Goal: Task Accomplishment & Management: Manage account settings

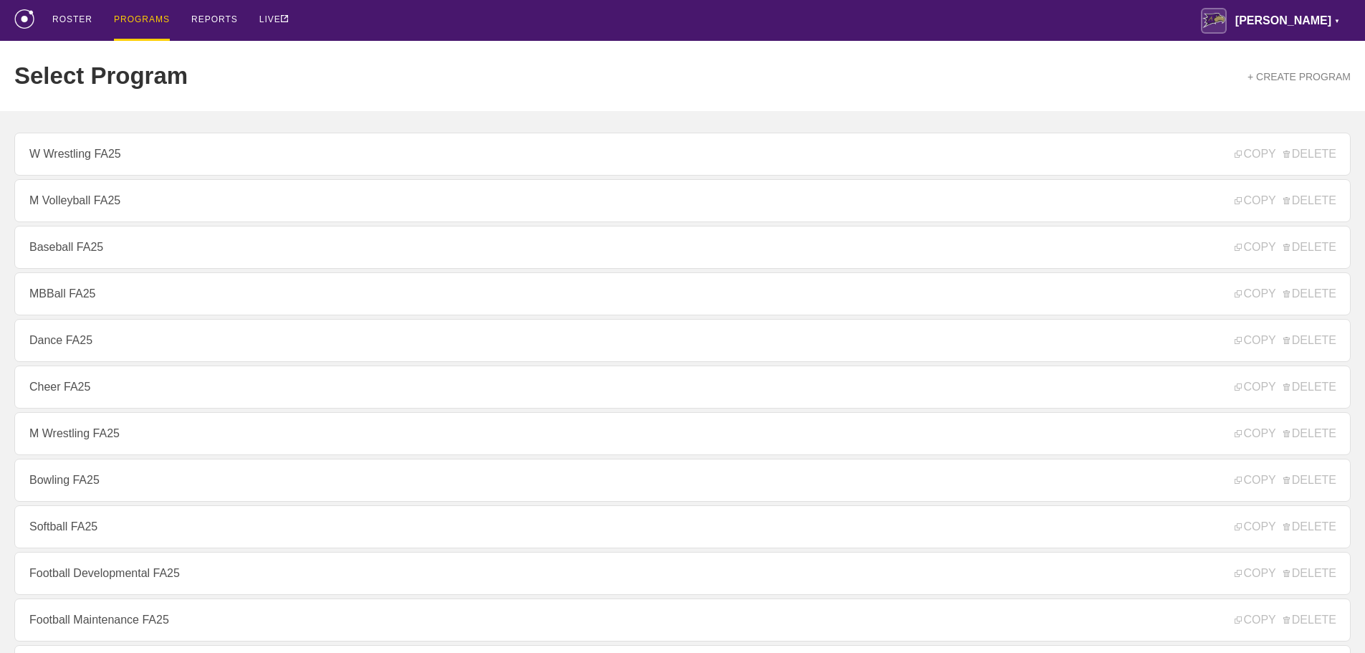
click at [429, 29] on div "ROSTER PROGRAMS REPORTS LIVE [PERSON_NAME] ▼ [PERSON_NAME][EMAIL_ADDRESS][PERSO…" at bounding box center [682, 20] width 1337 height 41
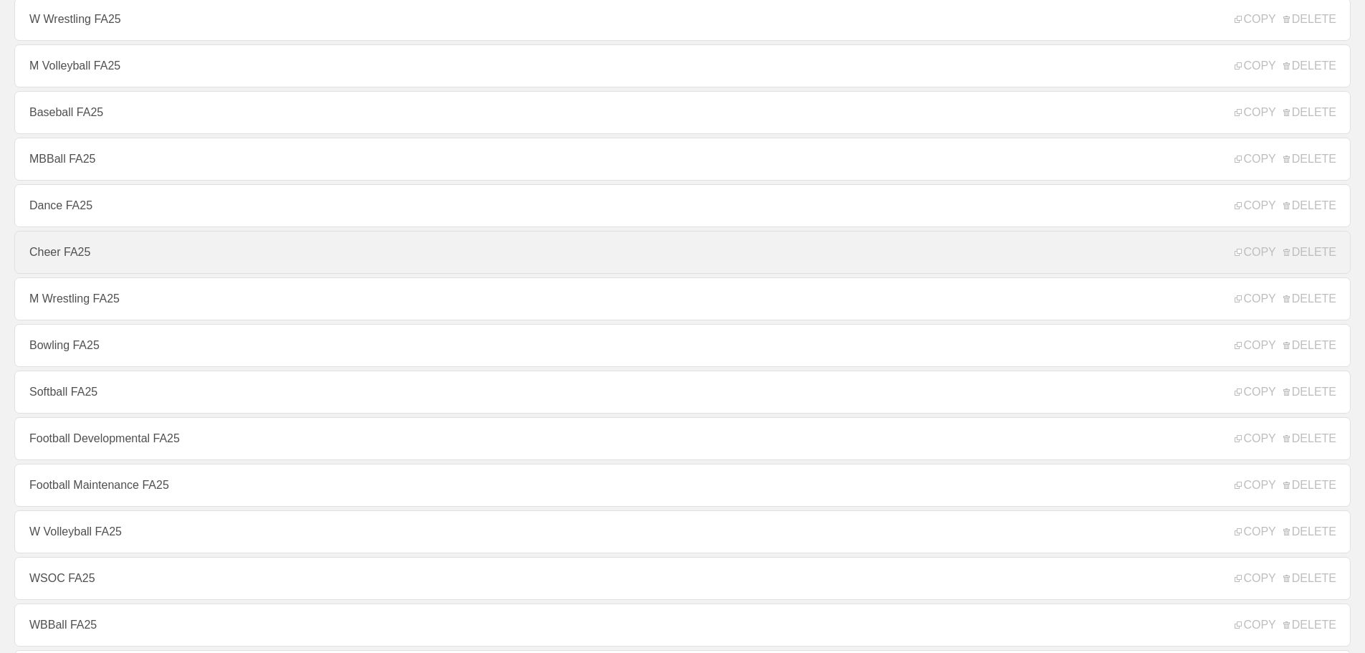
scroll to position [143, 0]
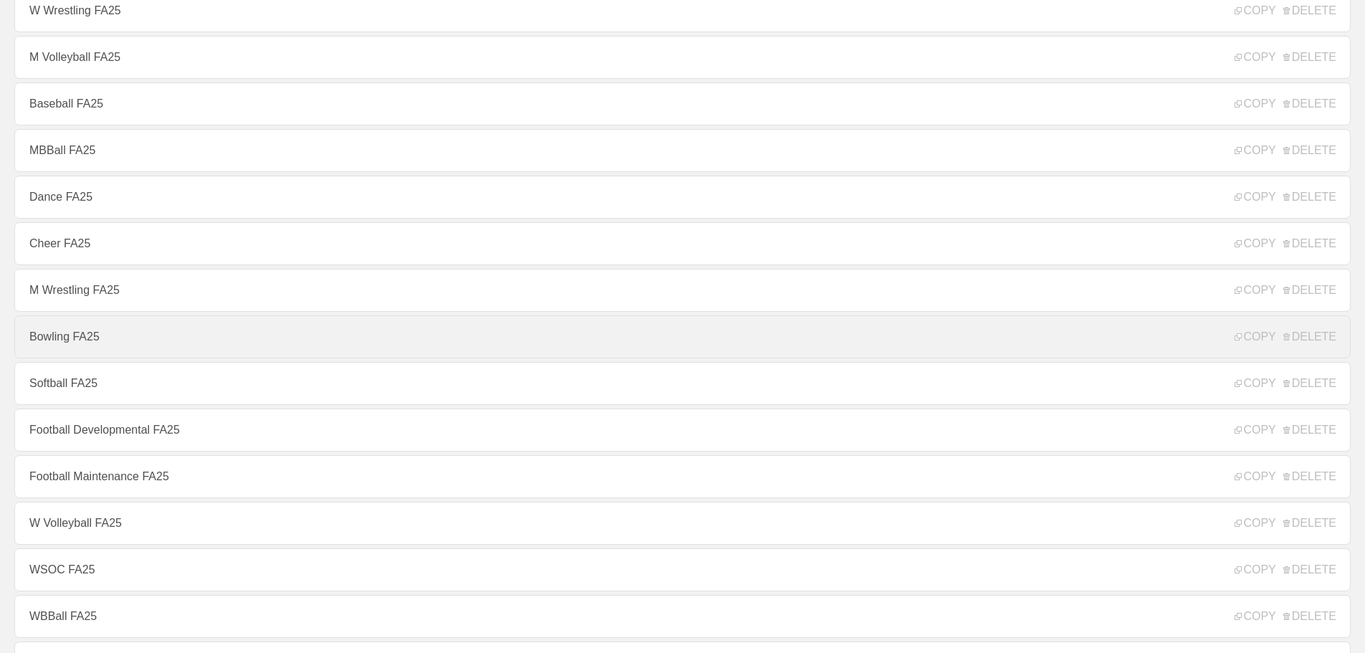
click at [64, 340] on link "Bowling FA25" at bounding box center [682, 336] width 1337 height 43
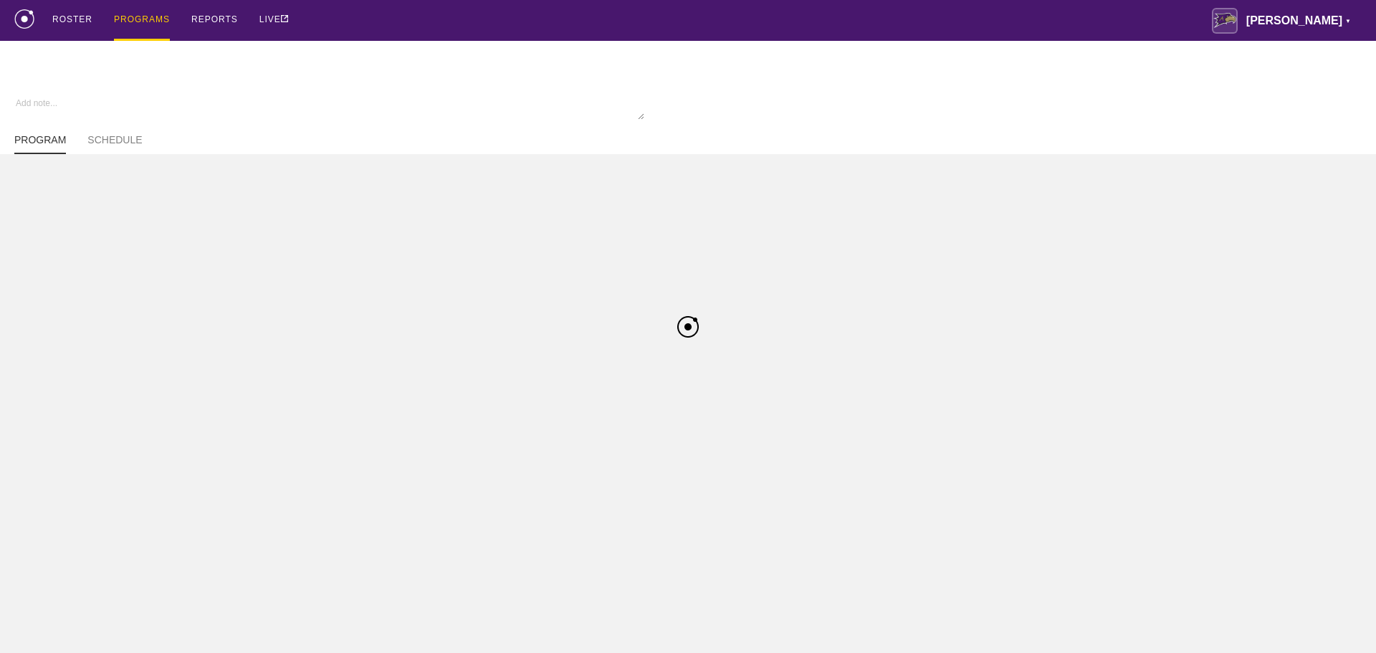
type textarea "x"
type input "Bowling FA25"
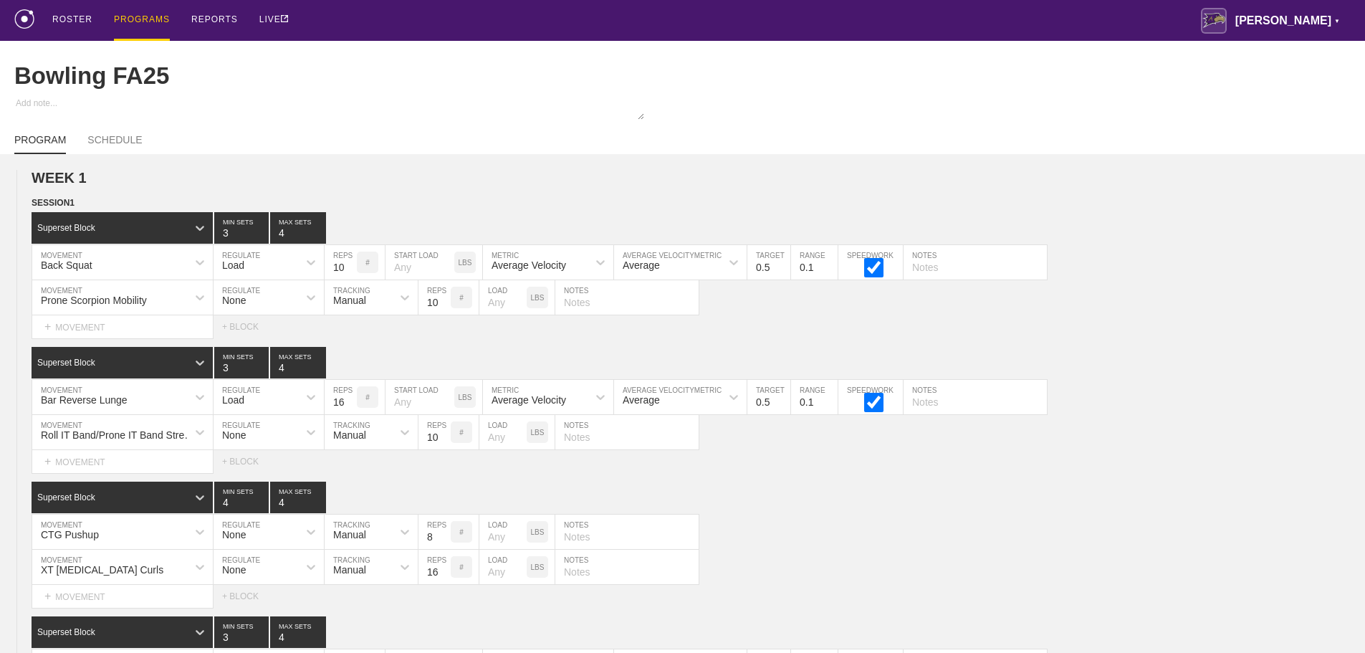
click at [705, 21] on div "ROSTER PROGRAMS REPORTS LIVE [PERSON_NAME] ▼ [PERSON_NAME][EMAIL_ADDRESS][PERSO…" at bounding box center [682, 20] width 1337 height 41
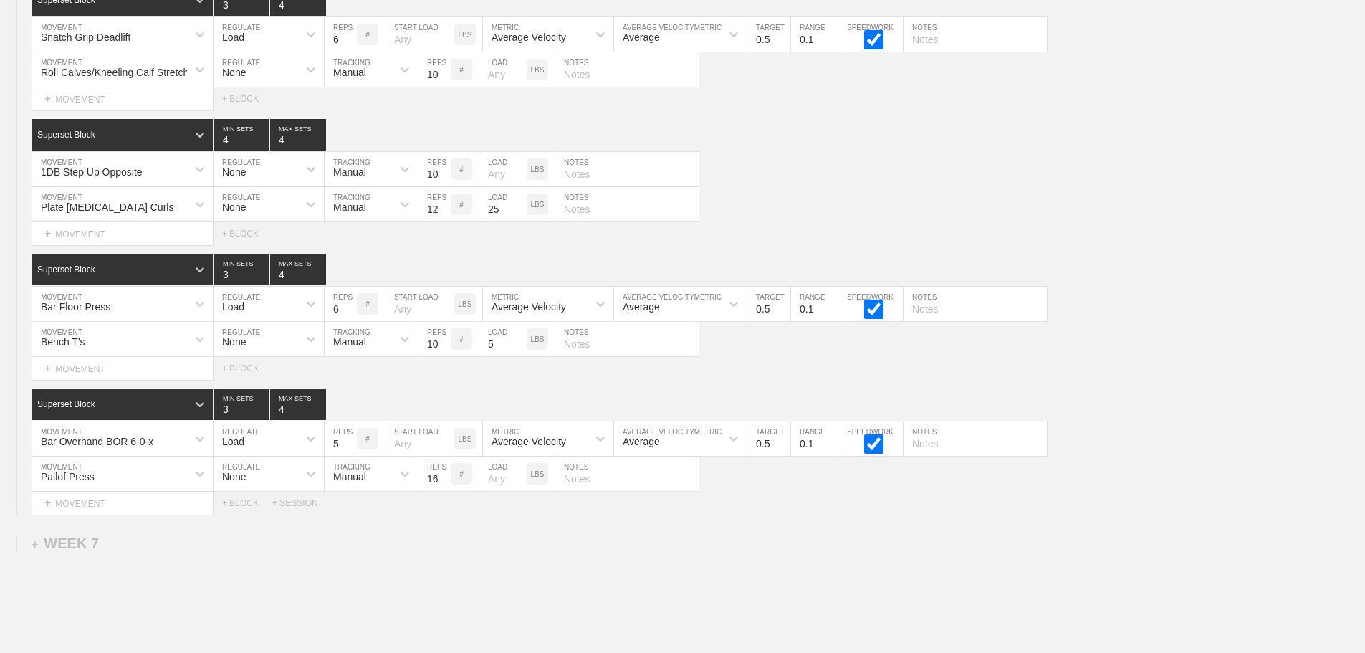
scroll to position [6631, 0]
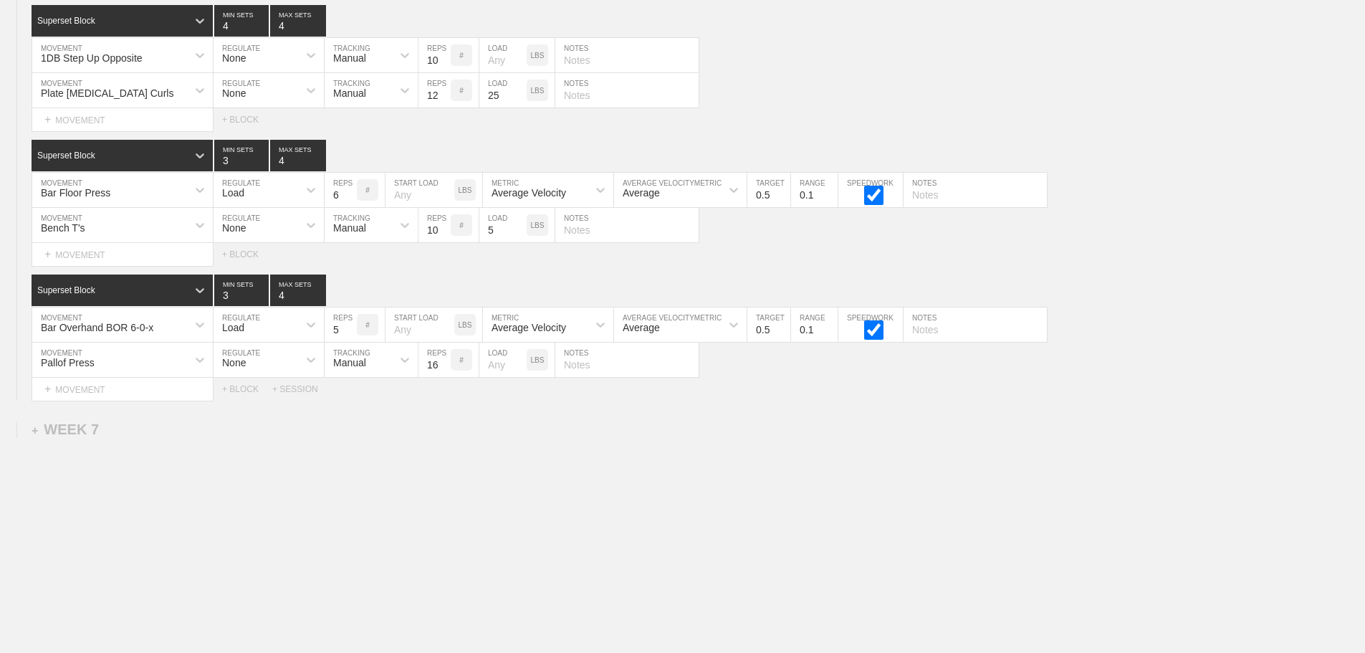
click at [63, 427] on div "+ WEEK 7" at bounding box center [65, 429] width 67 height 16
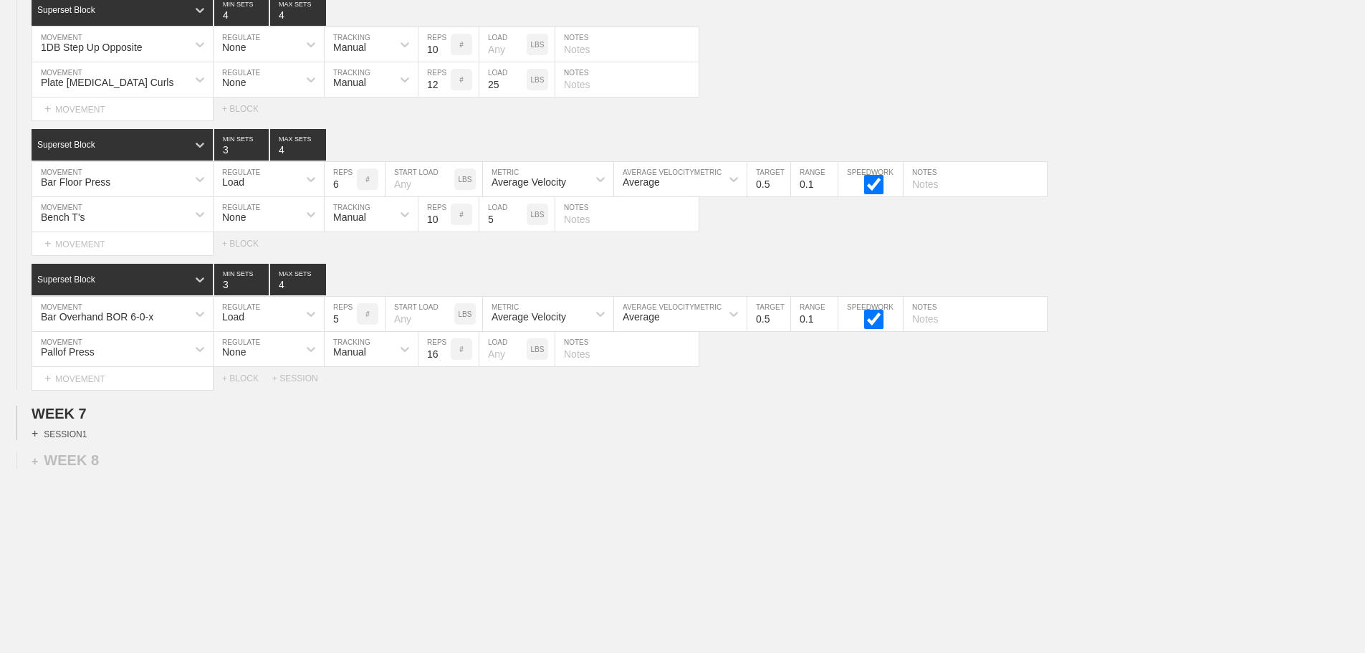
click at [73, 440] on div "+ SESSION 1" at bounding box center [59, 433] width 55 height 13
click at [636, 448] on div "SESSION 1" at bounding box center [699, 439] width 1334 height 16
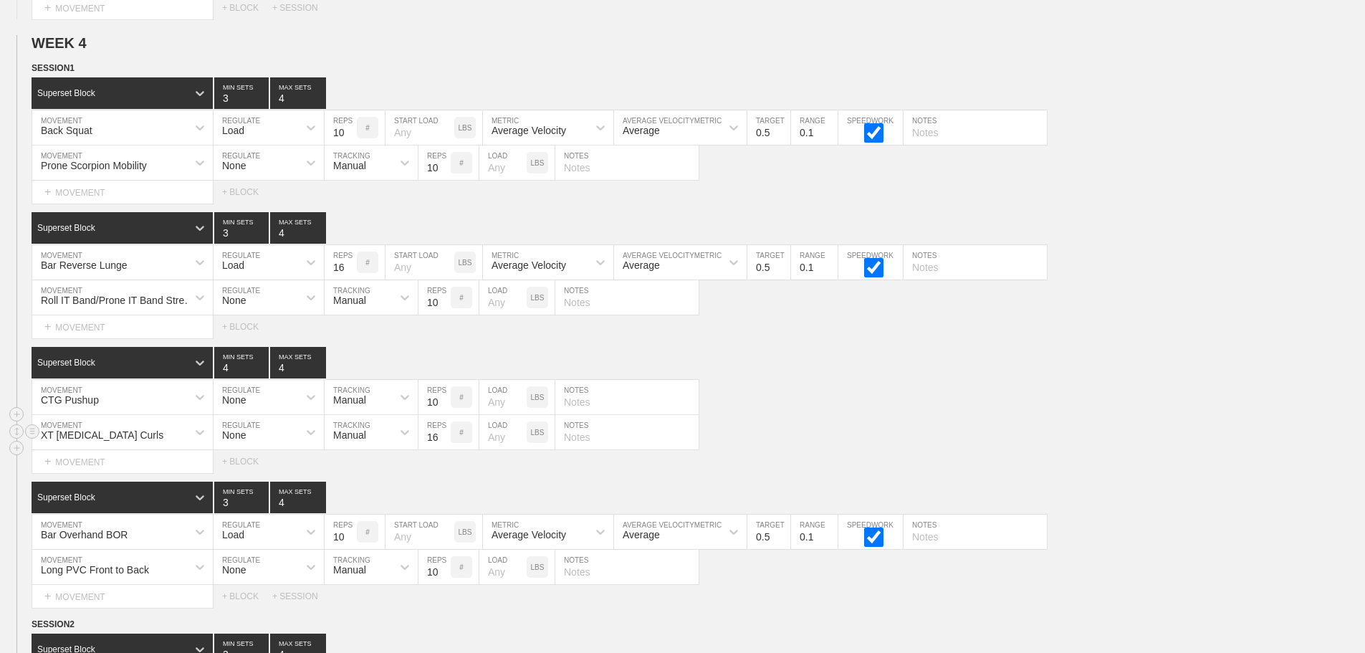
scroll to position [3550, 0]
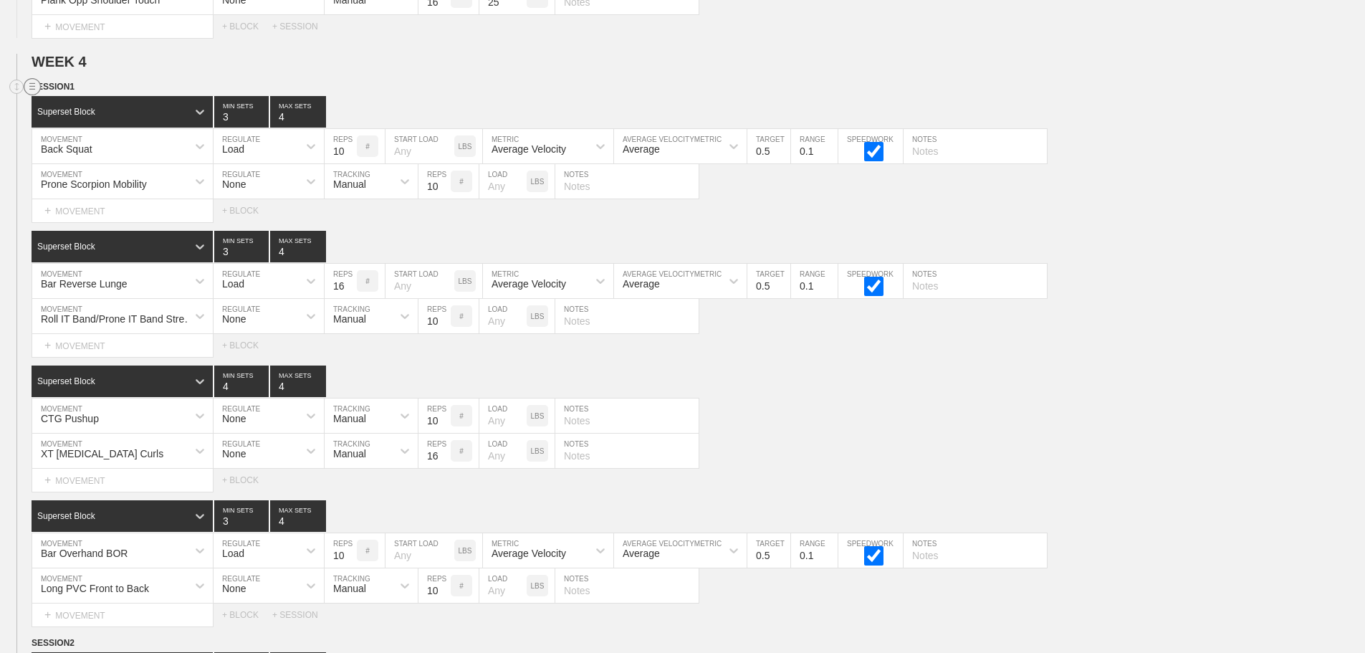
click at [34, 86] on line at bounding box center [32, 86] width 6 height 0
click at [100, 113] on div "DUPLICATE" at bounding box center [100, 113] width 115 height 21
click at [870, 378] on div "Superset Block 4 MIN SETS 4 MAX SETS" at bounding box center [699, 381] width 1334 height 32
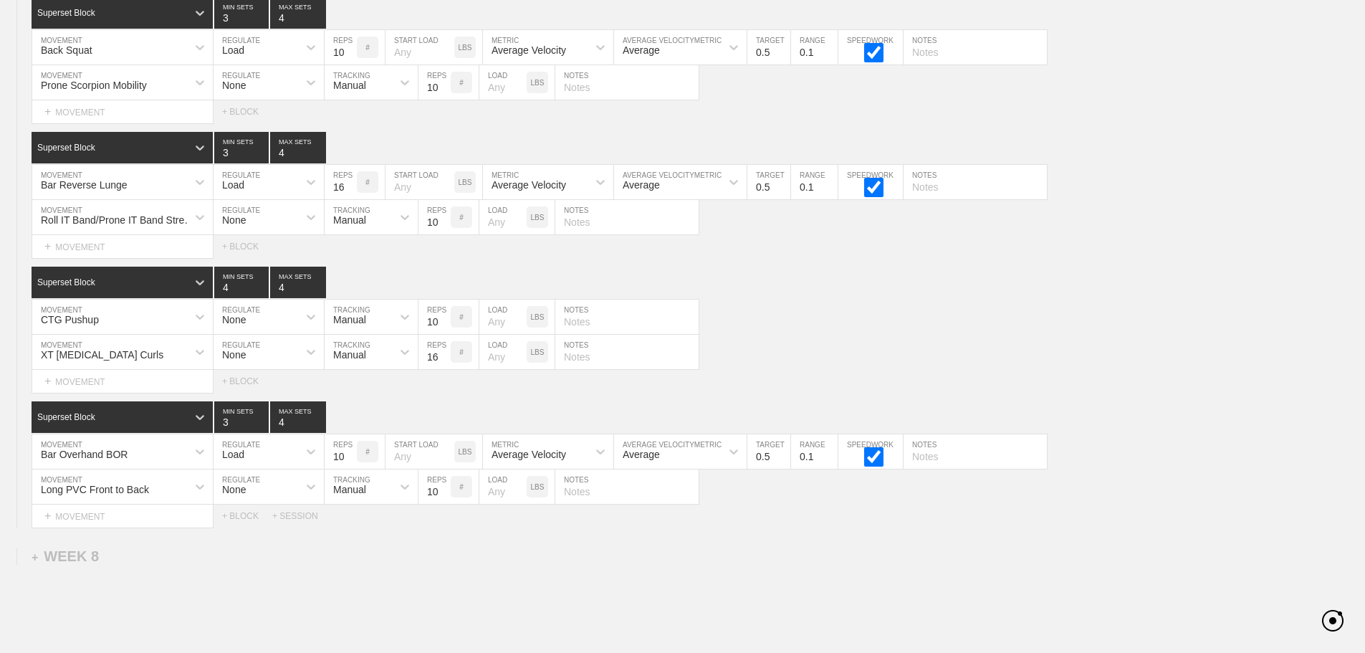
scroll to position [6575, 0]
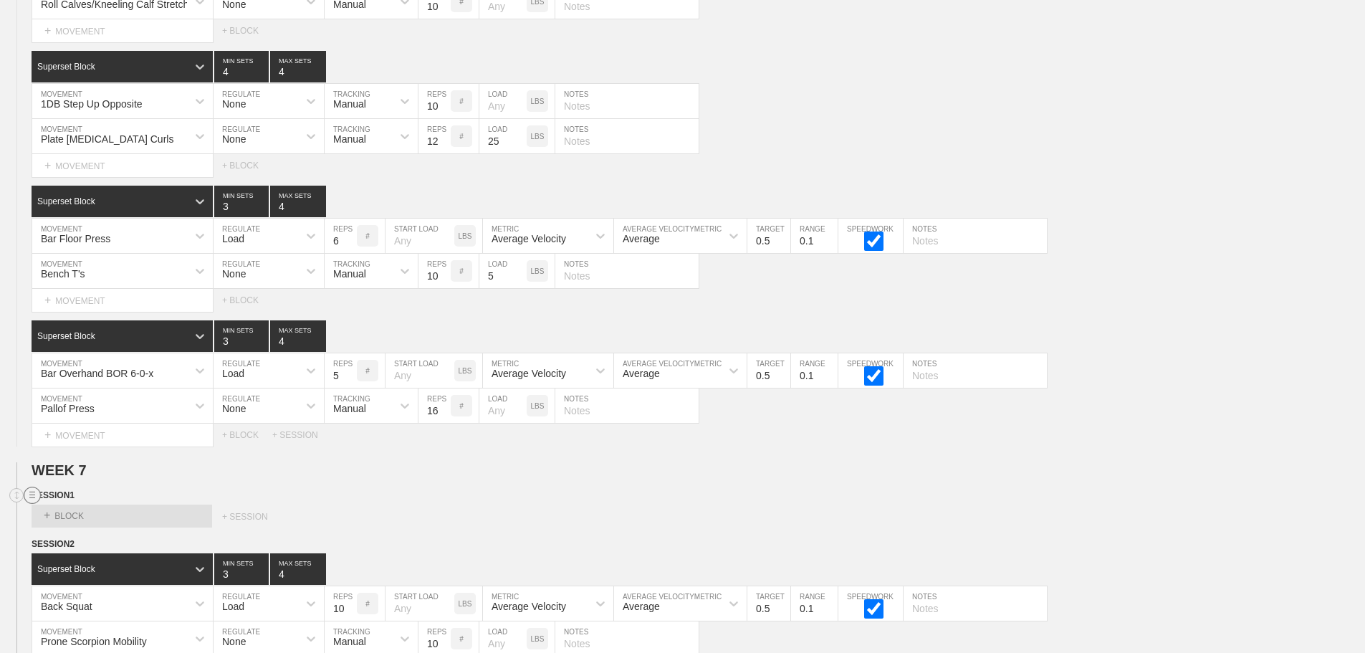
click at [32, 504] on circle at bounding box center [32, 495] width 16 height 16
click at [87, 542] on div "DELETE" at bounding box center [100, 543] width 115 height 21
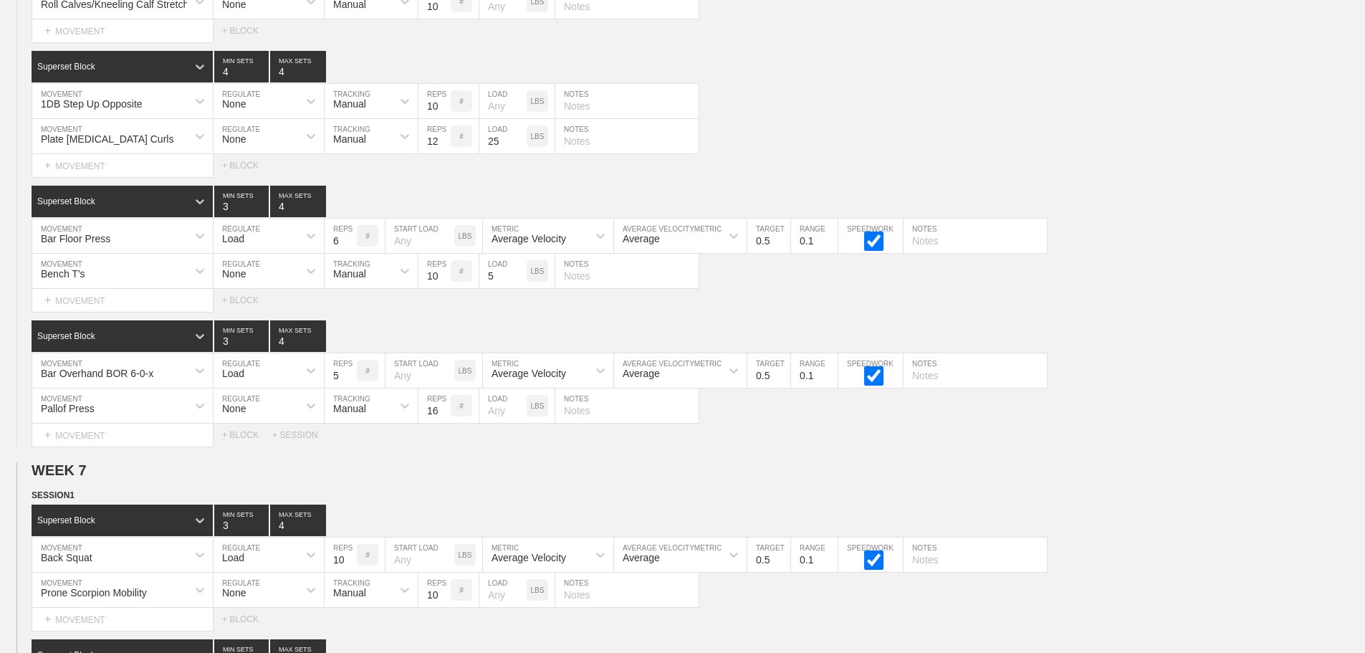
click at [349, 570] on input "9" at bounding box center [341, 554] width 32 height 34
click at [349, 570] on input "8" at bounding box center [341, 554] width 32 height 34
click at [349, 570] on input "7" at bounding box center [341, 554] width 32 height 34
click at [349, 570] on input "6" at bounding box center [341, 554] width 32 height 34
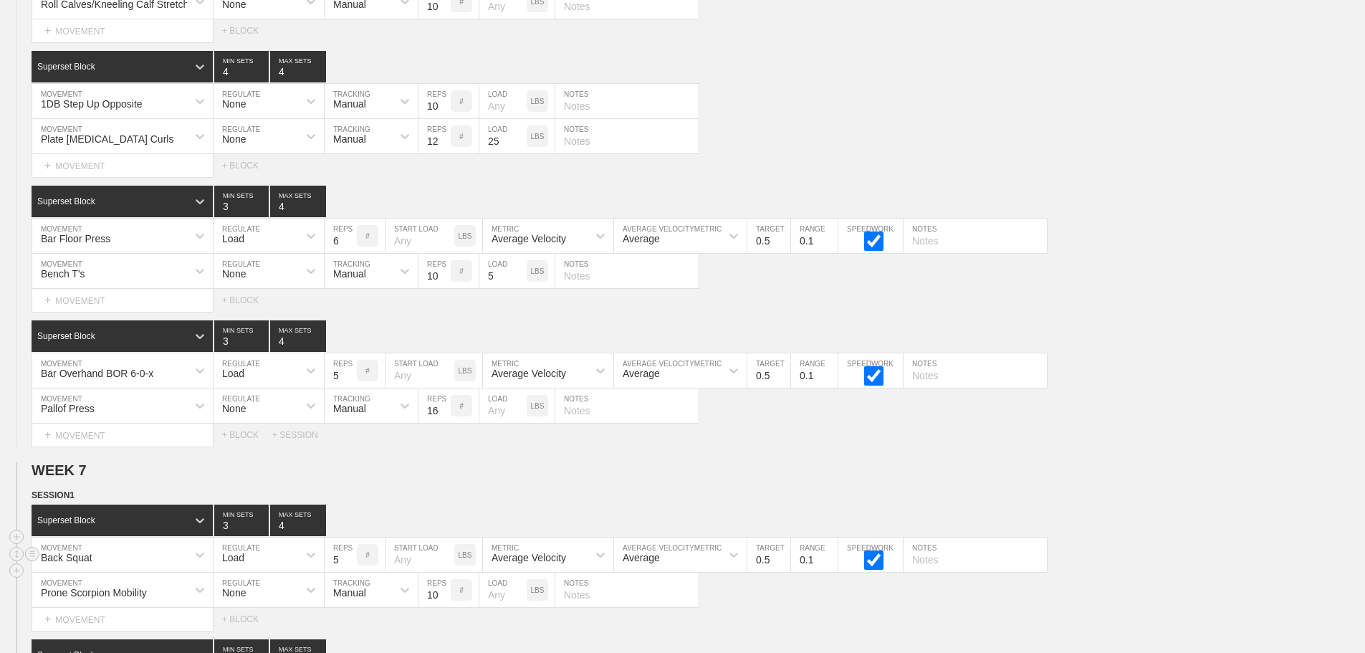
click at [349, 570] on input "5" at bounding box center [341, 554] width 32 height 34
click at [349, 570] on input "4" at bounding box center [341, 554] width 32 height 34
type input "3"
click at [349, 570] on input "3" at bounding box center [341, 554] width 32 height 34
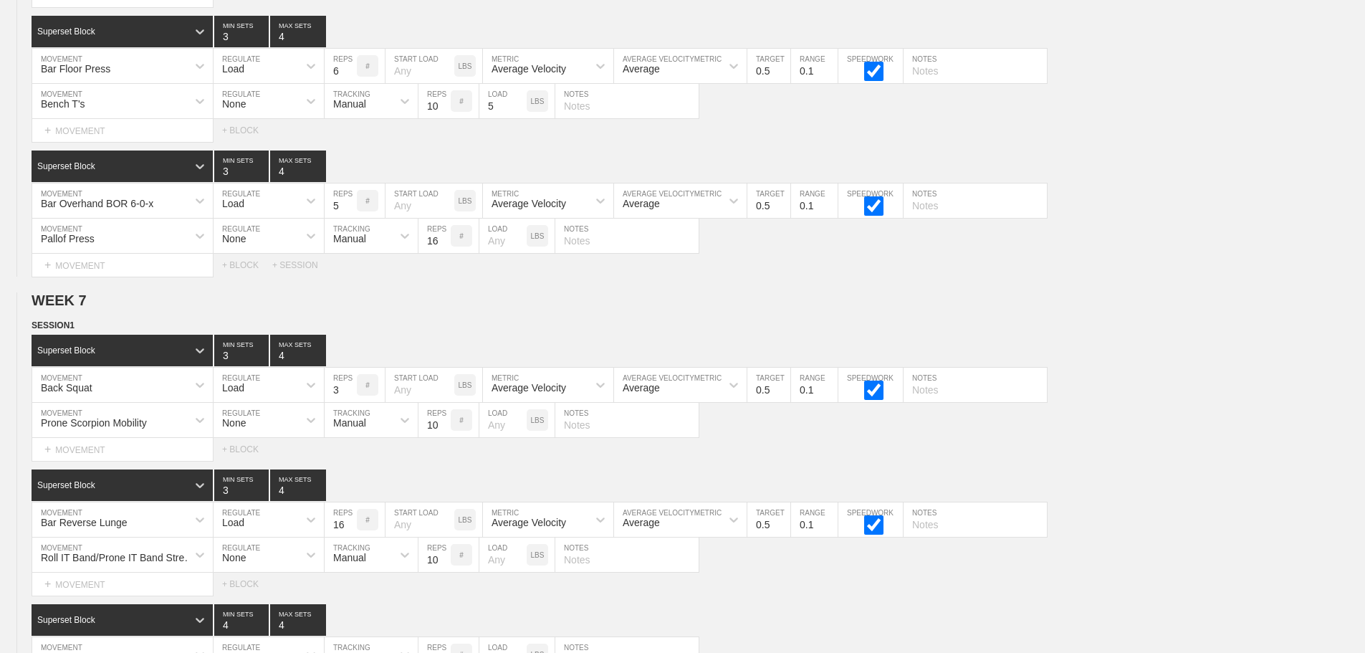
scroll to position [6790, 0]
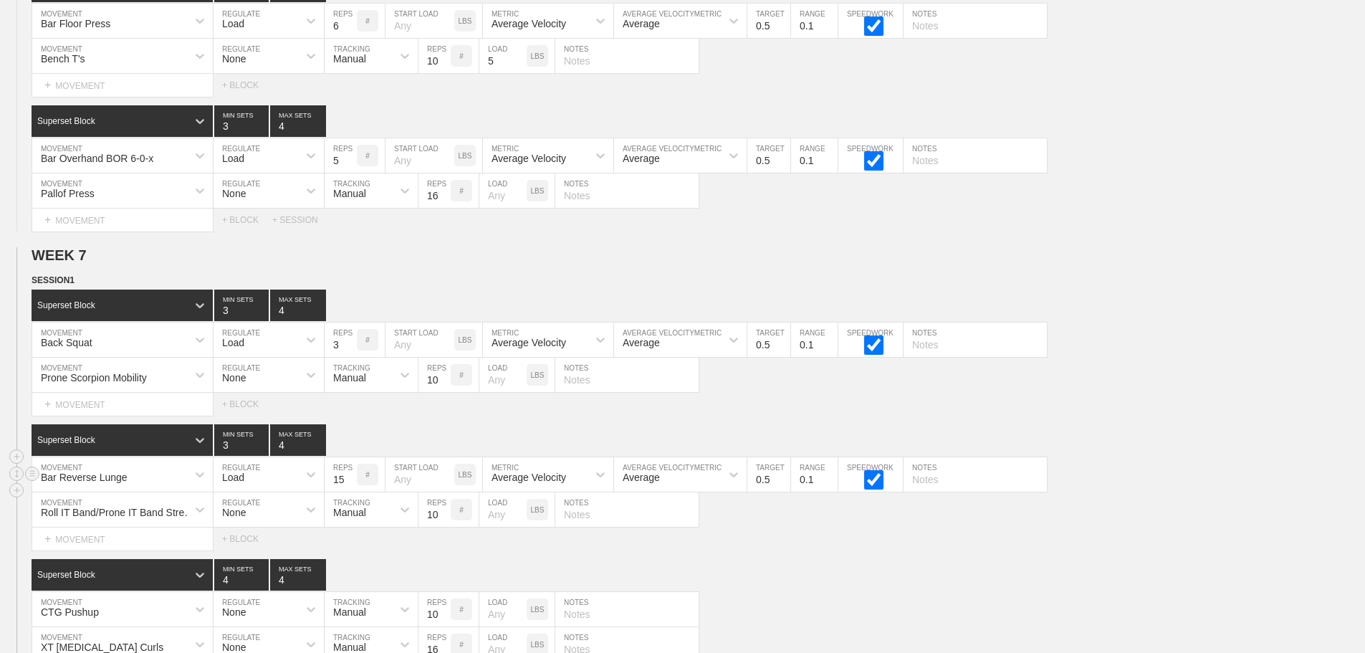
click at [350, 492] on input "15" at bounding box center [341, 474] width 32 height 34
click at [350, 492] on input "14" at bounding box center [341, 474] width 32 height 34
click at [350, 492] on input "13" at bounding box center [341, 474] width 32 height 34
click at [350, 492] on input "12" at bounding box center [341, 474] width 32 height 34
click at [350, 492] on input "11" at bounding box center [341, 474] width 32 height 34
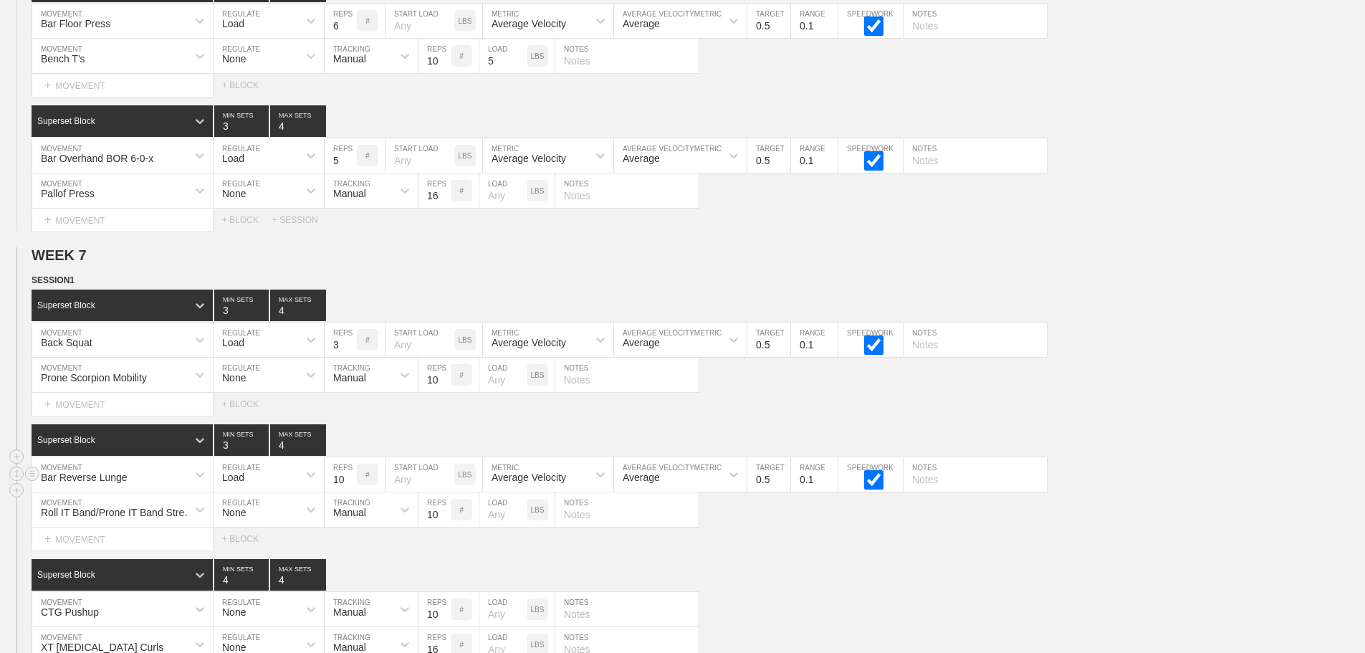
click at [350, 492] on input "10" at bounding box center [341, 474] width 32 height 34
click at [350, 492] on input "9" at bounding box center [341, 474] width 32 height 34
click at [350, 492] on input "8" at bounding box center [341, 474] width 32 height 34
click at [350, 492] on input "7" at bounding box center [341, 474] width 32 height 34
type input "6"
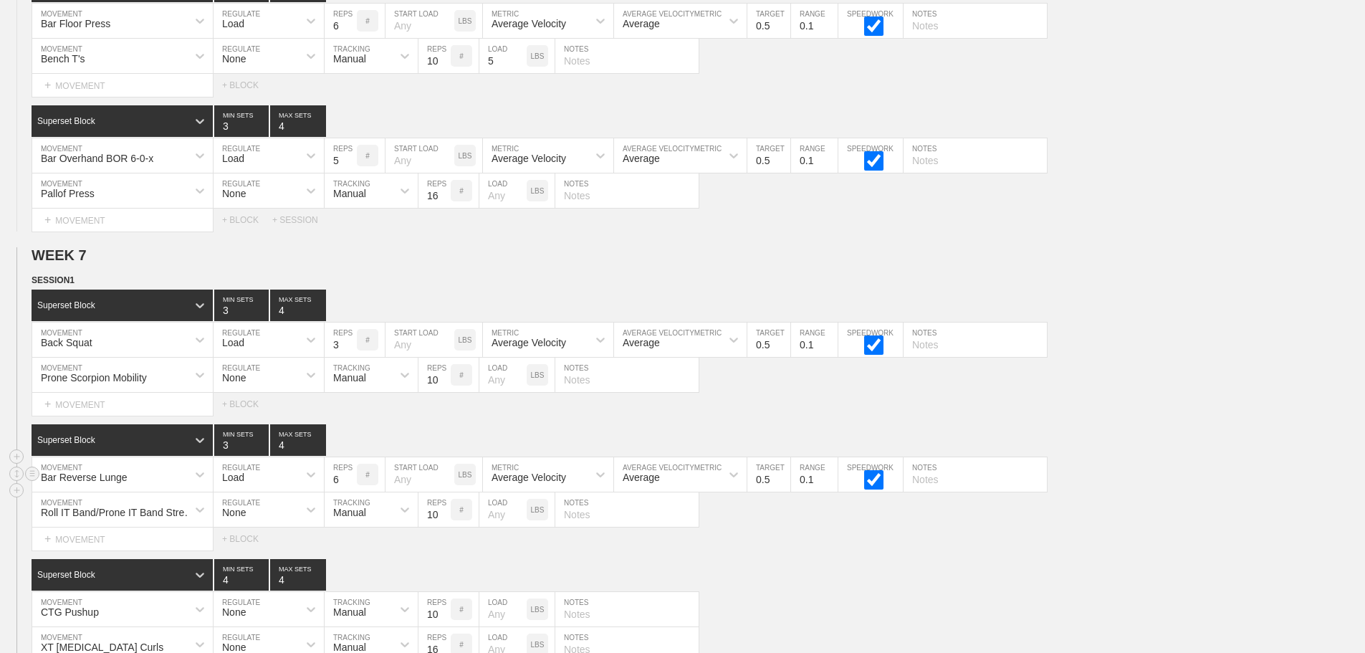
click at [350, 492] on input "6" at bounding box center [341, 474] width 32 height 34
click at [783, 492] on input "0.4" at bounding box center [768, 474] width 43 height 34
type input "0.3"
click at [783, 492] on input "0.3" at bounding box center [768, 474] width 43 height 34
click at [826, 550] on div "Select... MOVEMENT + MOVEMENT + BLOCK" at bounding box center [682, 538] width 1365 height 23
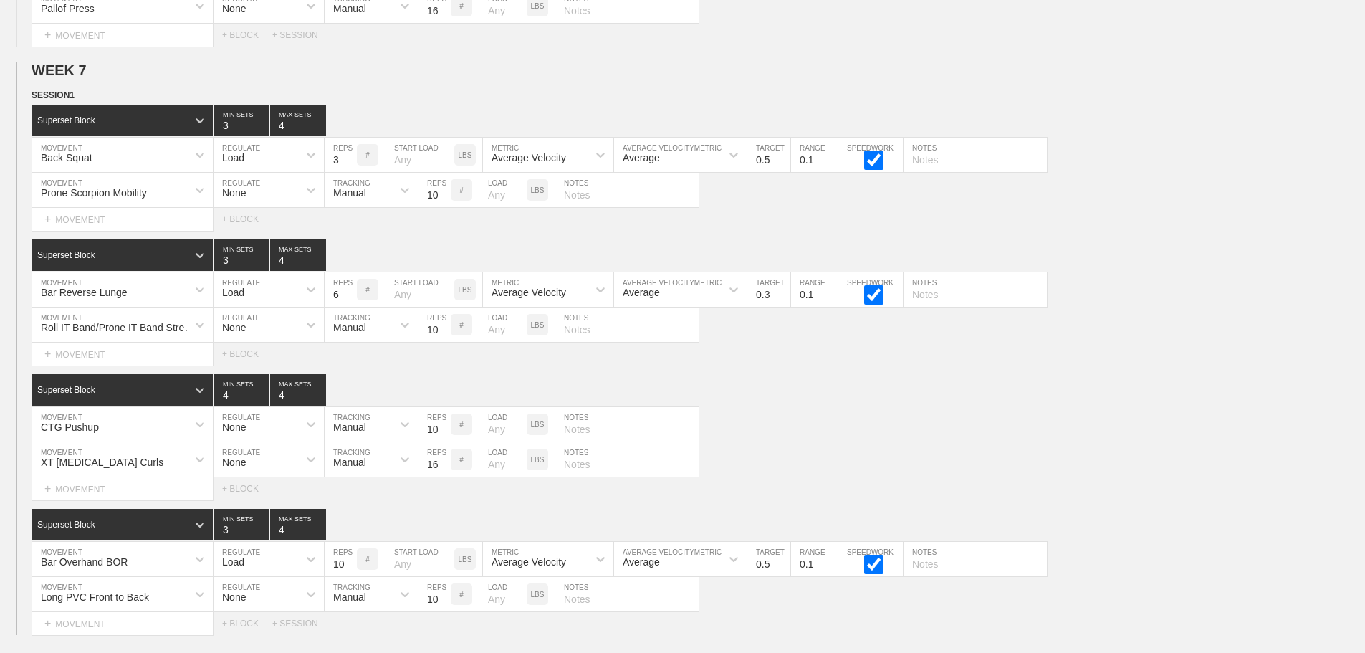
scroll to position [7005, 0]
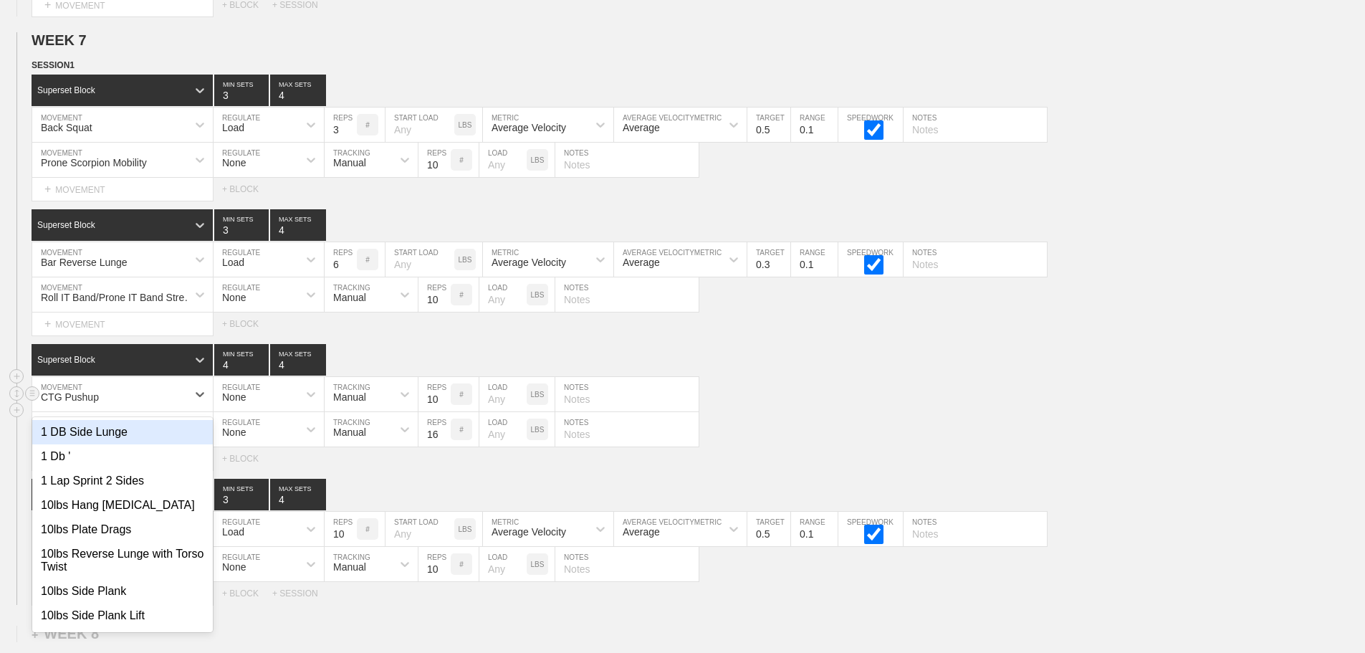
click at [178, 401] on div "CTG Pushup" at bounding box center [109, 394] width 155 height 24
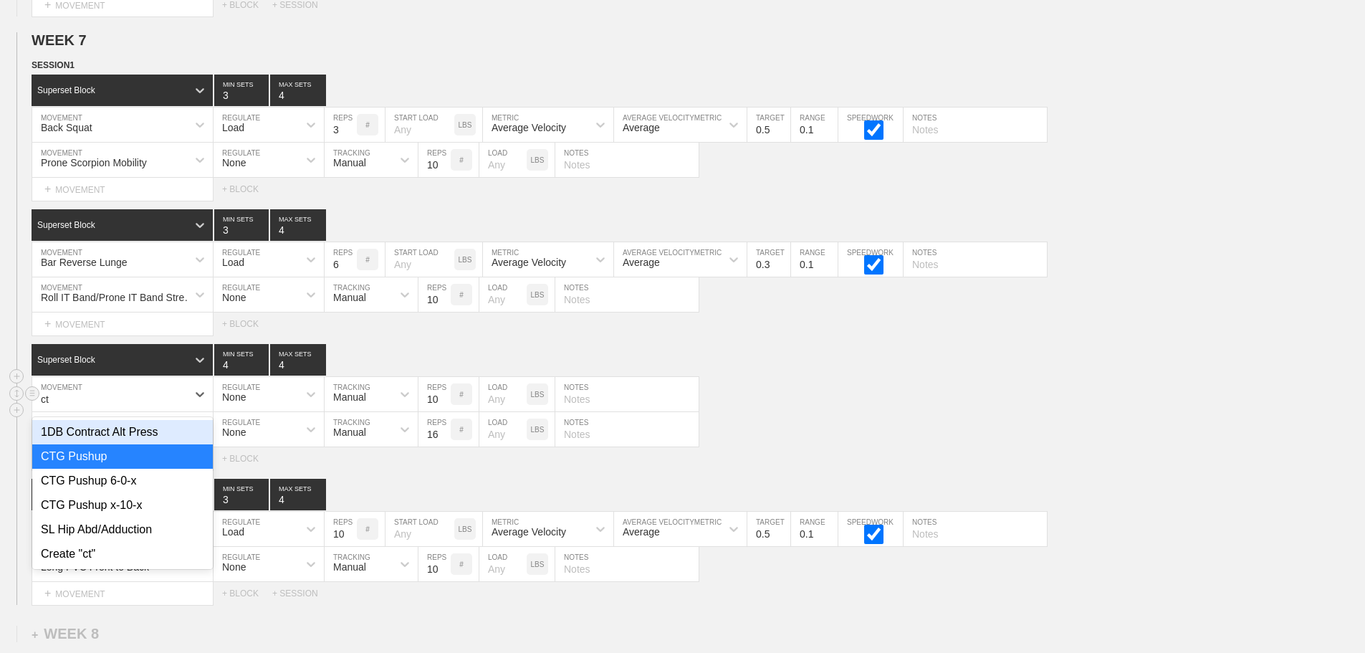
type input "ctg"
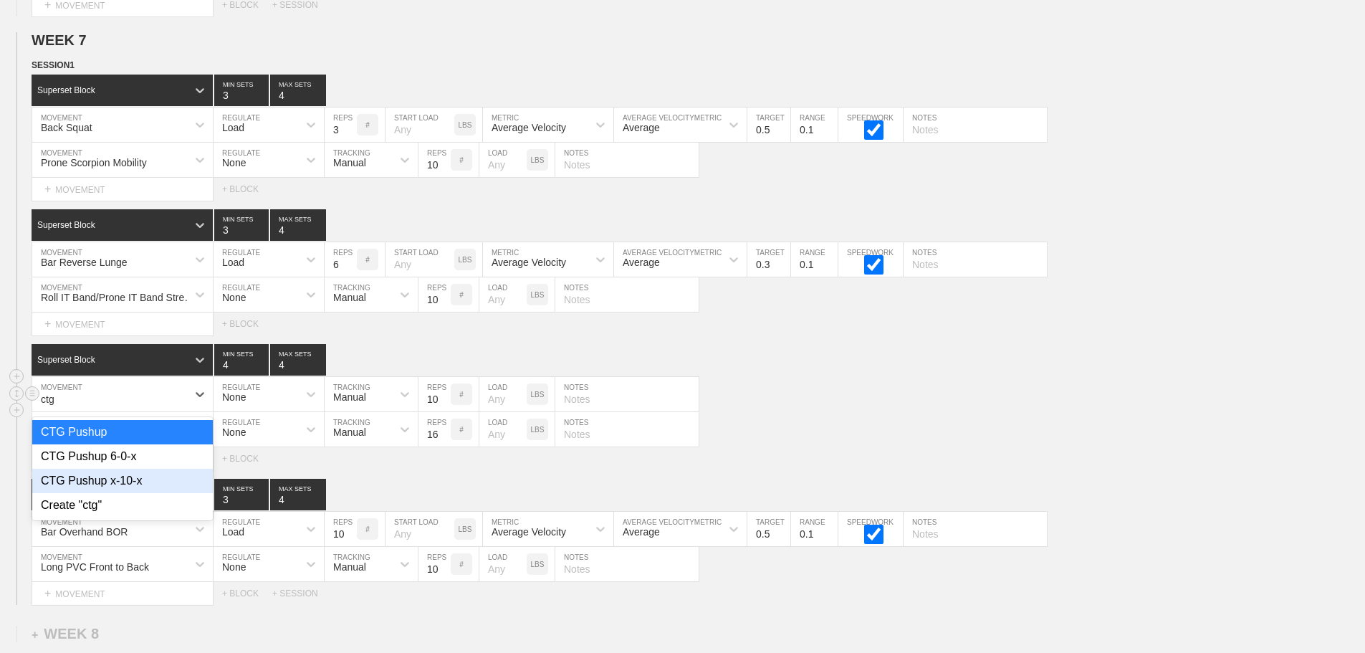
click at [141, 489] on div "CTG Pushup x-10-x" at bounding box center [122, 481] width 181 height 24
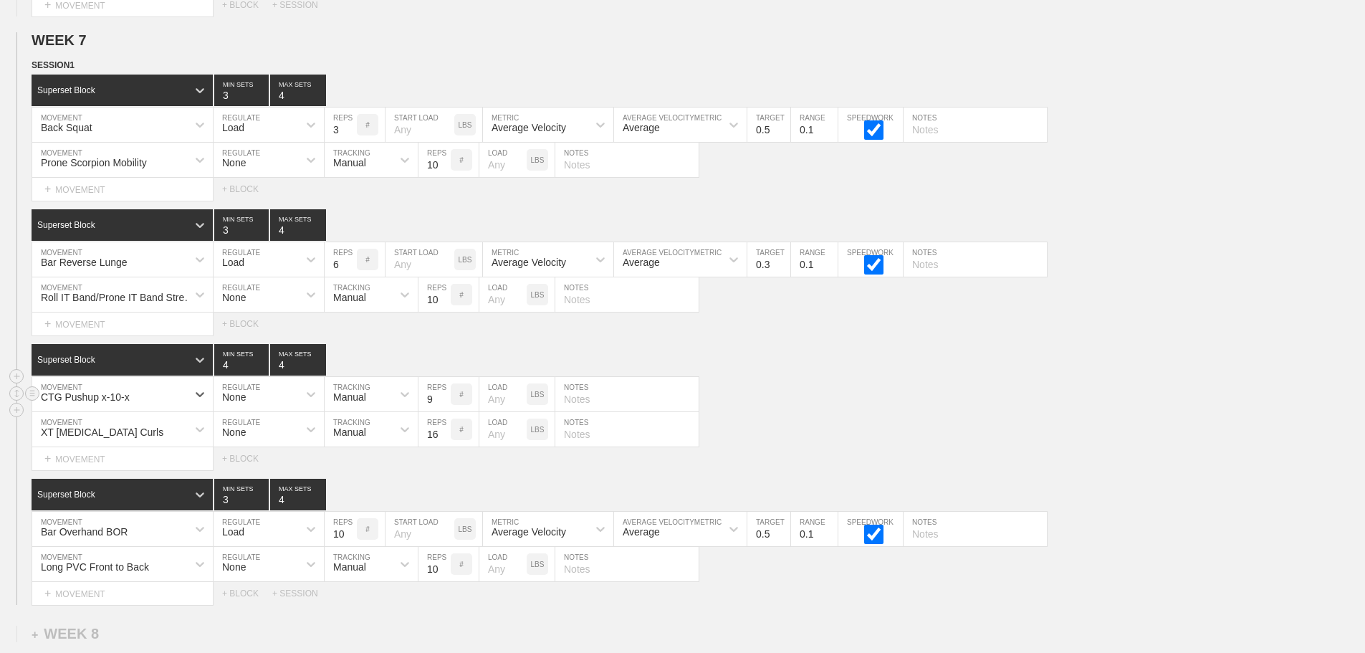
click at [444, 411] on input "9" at bounding box center [435, 394] width 32 height 34
click at [444, 411] on input "8" at bounding box center [435, 394] width 32 height 34
click at [444, 411] on input "7" at bounding box center [435, 394] width 32 height 34
click at [444, 411] on input "6" at bounding box center [435, 394] width 32 height 34
click at [444, 411] on input "5" at bounding box center [435, 394] width 32 height 34
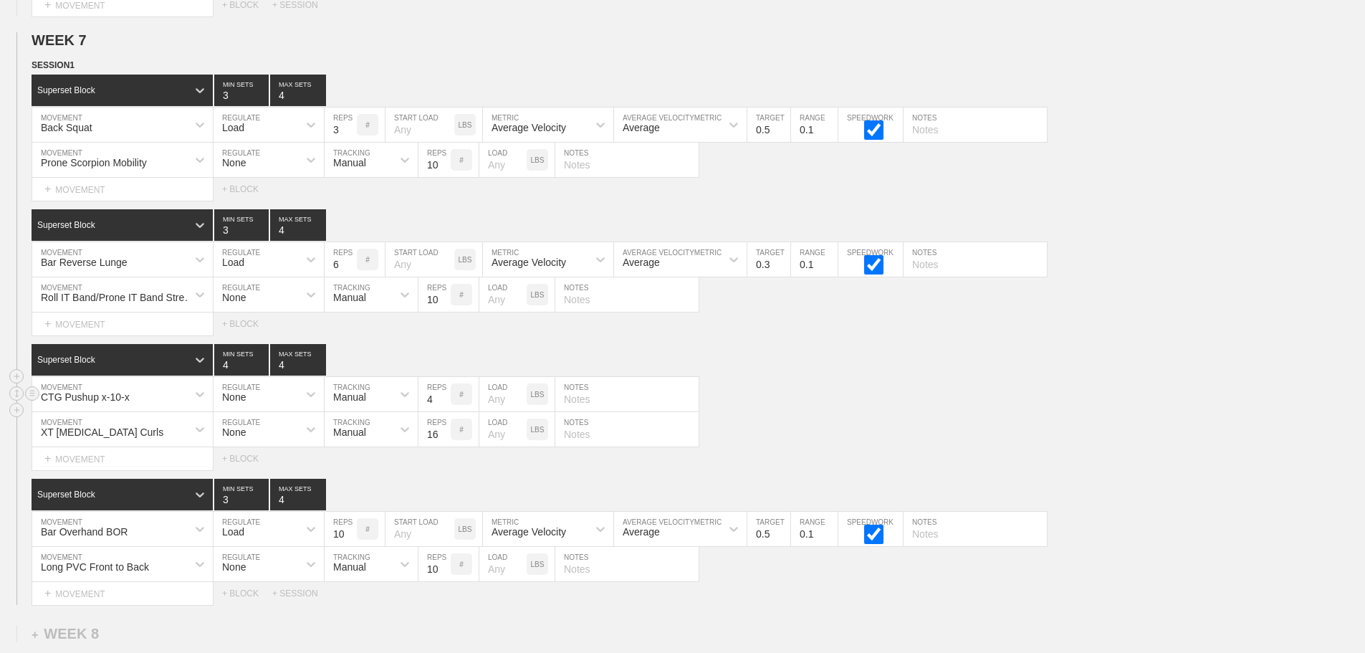
click at [444, 411] on input "4" at bounding box center [435, 394] width 32 height 34
type input "3"
click at [444, 411] on input "3" at bounding box center [435, 394] width 32 height 34
click at [823, 403] on div "CTG Pushup x-10-x MOVEMENT None REGULATE Manual TRACKING 3 REPS # LOAD LBS NOTES" at bounding box center [682, 394] width 1365 height 35
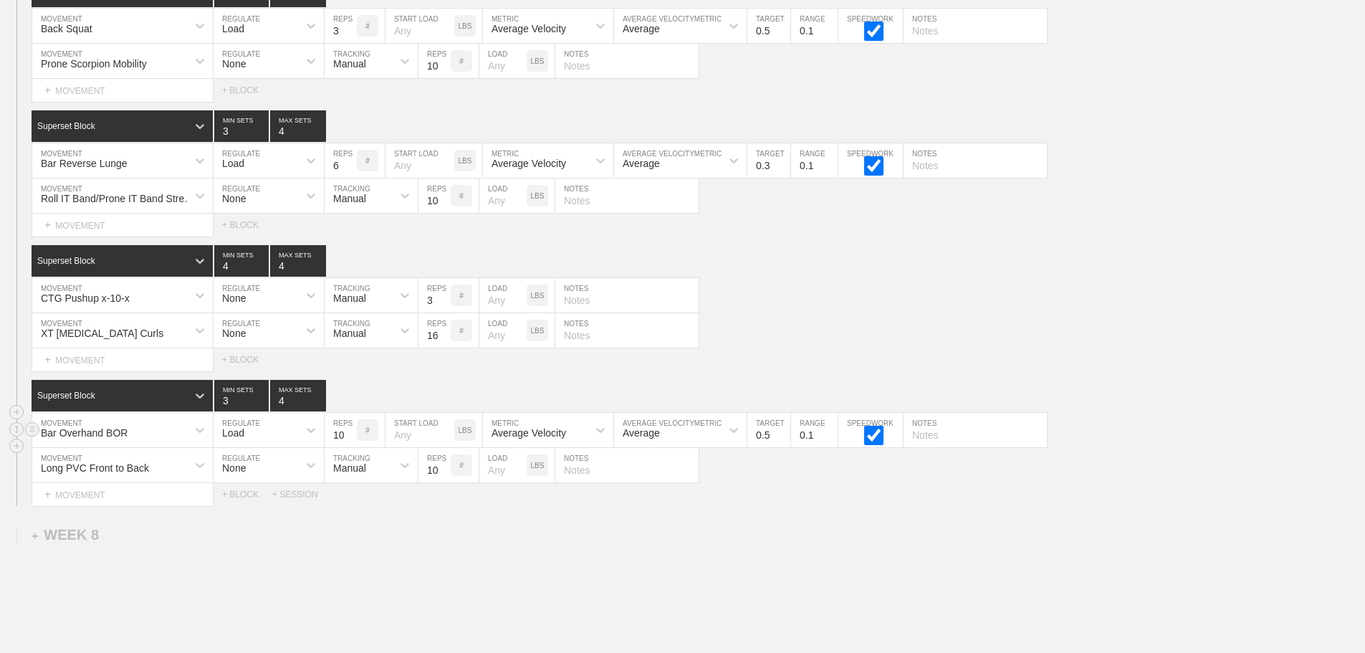
click at [166, 447] on div "Bar Overhand BOR" at bounding box center [122, 430] width 181 height 34
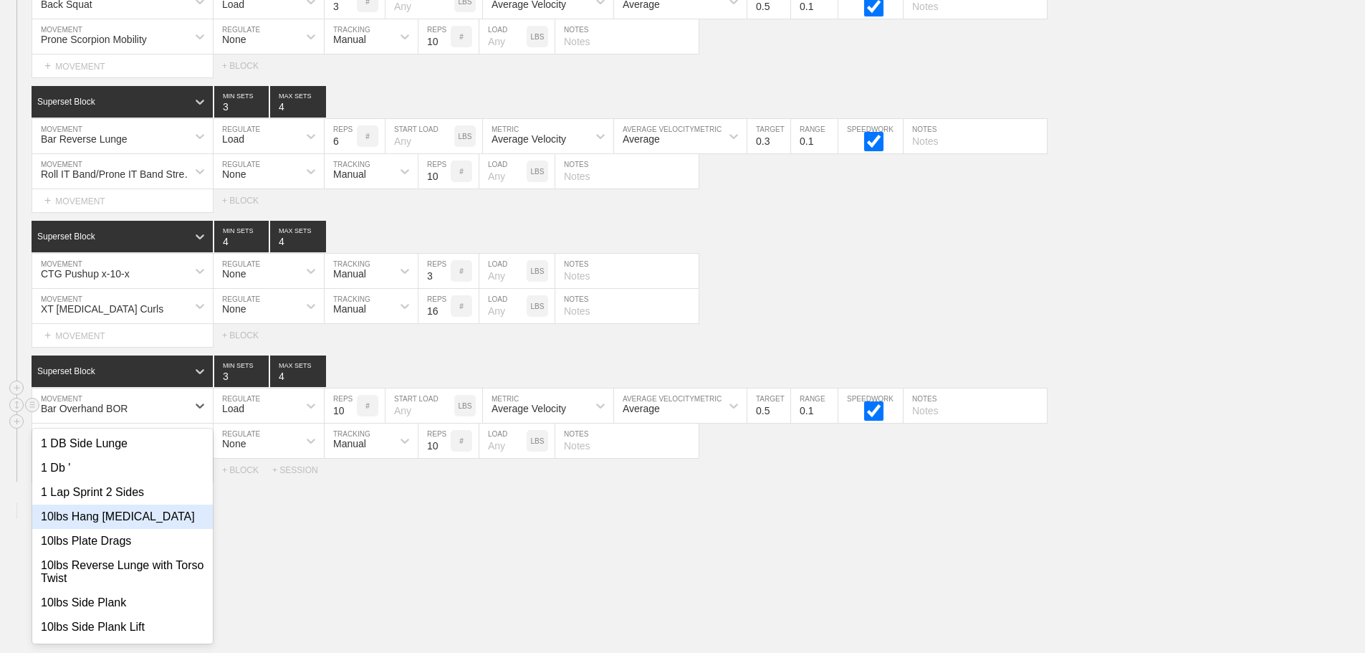
scroll to position [7135, 0]
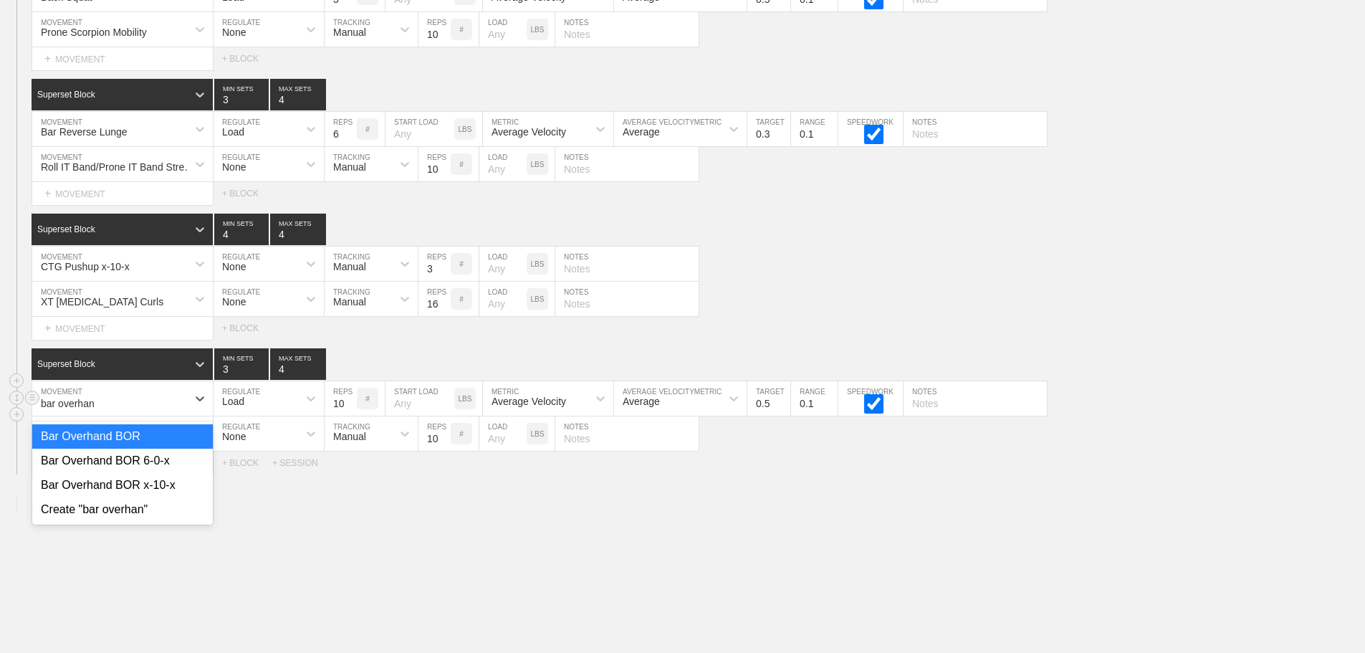
type input "bar overhand"
click at [185, 491] on div "Bar Overhand BOR x-10-x" at bounding box center [122, 485] width 181 height 24
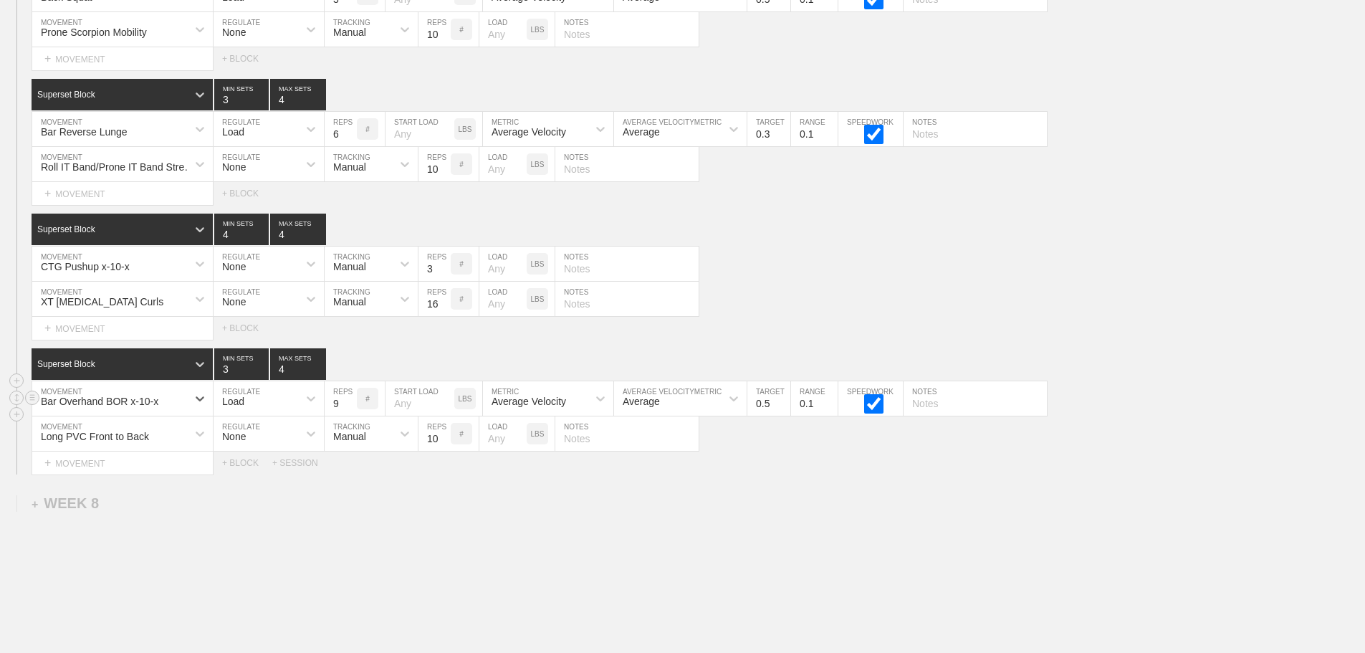
click at [350, 416] on input "9" at bounding box center [341, 398] width 32 height 34
click at [350, 416] on input "8" at bounding box center [341, 398] width 32 height 34
click at [350, 416] on input "7" at bounding box center [341, 398] width 32 height 34
click at [350, 416] on input "6" at bounding box center [341, 398] width 32 height 34
click at [350, 416] on input "5" at bounding box center [341, 398] width 32 height 34
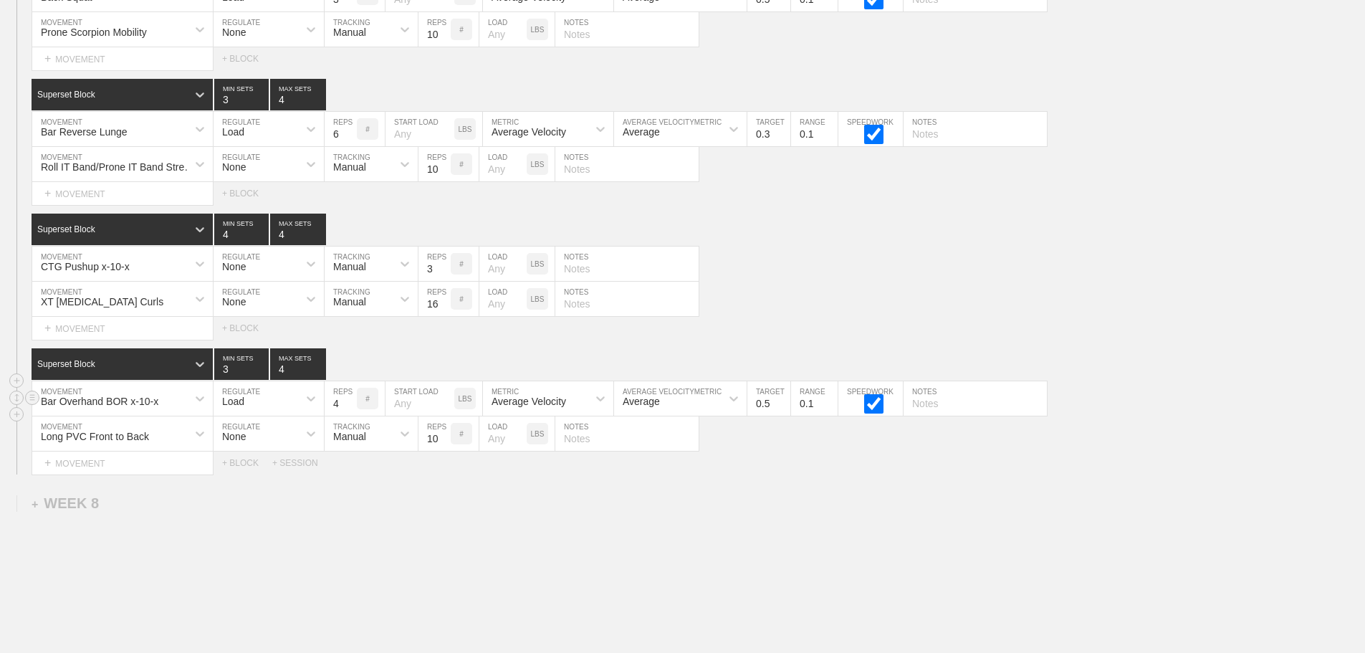
click at [350, 416] on input "4" at bounding box center [341, 398] width 32 height 34
type input "3"
click at [350, 416] on input "3" at bounding box center [341, 398] width 32 height 34
click at [781, 416] on input "0.4" at bounding box center [768, 398] width 43 height 34
type input "0.3"
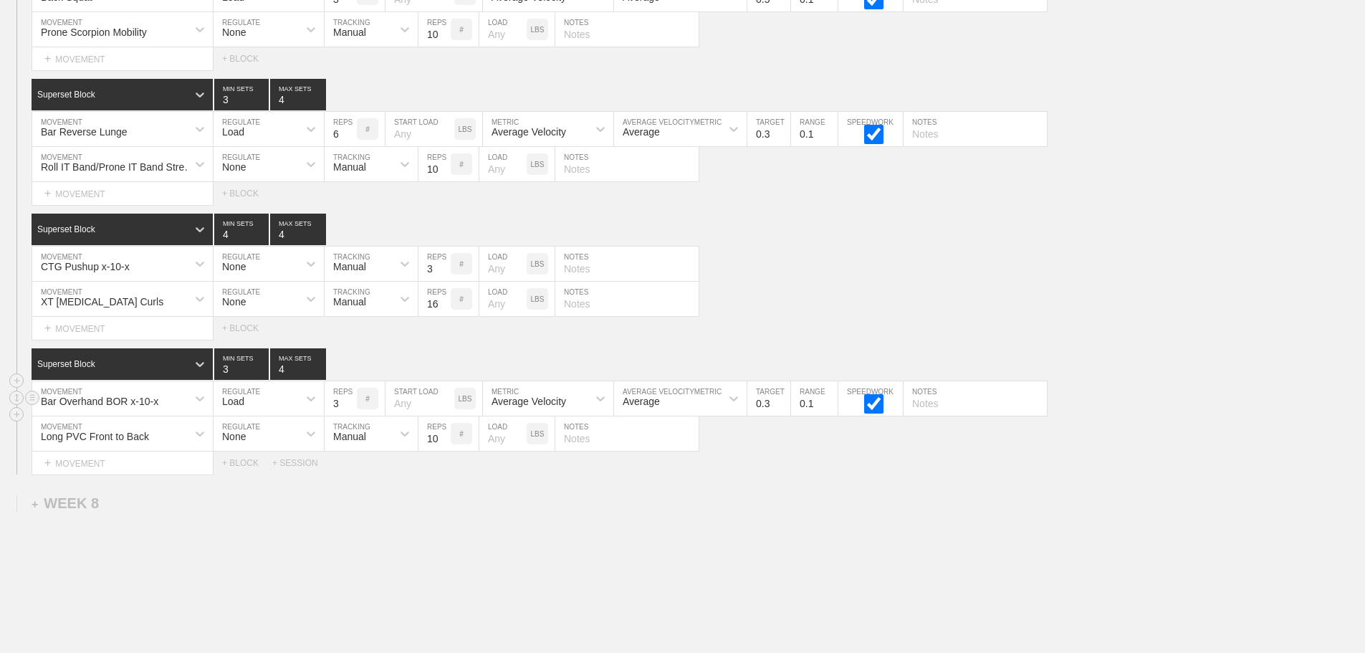
click at [781, 416] on input "0.3" at bounding box center [768, 398] width 43 height 34
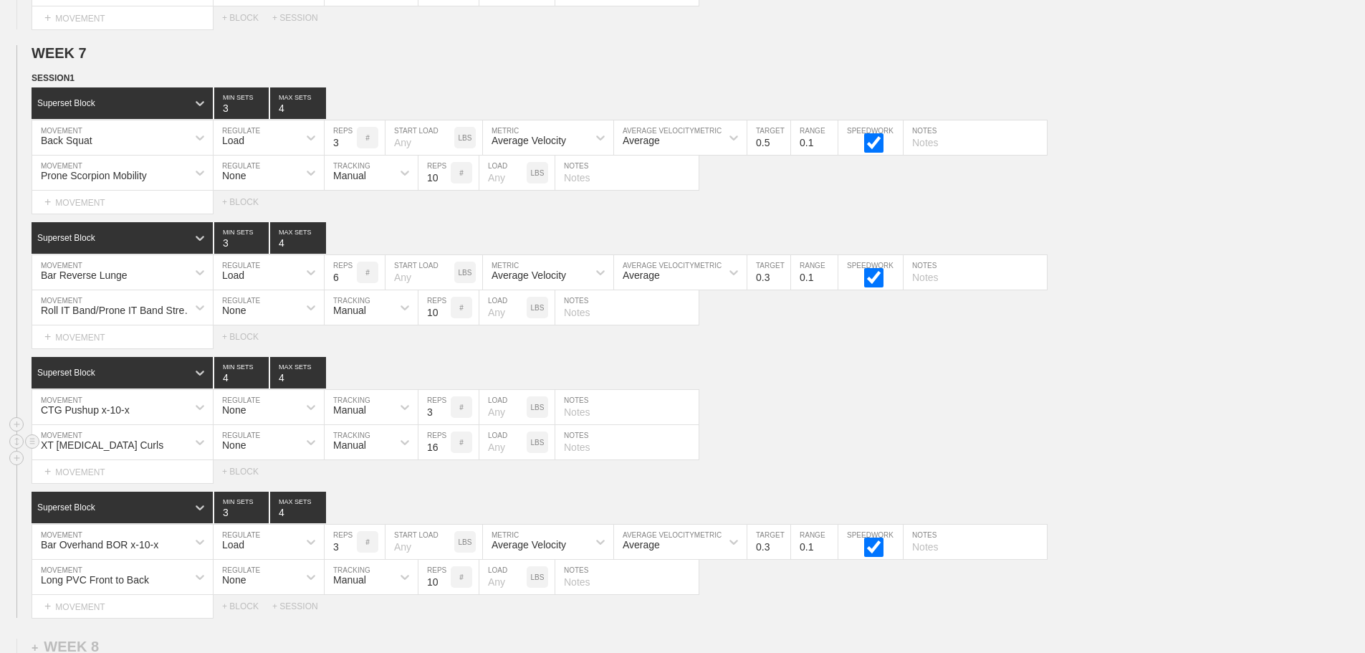
click at [818, 460] on div "XT [MEDICAL_DATA] Curls MOVEMENT None REGULATE Manual TRACKING 16 REPS # LOAD L…" at bounding box center [682, 442] width 1365 height 35
click at [817, 453] on div "XT [MEDICAL_DATA] Curls MOVEMENT None REGULATE Manual TRACKING 16 REPS # LOAD L…" at bounding box center [682, 442] width 1365 height 35
click at [818, 455] on div "XT [MEDICAL_DATA] Curls MOVEMENT None REGULATE Manual TRACKING 16 REPS # LOAD L…" at bounding box center [682, 442] width 1365 height 35
click at [816, 425] on div "CTG Pushup x-10-x MOVEMENT None REGULATE Manual TRACKING 3 REPS # LOAD LBS NOTES" at bounding box center [682, 407] width 1365 height 35
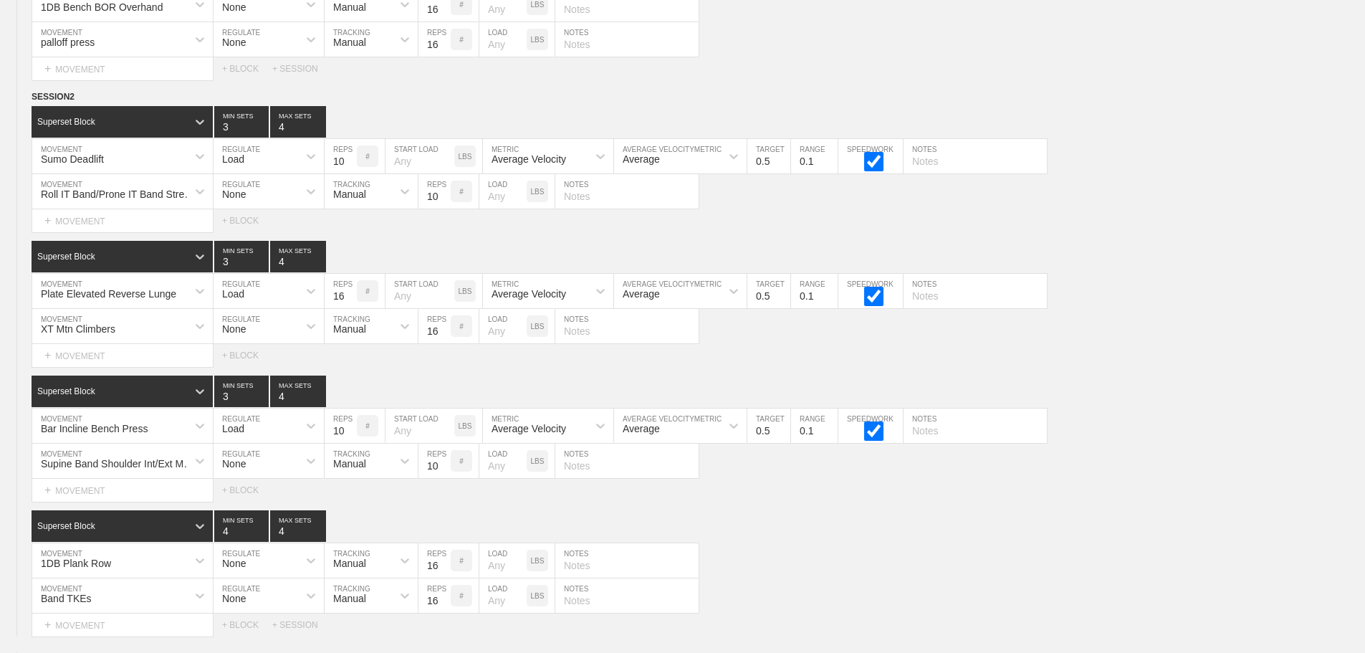
scroll to position [0, 0]
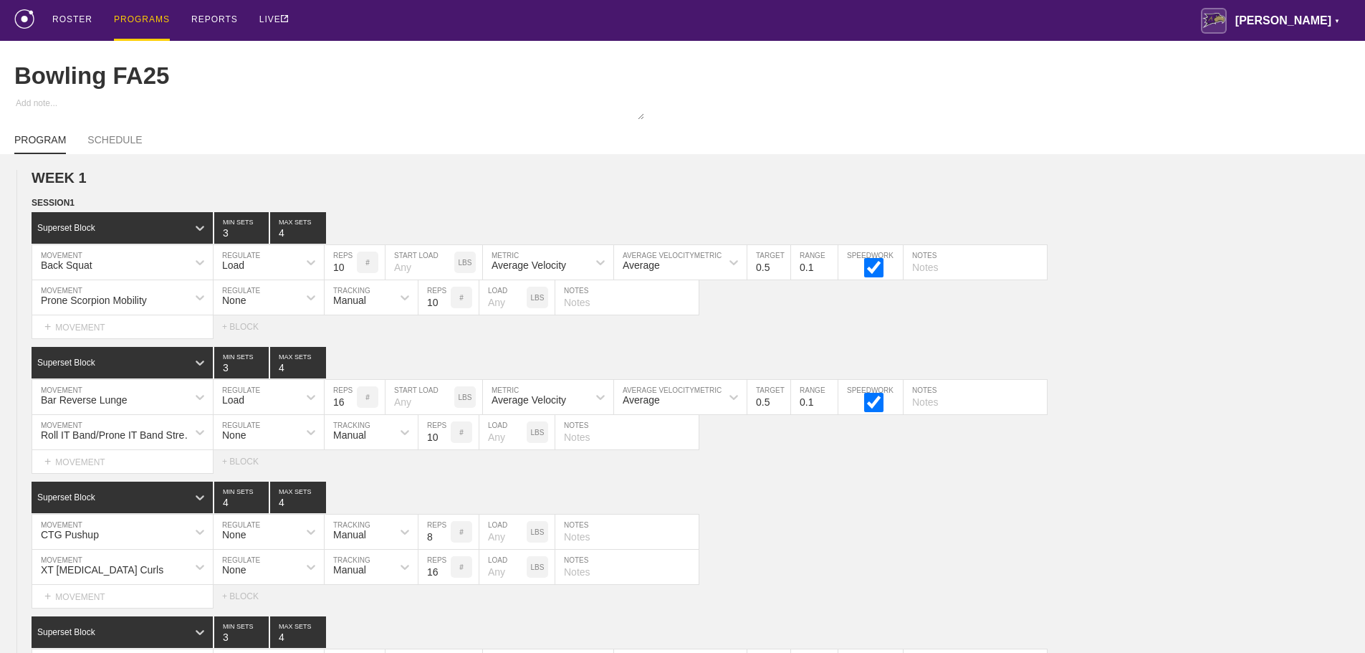
click at [134, 16] on div "PROGRAMS" at bounding box center [142, 20] width 56 height 41
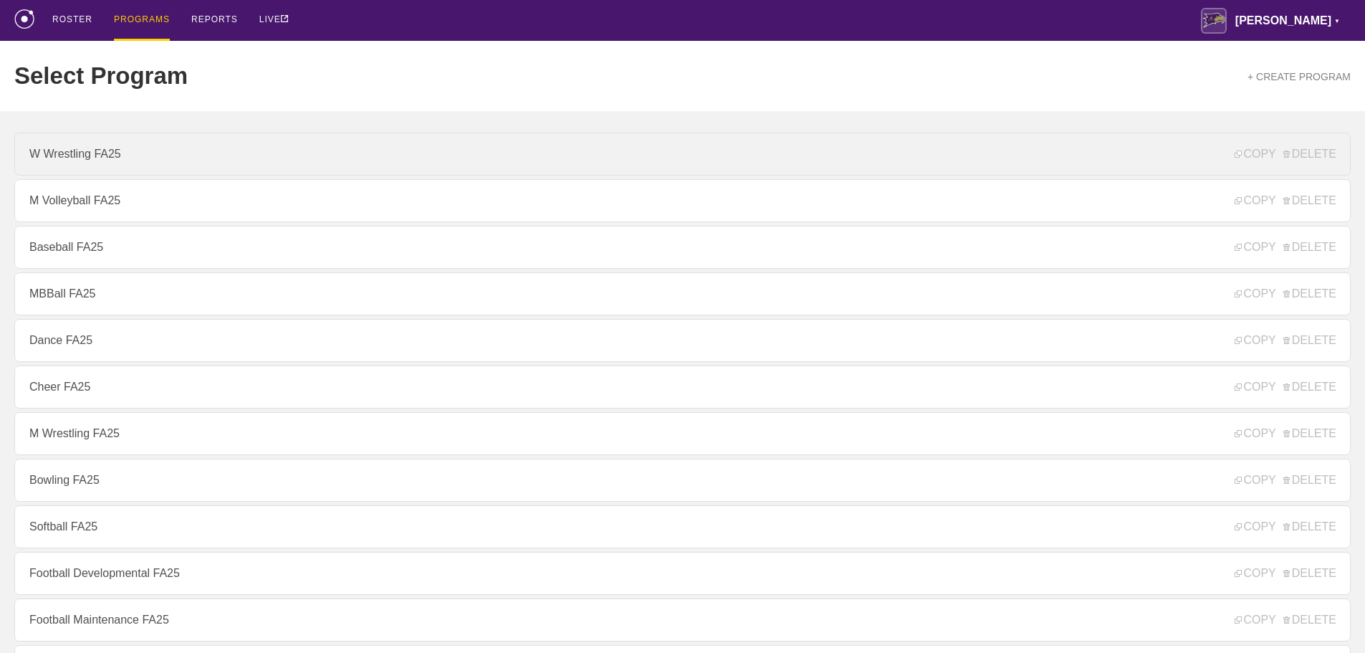
click at [115, 161] on link "W Wrestling FA25" at bounding box center [682, 154] width 1337 height 43
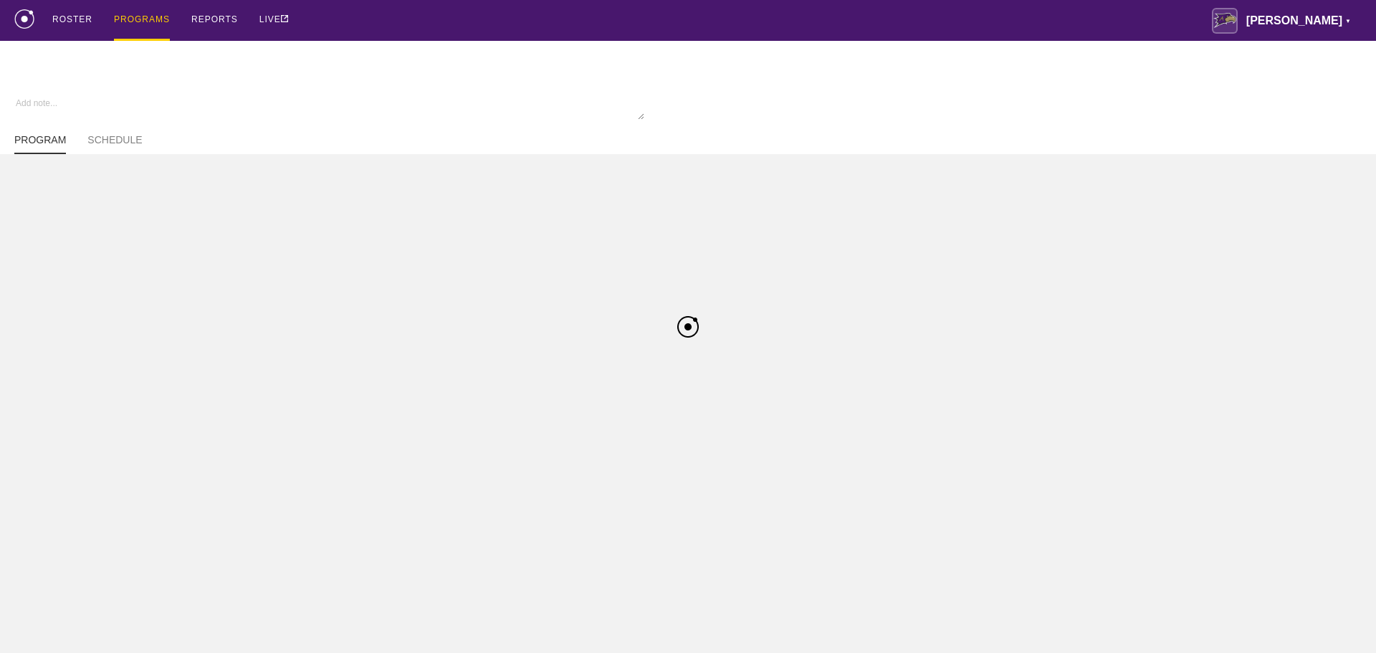
type textarea "x"
type input "W Wrestling FA25"
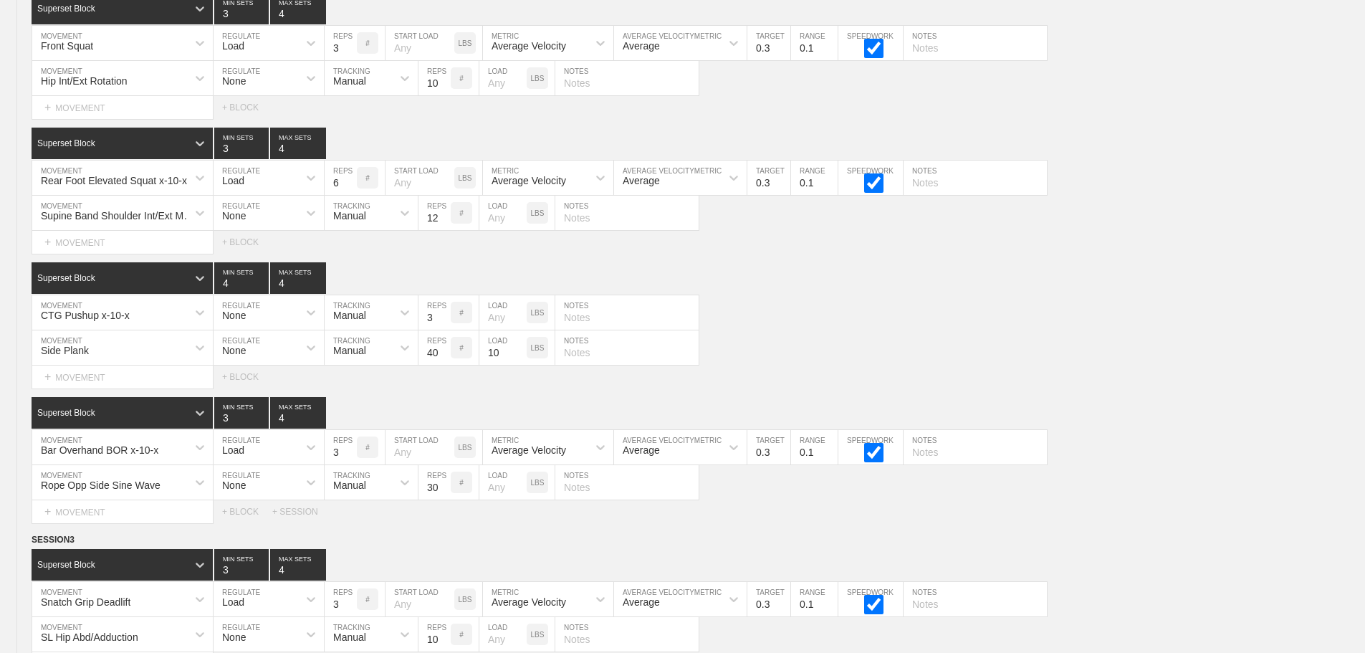
scroll to position [8972, 0]
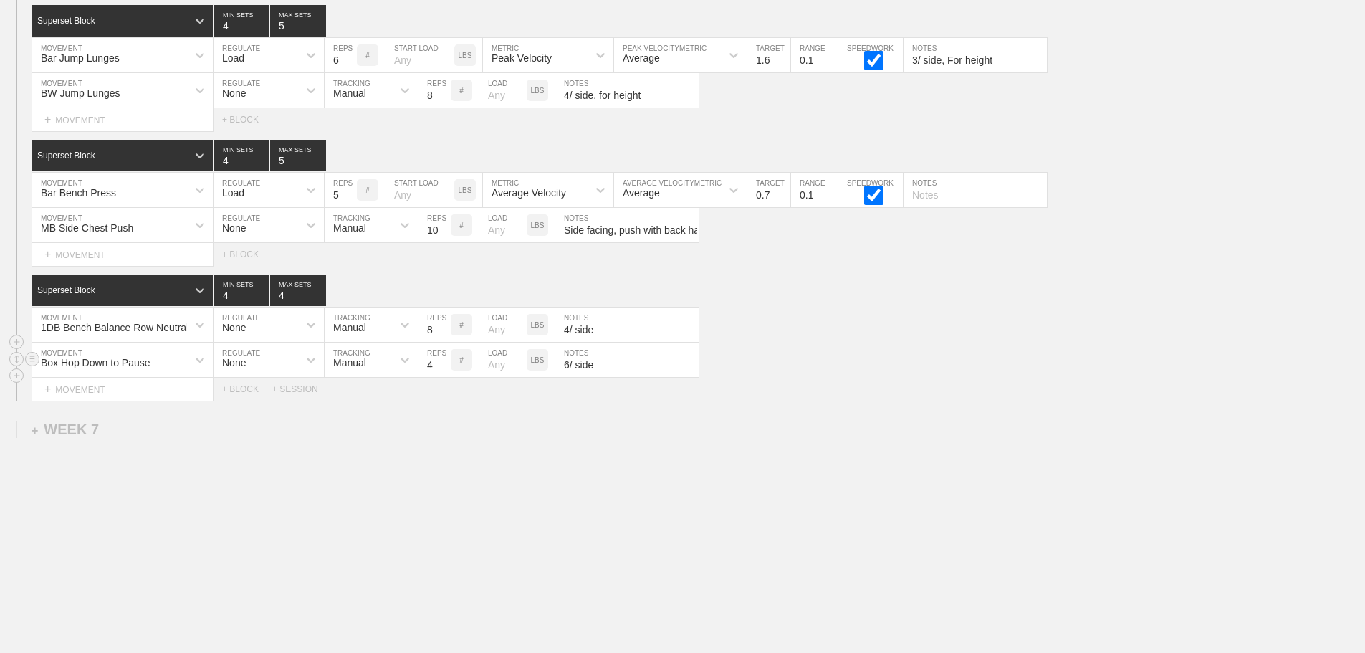
click at [981, 374] on div "Box Hop Down to Pause MOVEMENT None REGULATE Manual TRACKING 4 REPS # LOAD LBS …" at bounding box center [682, 360] width 1365 height 35
drag, startPoint x: 983, startPoint y: 386, endPoint x: 970, endPoint y: 381, distance: 13.6
click at [975, 383] on div "Select... MOVEMENT + MOVEMENT + BLOCK + SESSION" at bounding box center [682, 389] width 1365 height 23
click at [87, 428] on div "+ WEEK 7" at bounding box center [65, 429] width 67 height 16
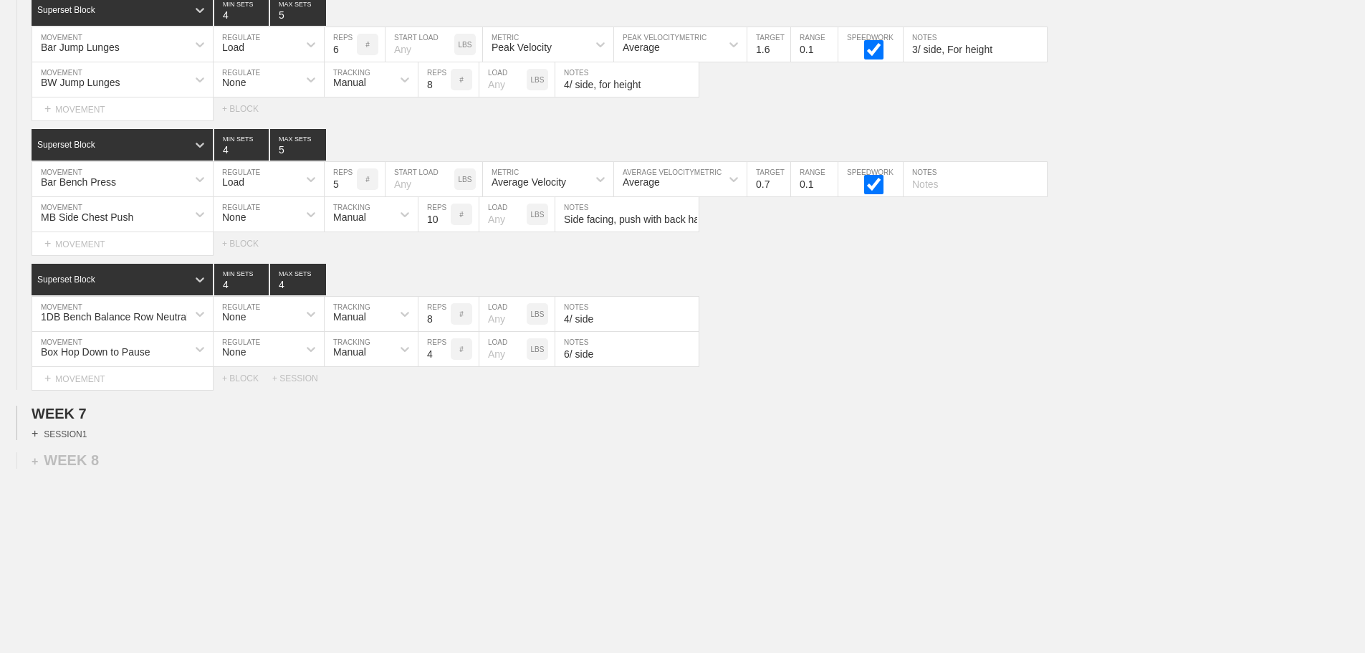
click at [80, 439] on div "+ SESSION 1" at bounding box center [59, 433] width 55 height 13
click at [85, 463] on div "+ BLOCK" at bounding box center [122, 459] width 181 height 23
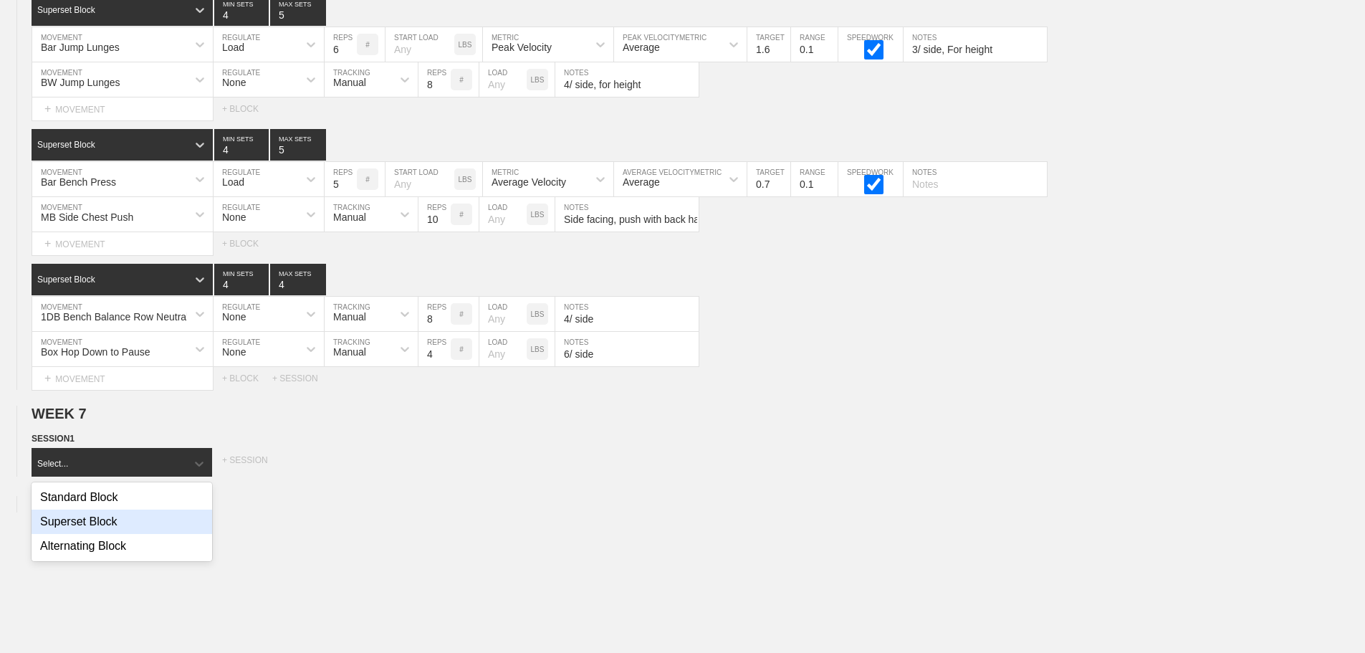
drag, startPoint x: 98, startPoint y: 530, endPoint x: 226, endPoint y: 525, distance: 127.6
click at [103, 532] on div "Superset Block" at bounding box center [122, 522] width 181 height 24
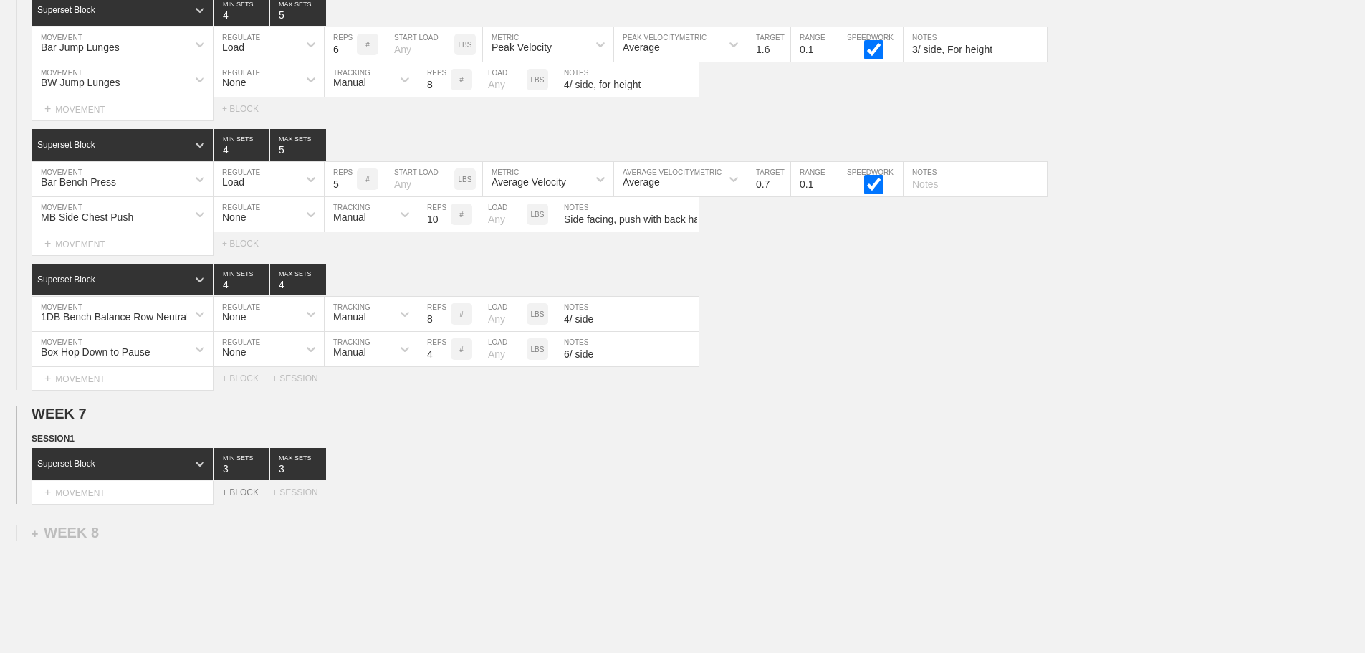
click at [233, 497] on div "+ BLOCK" at bounding box center [247, 492] width 50 height 10
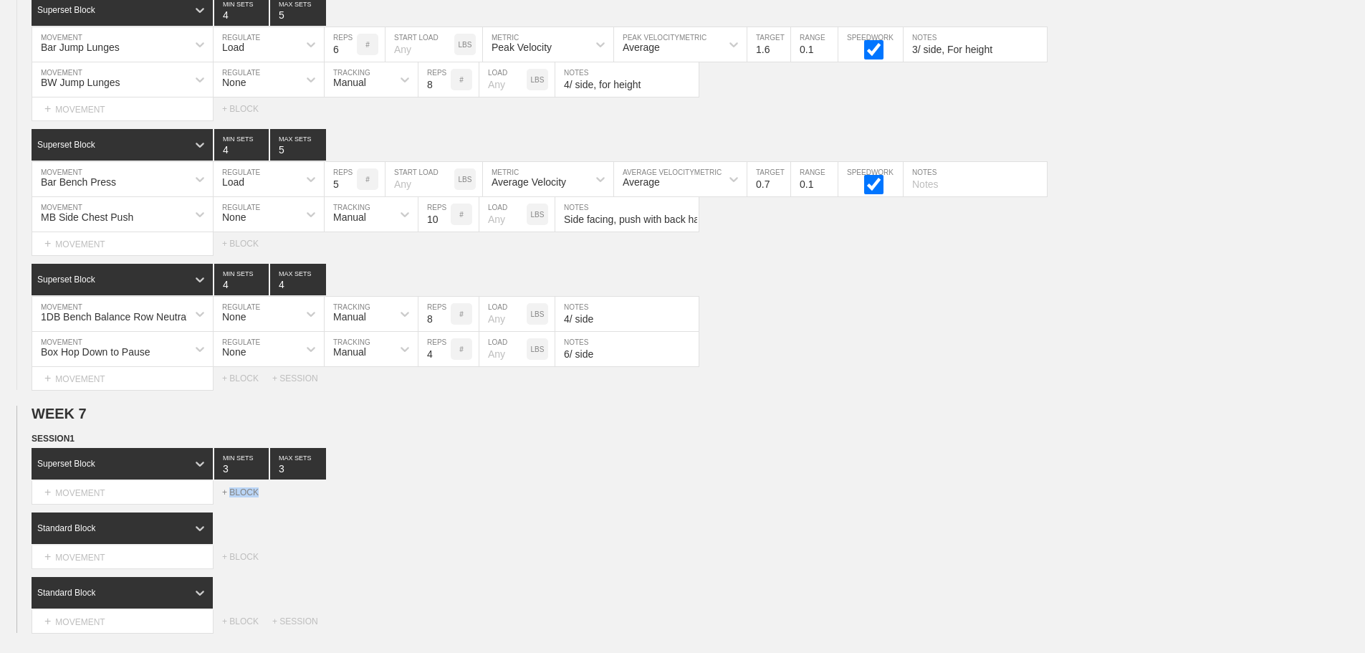
click at [233, 497] on div "+ BLOCK" at bounding box center [247, 492] width 50 height 10
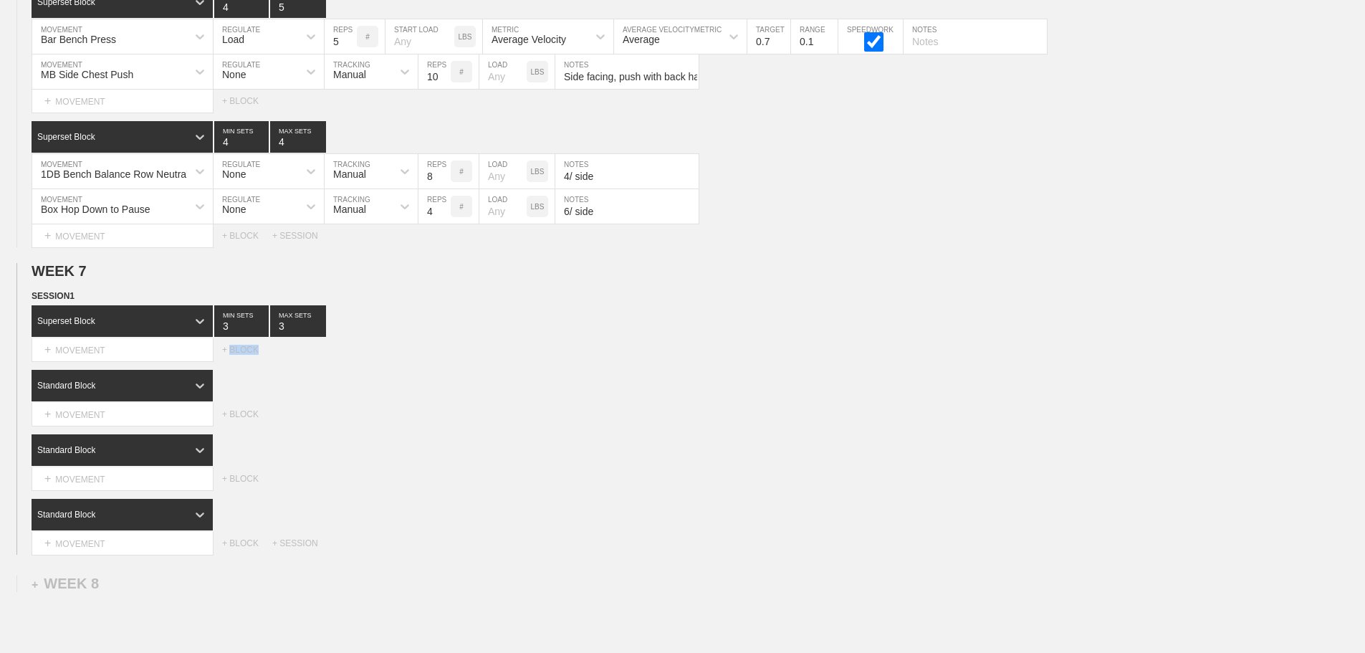
scroll to position [9116, 0]
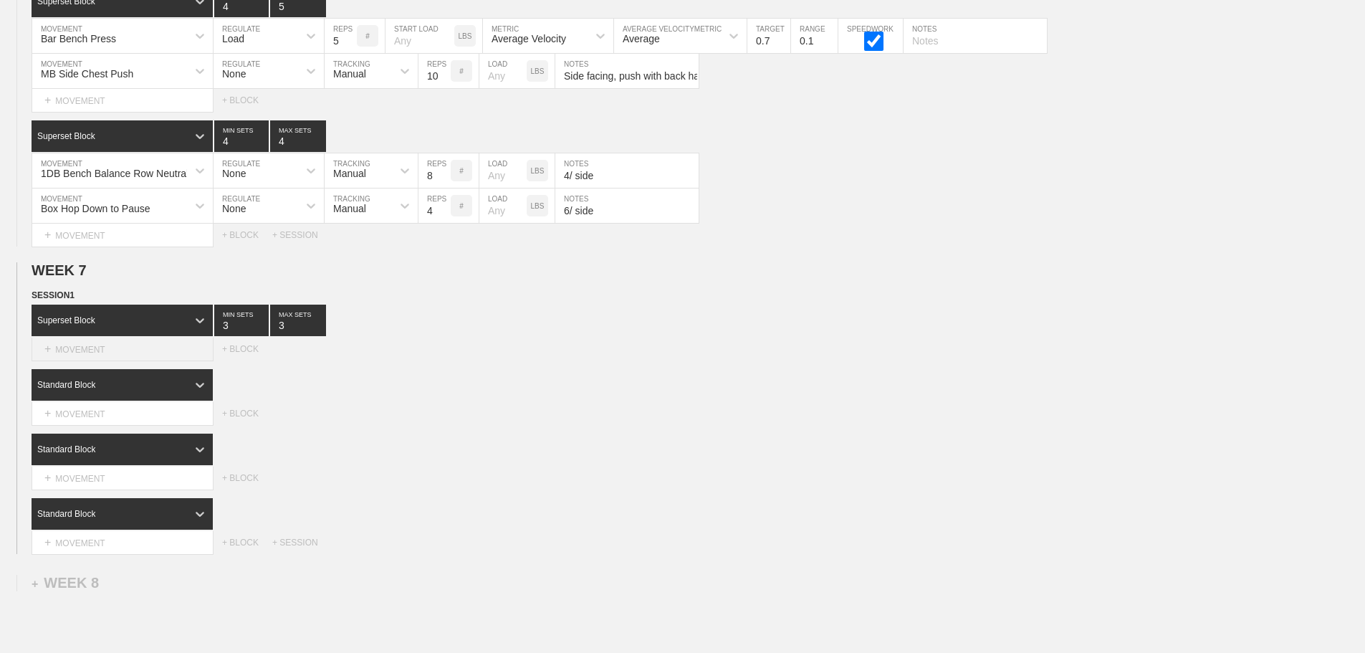
click at [141, 361] on div "+ MOVEMENT" at bounding box center [123, 350] width 182 height 24
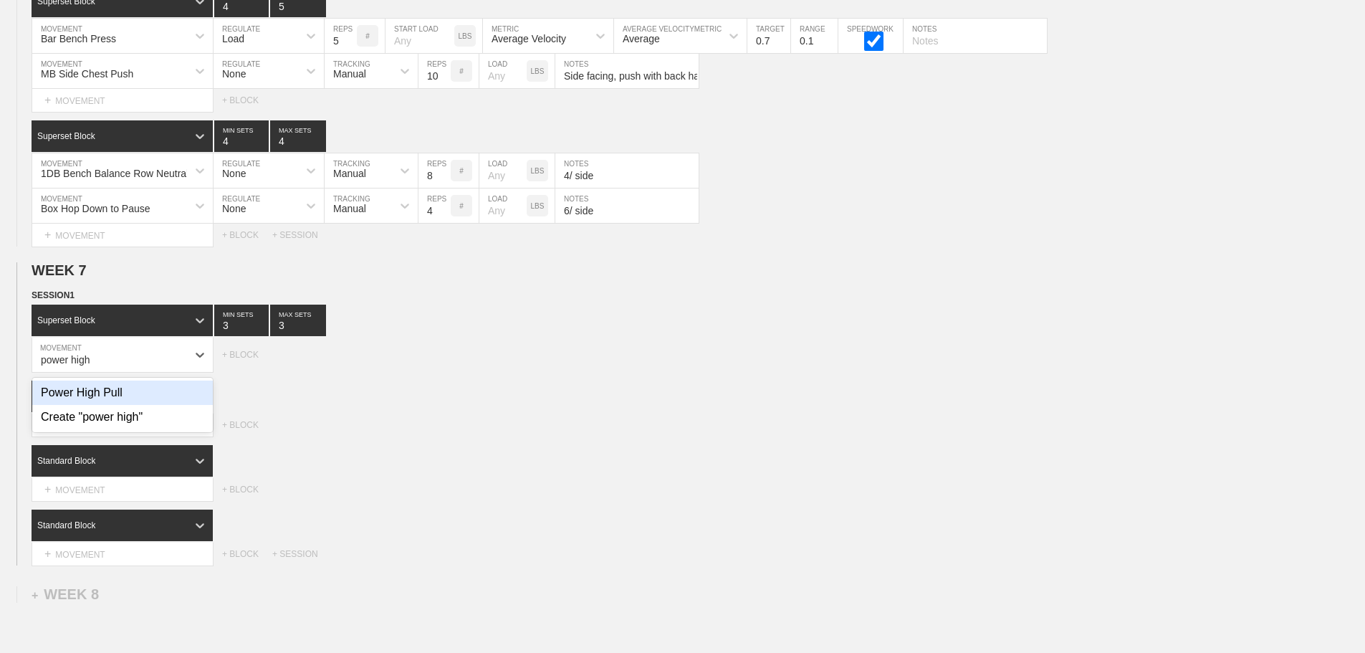
click at [102, 402] on div "Power High Pull" at bounding box center [122, 393] width 181 height 24
type input "power high"
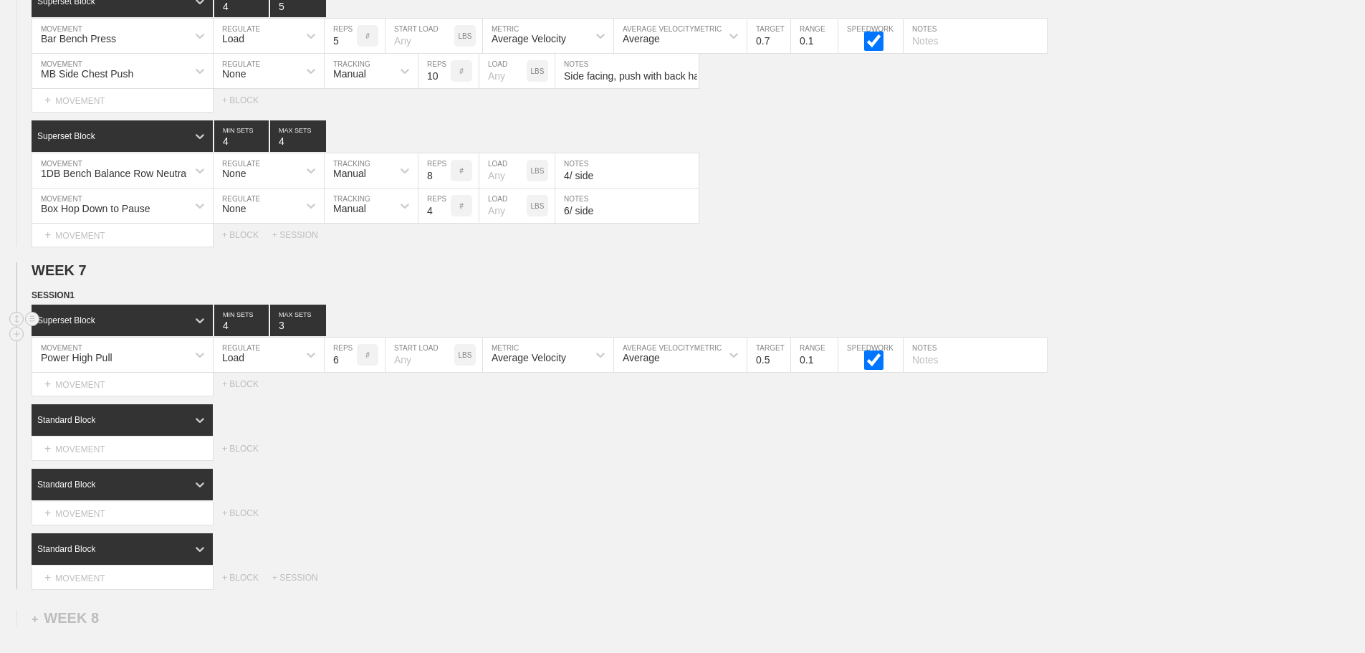
type input "4"
click at [259, 331] on input "4" at bounding box center [241, 321] width 54 height 32
click at [319, 330] on input "4" at bounding box center [298, 321] width 56 height 32
type input "5"
click at [317, 333] on input "5" at bounding box center [298, 321] width 56 height 32
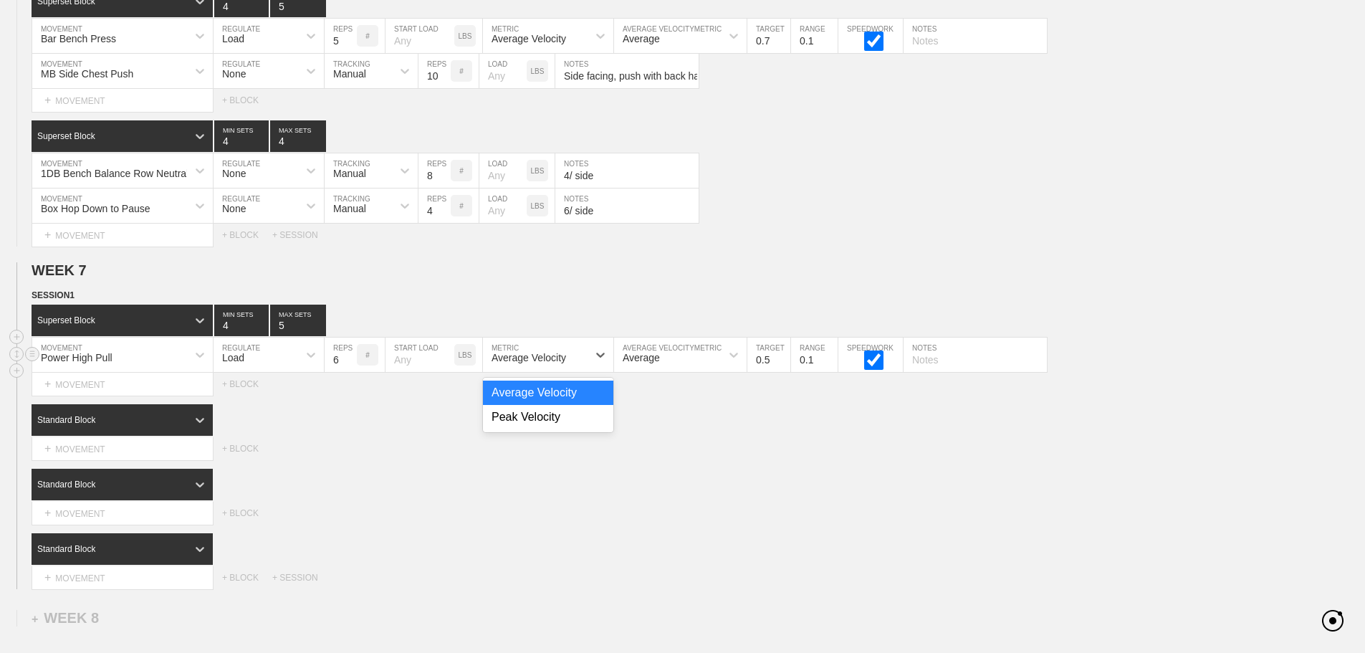
click at [565, 367] on div "Average Velocity" at bounding box center [535, 355] width 105 height 24
drag, startPoint x: 535, startPoint y: 429, endPoint x: 776, endPoint y: 350, distance: 253.1
click at [535, 429] on div "Peak Velocity" at bounding box center [548, 417] width 130 height 24
click at [782, 368] on input "0.6" at bounding box center [768, 355] width 43 height 34
click at [782, 368] on input "0.7" at bounding box center [768, 355] width 43 height 34
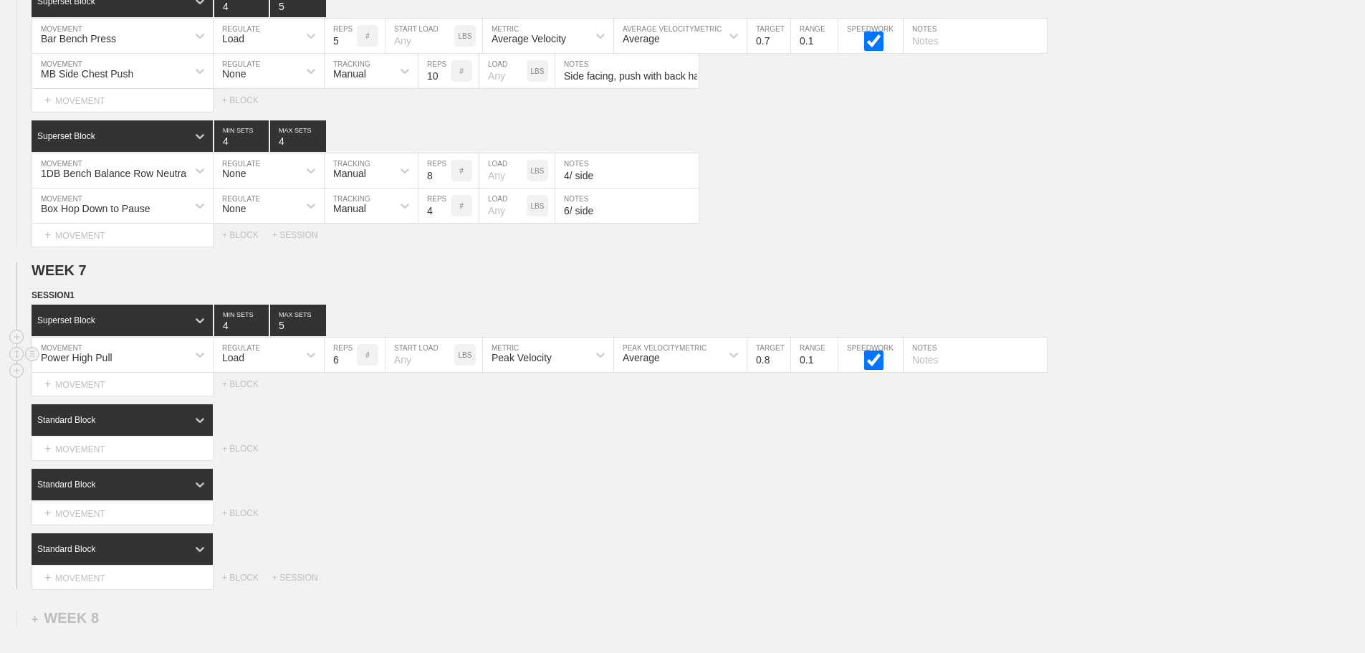
click at [782, 368] on input "0.8" at bounding box center [768, 355] width 43 height 34
click at [782, 368] on input "0.9" at bounding box center [768, 355] width 43 height 34
click at [782, 368] on input "1" at bounding box center [768, 355] width 43 height 34
click at [782, 368] on input "1.1" at bounding box center [768, 355] width 43 height 34
type input "1.2"
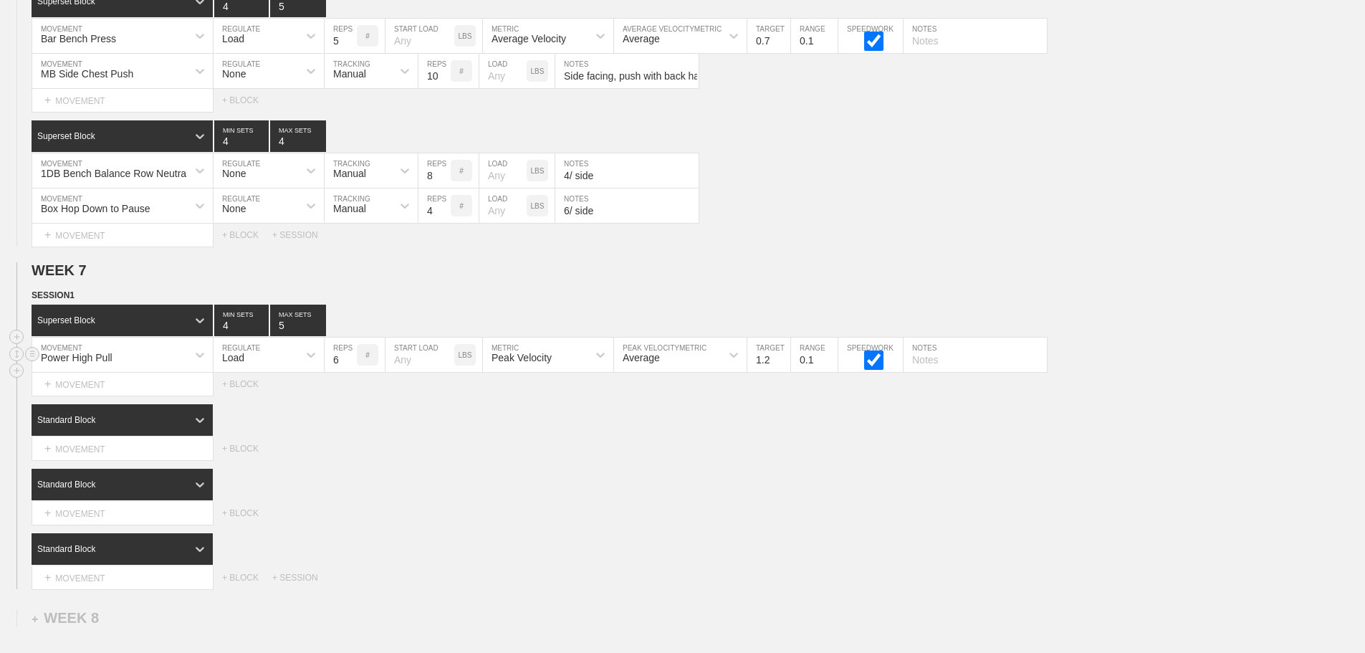
click at [782, 368] on input "1.2" at bounding box center [768, 355] width 43 height 34
click at [831, 428] on div "Standard Block" at bounding box center [699, 420] width 1334 height 32
click at [162, 426] on div "Standard Block" at bounding box center [110, 420] width 156 height 13
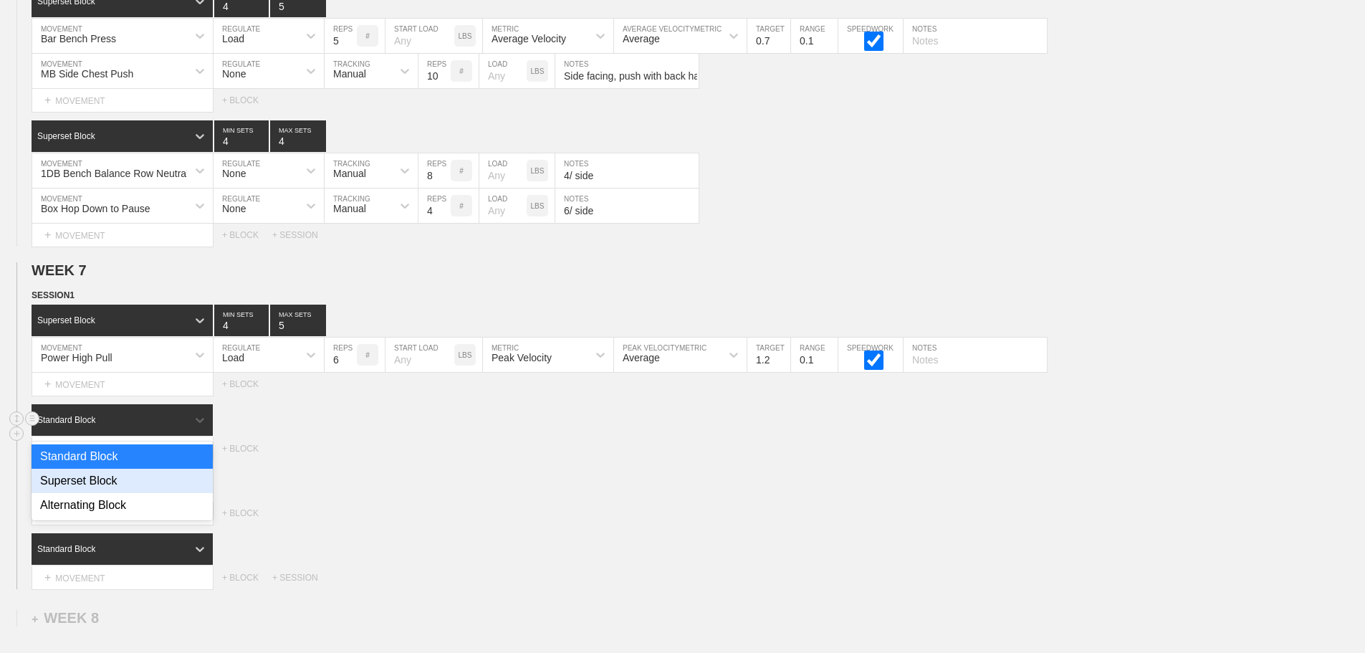
click at [116, 493] on div "Superset Block" at bounding box center [122, 481] width 181 height 24
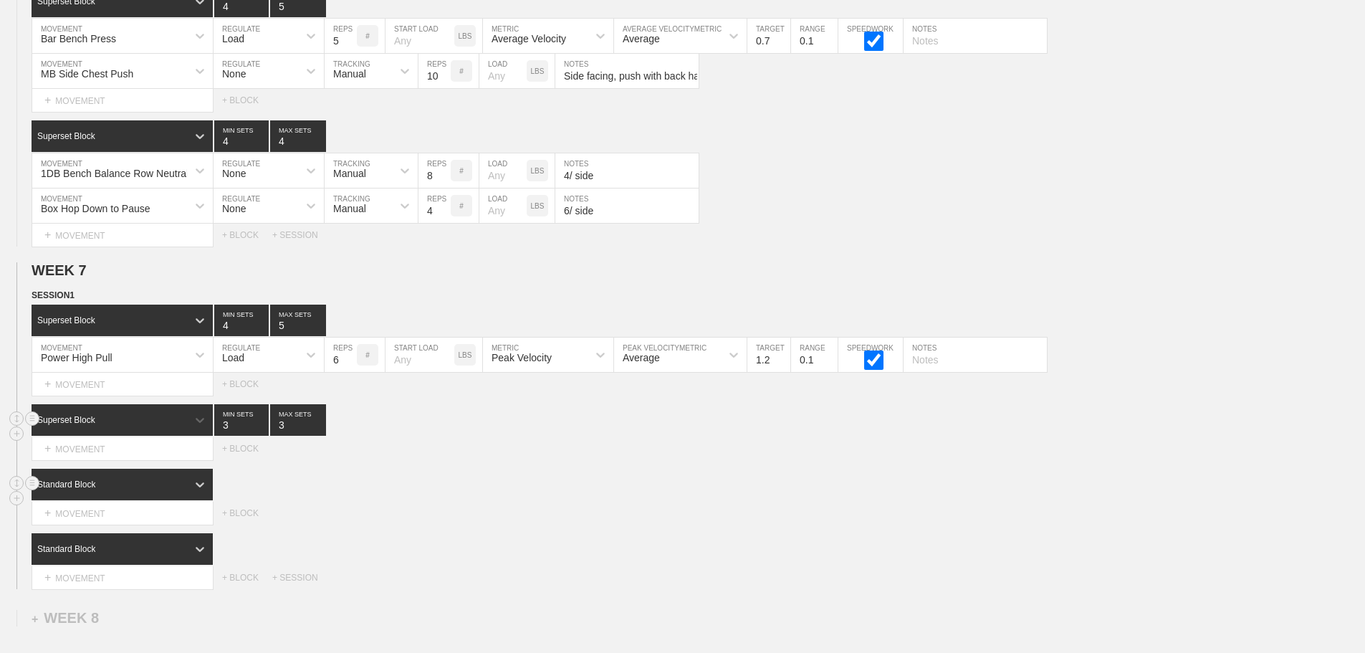
click at [163, 491] on div "Standard Block" at bounding box center [110, 484] width 156 height 13
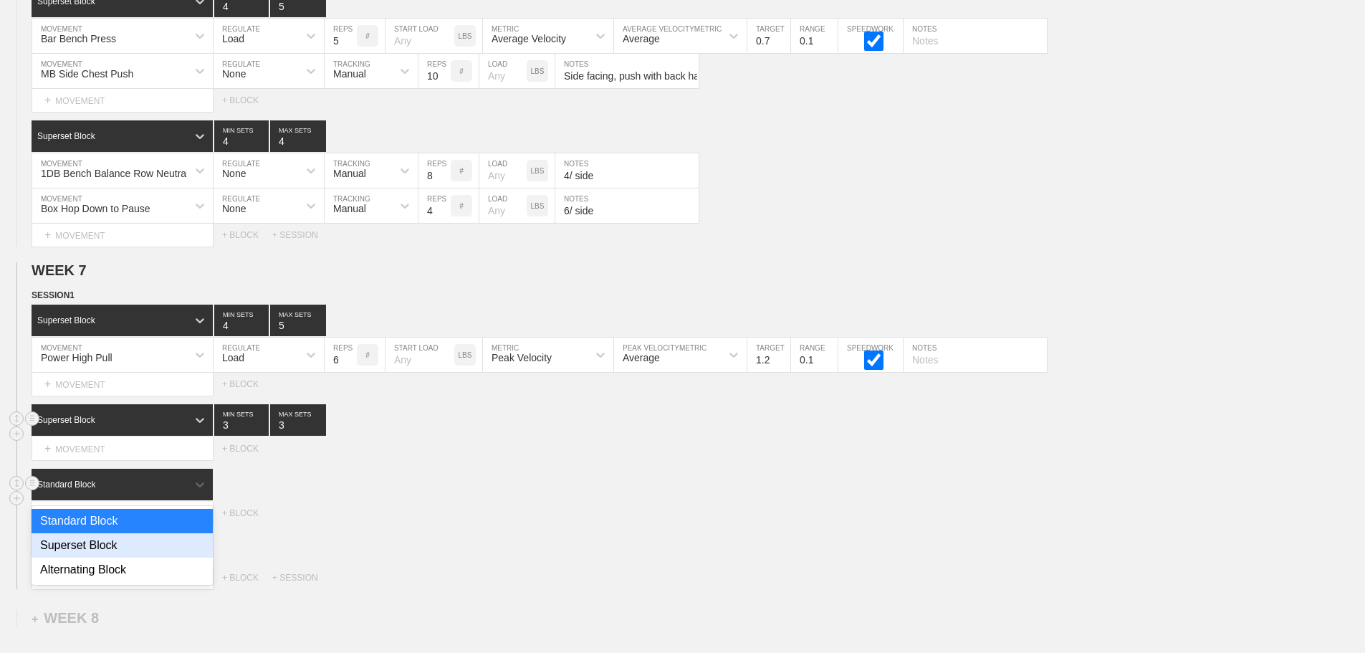
click at [114, 552] on div "Superset Block" at bounding box center [122, 545] width 181 height 24
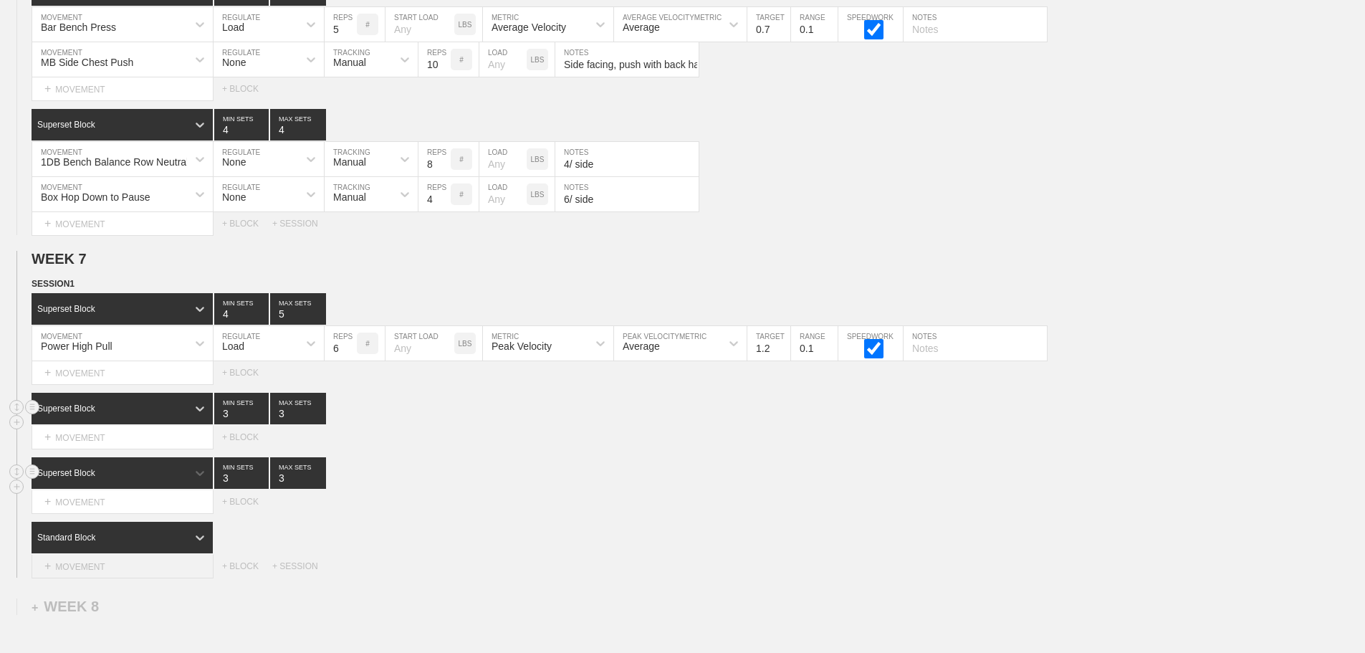
drag, startPoint x: 151, startPoint y: 556, endPoint x: 145, endPoint y: 568, distance: 12.8
click at [150, 553] on div "Standard Block" at bounding box center [122, 538] width 181 height 32
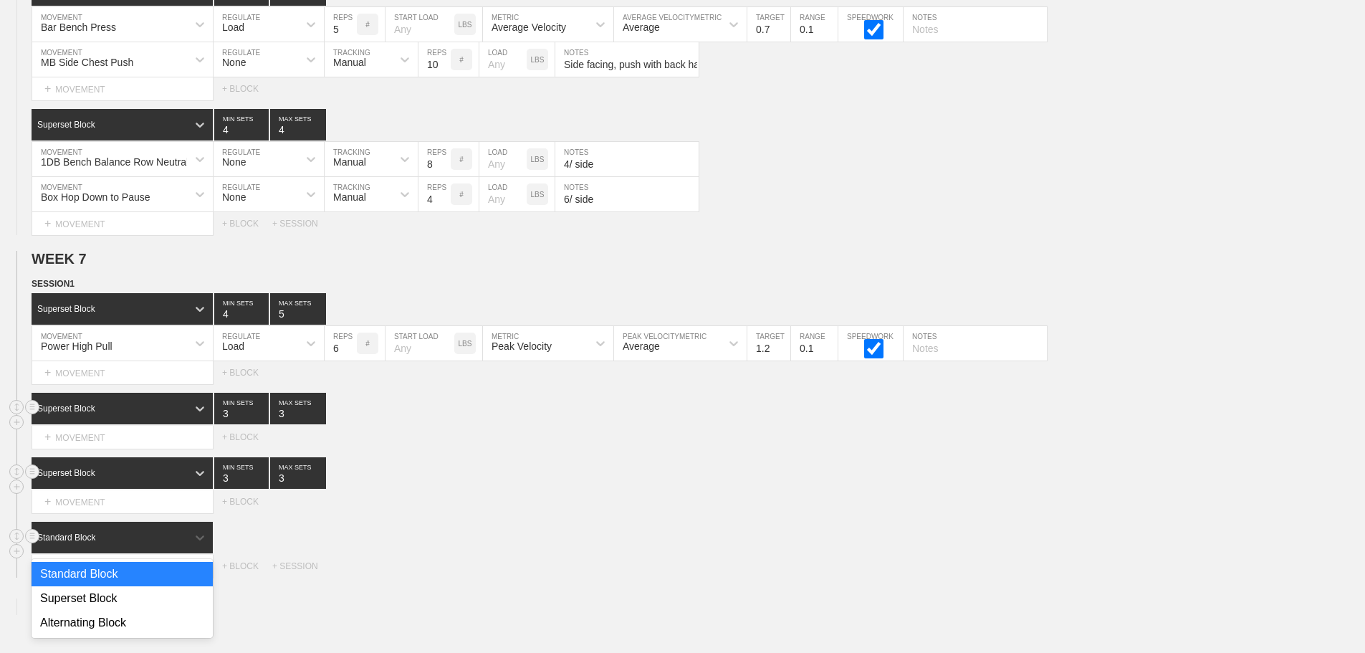
scroll to position [9129, 0]
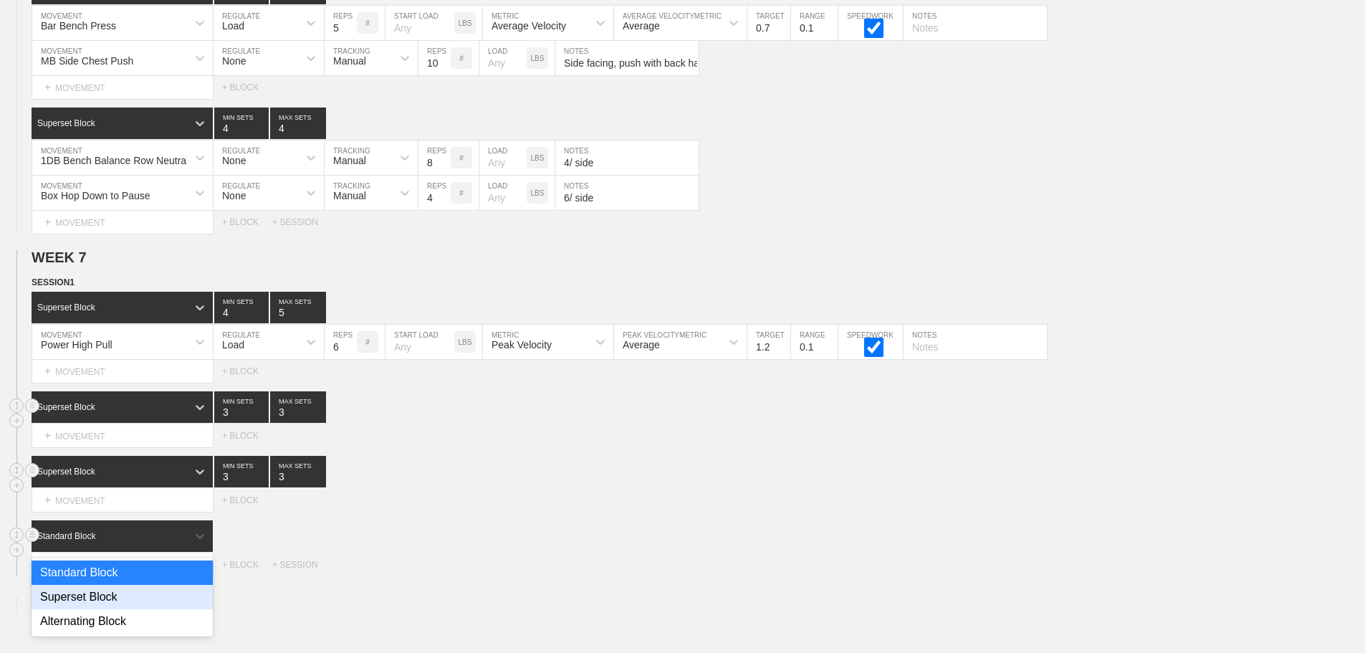
click at [102, 609] on div "Superset Block" at bounding box center [122, 597] width 181 height 24
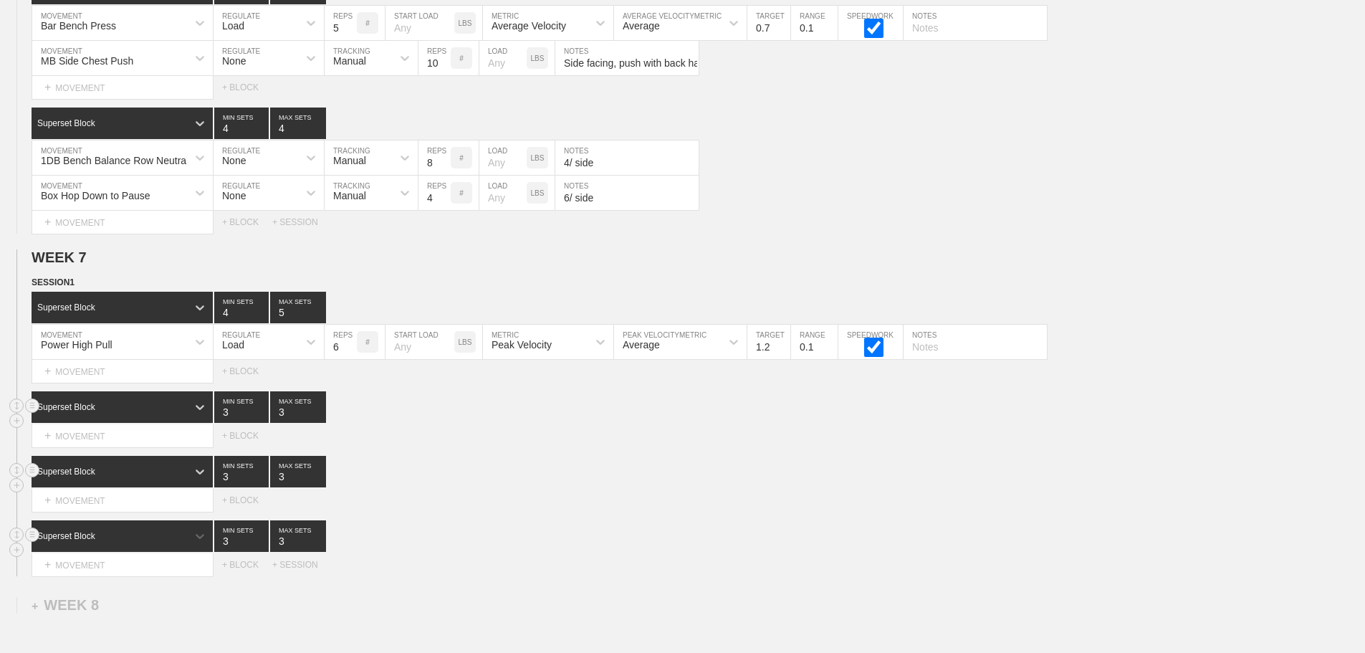
click at [535, 502] on div "Select... MOVEMENT + MOVEMENT + BLOCK" at bounding box center [682, 500] width 1365 height 23
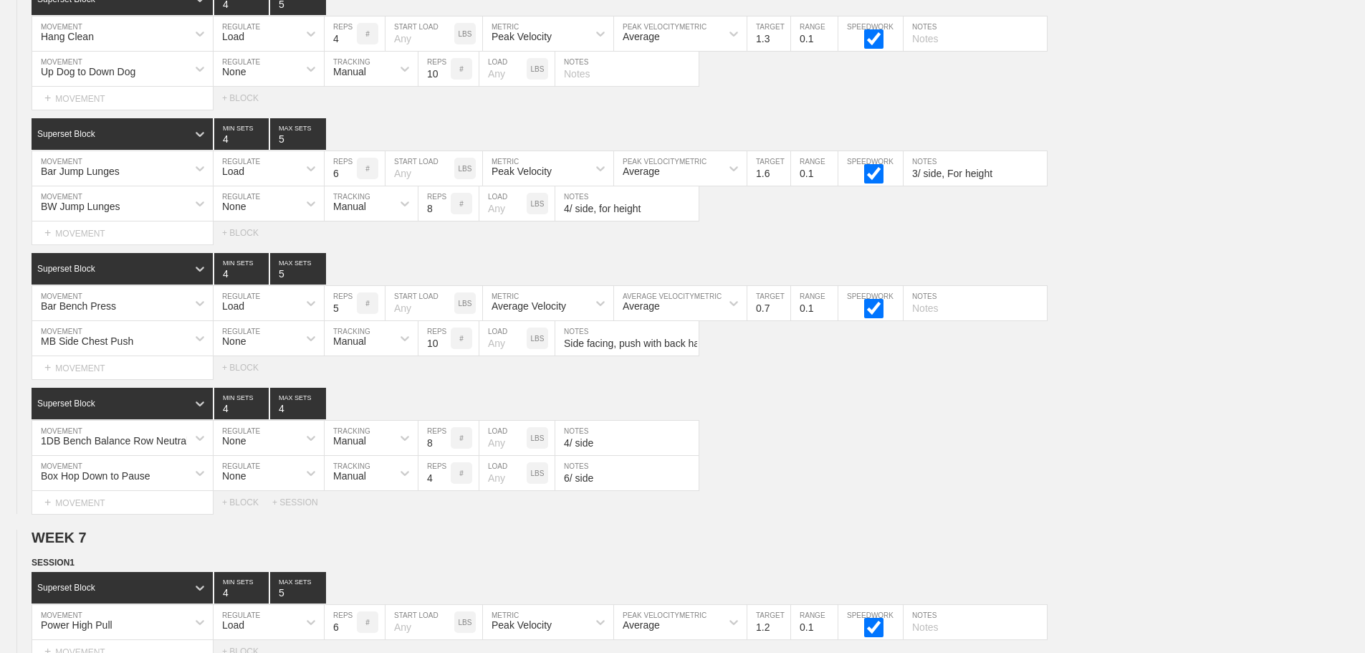
scroll to position [8842, 0]
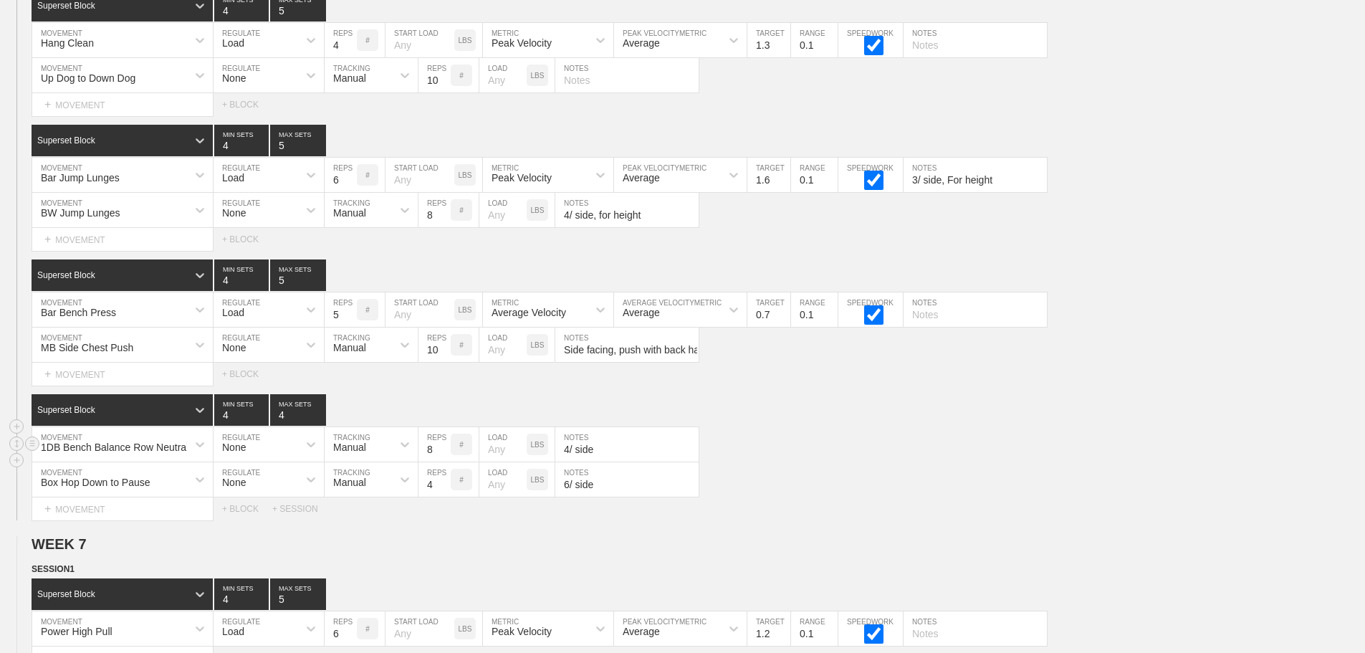
click at [807, 439] on div "1DB Bench Balance Row Neutral MOVEMENT None REGULATE Manual TRACKING 8 REPS # L…" at bounding box center [682, 444] width 1365 height 35
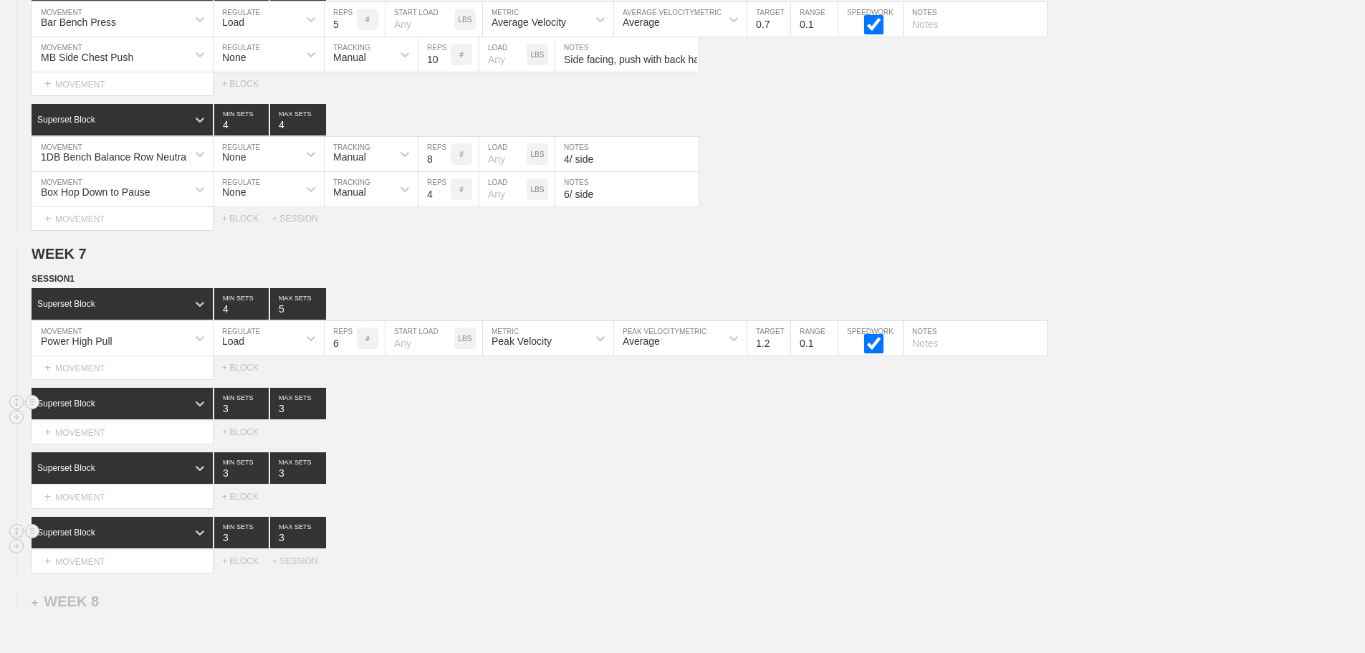
scroll to position [9315, 0]
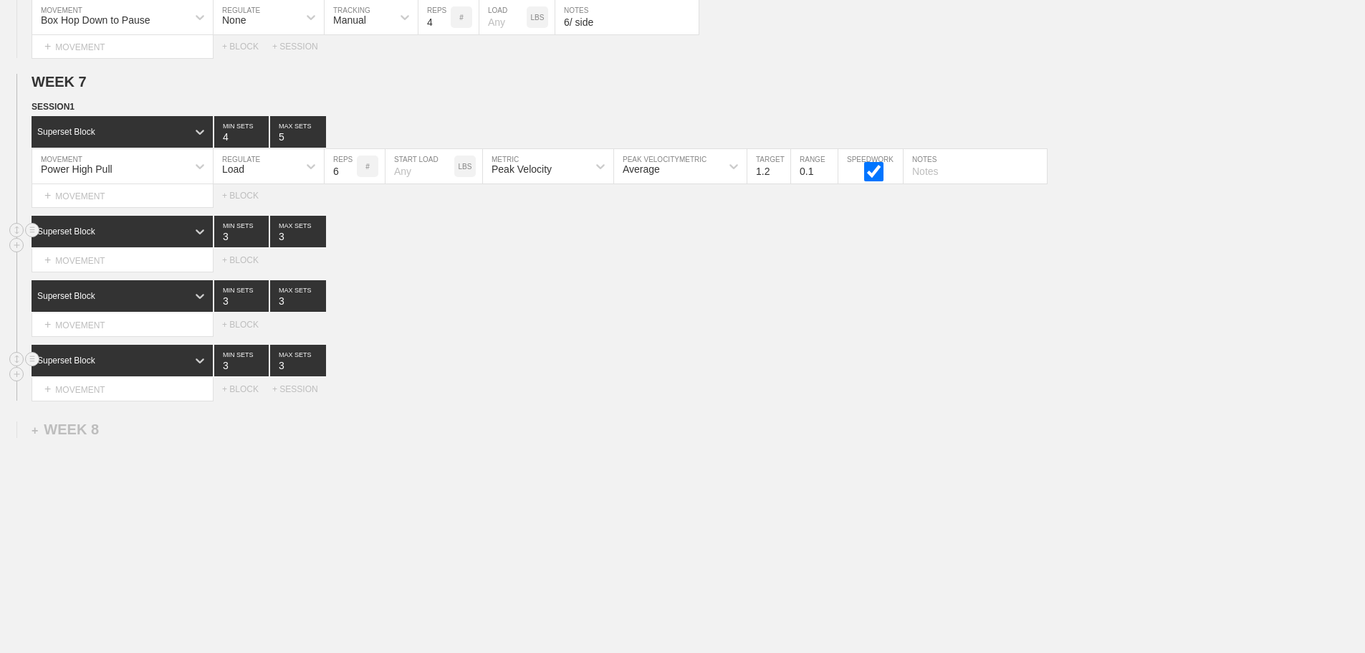
click at [571, 333] on div "Select... MOVEMENT + MOVEMENT + BLOCK" at bounding box center [682, 324] width 1365 height 23
click at [350, 172] on input "5" at bounding box center [341, 166] width 32 height 34
type input "4"
click at [350, 172] on input "4" at bounding box center [341, 166] width 32 height 34
click at [529, 297] on div "Superset Block 3 MIN SETS 3 MAX SETS" at bounding box center [699, 296] width 1334 height 32
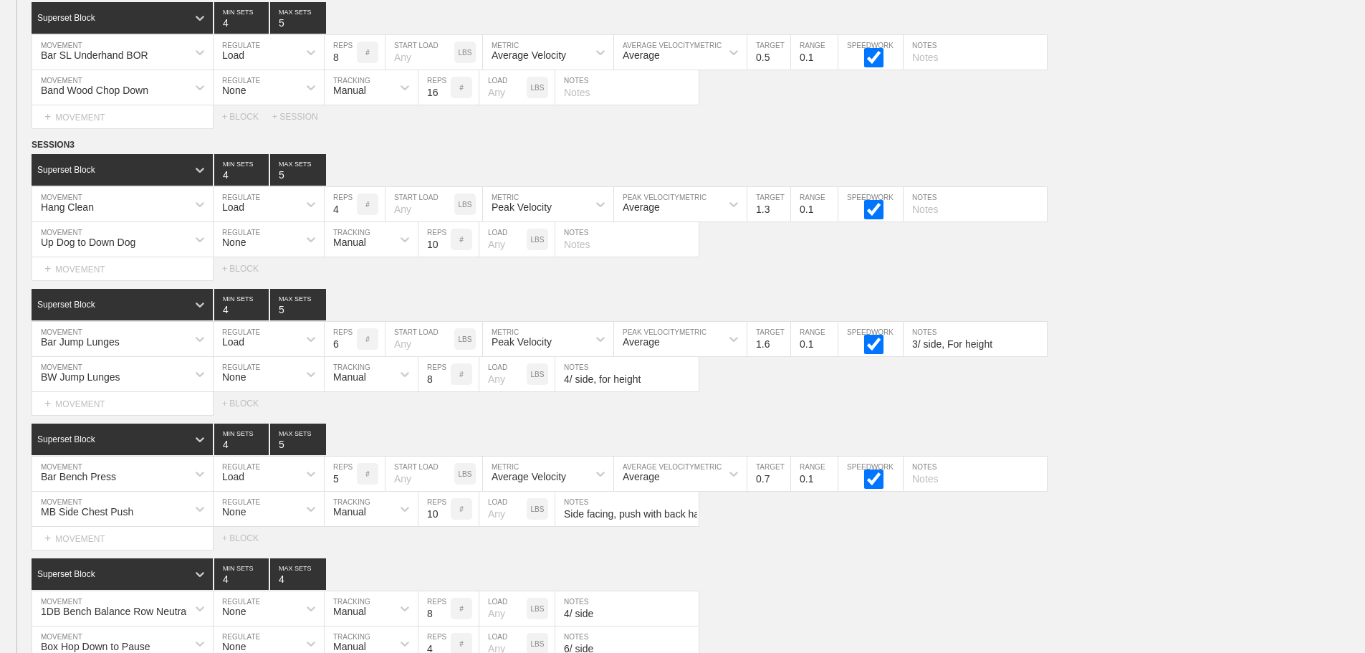
scroll to position [8670, 0]
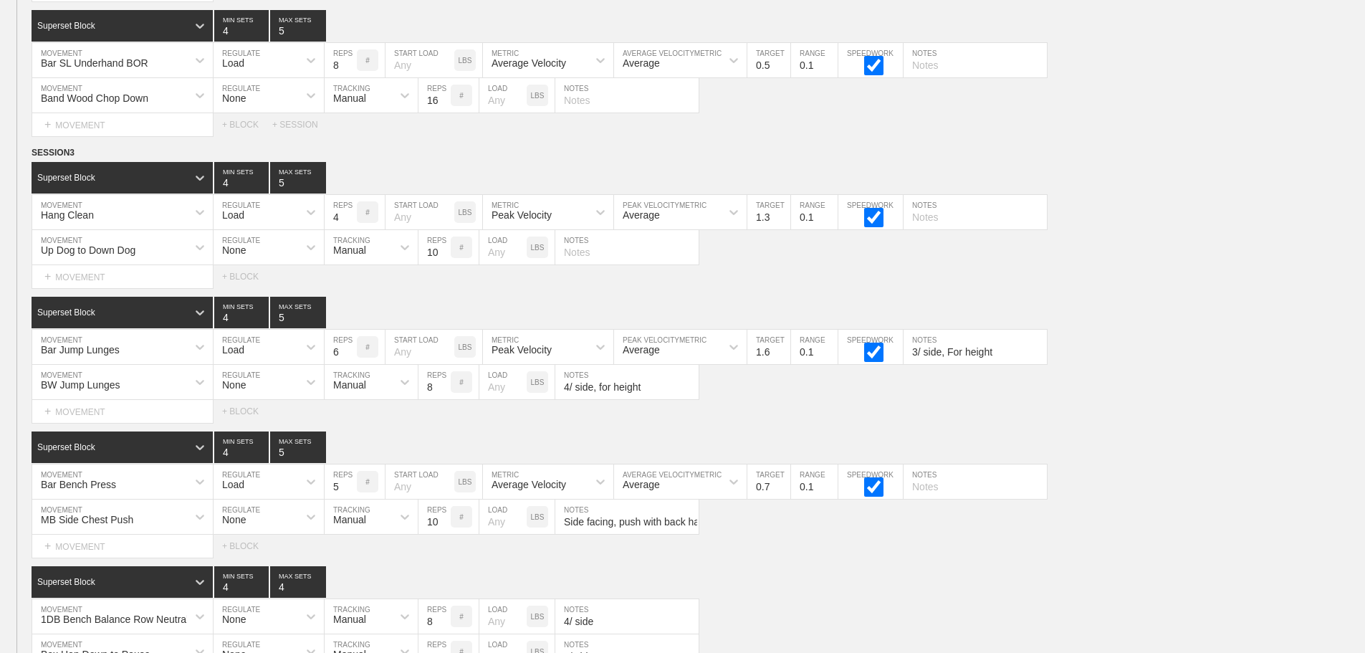
click at [1145, 420] on div "Select... MOVEMENT + MOVEMENT + BLOCK" at bounding box center [682, 411] width 1365 height 23
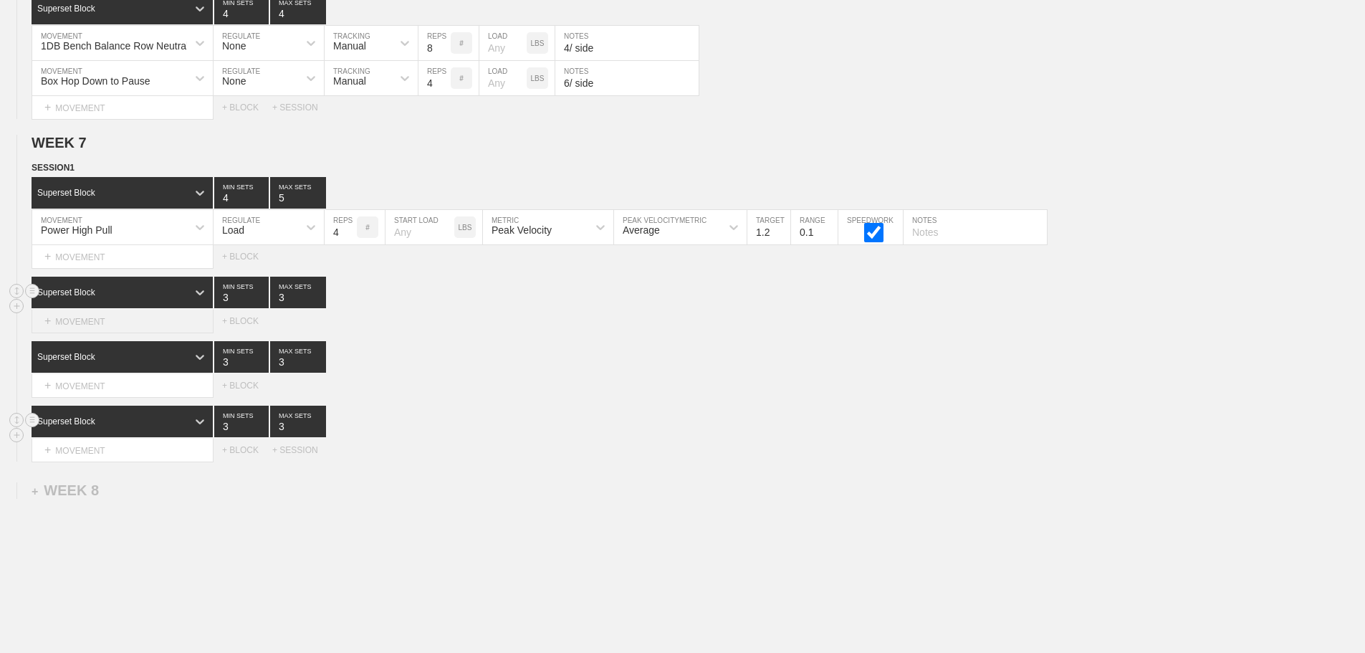
click at [125, 333] on div "+ MOVEMENT" at bounding box center [123, 322] width 182 height 24
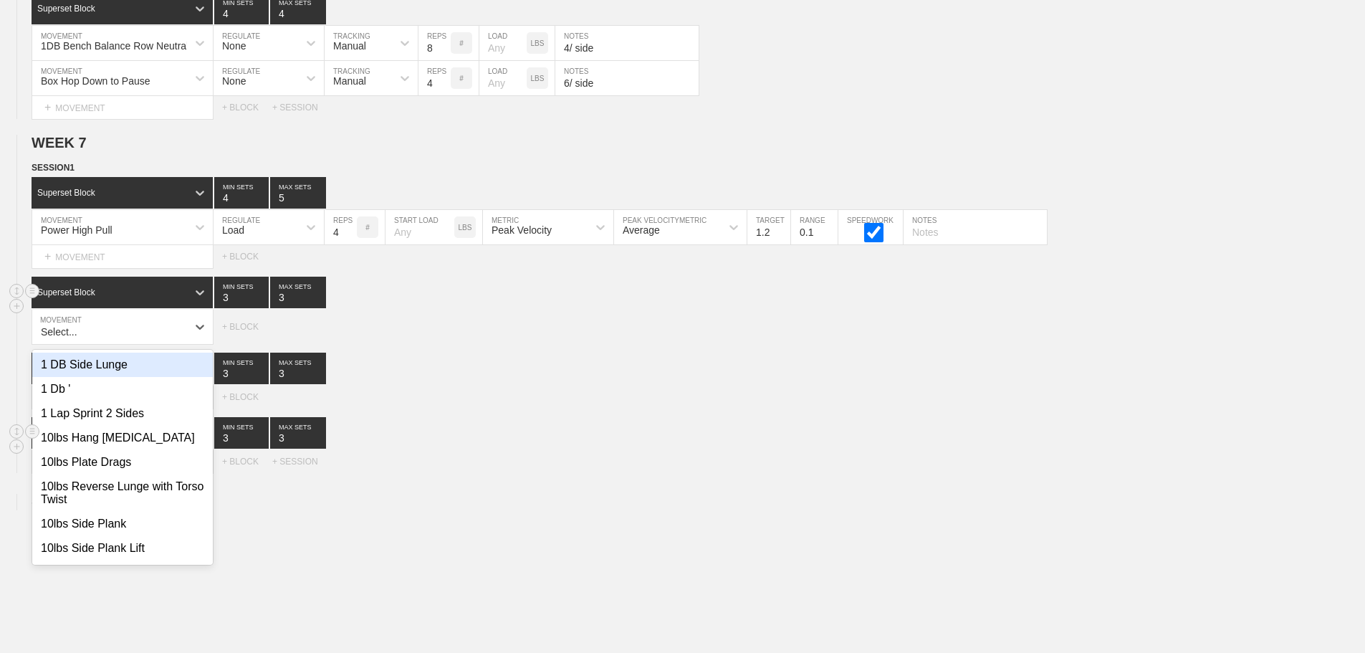
type input "b"
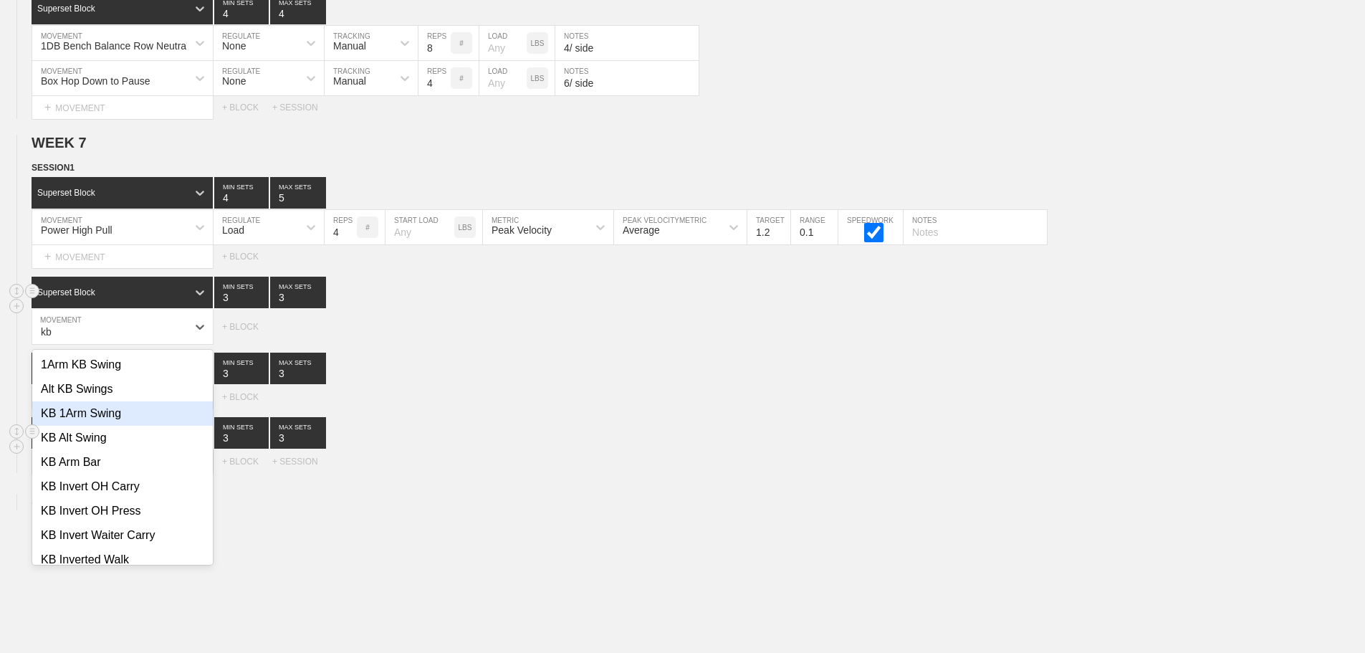
click at [90, 424] on div "KB 1Arm Swing" at bounding box center [122, 413] width 181 height 24
type input "kb"
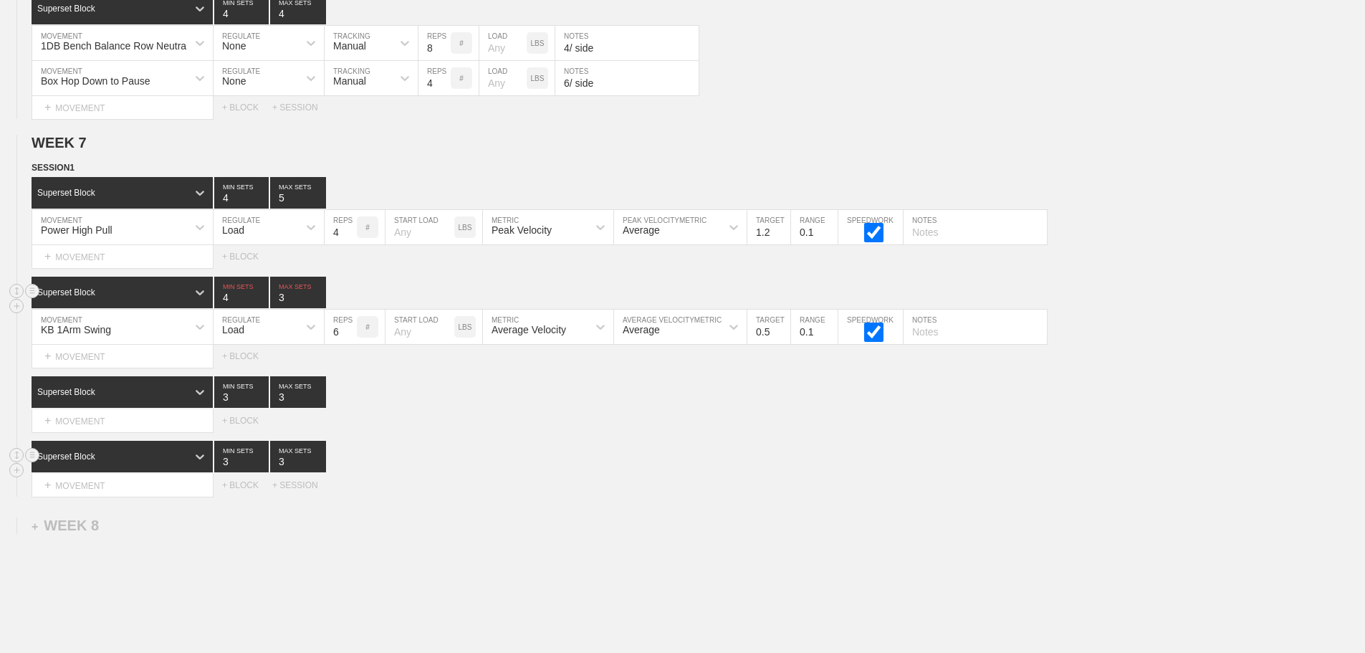
type input "4"
click at [259, 302] on input "4" at bounding box center [241, 293] width 54 height 32
type input "4"
click at [320, 303] on input "4" at bounding box center [298, 293] width 56 height 32
click at [277, 339] on div "Load" at bounding box center [256, 327] width 85 height 24
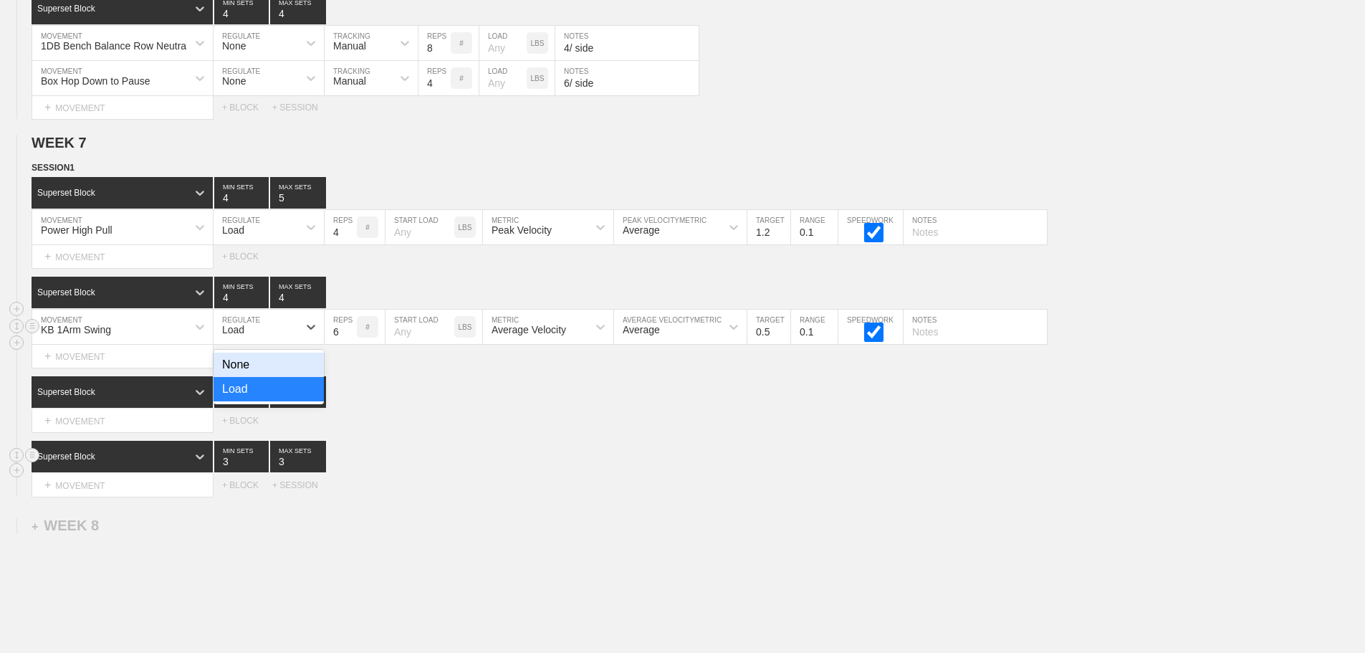
click at [264, 371] on div "None" at bounding box center [269, 365] width 110 height 24
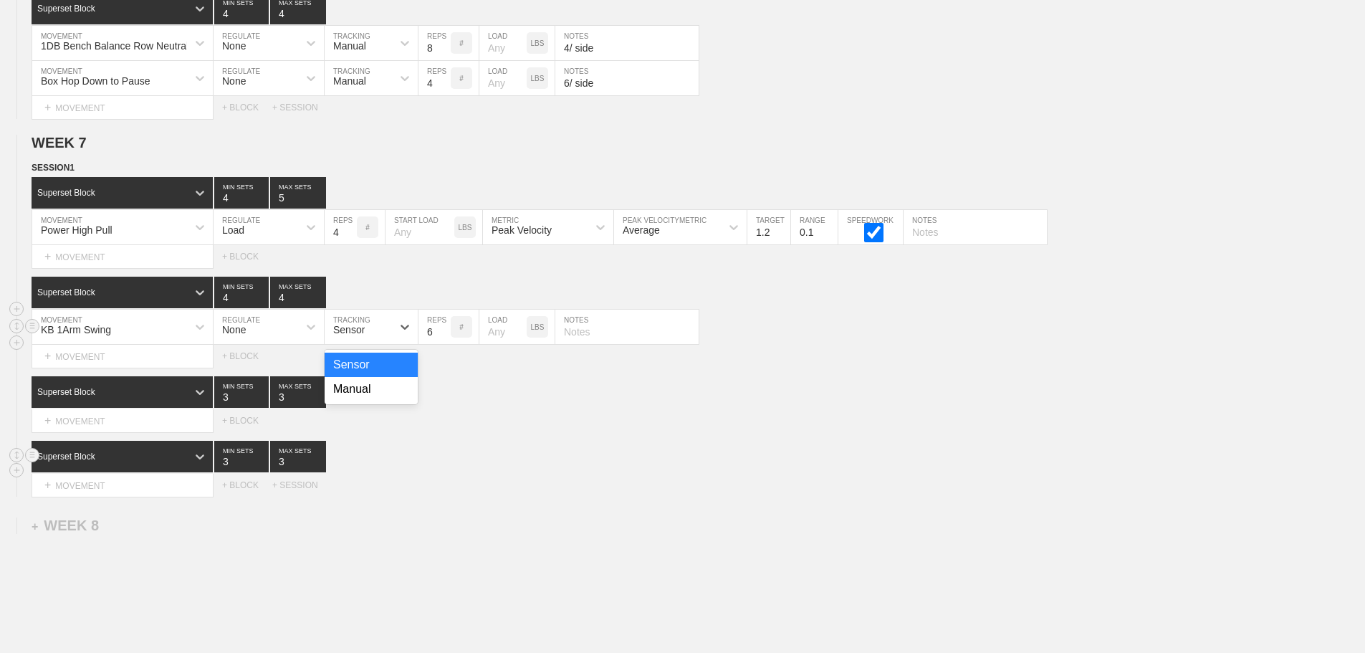
drag, startPoint x: 357, startPoint y: 338, endPoint x: 351, endPoint y: 387, distance: 49.8
click at [357, 335] on div "Sensor" at bounding box center [349, 329] width 32 height 11
drag, startPoint x: 351, startPoint y: 400, endPoint x: 419, endPoint y: 352, distance: 83.3
click at [360, 394] on div "Manual" at bounding box center [371, 389] width 93 height 24
click at [442, 338] on input "34" at bounding box center [435, 327] width 32 height 34
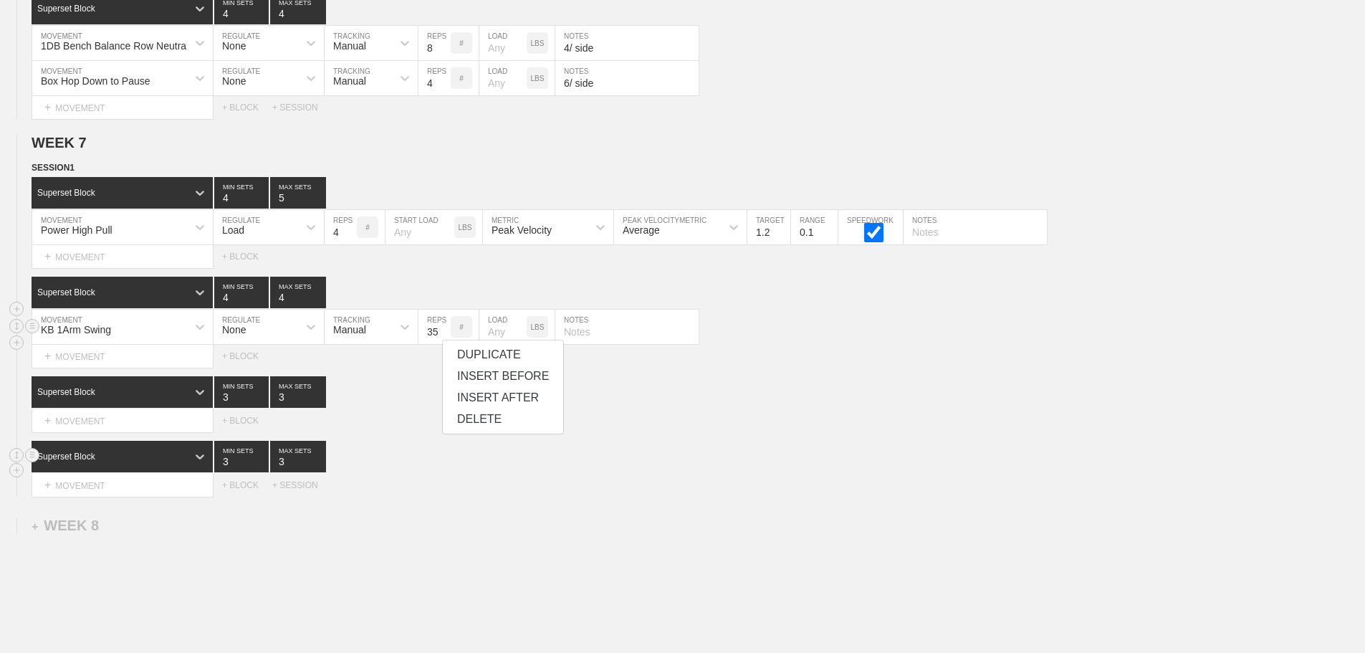
click at [442, 338] on input "35" at bounding box center [435, 327] width 32 height 34
click at [442, 338] on input "36" at bounding box center [435, 327] width 32 height 34
click at [442, 338] on input "37" at bounding box center [435, 327] width 32 height 34
click at [435, 355] on div "Select... MOVEMENT + MOVEMENT + BLOCK" at bounding box center [682, 356] width 1365 height 23
click at [442, 344] on input "36" at bounding box center [435, 327] width 32 height 34
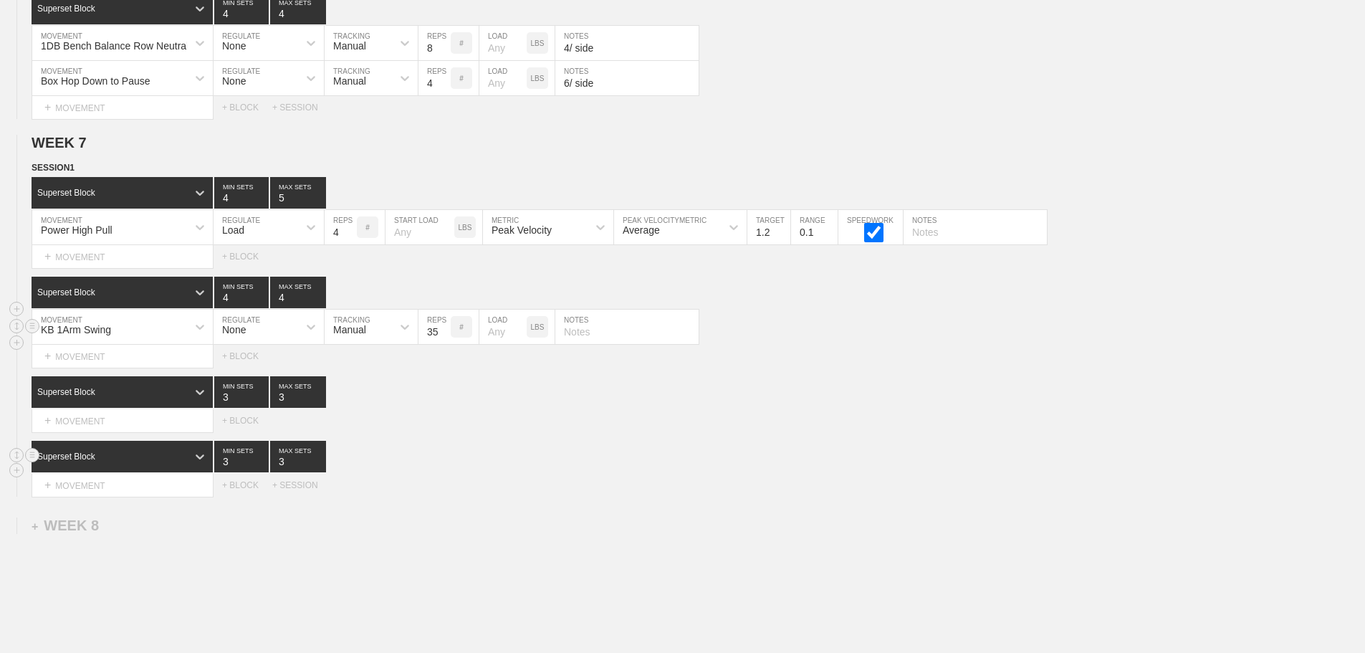
click at [442, 344] on input "35" at bounding box center [435, 327] width 32 height 34
click at [442, 344] on input "34" at bounding box center [435, 327] width 32 height 34
click at [442, 344] on input "33" at bounding box center [435, 327] width 32 height 34
click at [442, 344] on input "32" at bounding box center [435, 327] width 32 height 34
click at [442, 344] on input "31" at bounding box center [435, 327] width 32 height 34
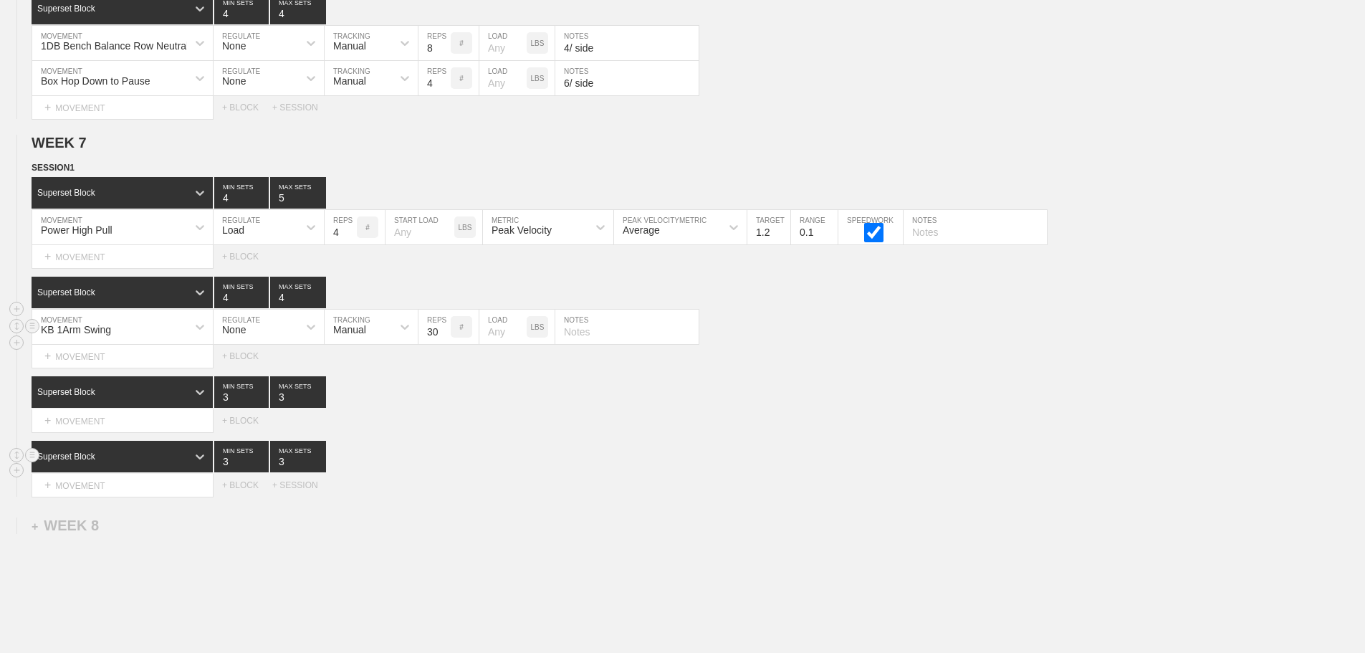
type input "30"
click at [442, 344] on input "30" at bounding box center [435, 327] width 32 height 34
click at [497, 408] on div "Superset Block 3 MIN SETS 3 MAX SETS" at bounding box center [699, 392] width 1334 height 32
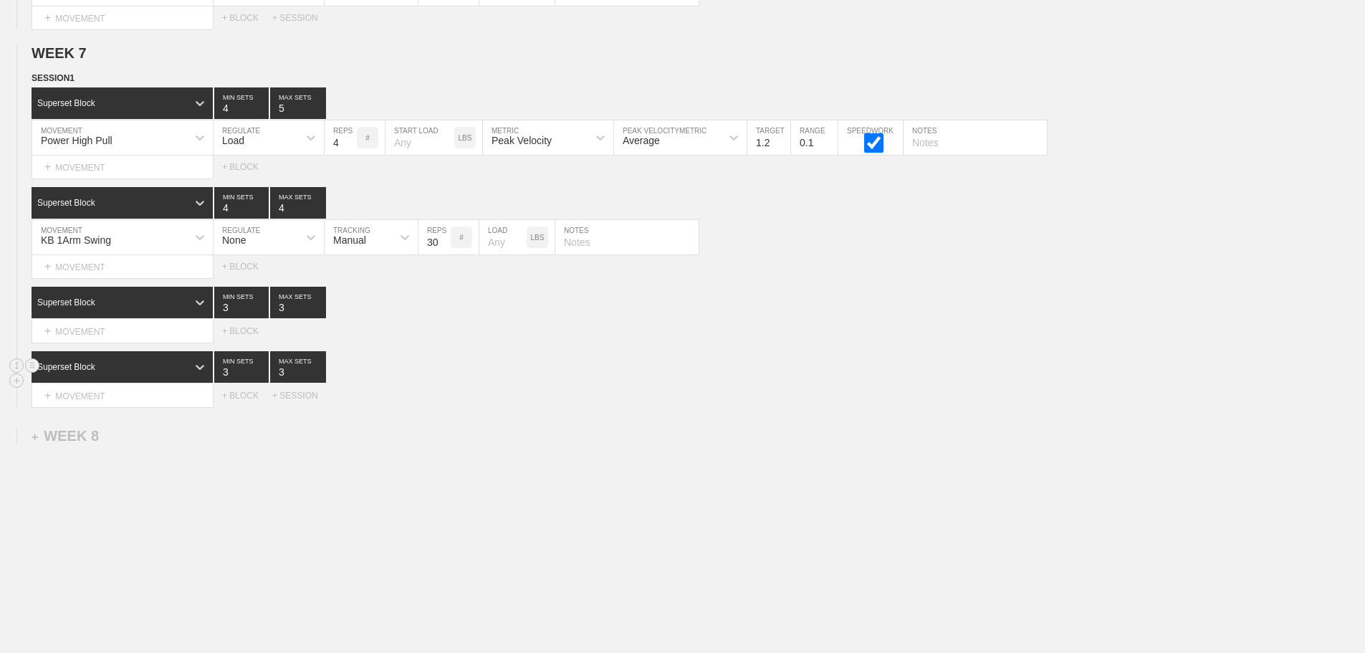
scroll to position [9350, 0]
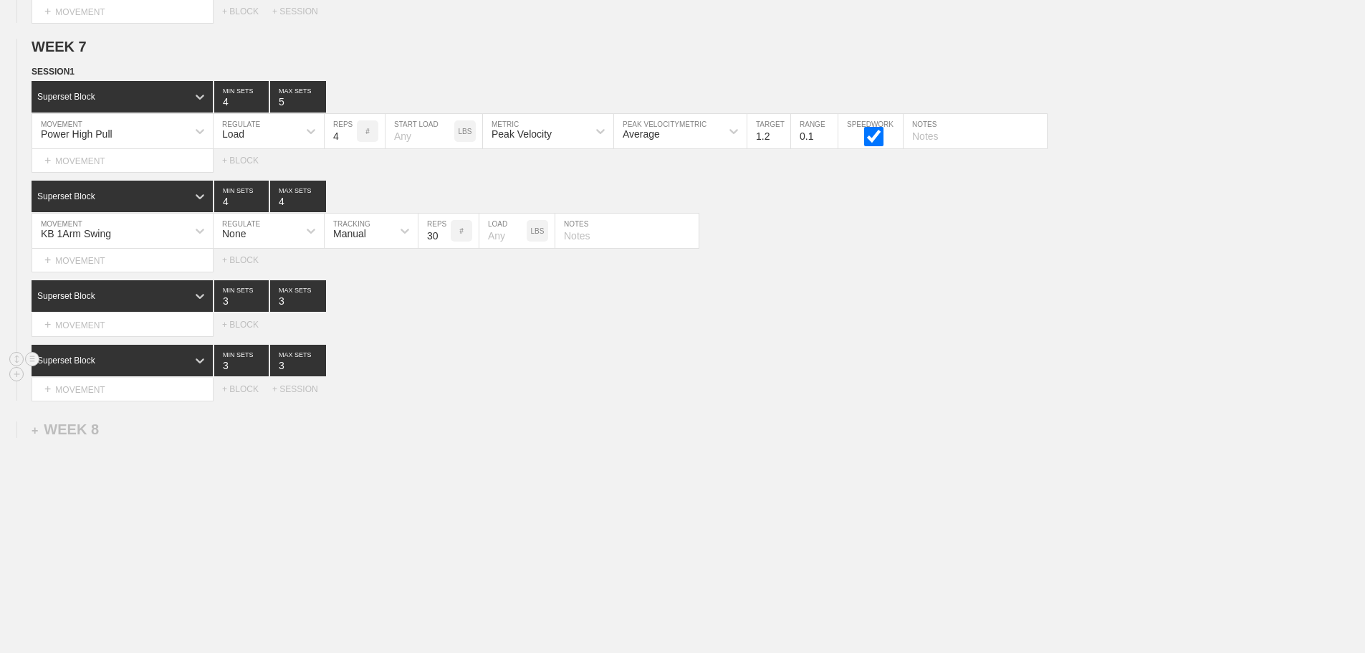
click at [667, 384] on div "Select... MOVEMENT + MOVEMENT + BLOCK + SESSION" at bounding box center [682, 389] width 1365 height 23
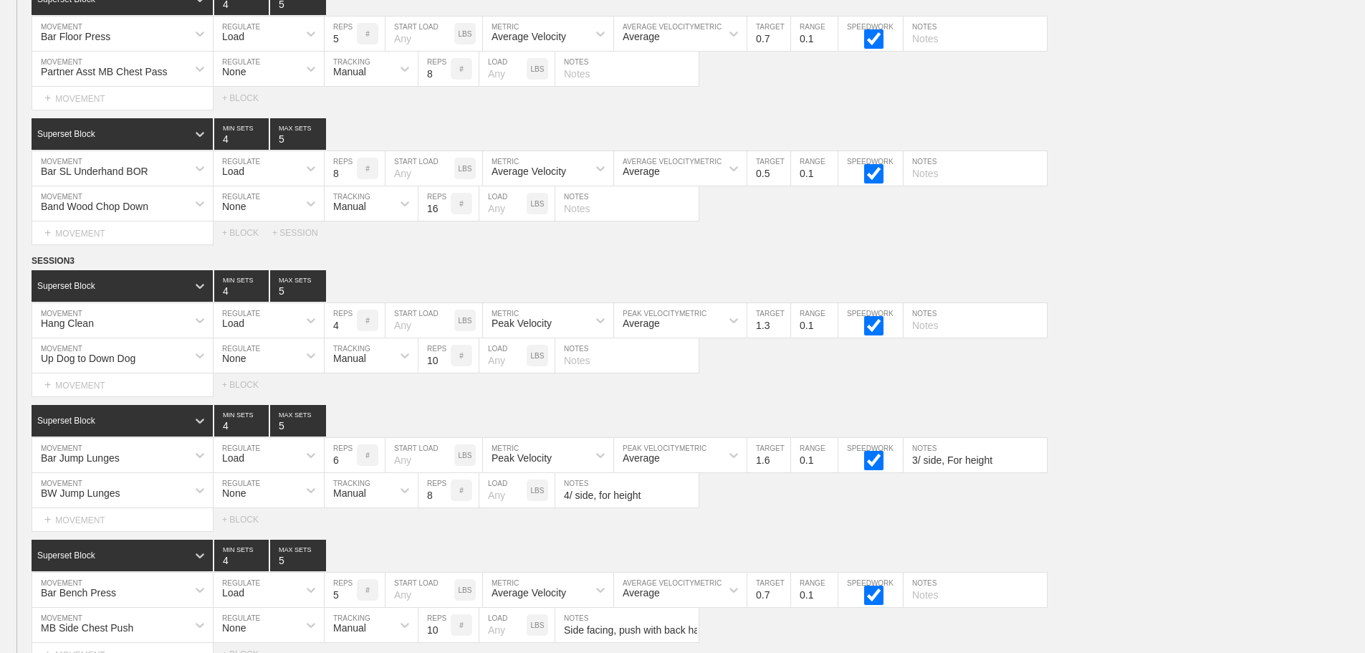
scroll to position [9135, 0]
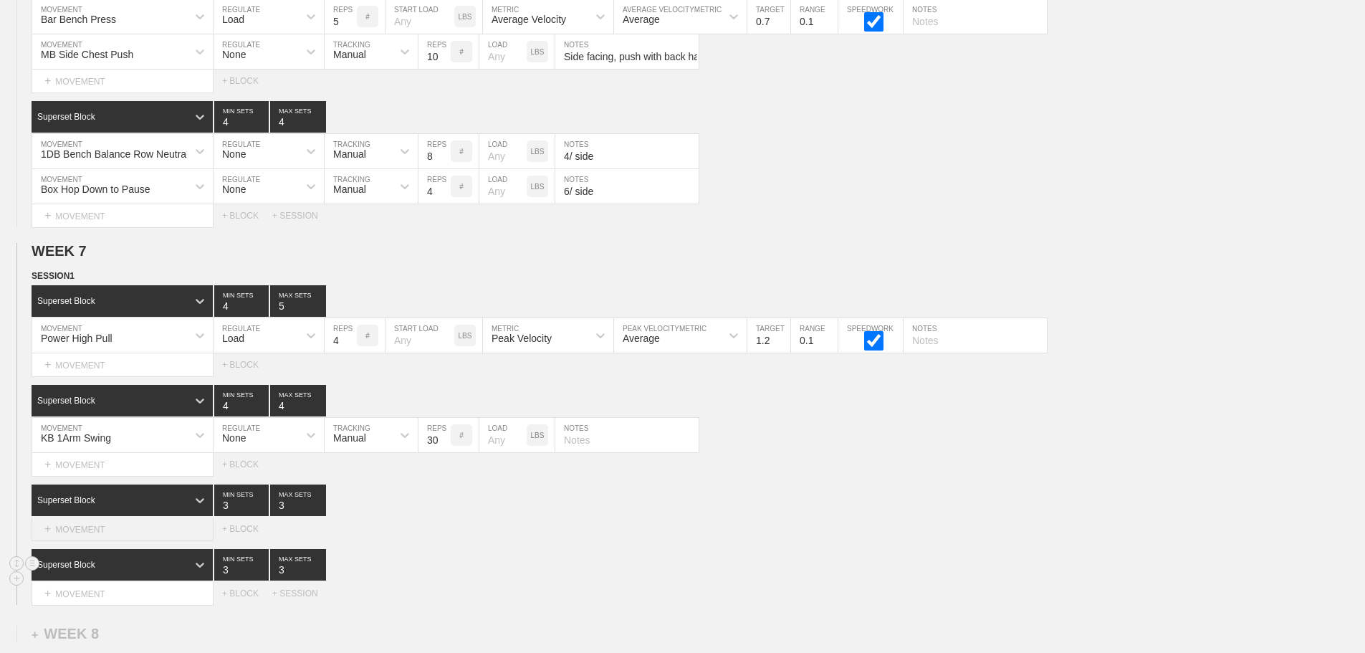
click at [122, 541] on div "+ MOVEMENT" at bounding box center [123, 529] width 182 height 24
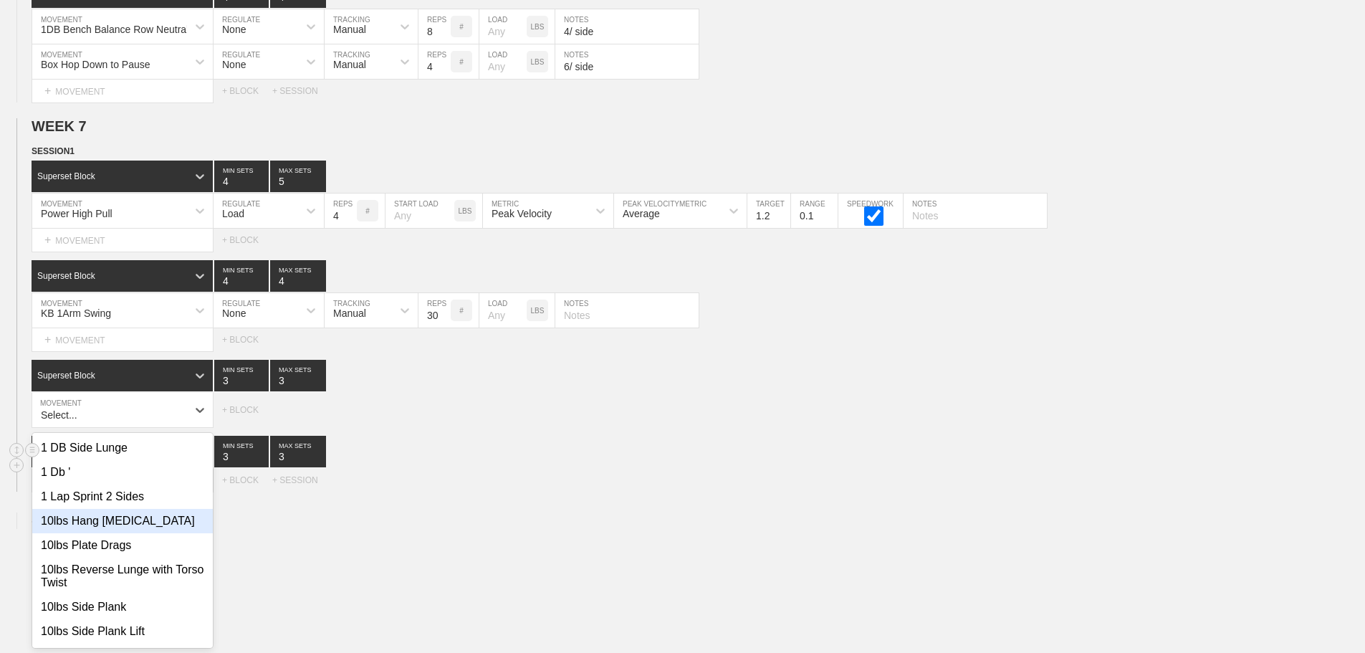
scroll to position [9271, 0]
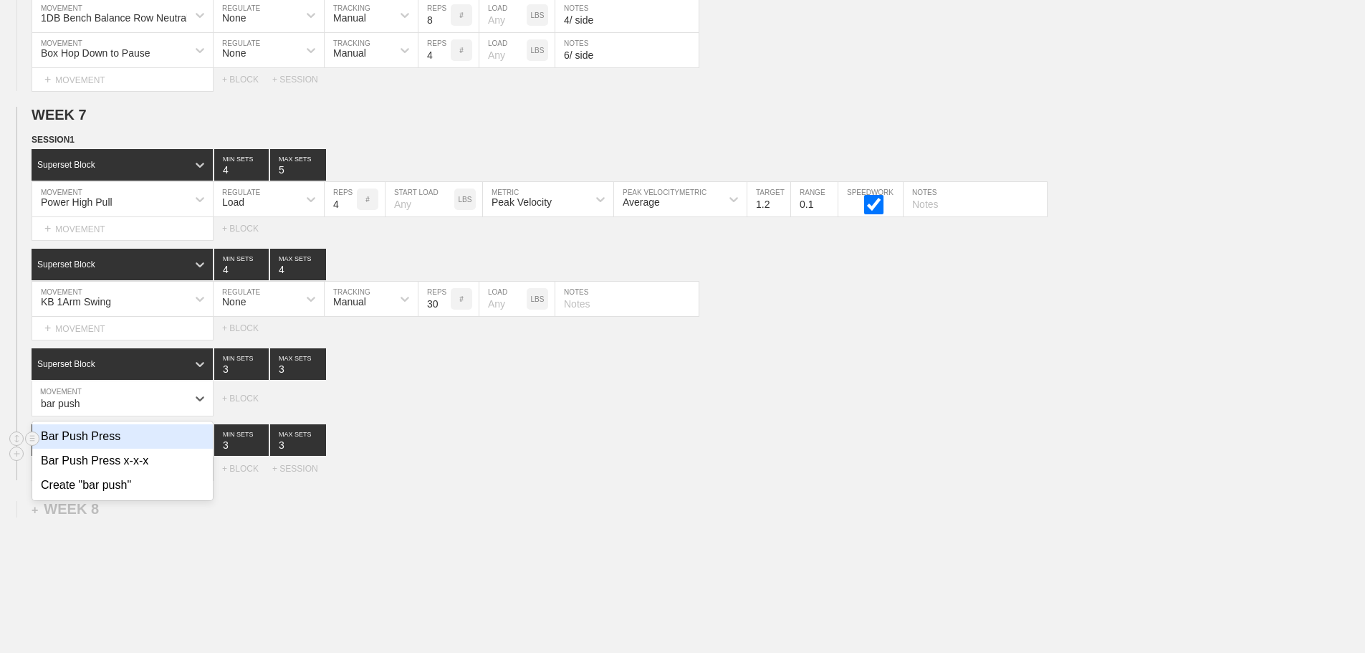
click at [89, 449] on div "Bar Push Press" at bounding box center [122, 436] width 181 height 24
type input "bar push"
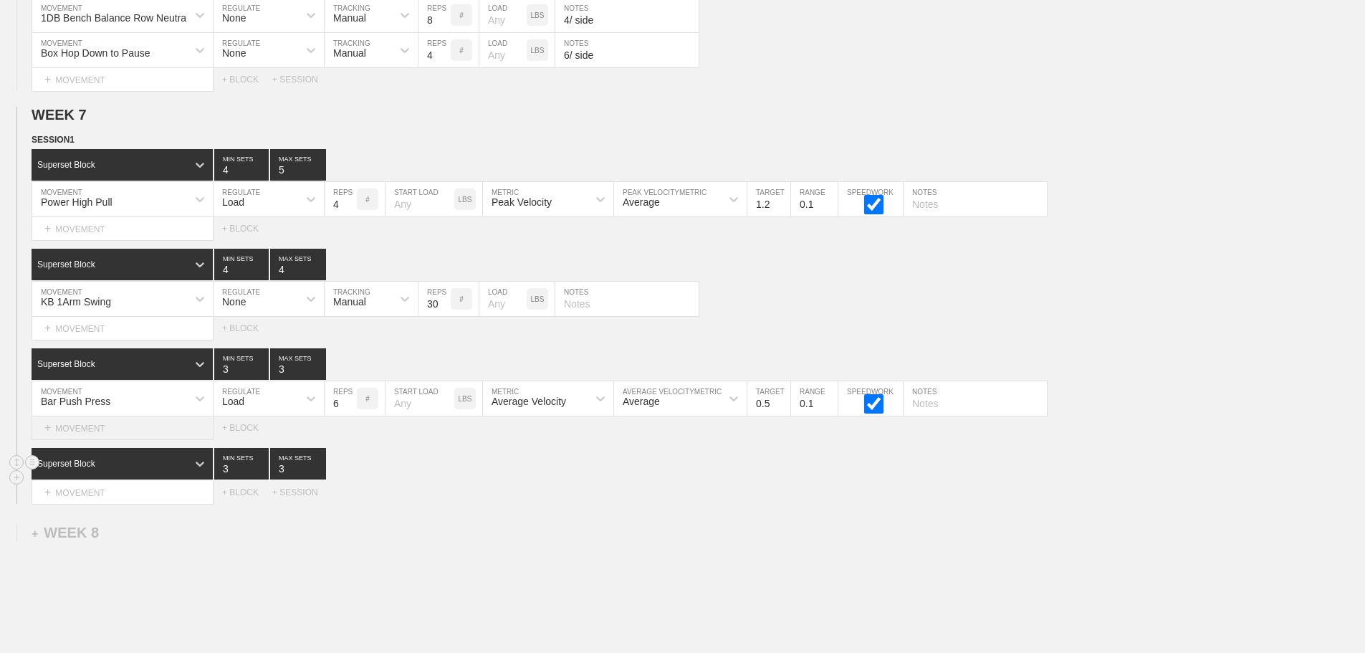
click at [151, 440] on div "+ MOVEMENT" at bounding box center [123, 428] width 182 height 24
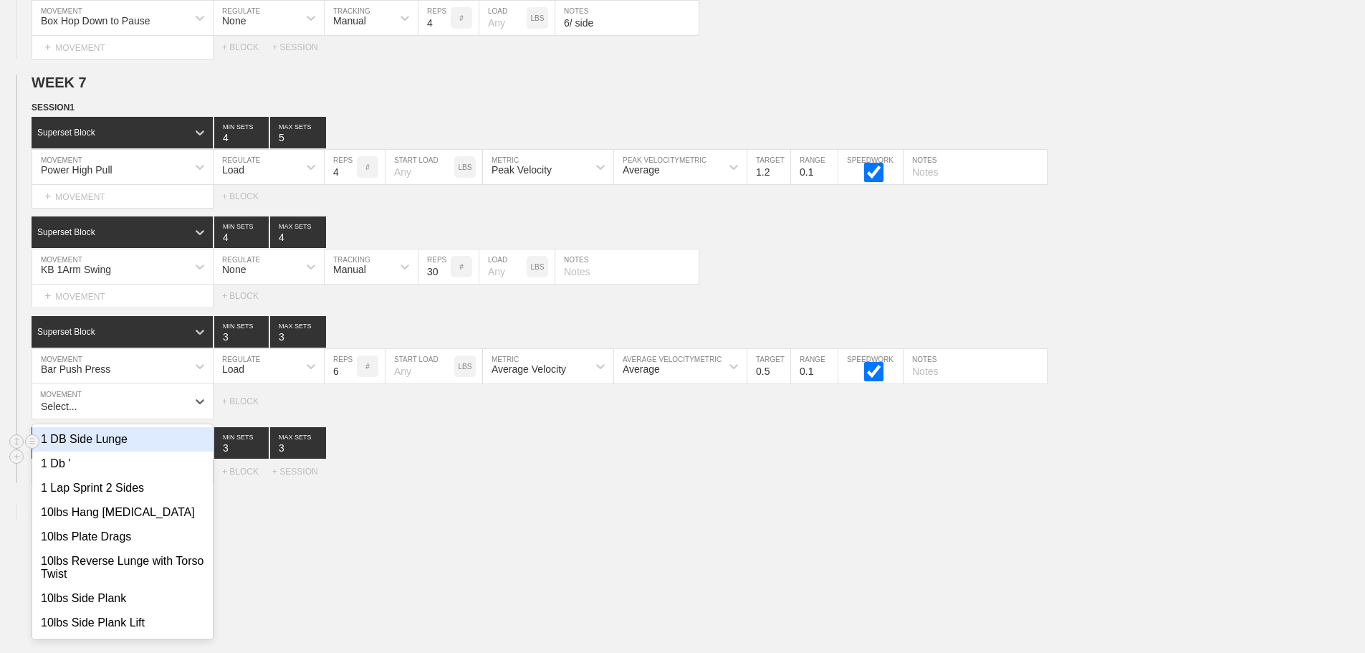
scroll to position [9306, 0]
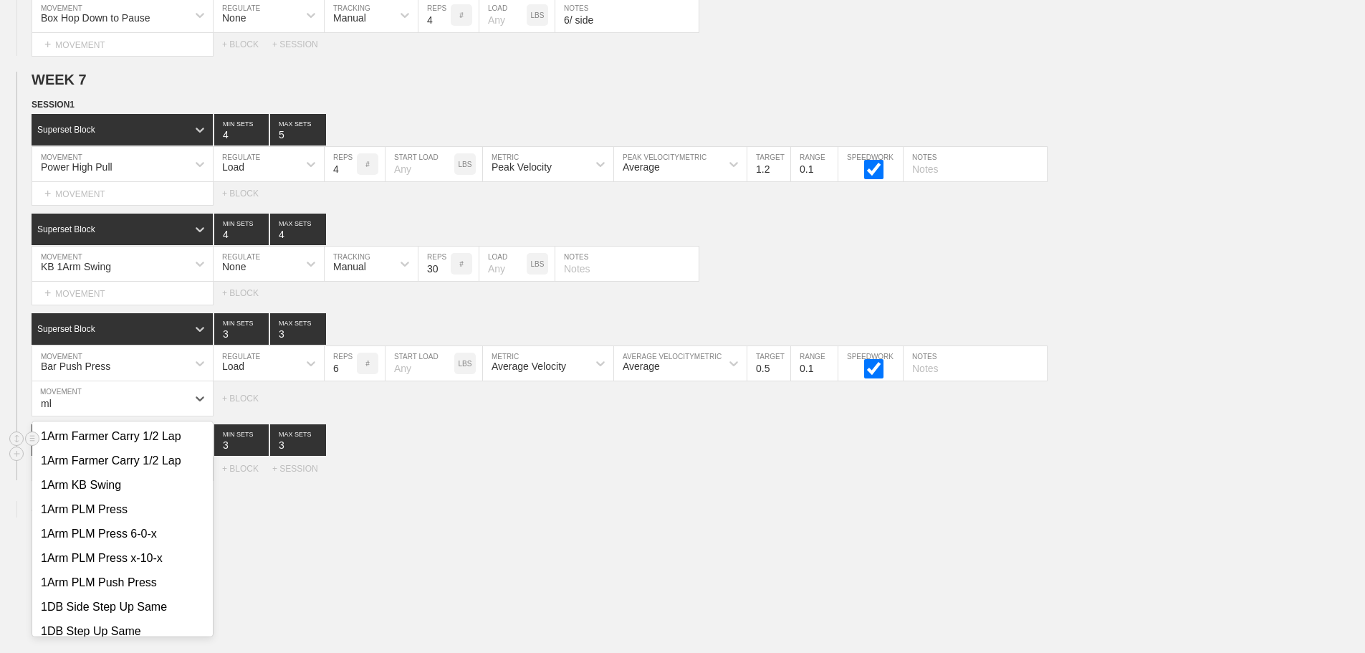
type input "m"
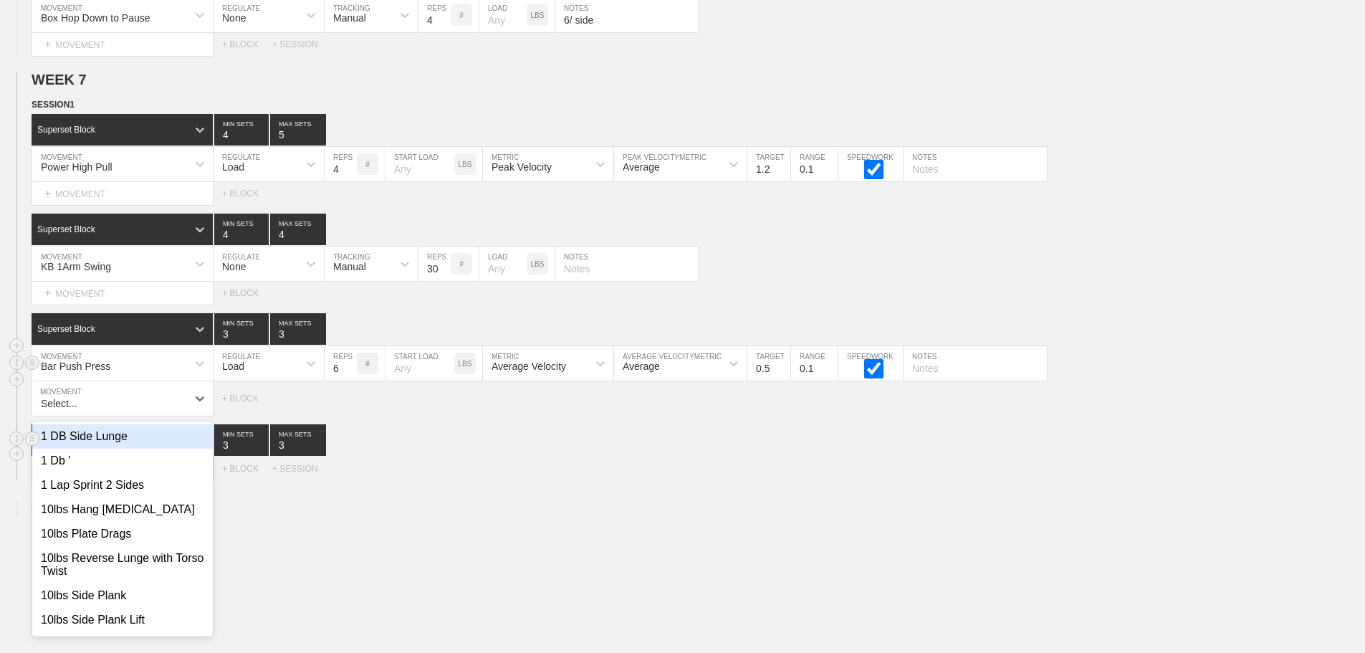
click at [237, 372] on div "Load" at bounding box center [233, 365] width 22 height 11
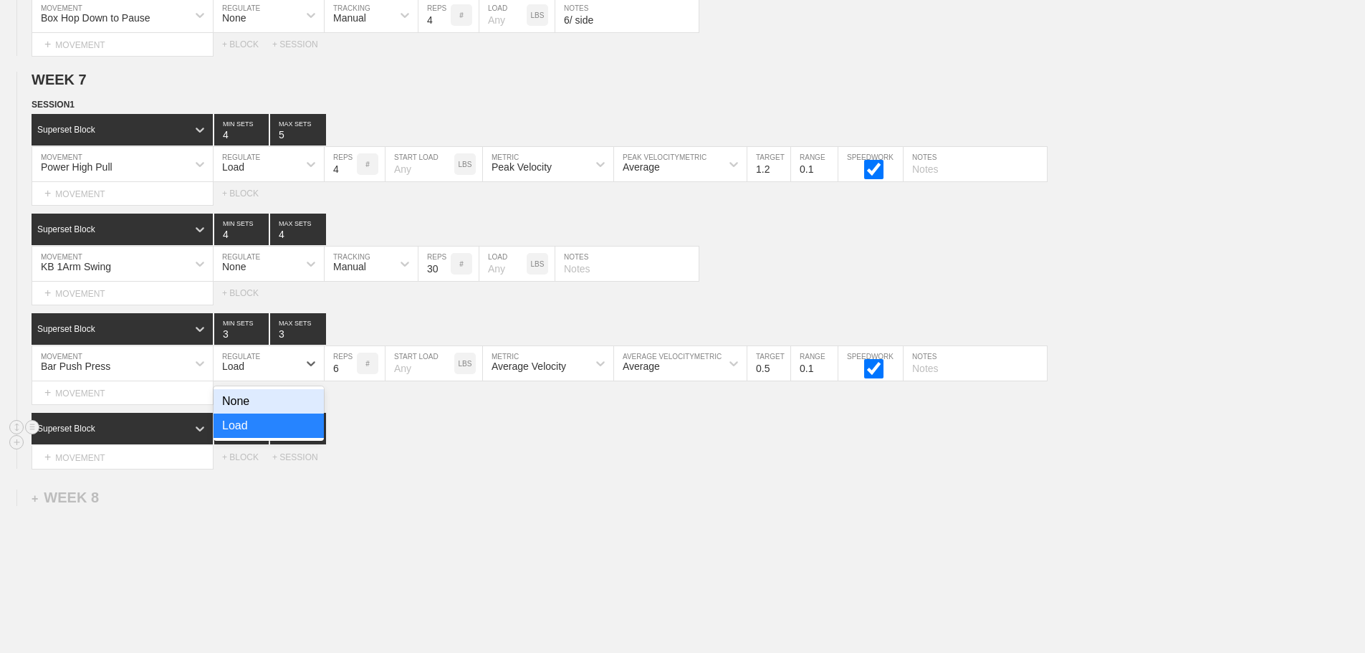
click at [487, 444] on div "Superset Block 3 MIN SETS 3 MAX SETS" at bounding box center [699, 429] width 1334 height 32
click at [350, 381] on input "5" at bounding box center [341, 363] width 32 height 34
type input "4"
click at [350, 381] on input "4" at bounding box center [341, 363] width 32 height 34
type input "4"
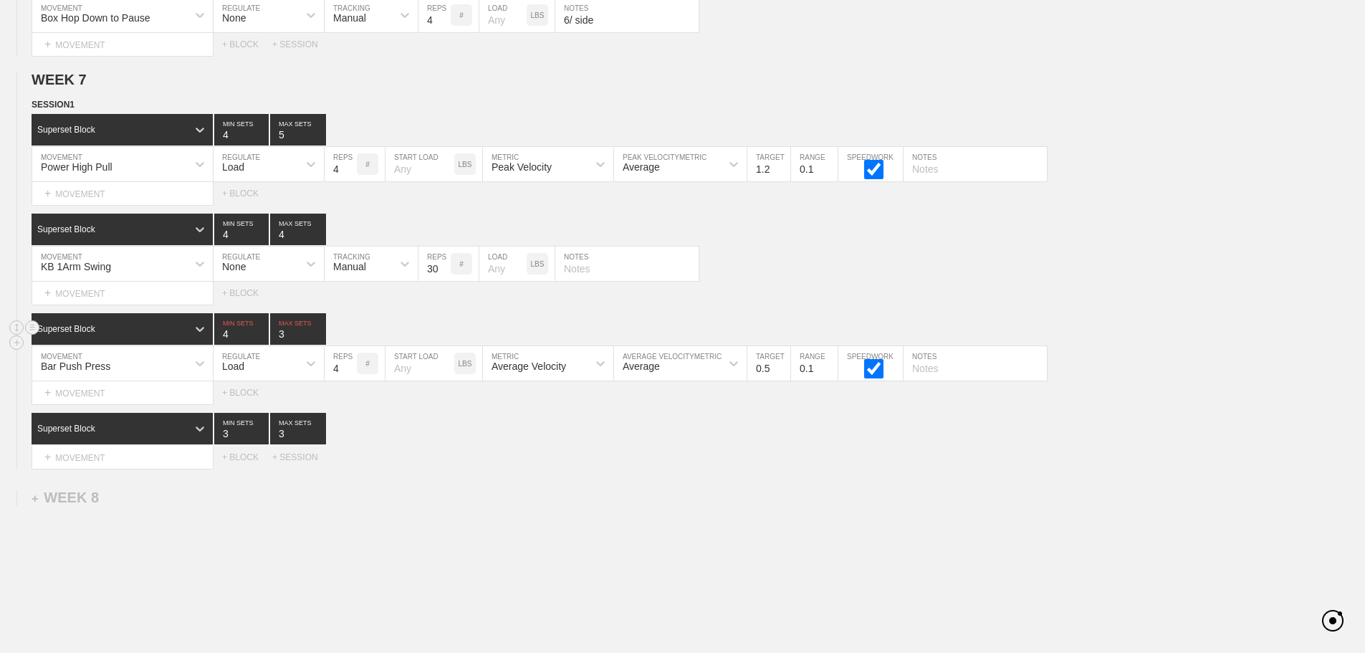
click at [262, 340] on input "4" at bounding box center [241, 329] width 54 height 32
click at [320, 342] on input "4" at bounding box center [298, 329] width 56 height 32
type input "5"
click at [320, 342] on input "5" at bounding box center [298, 329] width 56 height 32
drag, startPoint x: 760, startPoint y: 565, endPoint x: 752, endPoint y: 568, distance: 8.2
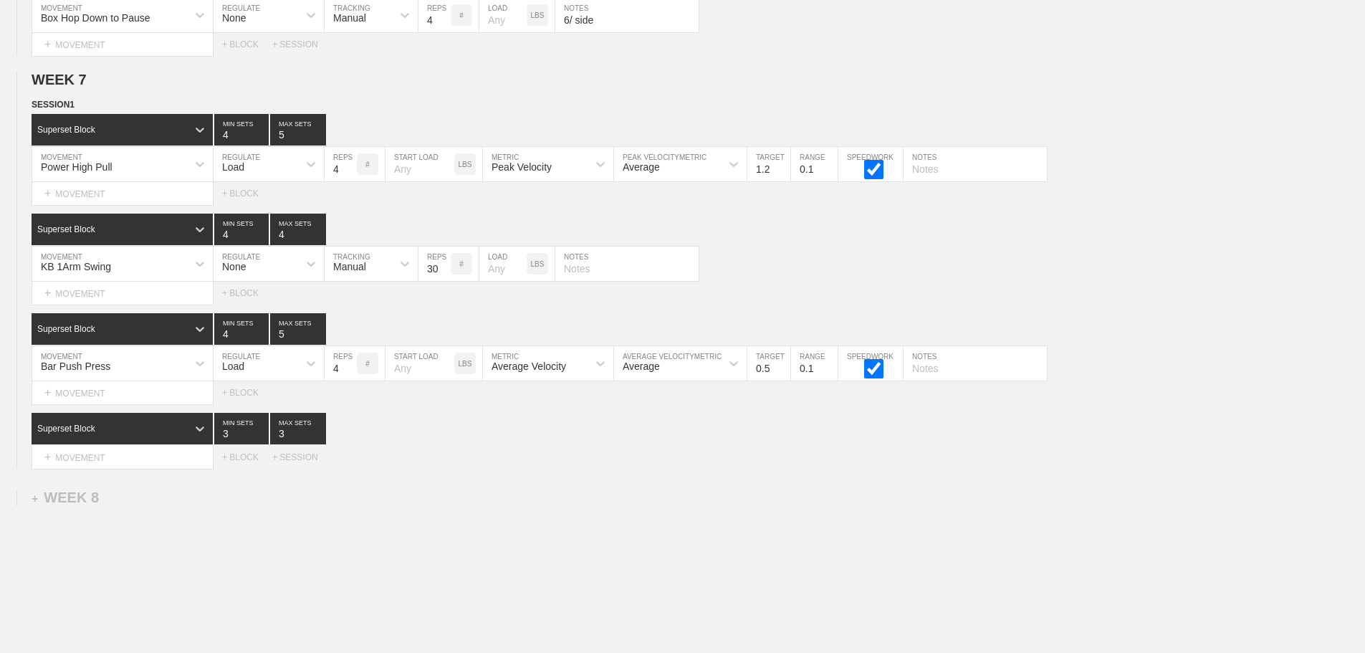
click at [554, 372] on div "Average Velocity" at bounding box center [529, 365] width 75 height 11
drag, startPoint x: 550, startPoint y: 443, endPoint x: 698, endPoint y: 389, distance: 157.1
click at [558, 438] on div "Peak Velocity" at bounding box center [548, 426] width 130 height 24
click at [782, 376] on input "0.6" at bounding box center [768, 363] width 43 height 34
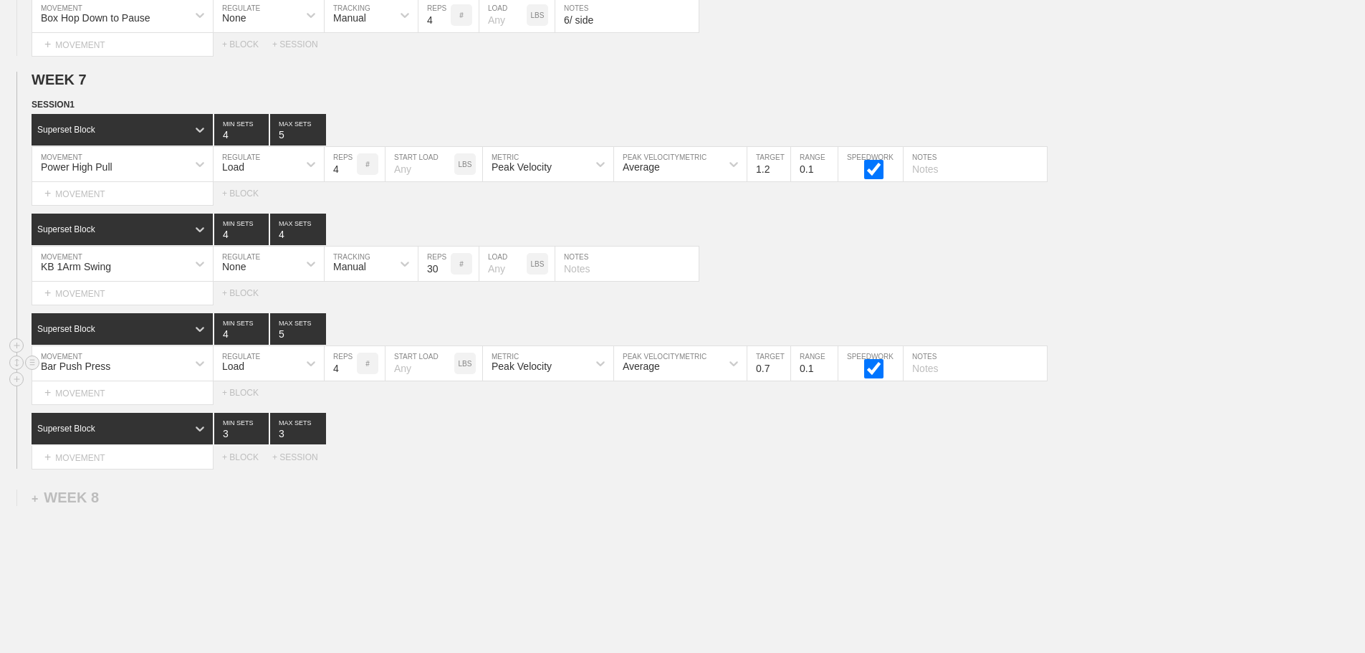
click at [782, 376] on input "0.7" at bounding box center [768, 363] width 43 height 34
click at [782, 376] on input "0.8" at bounding box center [768, 363] width 43 height 34
click at [782, 376] on input "0.9" at bounding box center [768, 363] width 43 height 34
click at [782, 376] on input "1" at bounding box center [768, 363] width 43 height 34
click at [782, 376] on input "1.1" at bounding box center [768, 363] width 43 height 34
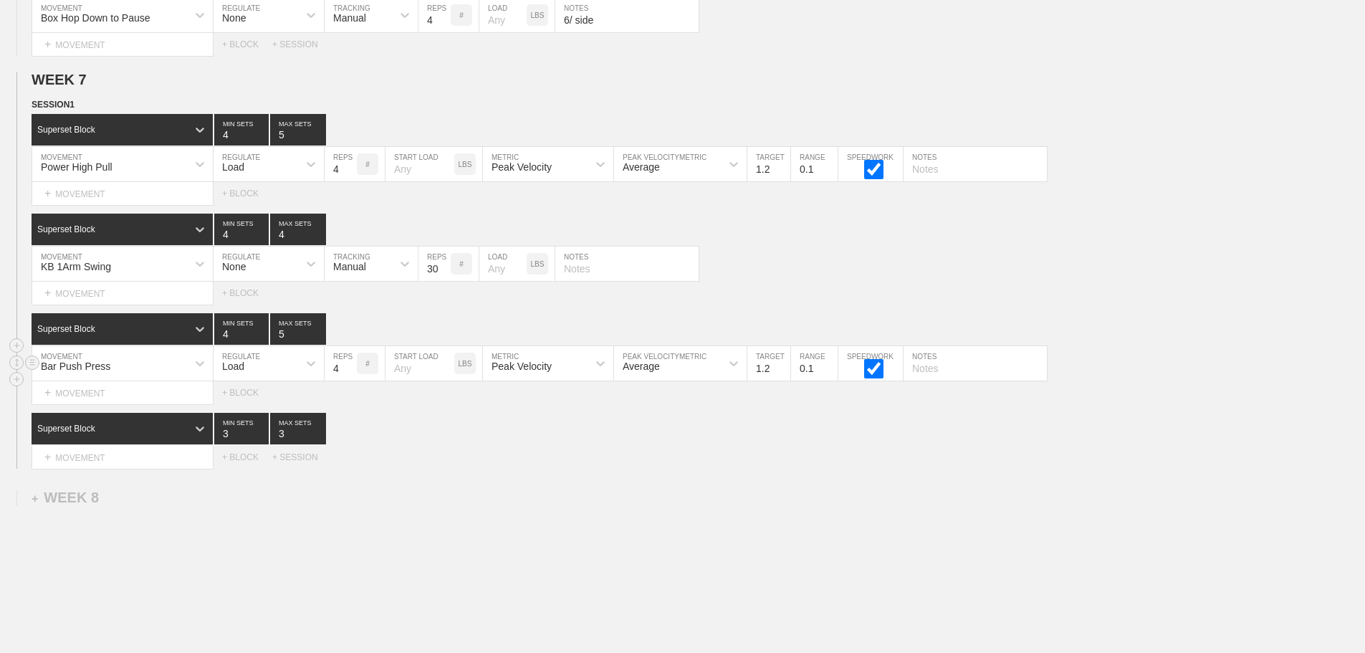
click at [782, 376] on input "1.2" at bounding box center [768, 363] width 43 height 34
click at [782, 376] on input "1.3" at bounding box center [768, 363] width 43 height 34
click at [782, 376] on input "1.4" at bounding box center [768, 363] width 43 height 34
click at [782, 376] on input "1.5" at bounding box center [768, 363] width 43 height 34
type input "1.6"
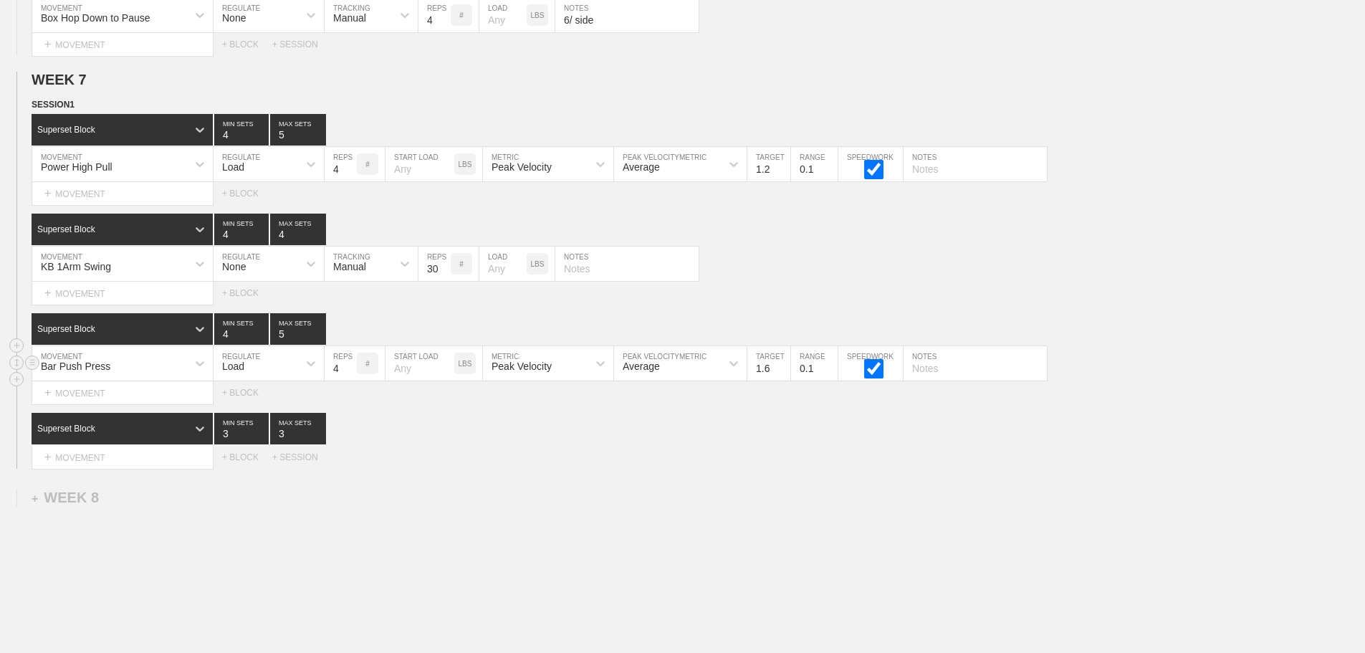
click at [782, 376] on input "1.6" at bounding box center [768, 363] width 43 height 34
click at [799, 428] on div "Superset Block 3 MIN SETS 3 MAX SETS" at bounding box center [699, 429] width 1334 height 32
click at [115, 405] on div "+ MOVEMENT" at bounding box center [123, 393] width 182 height 24
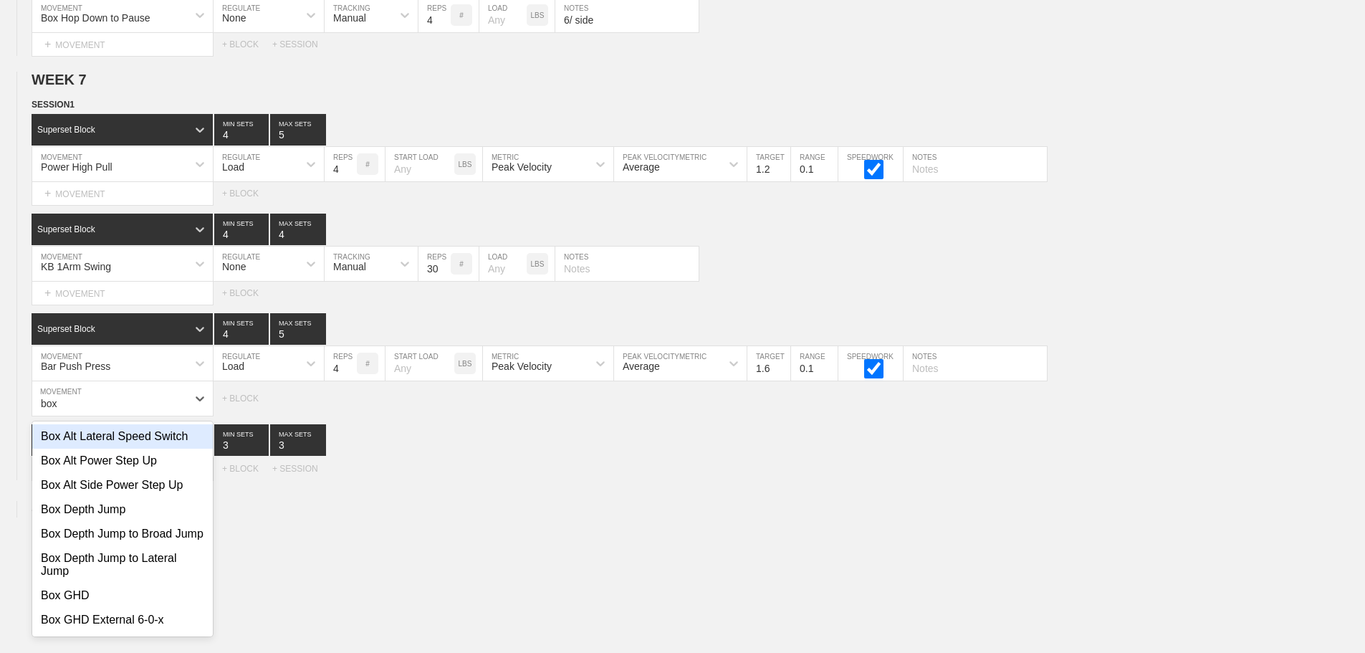
type input "box"
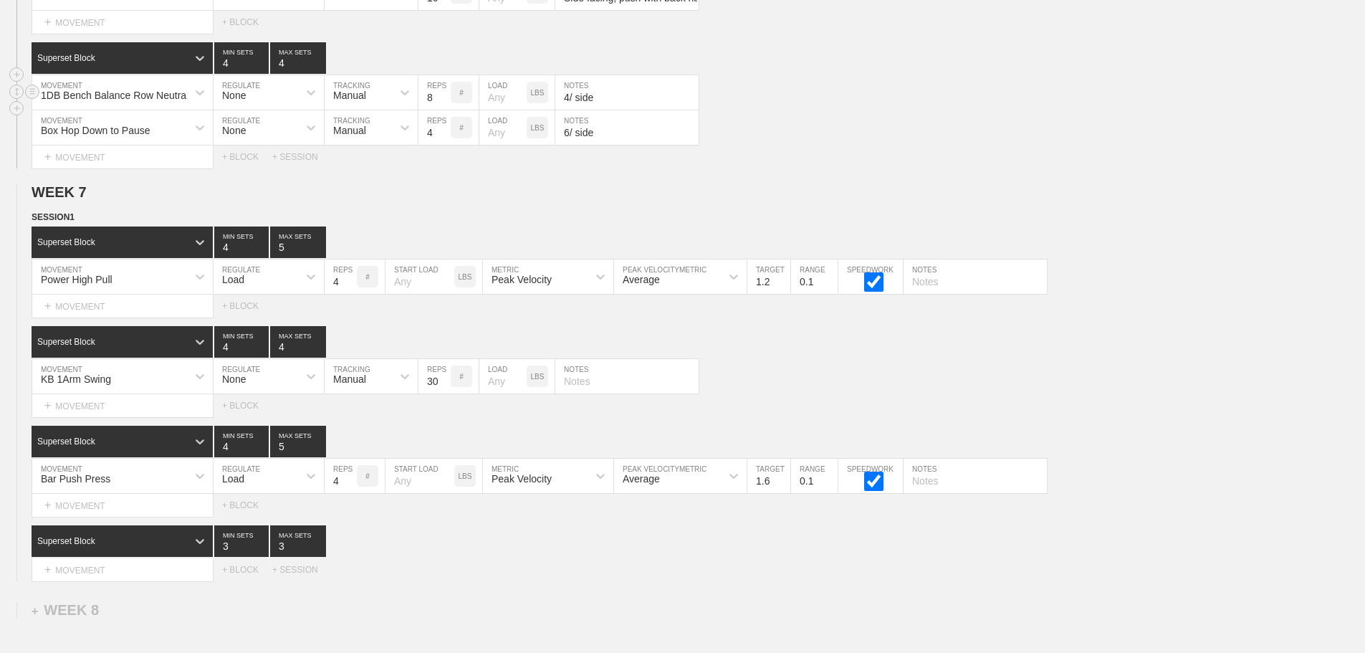
scroll to position [9385, 0]
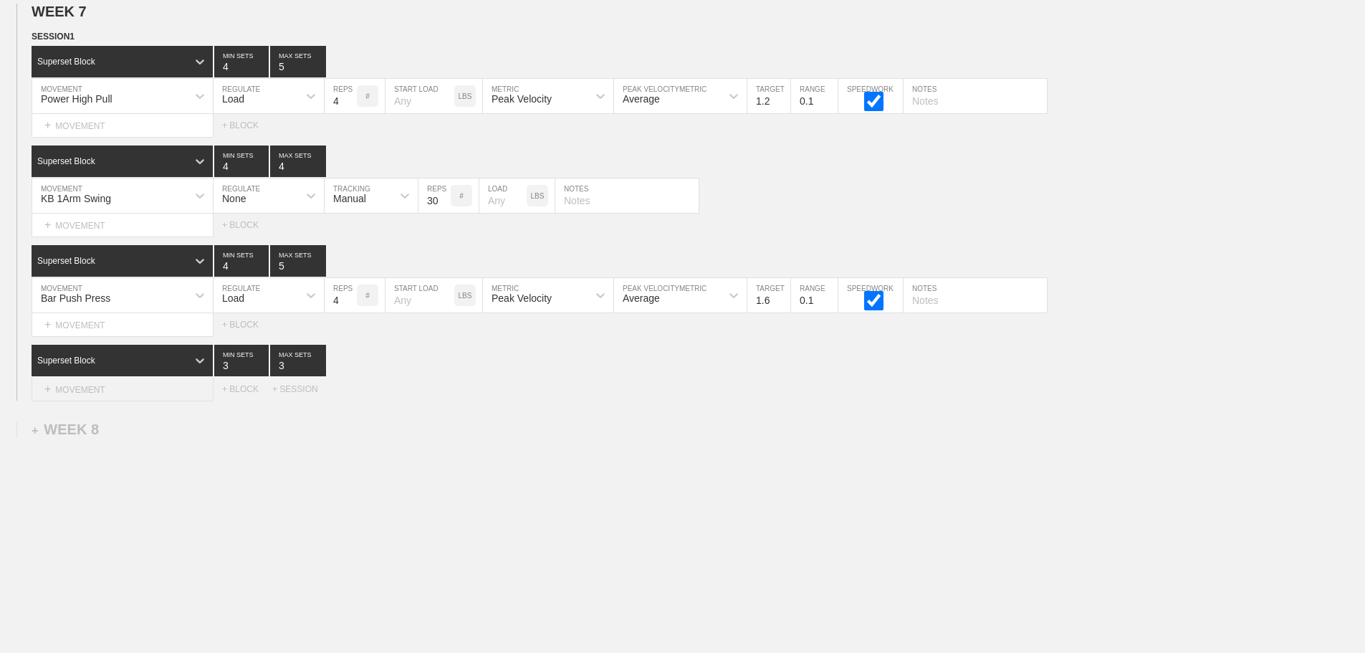
click at [99, 397] on div "+ MOVEMENT" at bounding box center [123, 390] width 182 height 24
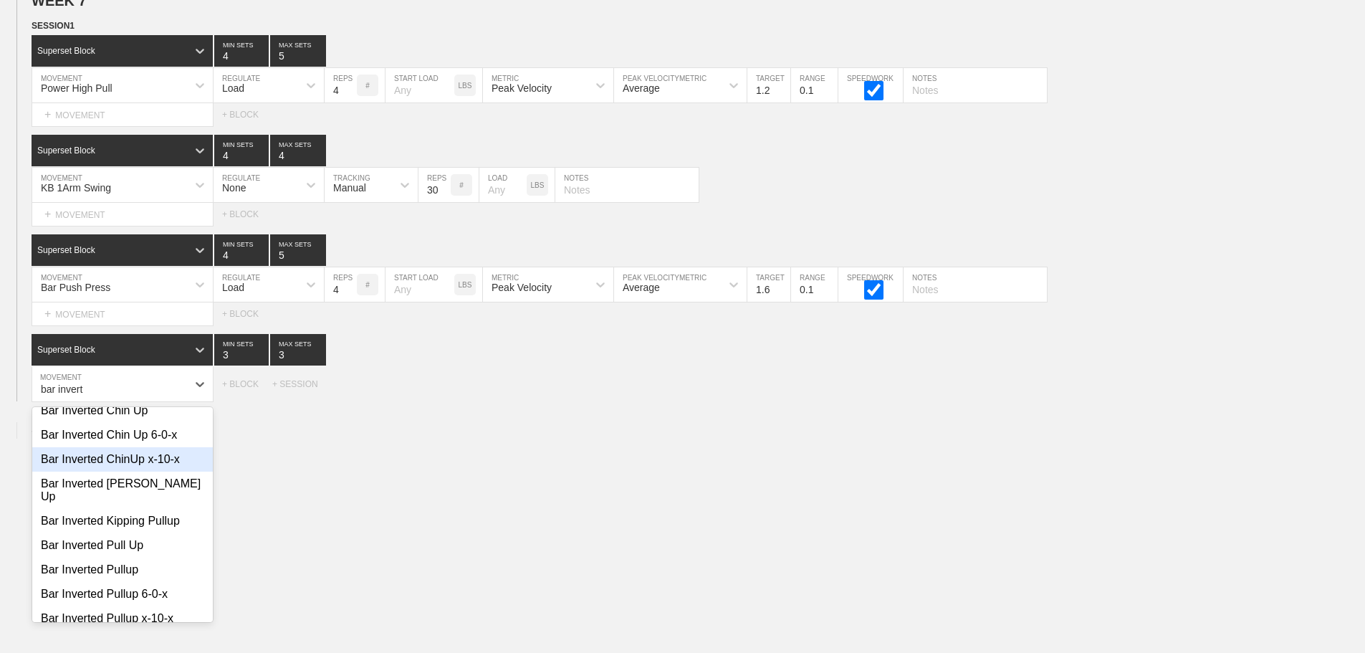
scroll to position [143, 0]
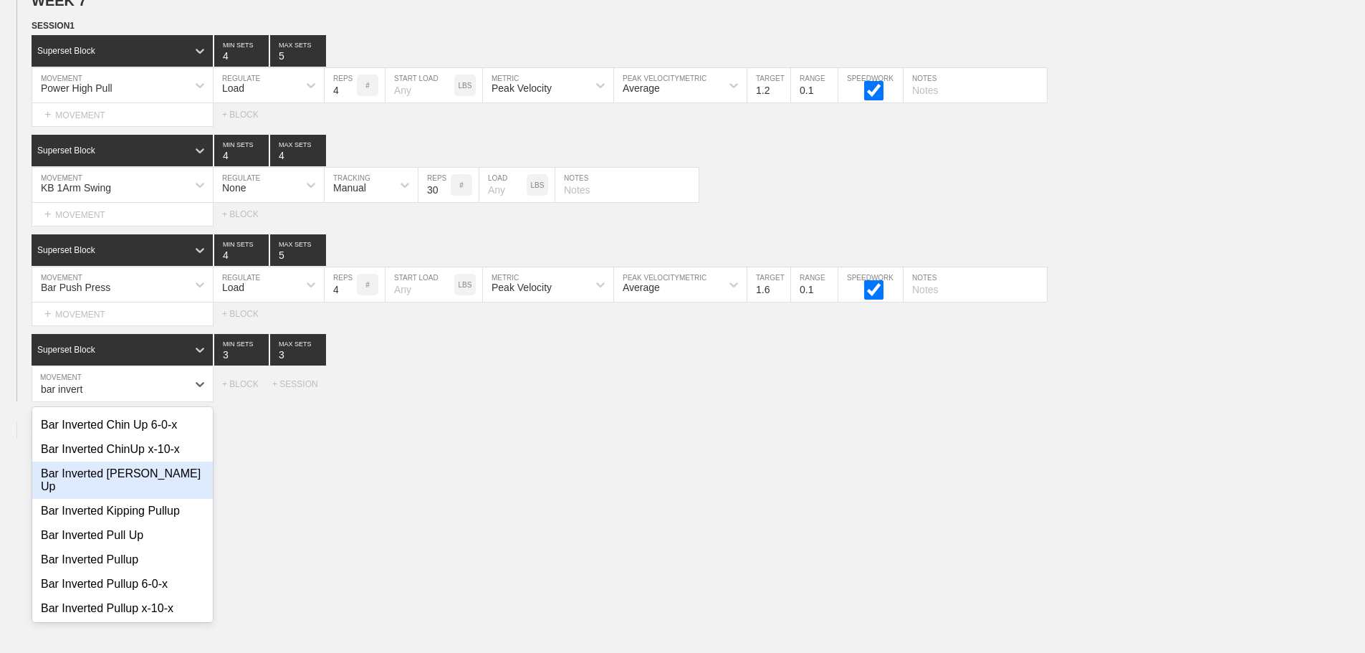
click at [173, 489] on div "Bar Inverted [PERSON_NAME] Up" at bounding box center [122, 480] width 181 height 37
type input "bar invert"
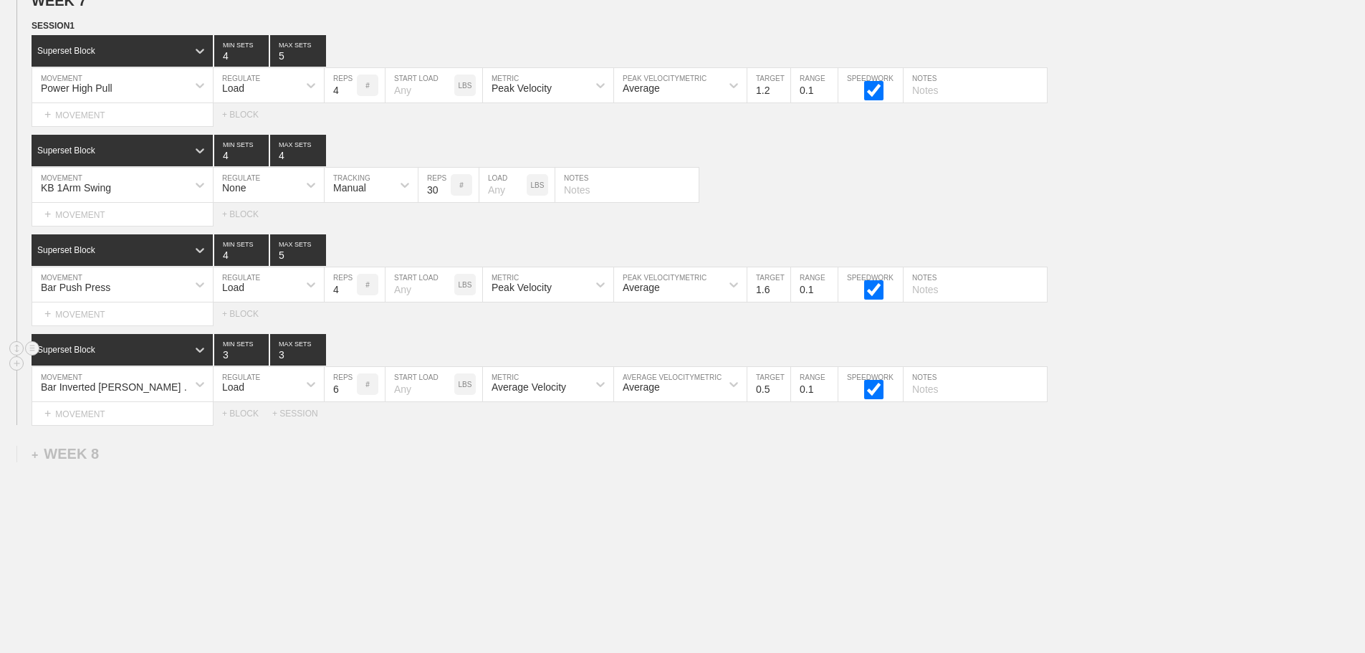
click at [260, 357] on input "3" at bounding box center [241, 350] width 54 height 32
type input "4"
click at [260, 360] on input "4" at bounding box center [241, 350] width 54 height 32
type input "4"
click at [321, 363] on input "4" at bounding box center [298, 350] width 56 height 32
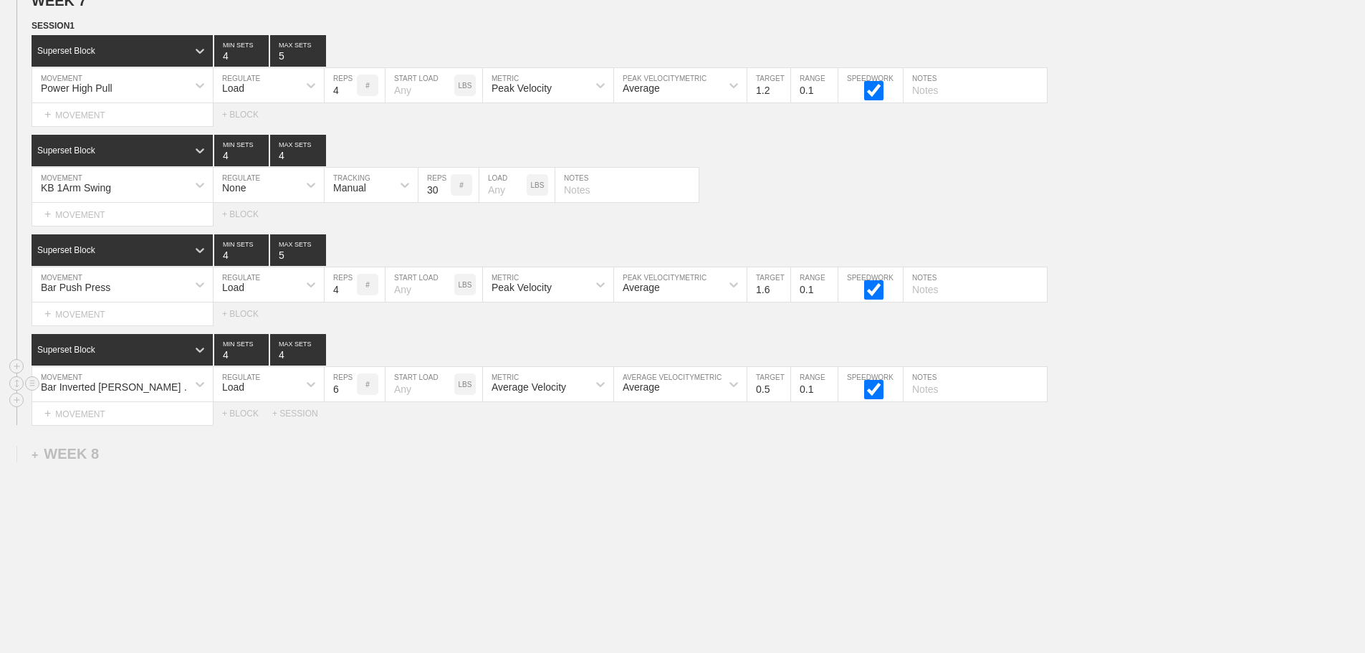
click at [295, 396] on div "Load" at bounding box center [256, 384] width 85 height 24
click at [247, 434] on div "None" at bounding box center [269, 422] width 110 height 24
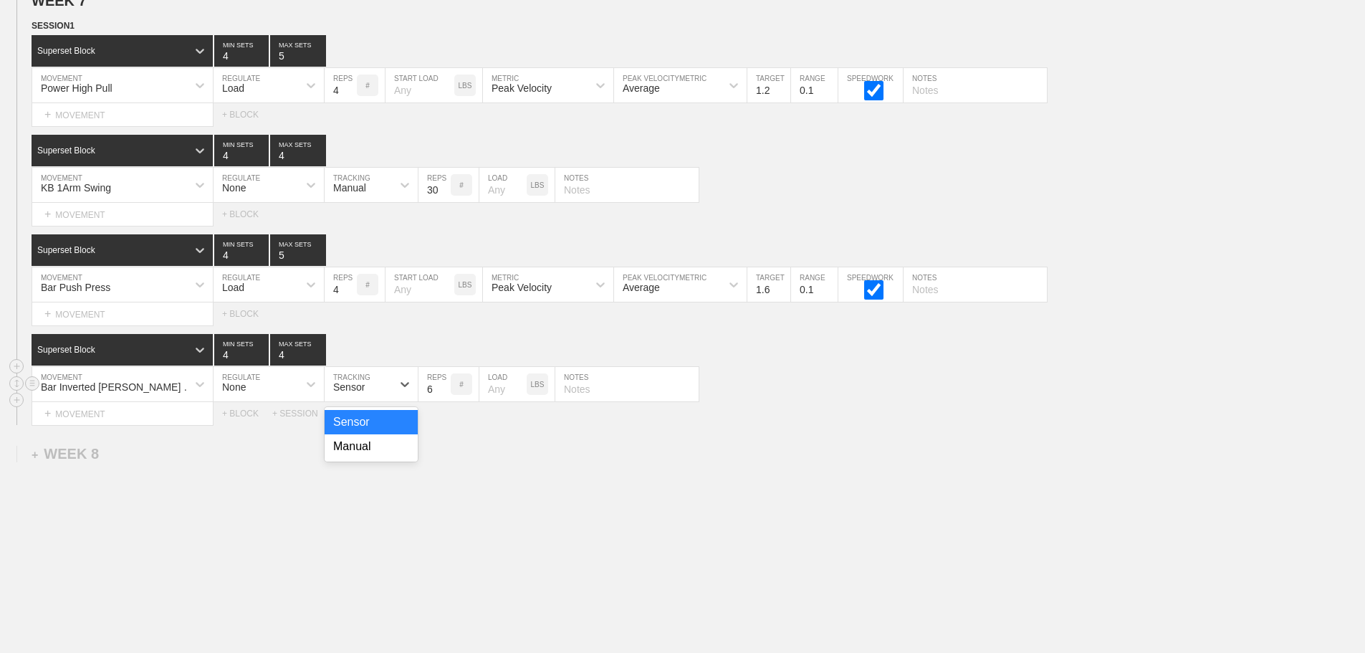
click at [370, 396] on div "Sensor" at bounding box center [358, 384] width 67 height 24
drag, startPoint x: 377, startPoint y: 464, endPoint x: 419, endPoint y: 392, distance: 83.8
click at [377, 458] on div "Manual" at bounding box center [371, 446] width 93 height 24
click at [444, 396] on input "7" at bounding box center [435, 384] width 32 height 34
click at [444, 396] on input "8" at bounding box center [435, 384] width 32 height 34
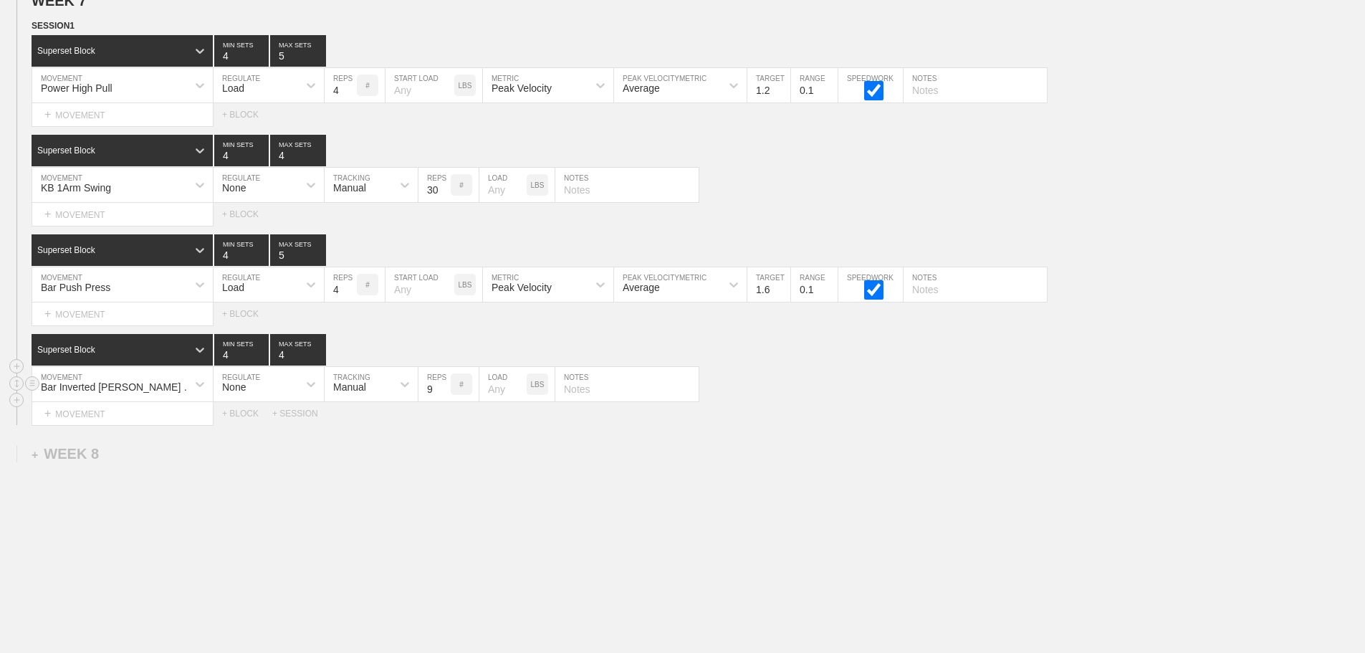
click at [444, 396] on input "9" at bounding box center [435, 384] width 32 height 34
click at [444, 396] on input "10" at bounding box center [435, 384] width 32 height 34
drag, startPoint x: 858, startPoint y: 431, endPoint x: 831, endPoint y: 431, distance: 26.5
click at [831, 425] on div "Select... MOVEMENT + MOVEMENT + BLOCK + SESSION" at bounding box center [682, 413] width 1365 height 23
click at [444, 401] on input "9" at bounding box center [435, 384] width 32 height 34
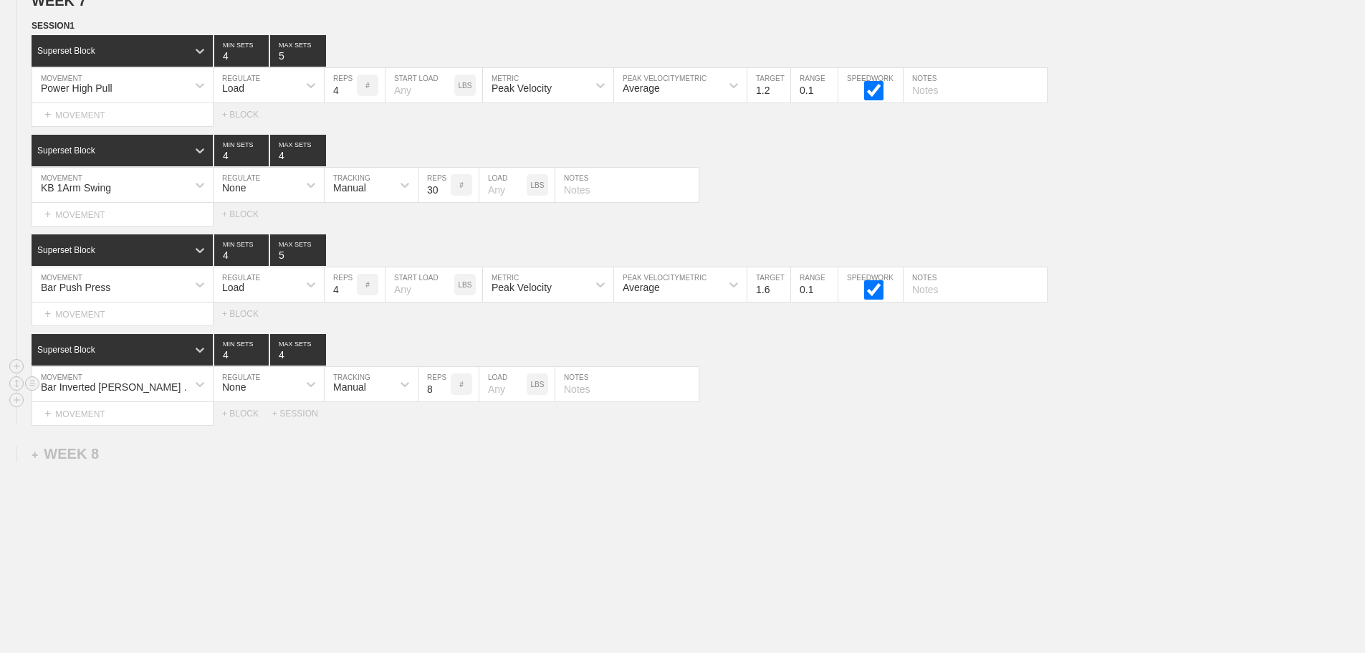
click at [444, 401] on input "8" at bounding box center [435, 384] width 32 height 34
click at [838, 419] on div "Select... MOVEMENT + MOVEMENT + BLOCK + SESSION" at bounding box center [682, 413] width 1365 height 23
click at [442, 398] on input "9" at bounding box center [435, 384] width 32 height 34
type input "10"
click at [442, 398] on input "10" at bounding box center [435, 384] width 32 height 34
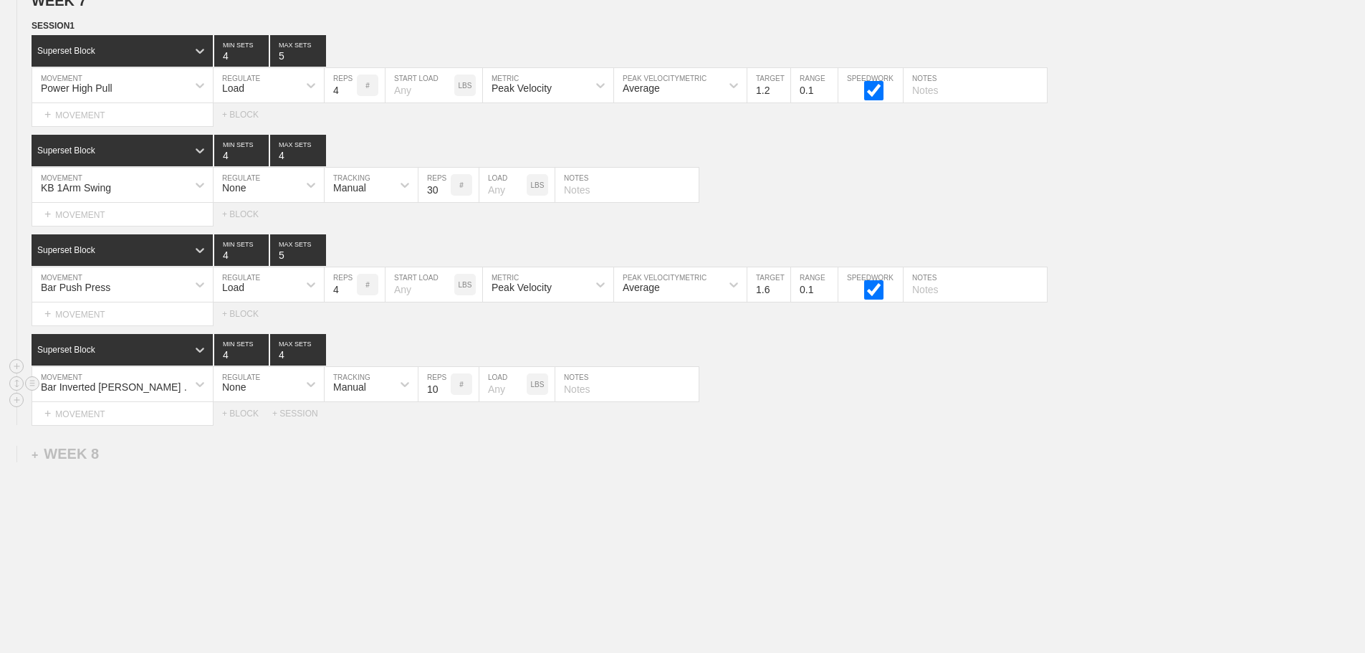
click at [864, 402] on div "Bar Inverted [PERSON_NAME] Up MOVEMENT None REGULATE Manual TRACKING 10 REPS # …" at bounding box center [682, 384] width 1365 height 35
click at [113, 326] on div "+ MOVEMENT" at bounding box center [123, 314] width 182 height 24
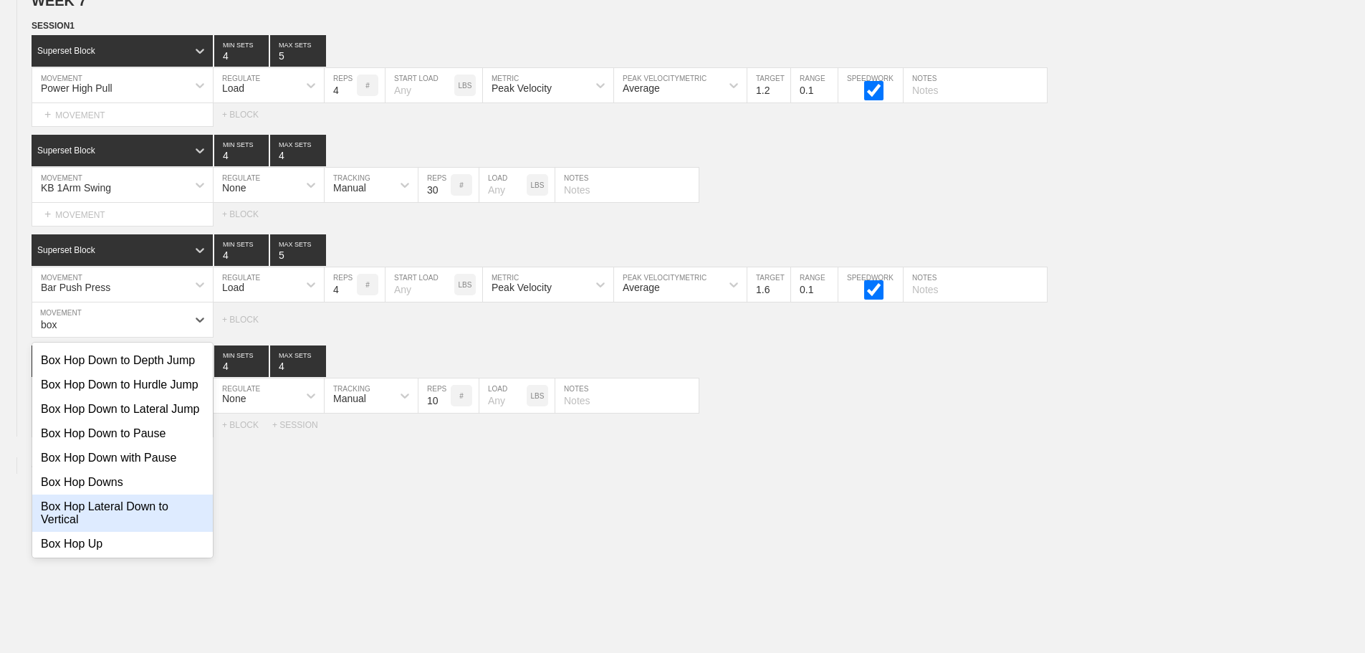
scroll to position [358, 0]
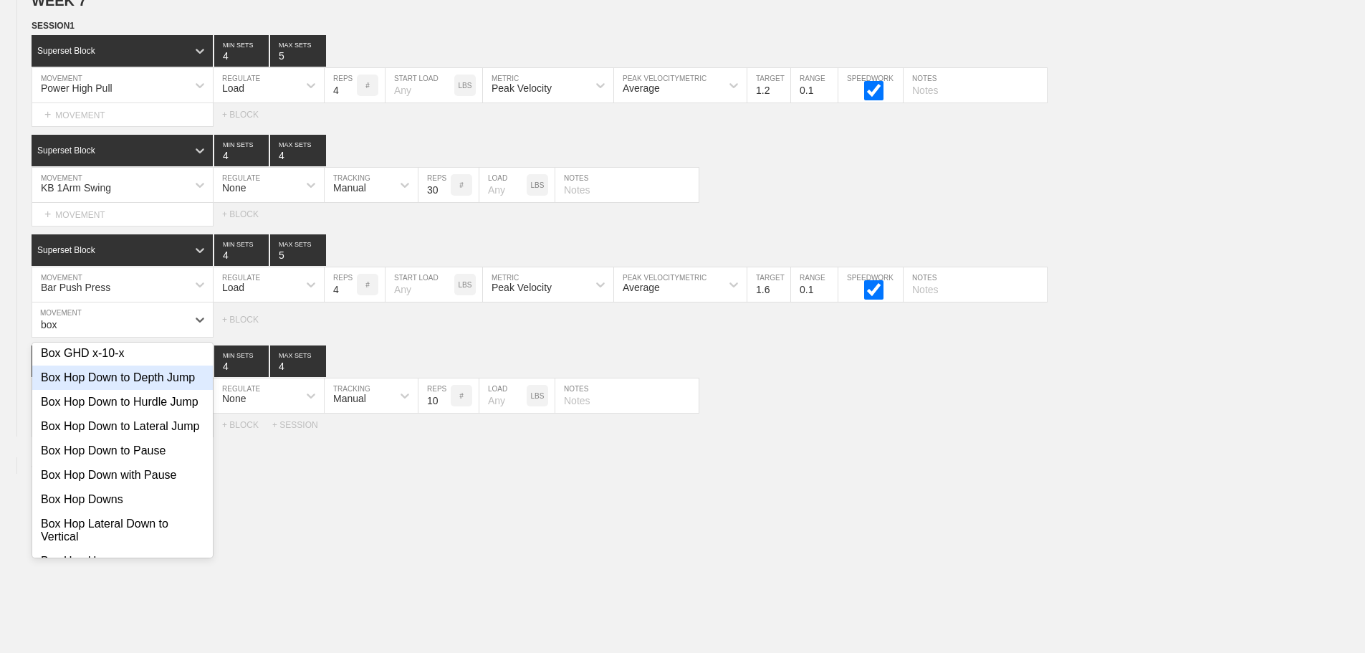
click at [120, 390] on div "Box Hop Down to Depth Jump" at bounding box center [122, 377] width 181 height 24
type input "box"
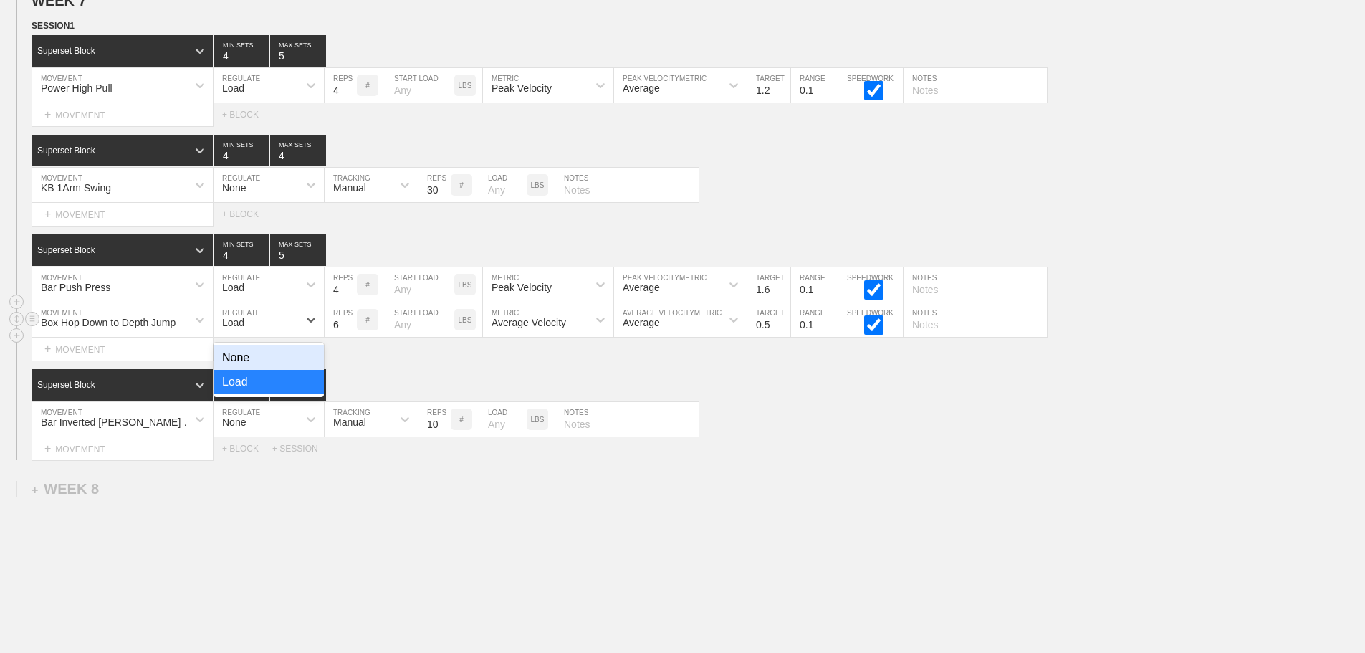
click at [284, 328] on div "Load" at bounding box center [256, 319] width 85 height 24
click at [238, 360] on div "None" at bounding box center [269, 357] width 110 height 24
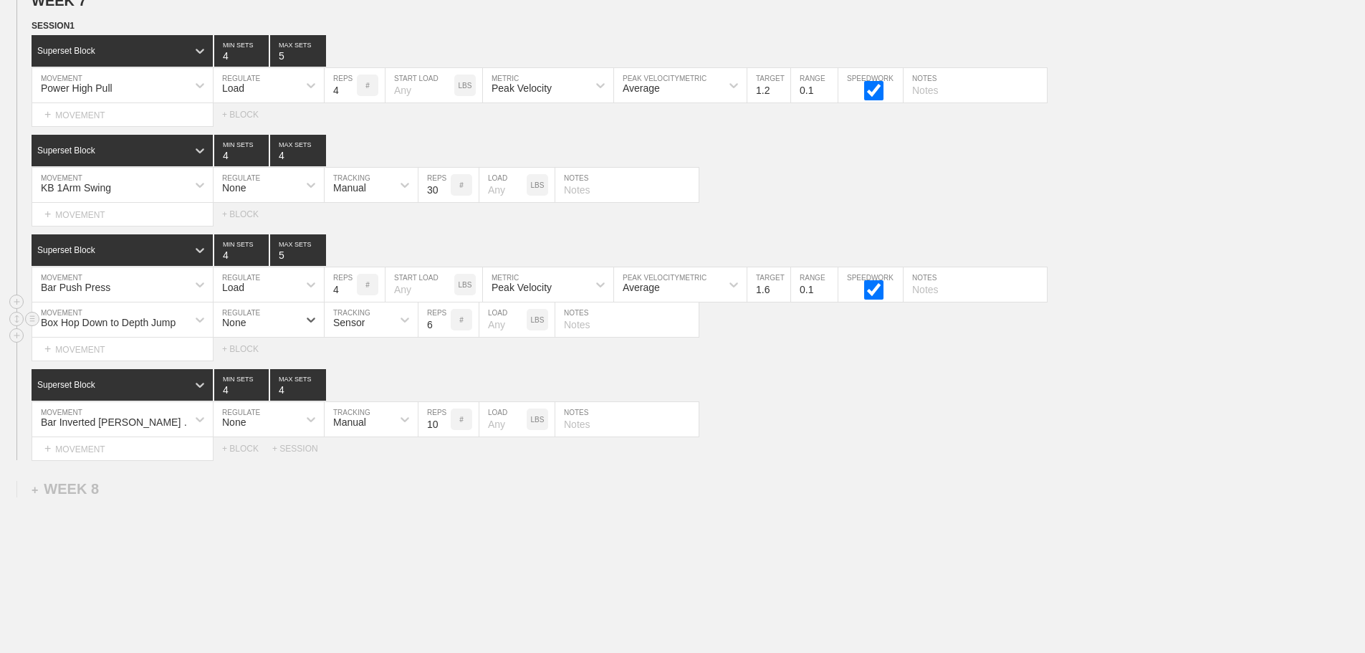
click at [350, 328] on div "Sensor" at bounding box center [349, 322] width 32 height 11
click at [363, 394] on div "Manual" at bounding box center [371, 382] width 93 height 24
click at [444, 337] on input "5" at bounding box center [435, 319] width 32 height 34
type input "4"
click at [444, 337] on input "4" at bounding box center [435, 319] width 32 height 34
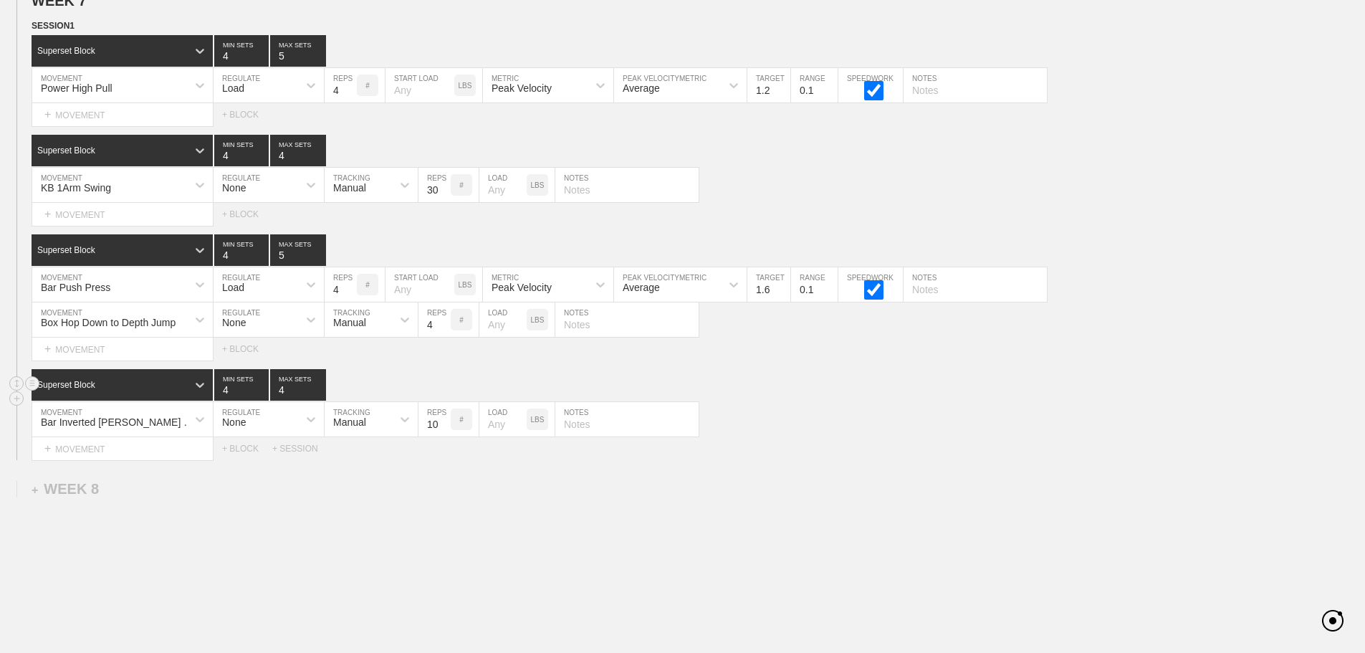
click at [825, 393] on div "Superset Block 4 MIN SETS 4 MAX SETS" at bounding box center [699, 385] width 1334 height 32
click at [808, 373] on div "SESSION 1 Superset Block 4 MIN SETS 5 MAX SETS DUPLICATE INSERT MOVEMENT AFTER …" at bounding box center [682, 239] width 1365 height 441
click at [100, 222] on div "+ MOVEMENT" at bounding box center [123, 215] width 182 height 24
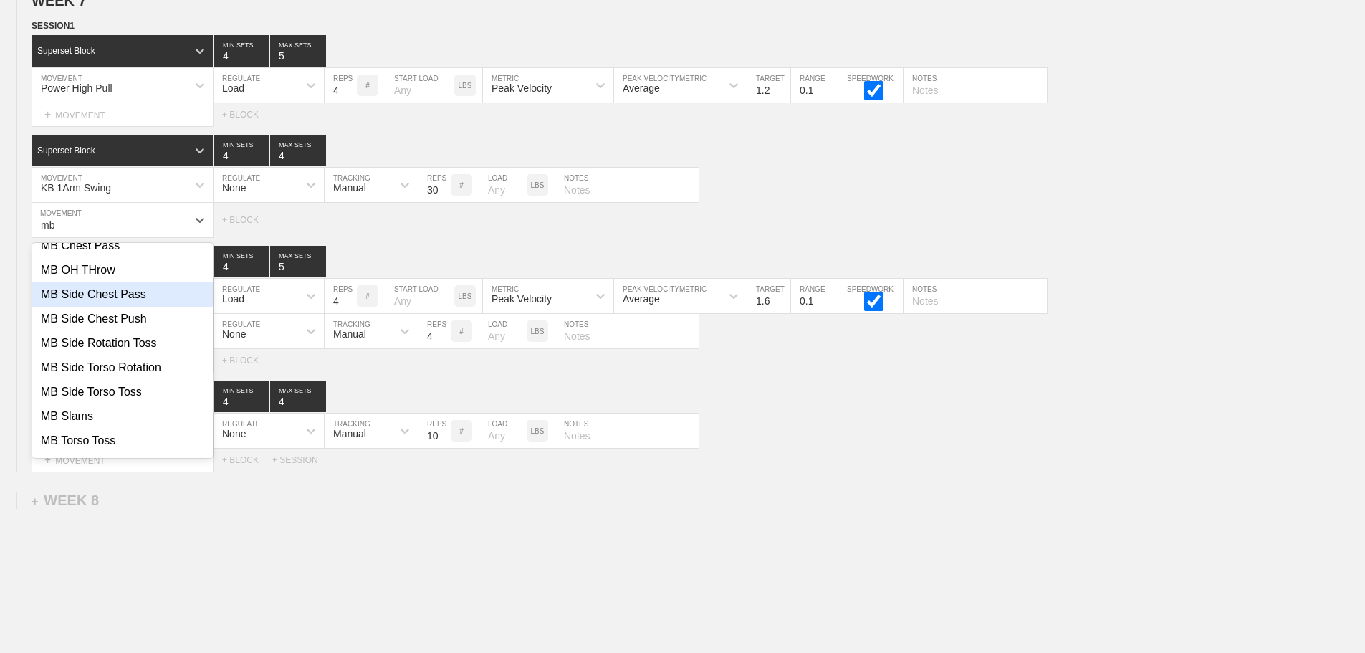
scroll to position [143, 0]
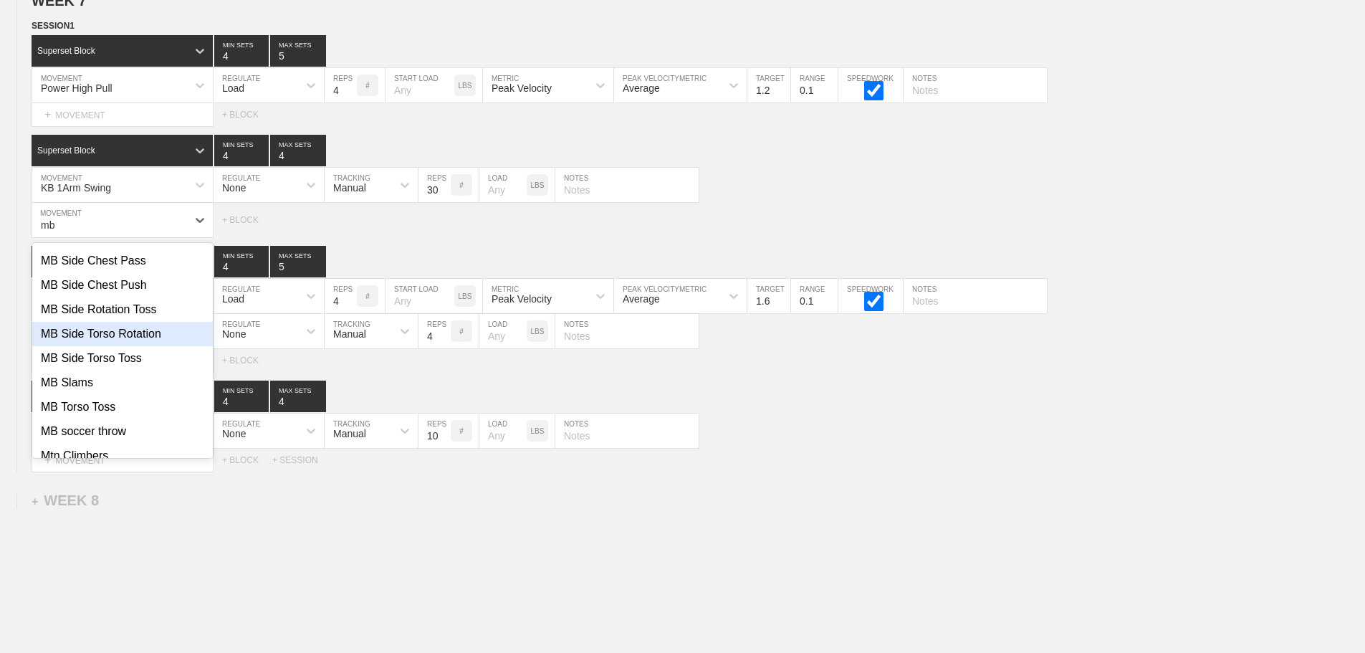
click at [143, 346] on div "MB Side Torso Rotation" at bounding box center [122, 334] width 181 height 24
type input "mb"
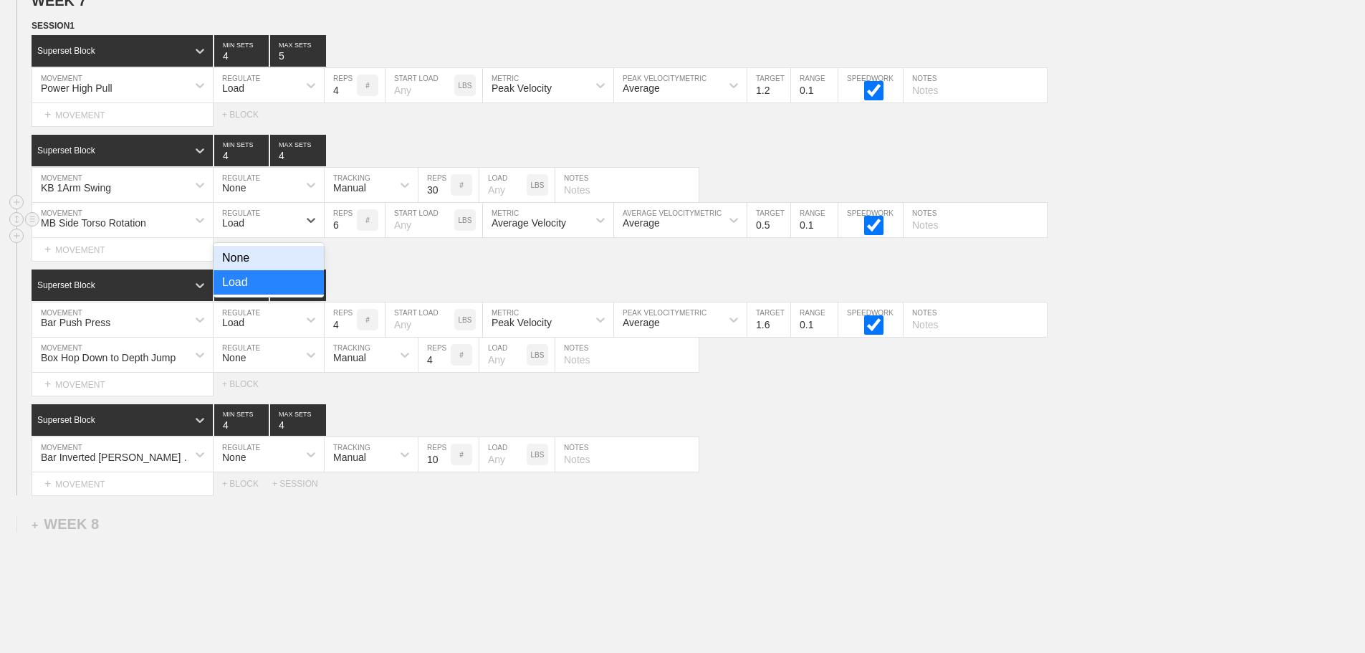
click at [247, 227] on div "Load" at bounding box center [256, 220] width 85 height 24
click at [247, 268] on div "None" at bounding box center [269, 258] width 110 height 24
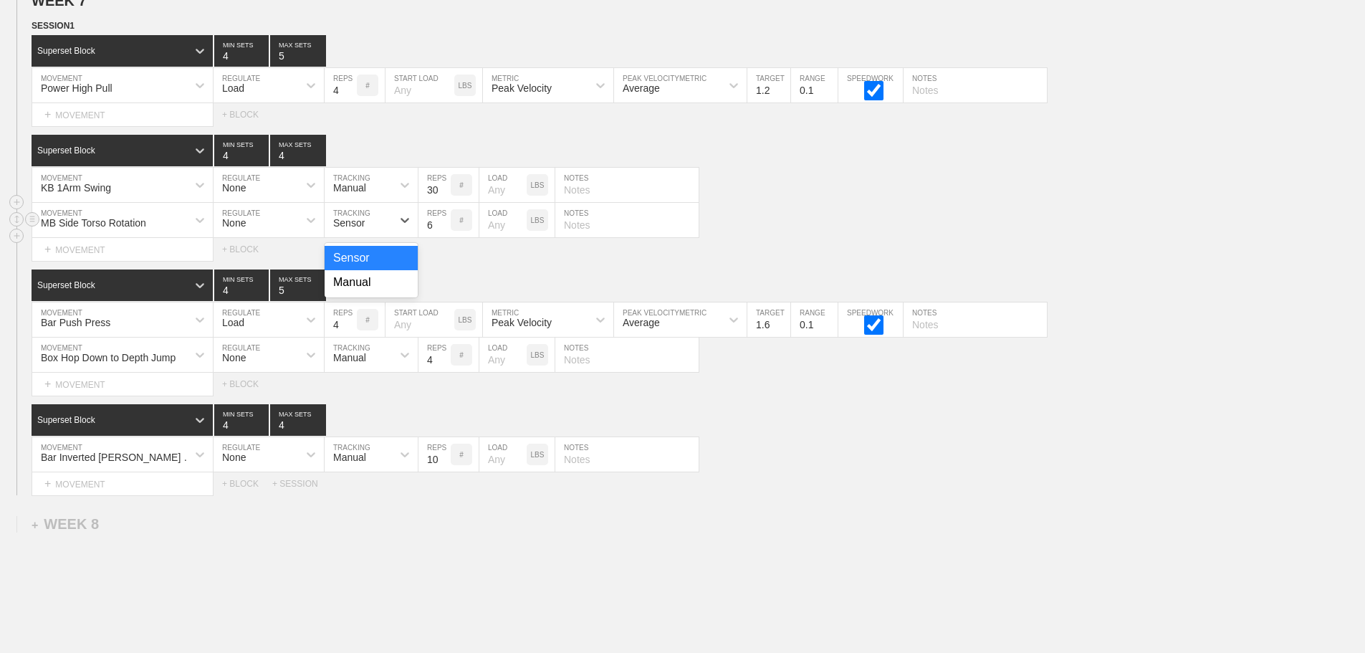
click at [364, 229] on div "Sensor" at bounding box center [349, 222] width 32 height 11
click at [356, 293] on div "Manual" at bounding box center [371, 282] width 93 height 24
click at [445, 232] on input "7" at bounding box center [435, 220] width 32 height 34
click at [445, 232] on input "8" at bounding box center [435, 220] width 32 height 34
click at [445, 232] on input "9" at bounding box center [435, 220] width 32 height 34
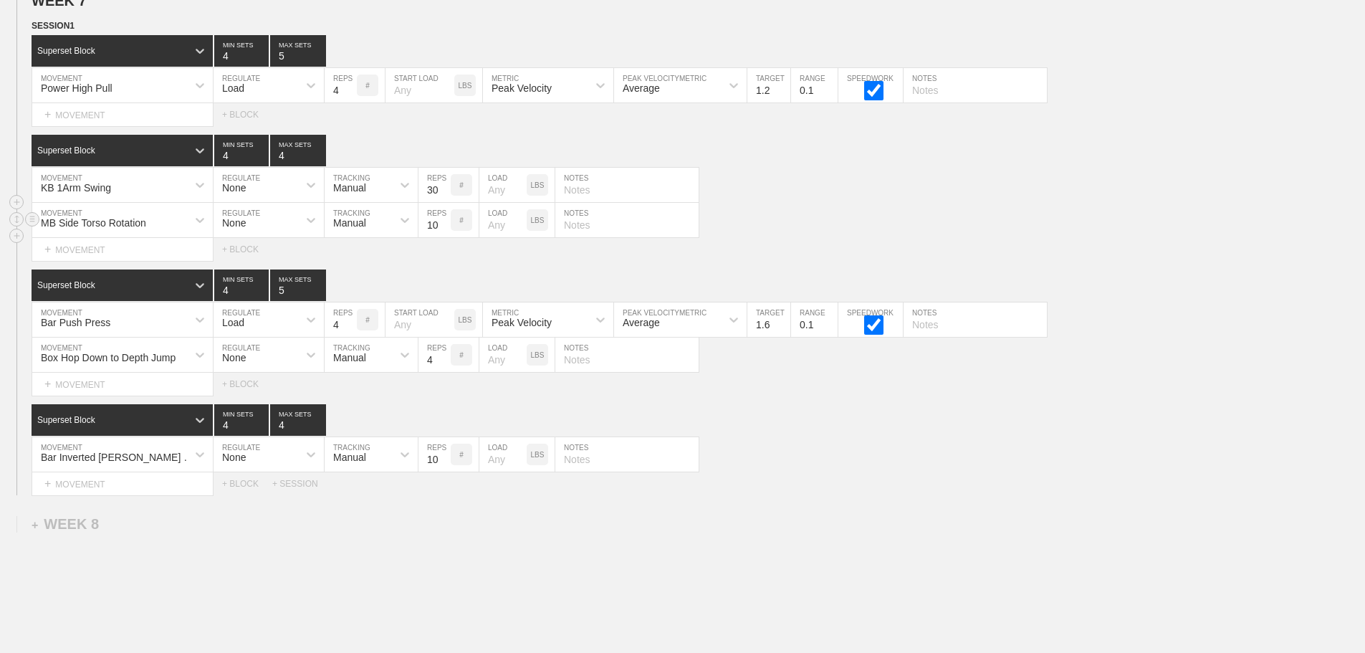
type input "10"
click at [445, 232] on input "10" at bounding box center [435, 220] width 32 height 34
click at [583, 235] on input "text" at bounding box center [626, 220] width 143 height 34
type input "5/ side"
click at [797, 238] on div "MB Side Torso Rotation MOVEMENT None REGULATE Manual TRACKING 10 REPS # LOAD LB…" at bounding box center [682, 220] width 1365 height 35
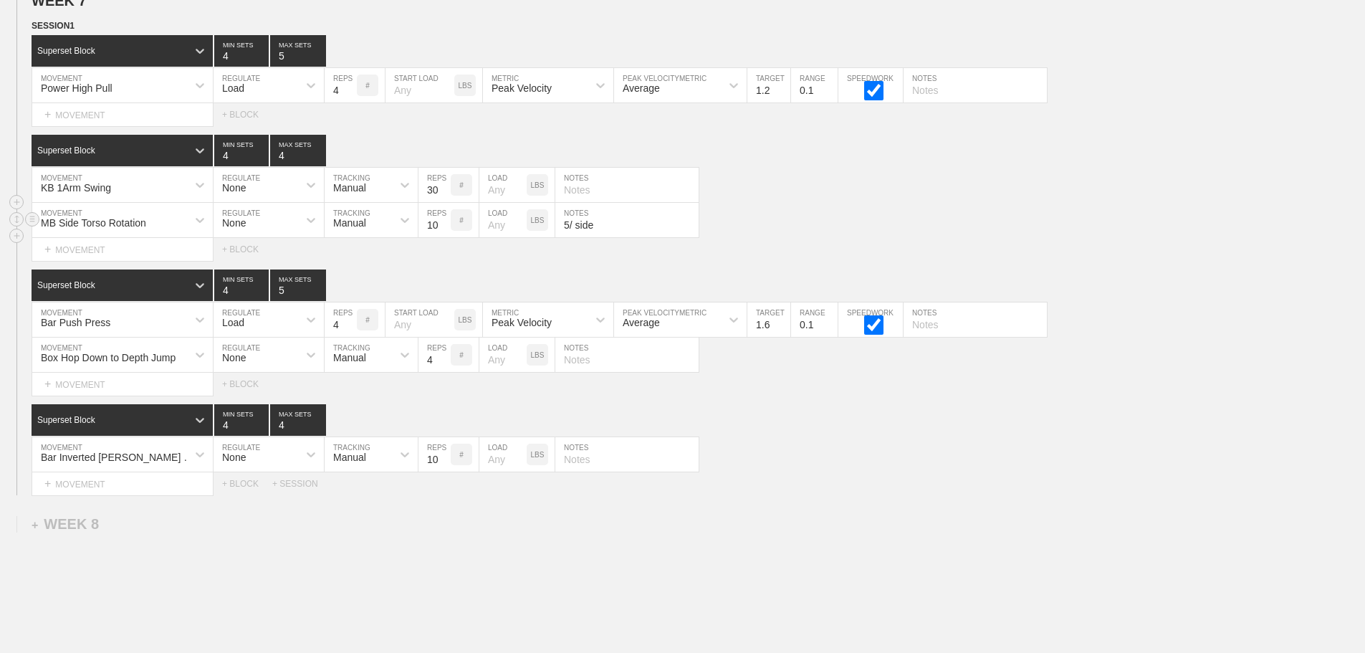
click at [822, 238] on div "MB Side Torso Rotation MOVEMENT None REGULATE Manual TRACKING 10 REPS # LOAD LB…" at bounding box center [682, 220] width 1365 height 35
click at [110, 127] on div "+ MOVEMENT" at bounding box center [123, 115] width 182 height 24
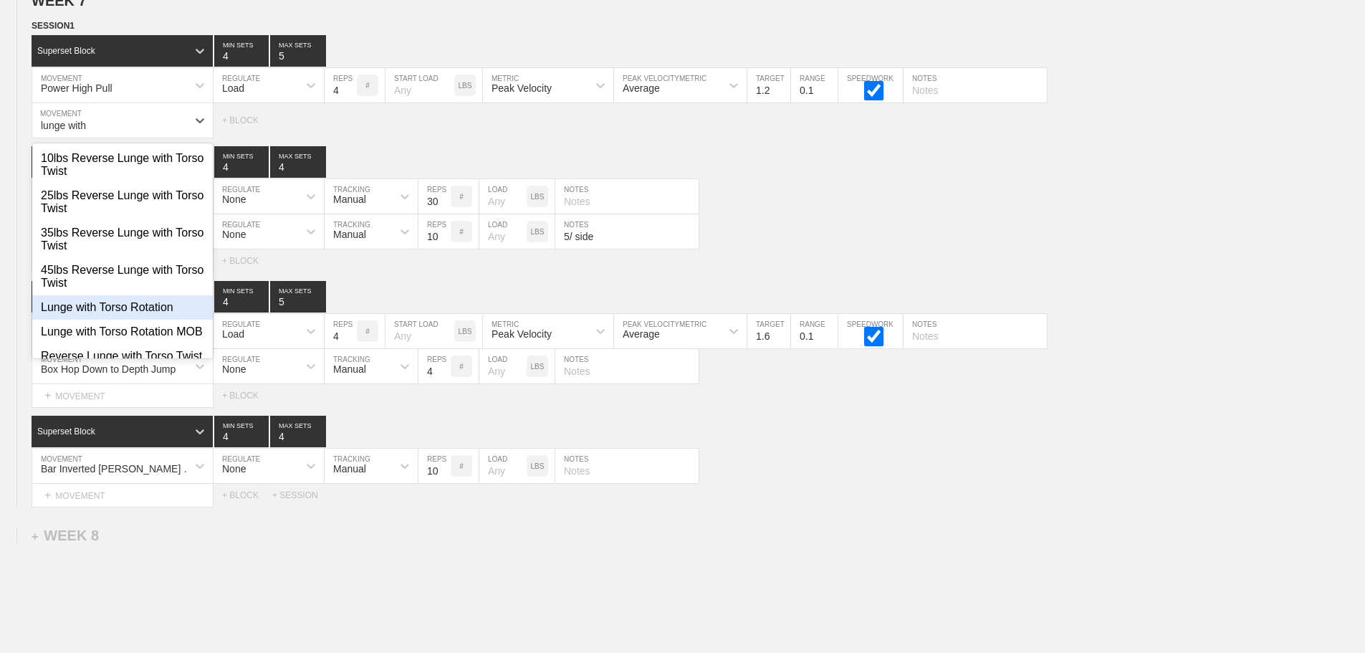
click at [132, 320] on div "Lunge with Torso Rotation" at bounding box center [122, 307] width 181 height 24
type input "lunge with"
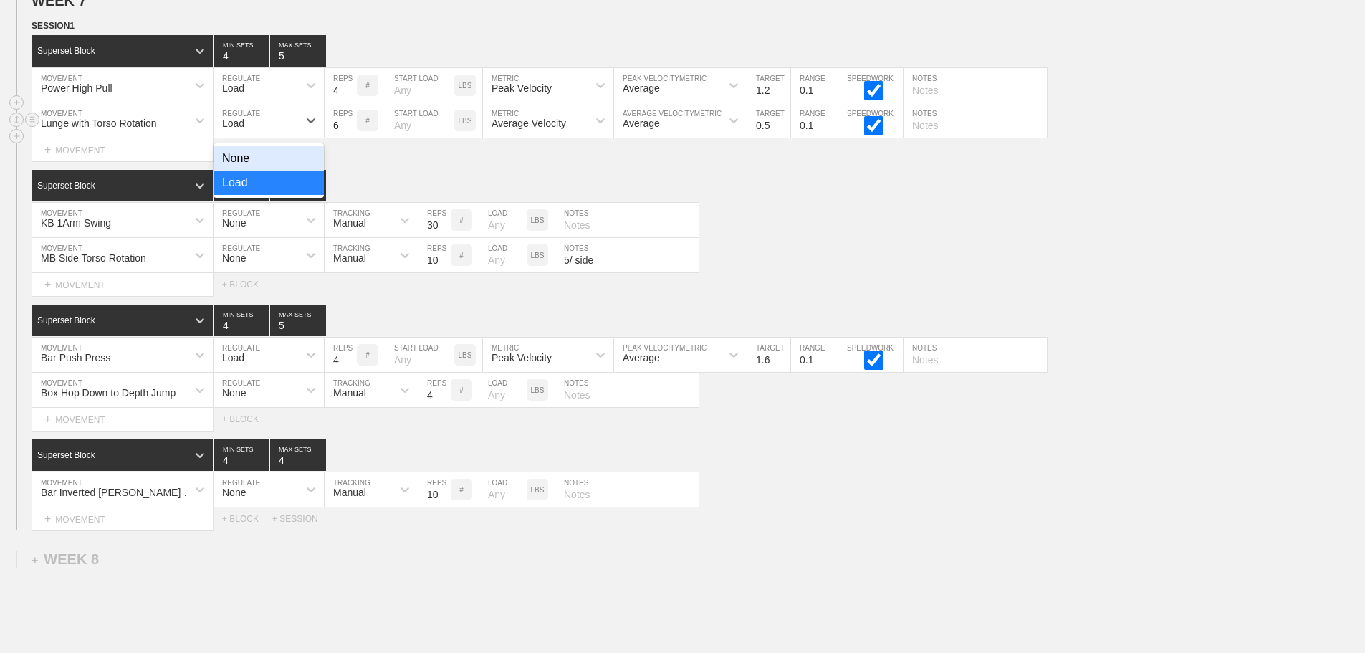
click at [268, 133] on div "Load" at bounding box center [256, 120] width 85 height 24
click at [249, 166] on div "None" at bounding box center [269, 158] width 110 height 24
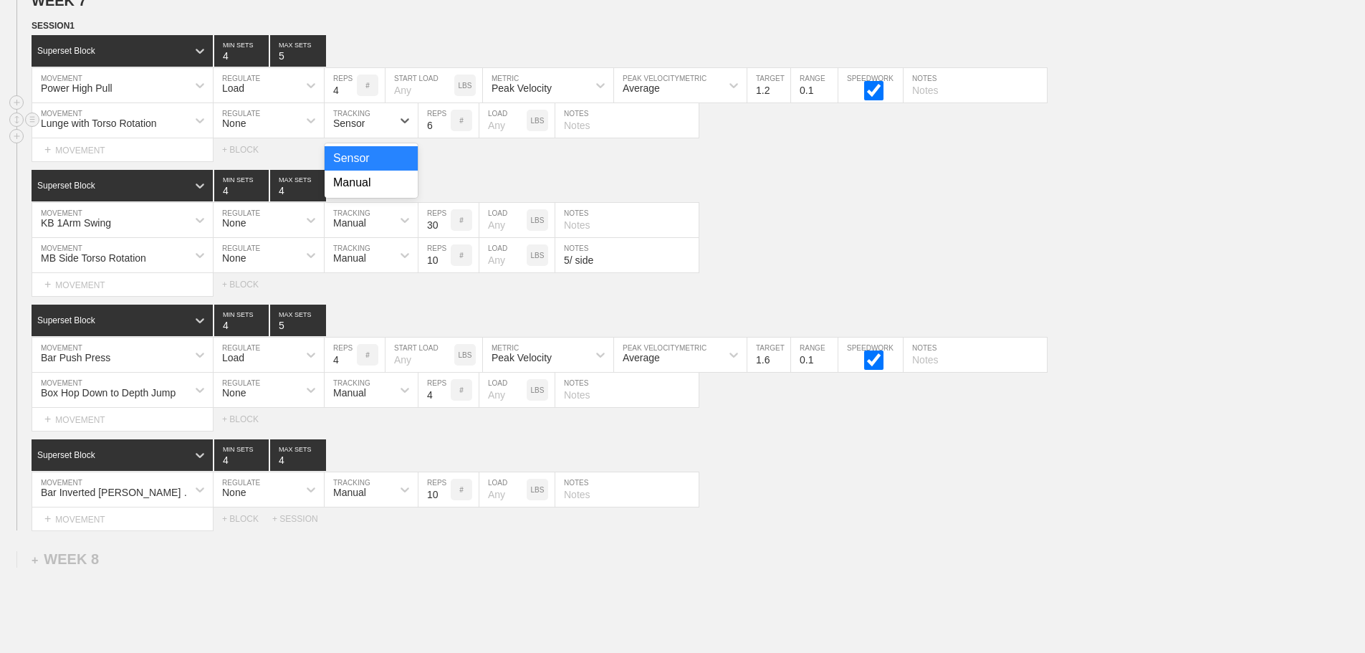
drag, startPoint x: 373, startPoint y: 128, endPoint x: 341, endPoint y: 195, distance: 74.0
click at [372, 130] on div "Sensor" at bounding box center [358, 120] width 67 height 24
drag, startPoint x: 355, startPoint y: 195, endPoint x: 432, endPoint y: 156, distance: 86.2
click at [358, 194] on div "Manual" at bounding box center [371, 183] width 93 height 24
click at [445, 130] on input "7" at bounding box center [435, 120] width 32 height 34
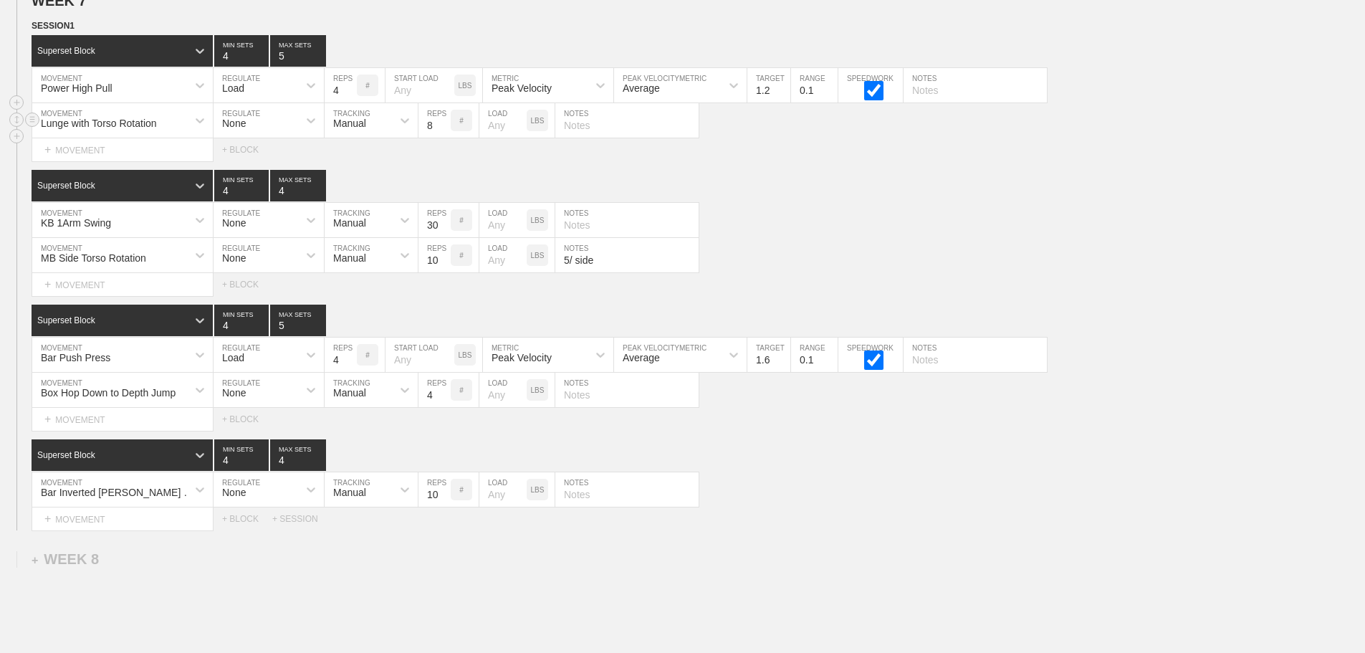
click at [444, 130] on input "8" at bounding box center [435, 120] width 32 height 34
click at [444, 130] on input "9" at bounding box center [435, 120] width 32 height 34
type input "10"
click at [444, 130] on input "10" at bounding box center [435, 120] width 32 height 34
click at [880, 216] on div "KB 1Arm Swing MOVEMENT None REGULATE Manual TRACKING 30 REPS # LOAD LBS NOTES" at bounding box center [682, 220] width 1365 height 35
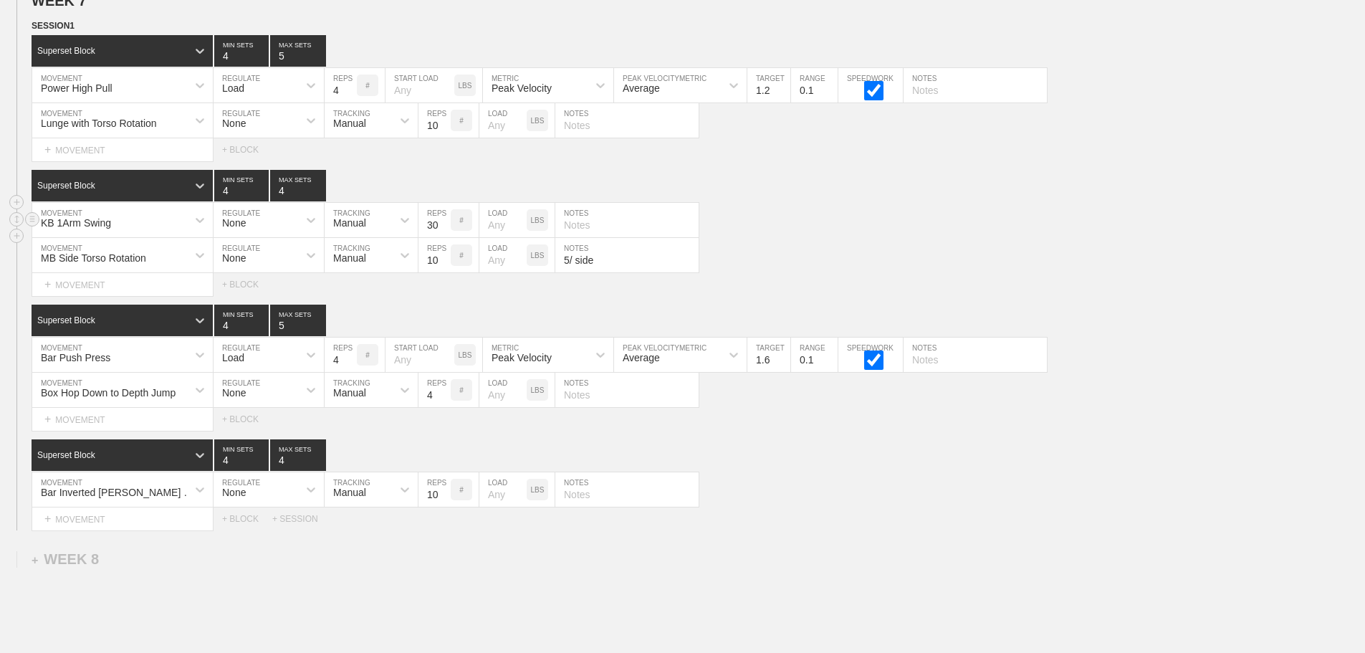
click at [586, 237] on input "text" at bounding box center [626, 220] width 143 height 34
type input "15/ side"
click at [800, 269] on div "MB Side Torso Rotation MOVEMENT None REGULATE Manual TRACKING 10 REPS # LOAD LB…" at bounding box center [682, 255] width 1365 height 35
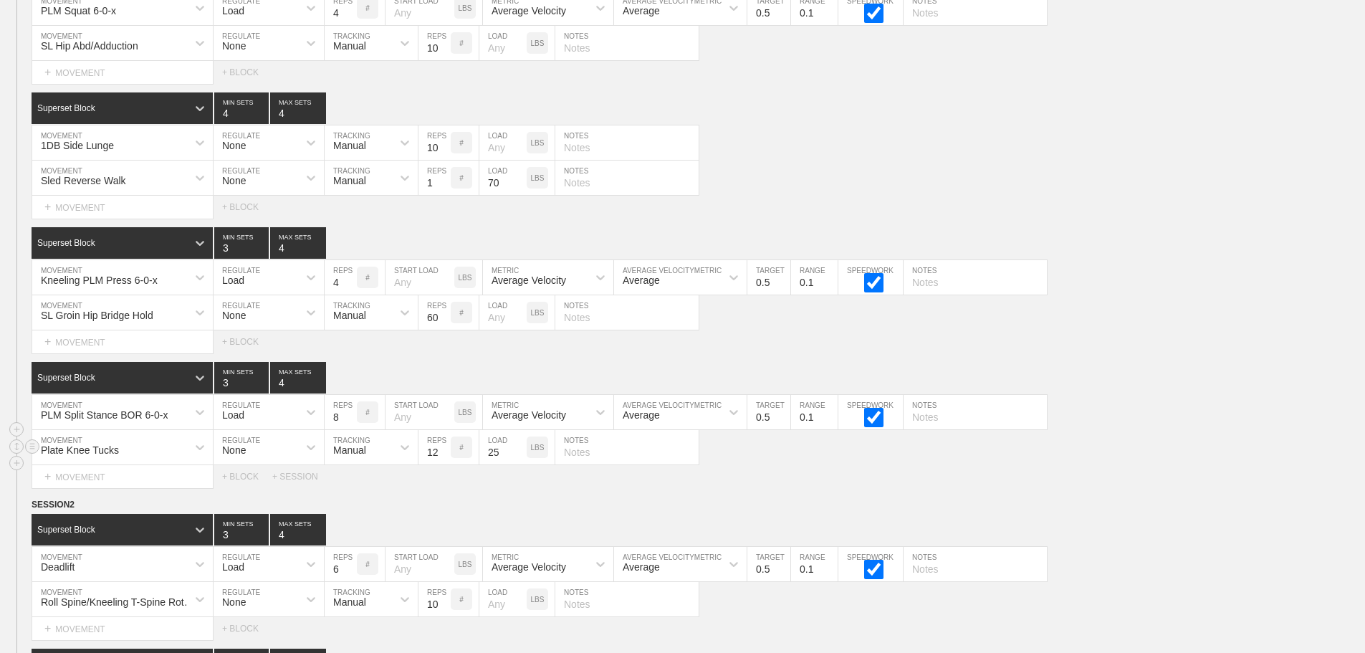
scroll to position [371, 0]
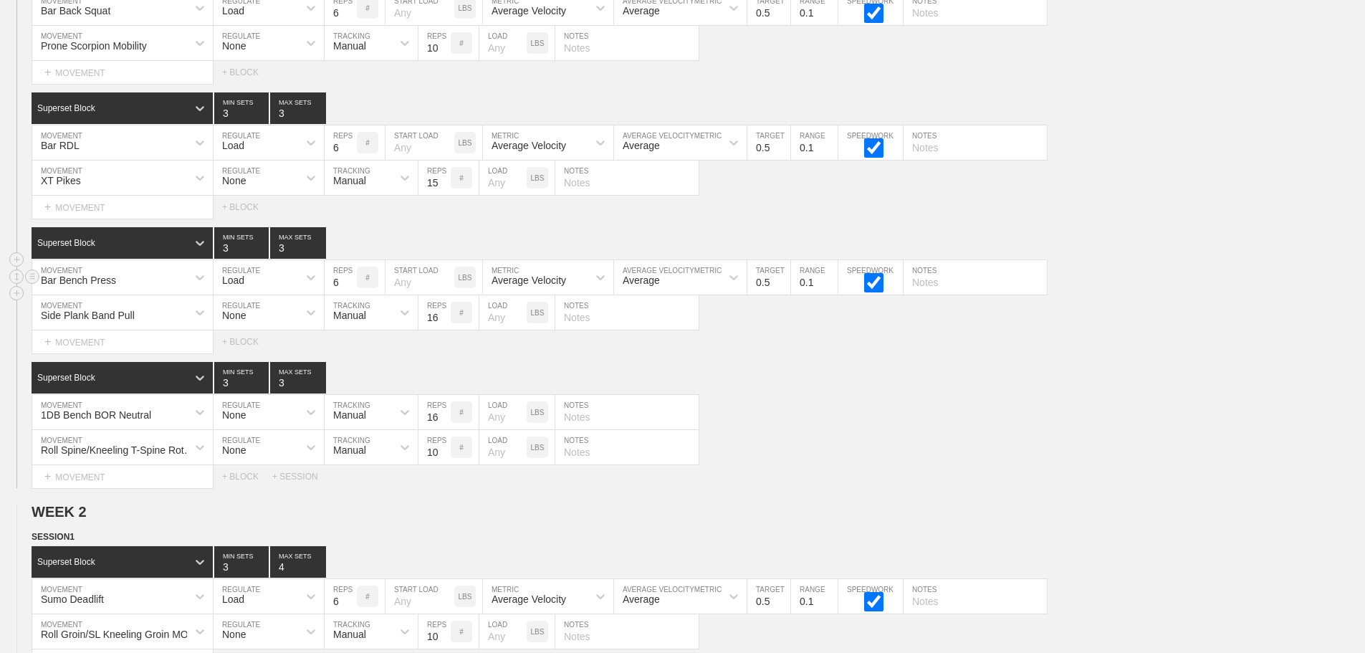
drag, startPoint x: 1251, startPoint y: 388, endPoint x: 1323, endPoint y: 275, distance: 134.4
click at [1261, 365] on div "SESSION 2 Superset Block 3 MIN SETS 3 MAX SETS DUPLICATE INSERT MOVEMENT AFTER …" at bounding box center [682, 214] width 1365 height 547
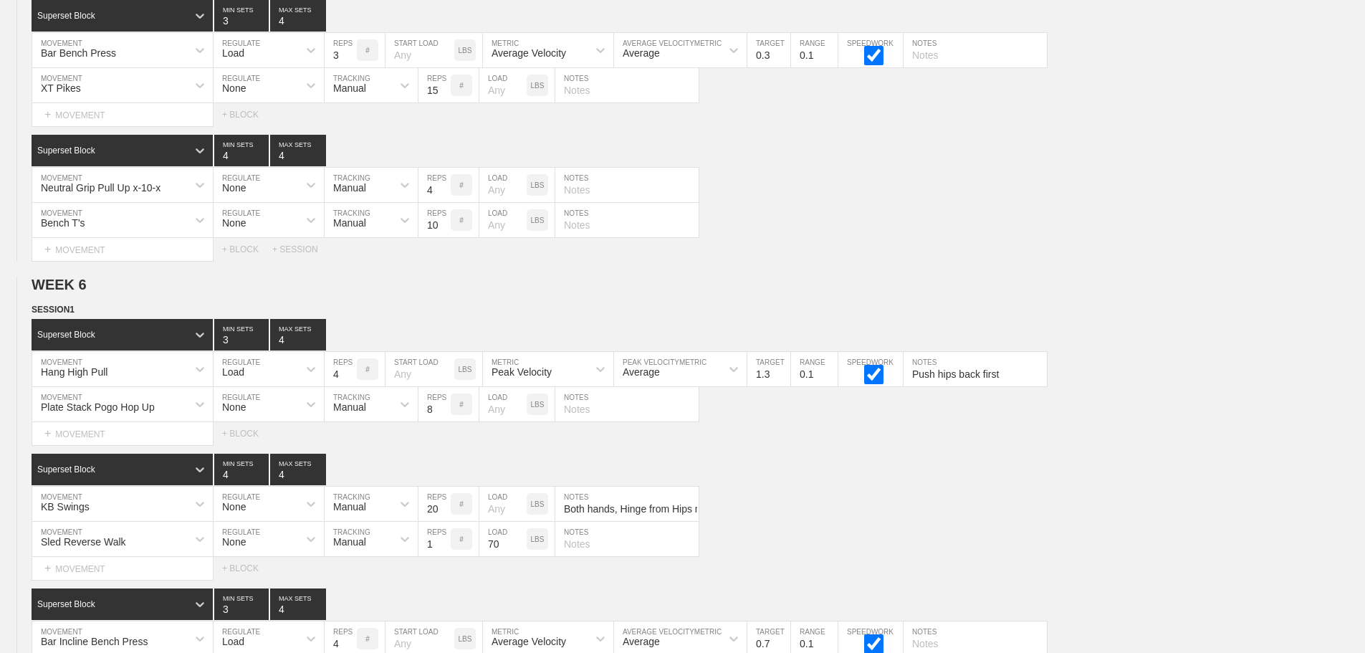
scroll to position [9526, 0]
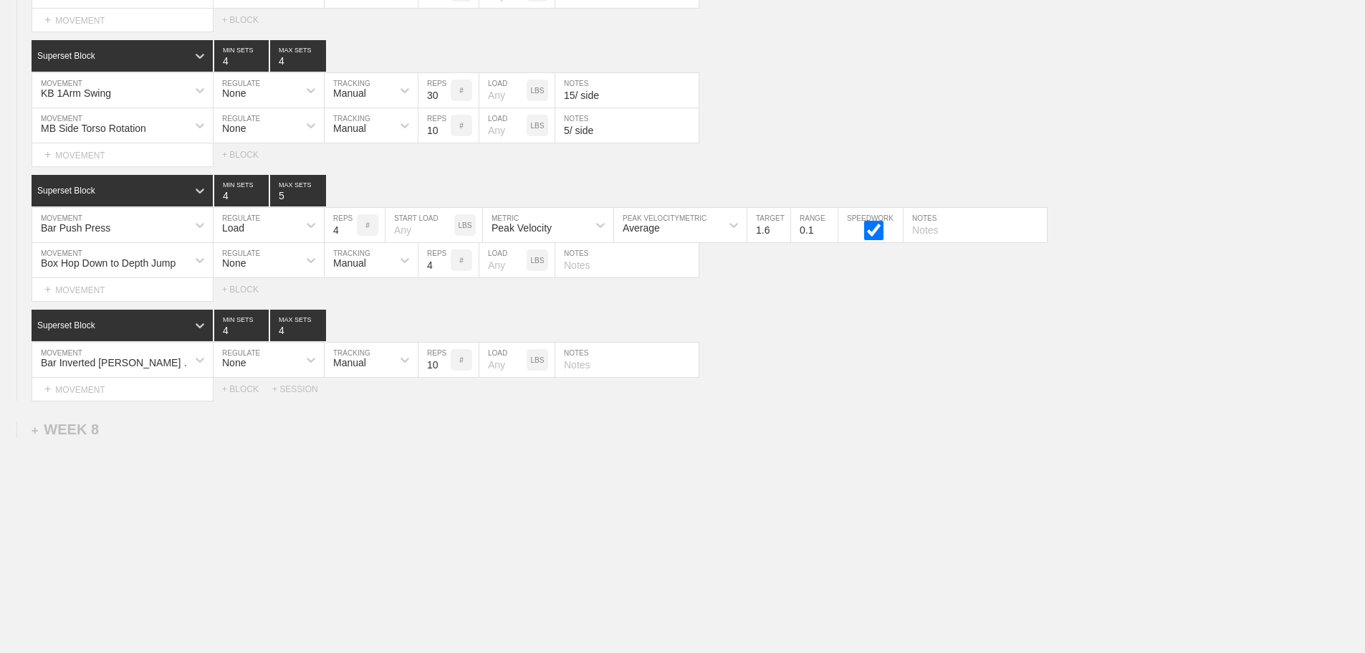
drag, startPoint x: 765, startPoint y: 380, endPoint x: 120, endPoint y: 462, distance: 650.9
click at [745, 383] on div "Select... MOVEMENT + MOVEMENT + BLOCK + SESSION" at bounding box center [682, 389] width 1365 height 23
click at [97, 391] on div "+ MOVEMENT" at bounding box center [123, 390] width 182 height 24
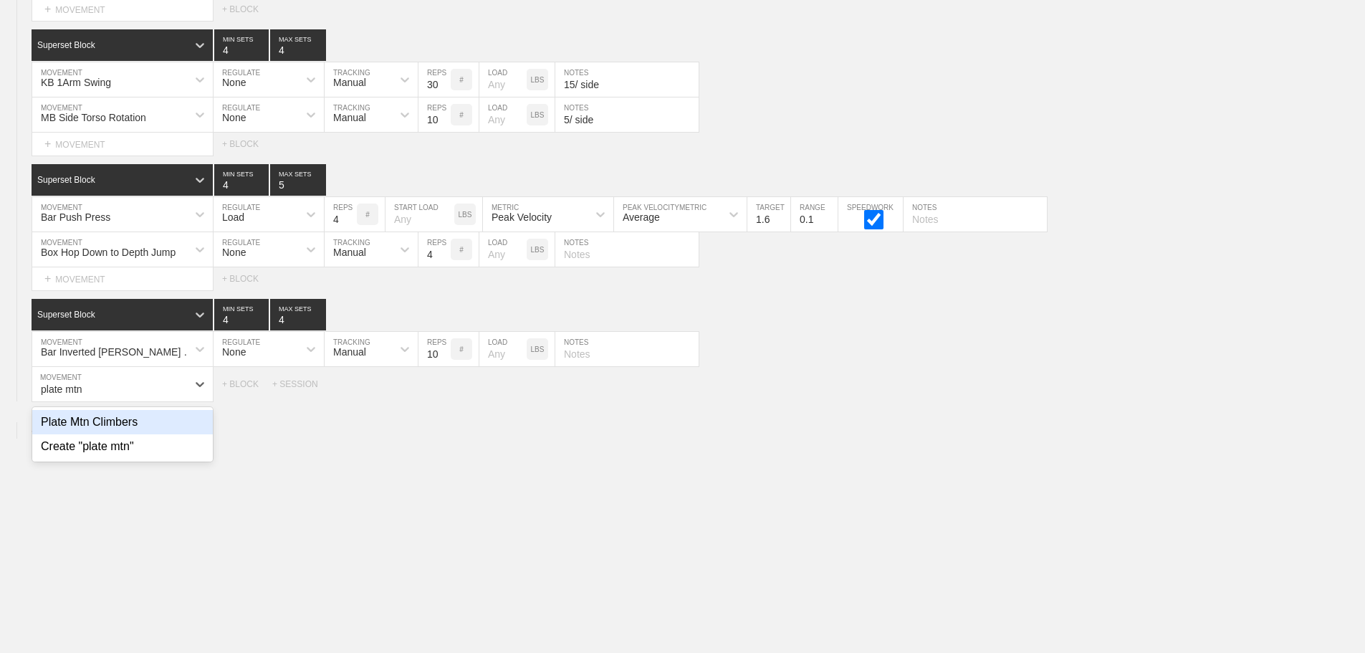
click at [120, 428] on div "Plate Mtn Climbers" at bounding box center [122, 422] width 181 height 24
type input "plate mtn"
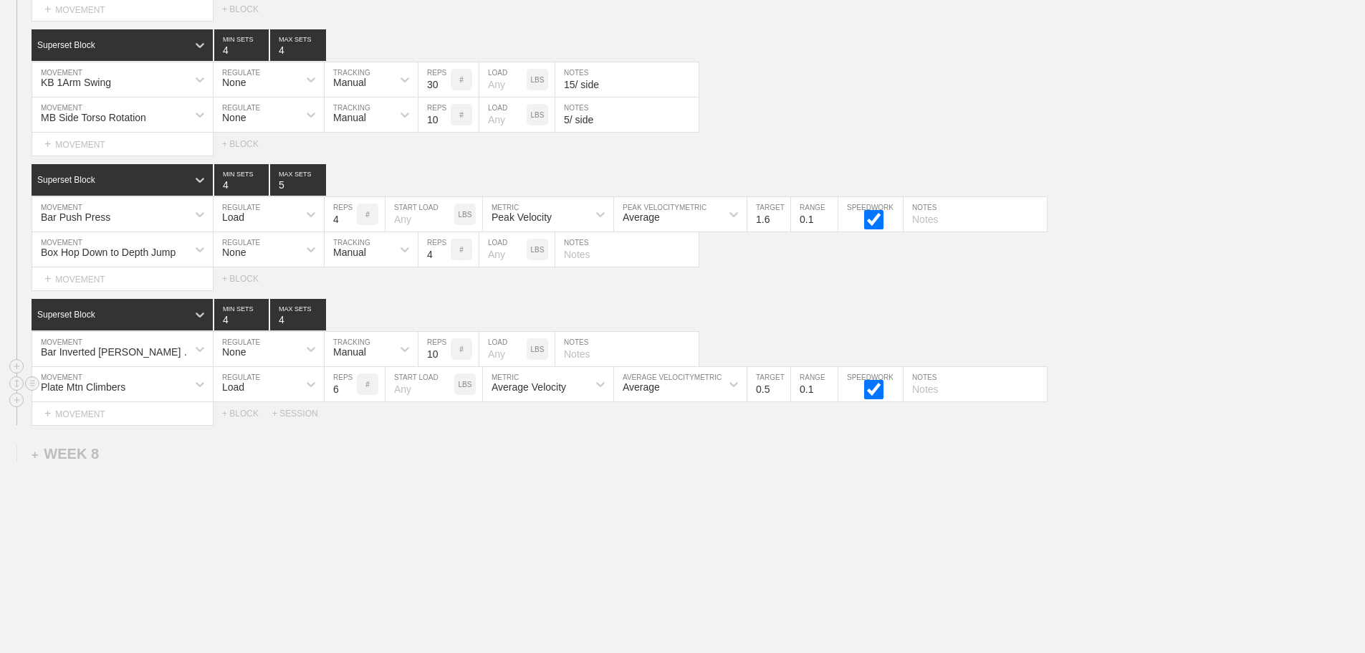
click at [239, 391] on div "Load" at bounding box center [256, 384] width 85 height 24
click at [253, 434] on div "None" at bounding box center [269, 422] width 110 height 24
click at [368, 394] on div "Sensor" at bounding box center [358, 384] width 67 height 24
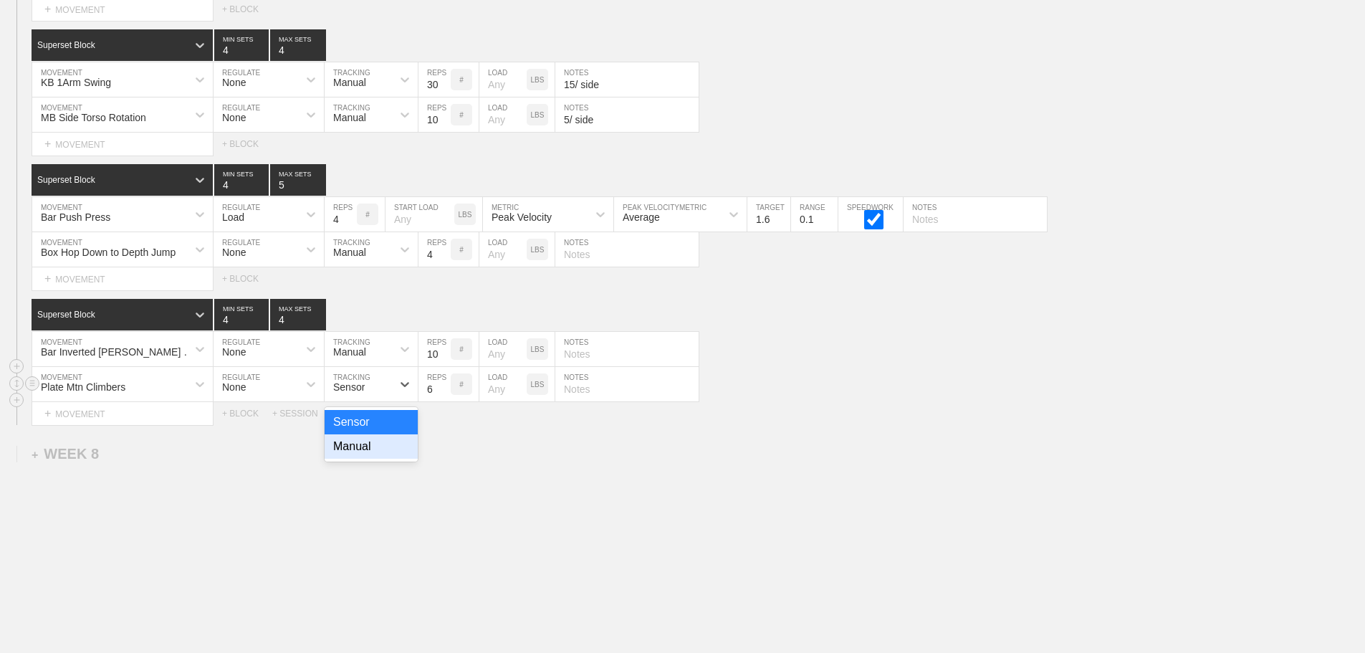
click at [356, 459] on div "Manual" at bounding box center [371, 446] width 93 height 24
click at [447, 393] on input "7" at bounding box center [435, 384] width 32 height 34
click at [446, 393] on input "8" at bounding box center [435, 384] width 32 height 34
click at [445, 393] on input "9" at bounding box center [435, 384] width 32 height 34
click at [445, 393] on input "10" at bounding box center [435, 384] width 32 height 34
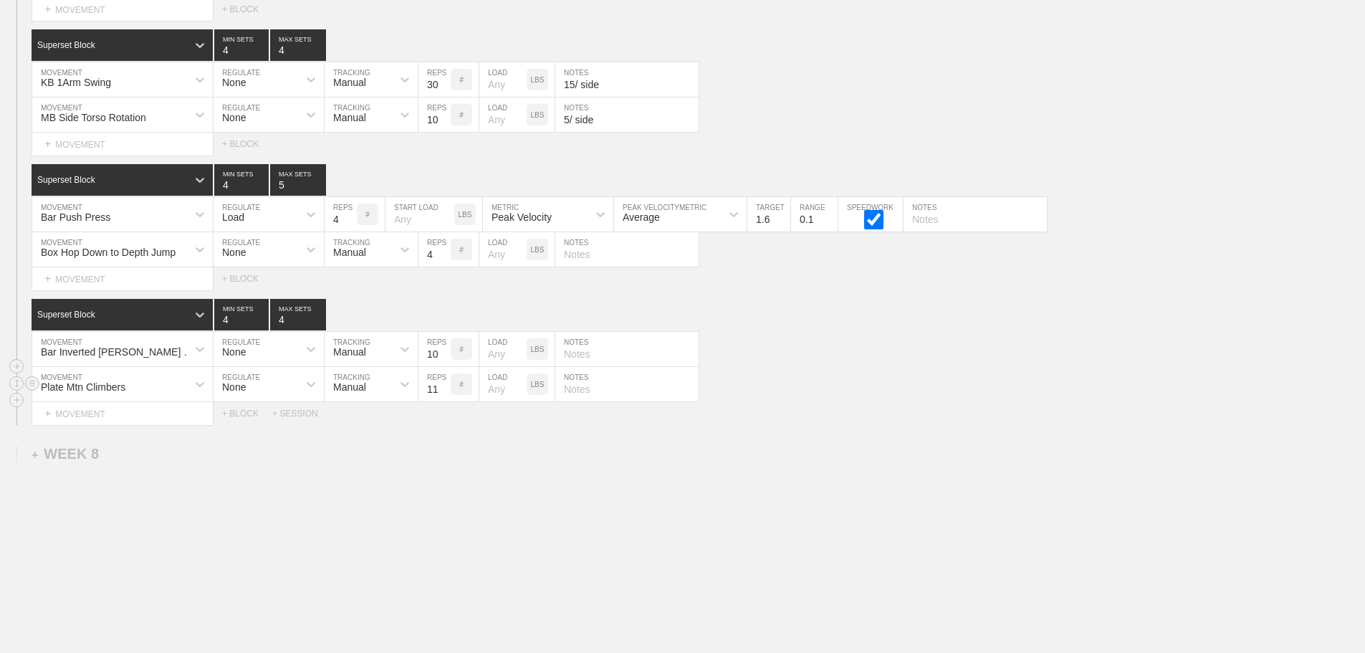
click at [445, 393] on input "11" at bounding box center [435, 384] width 32 height 34
type input "12"
click at [445, 393] on input "12" at bounding box center [435, 384] width 32 height 34
click at [499, 400] on input "number" at bounding box center [502, 384] width 47 height 34
type input "10"
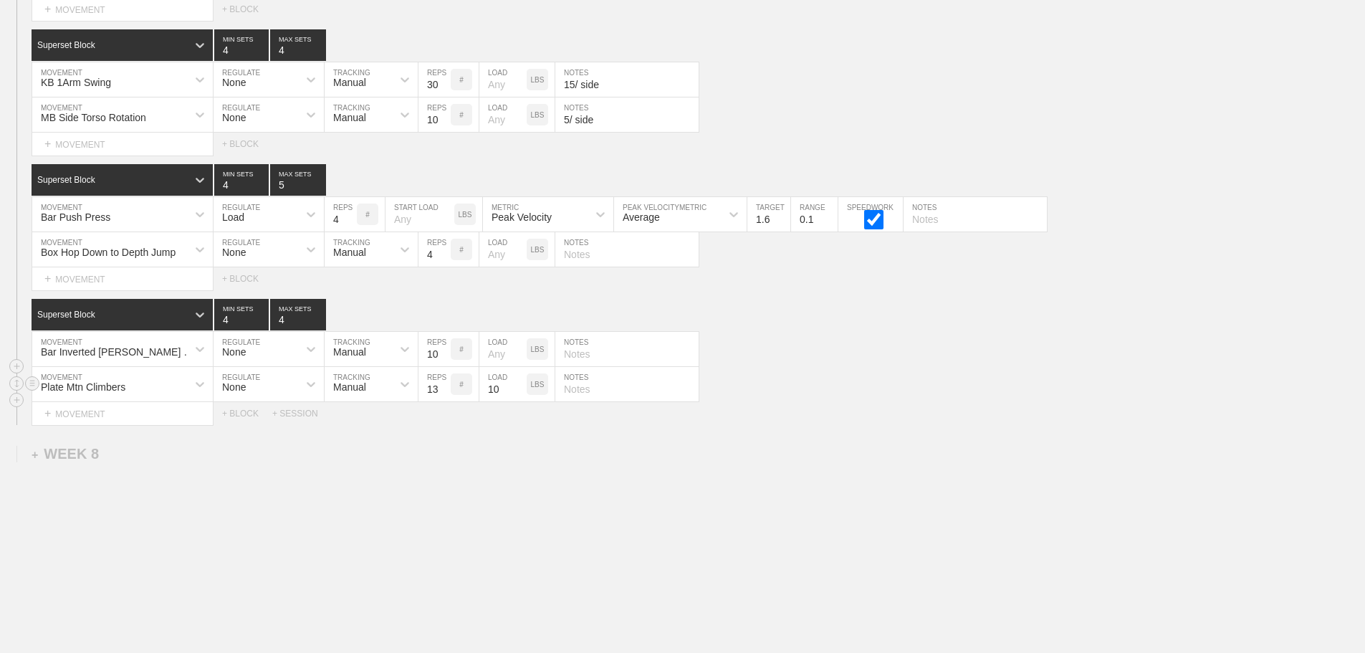
click at [444, 394] on input "13" at bounding box center [435, 384] width 32 height 34
click at [444, 394] on input "14" at bounding box center [435, 384] width 32 height 34
click at [444, 394] on input "15" at bounding box center [435, 384] width 32 height 34
type input "16"
click at [444, 394] on input "16" at bounding box center [435, 384] width 32 height 34
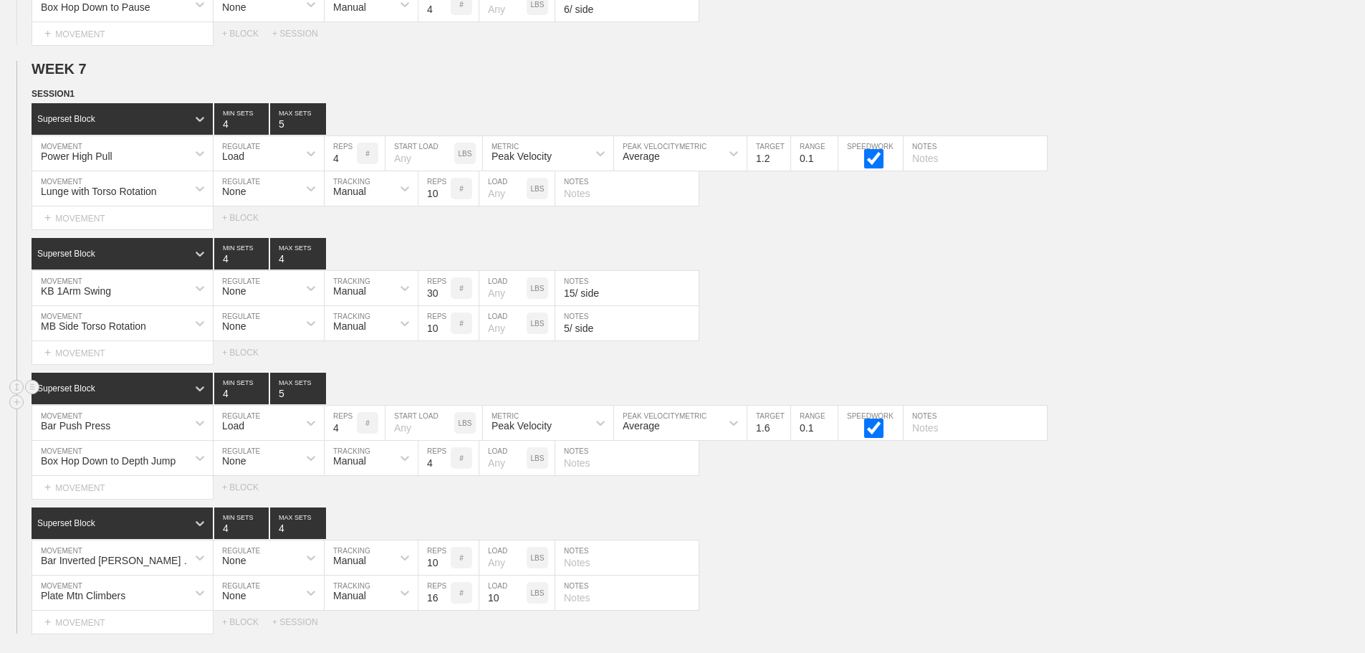
scroll to position [9311, 0]
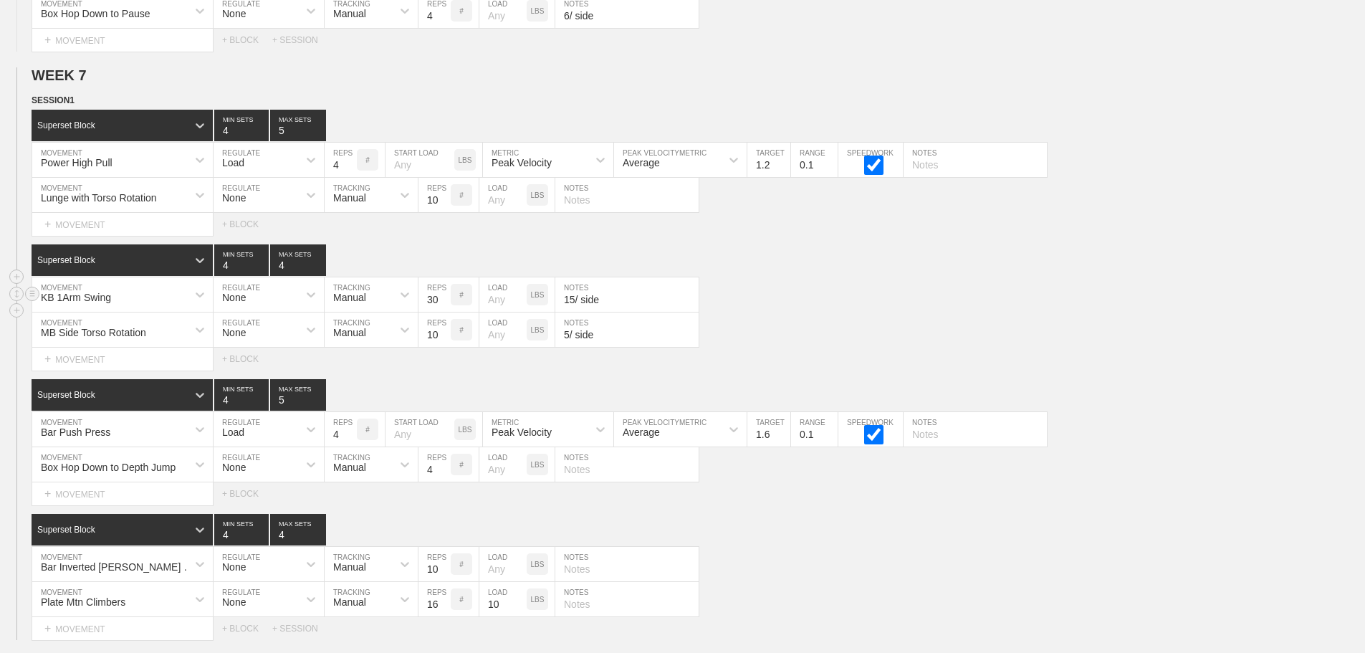
click at [874, 302] on div "KB 1Arm Swing MOVEMENT None REGULATE Manual TRACKING 30 REPS # LOAD LBS 15/ sid…" at bounding box center [682, 294] width 1365 height 35
click at [948, 310] on div "KB 1Arm Swing MOVEMENT None REGULATE Manual TRACKING 30 REPS # LOAD LBS 15/ sid…" at bounding box center [682, 294] width 1365 height 35
click at [893, 287] on div "Superset Block 4 MIN SETS 4 MAX SETS DUPLICATE INSERT MOVEMENT AFTER DELETE KB …" at bounding box center [682, 307] width 1365 height 126
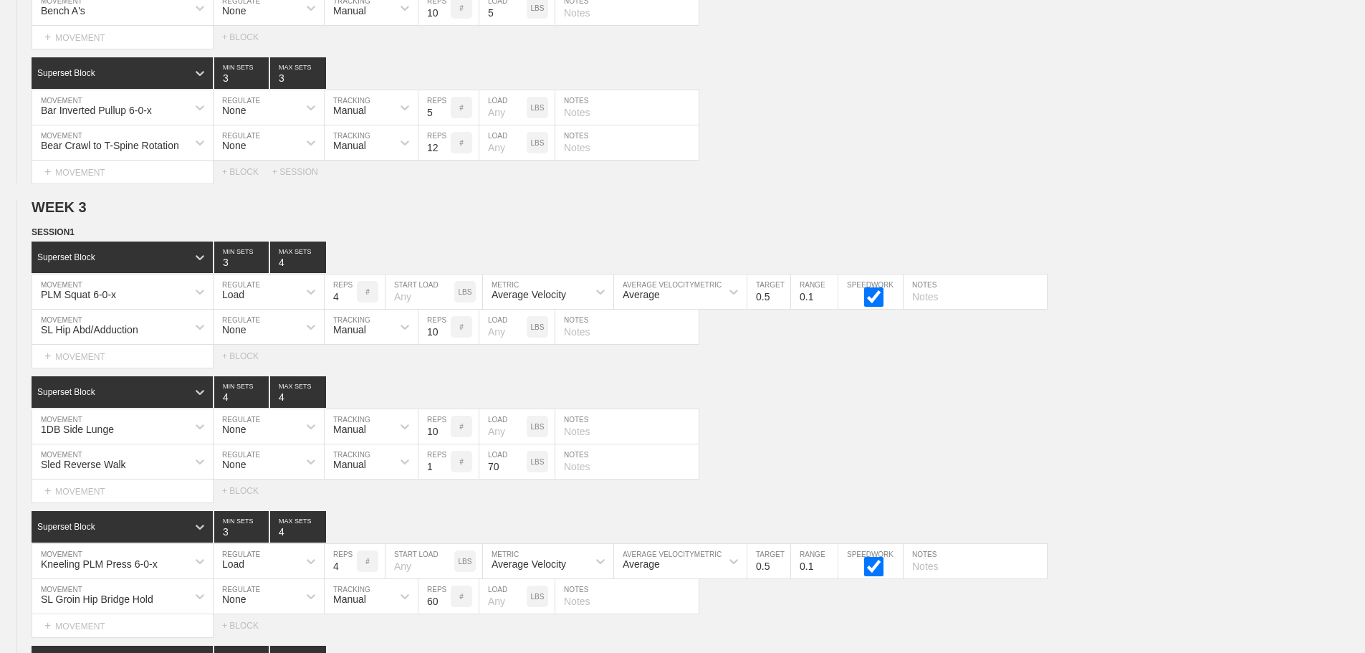
scroll to position [0, 0]
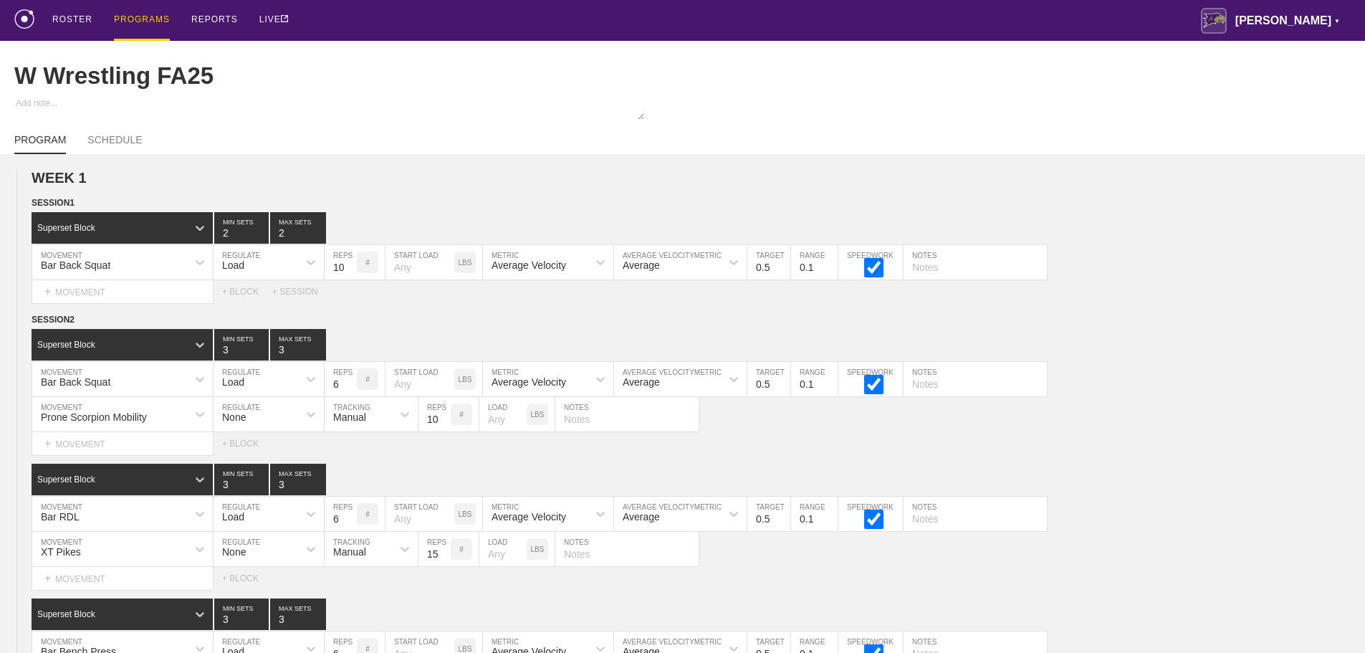
click at [140, 20] on div "PROGRAMS" at bounding box center [142, 20] width 56 height 41
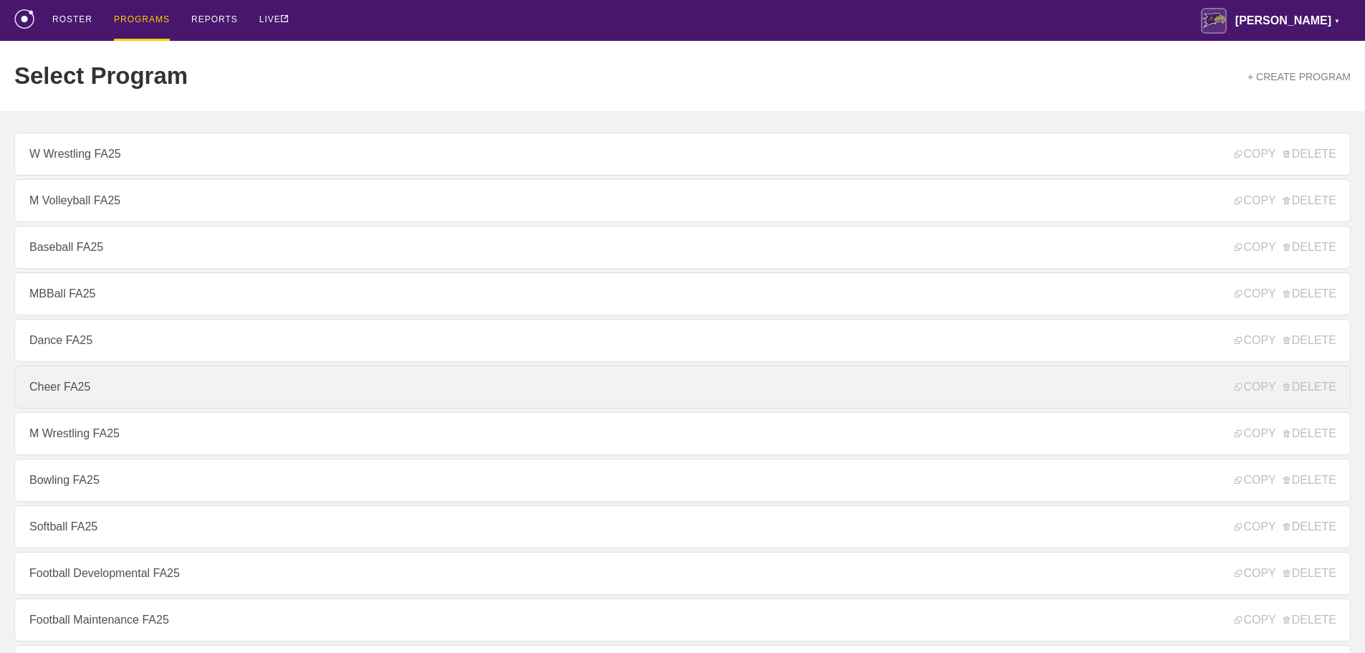
click at [76, 384] on link "Cheer FA25" at bounding box center [682, 386] width 1337 height 43
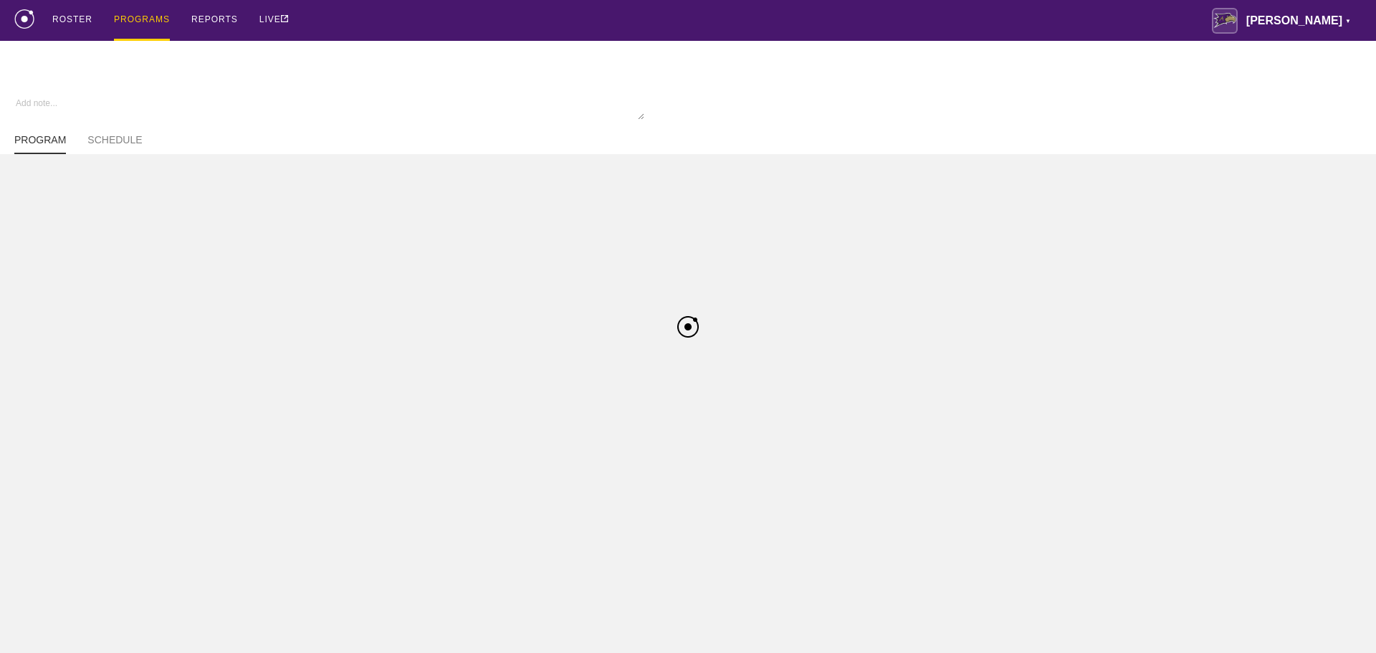
type textarea "x"
type input "Cheer FA25"
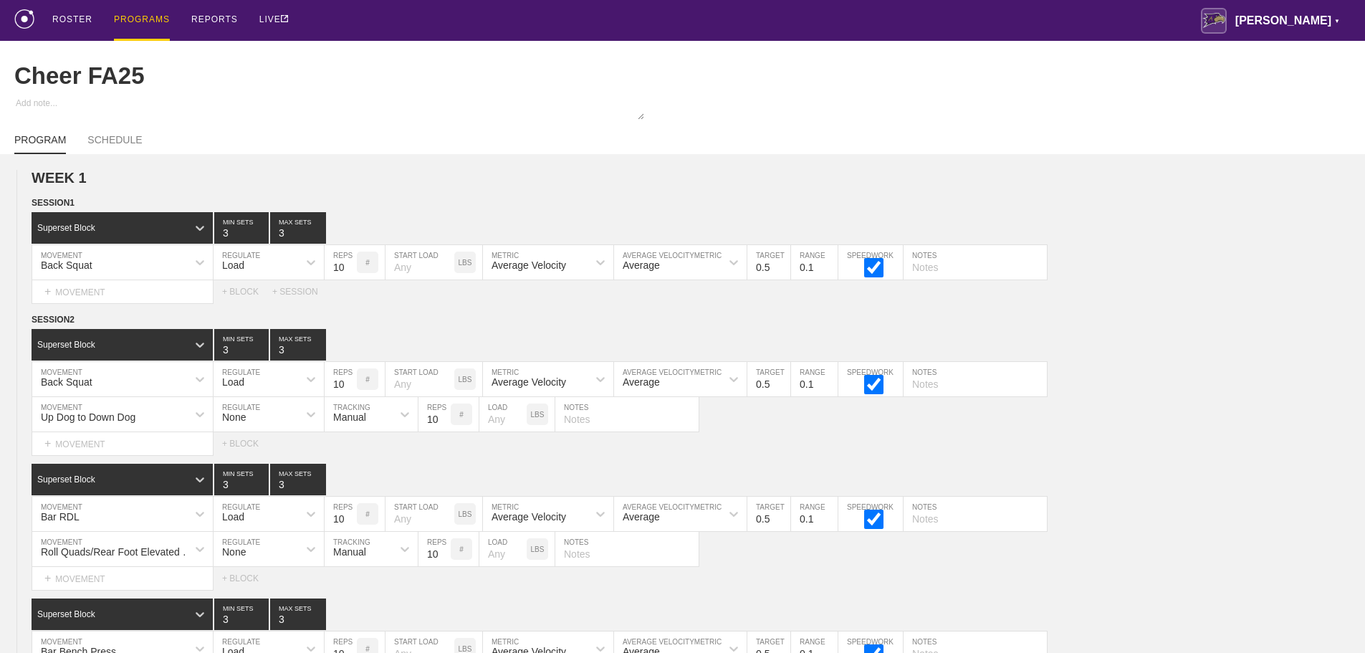
click at [777, 25] on div "ROSTER PROGRAMS REPORTS LIVE [PERSON_NAME] ▼ [PERSON_NAME][EMAIL_ADDRESS][PERSO…" at bounding box center [682, 20] width 1337 height 41
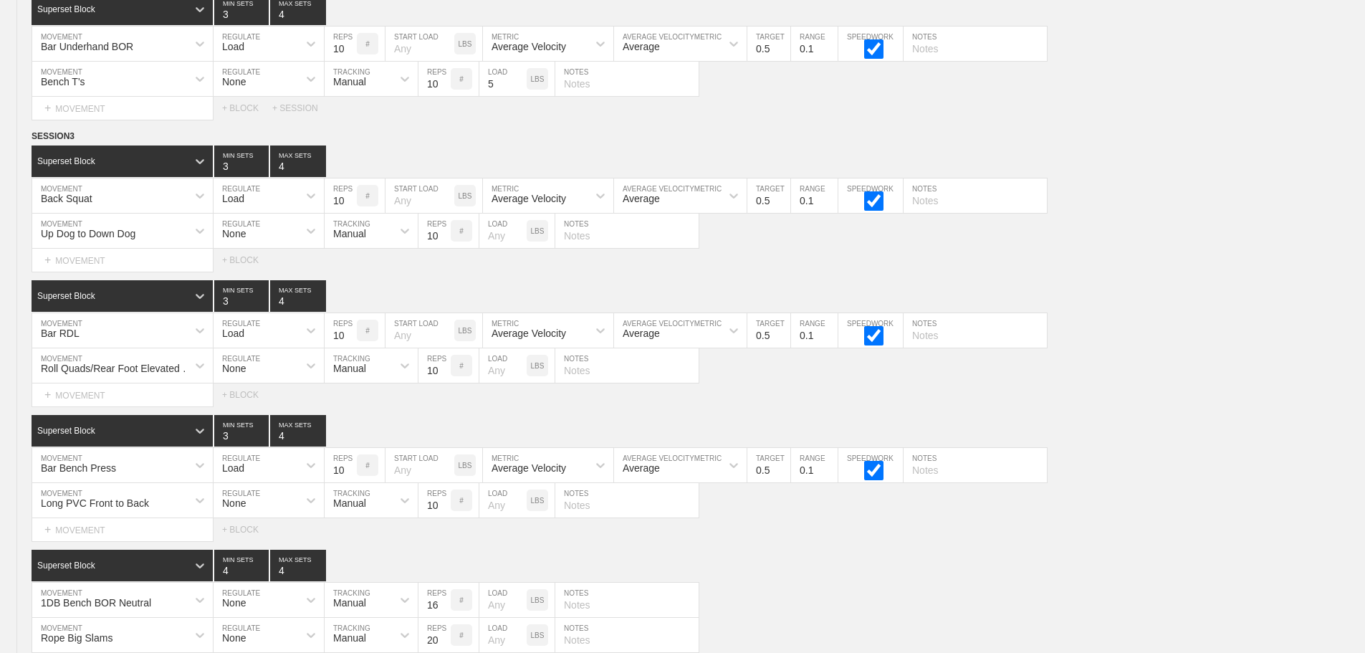
scroll to position [8972, 0]
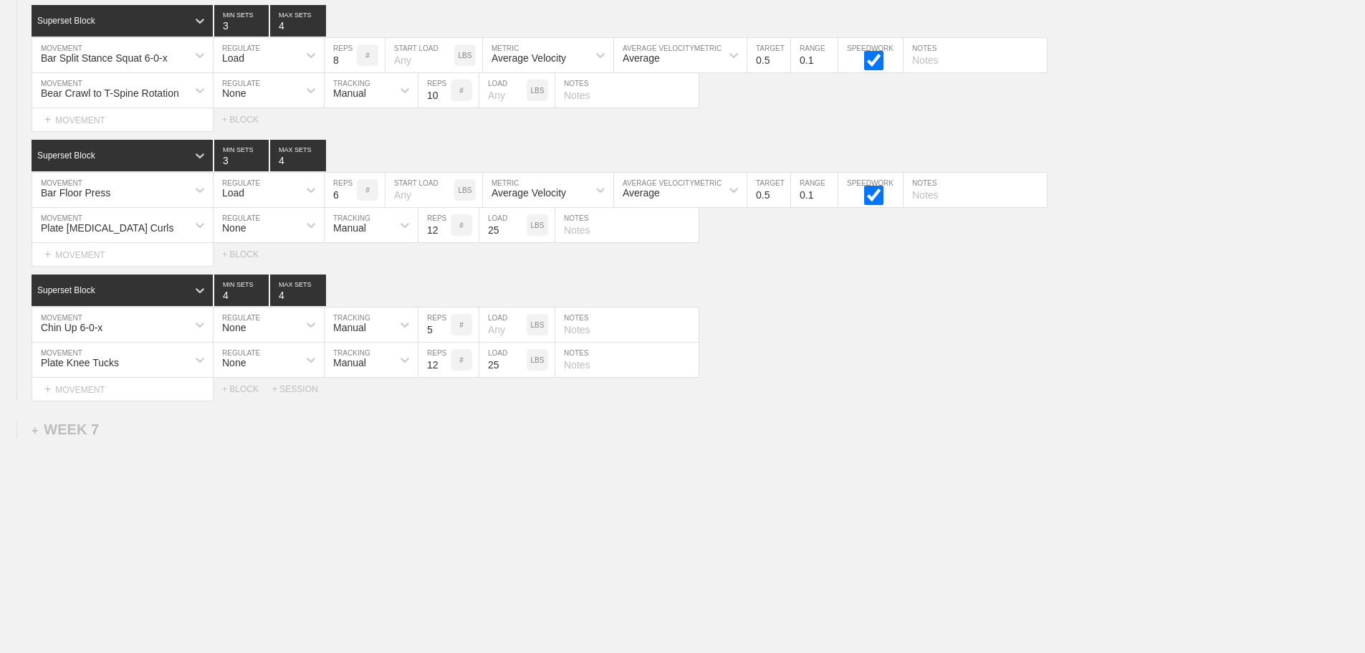
click at [75, 434] on div "+ WEEK 7" at bounding box center [65, 429] width 67 height 16
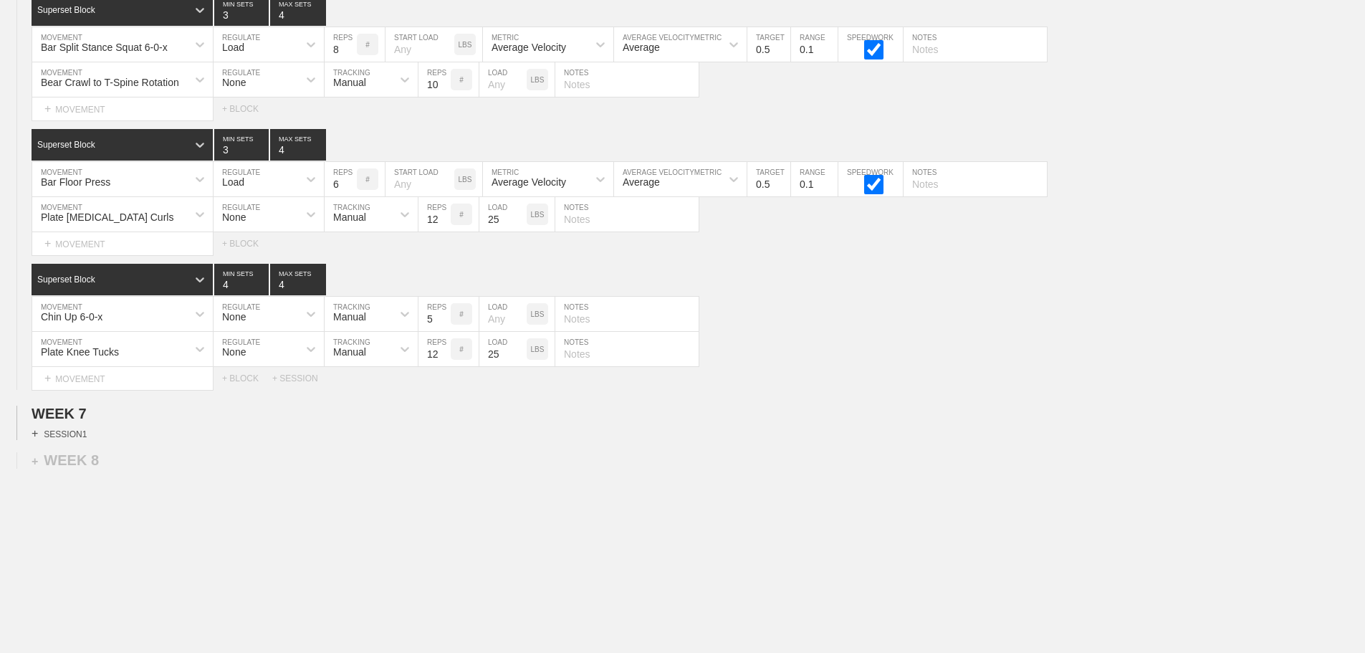
click at [77, 440] on div "+ SESSION 1" at bounding box center [59, 433] width 55 height 13
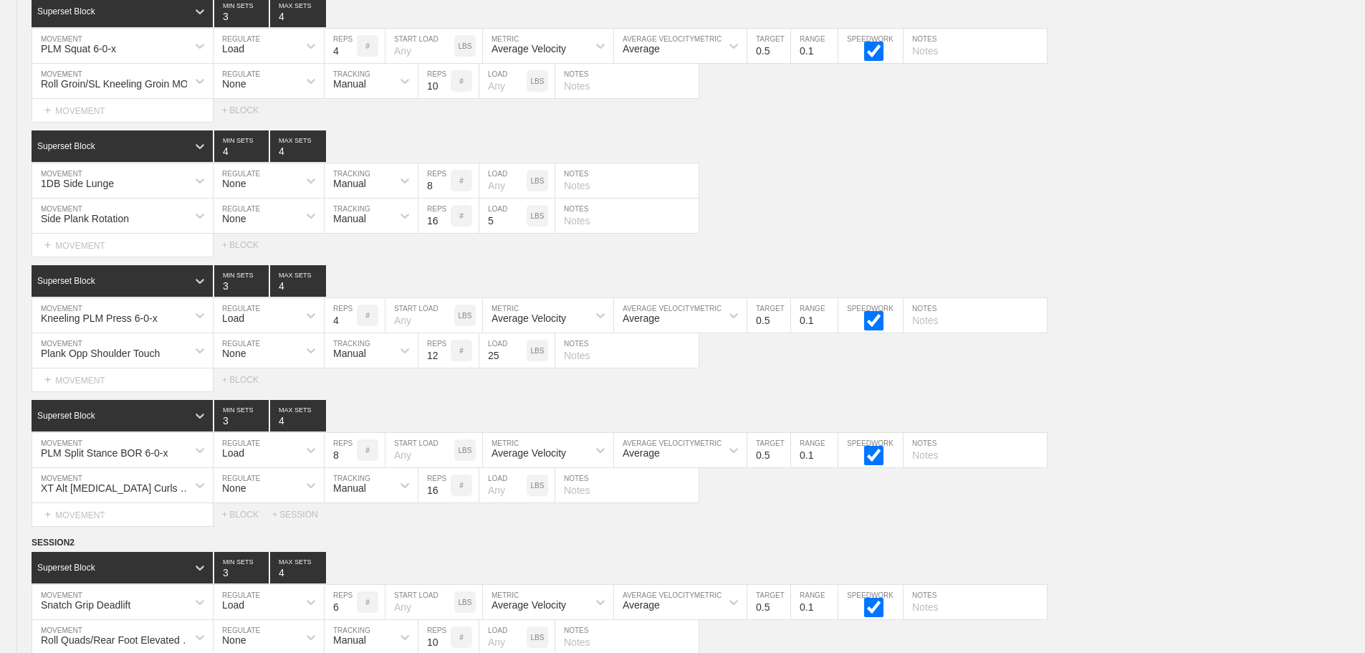
scroll to position [5970, 0]
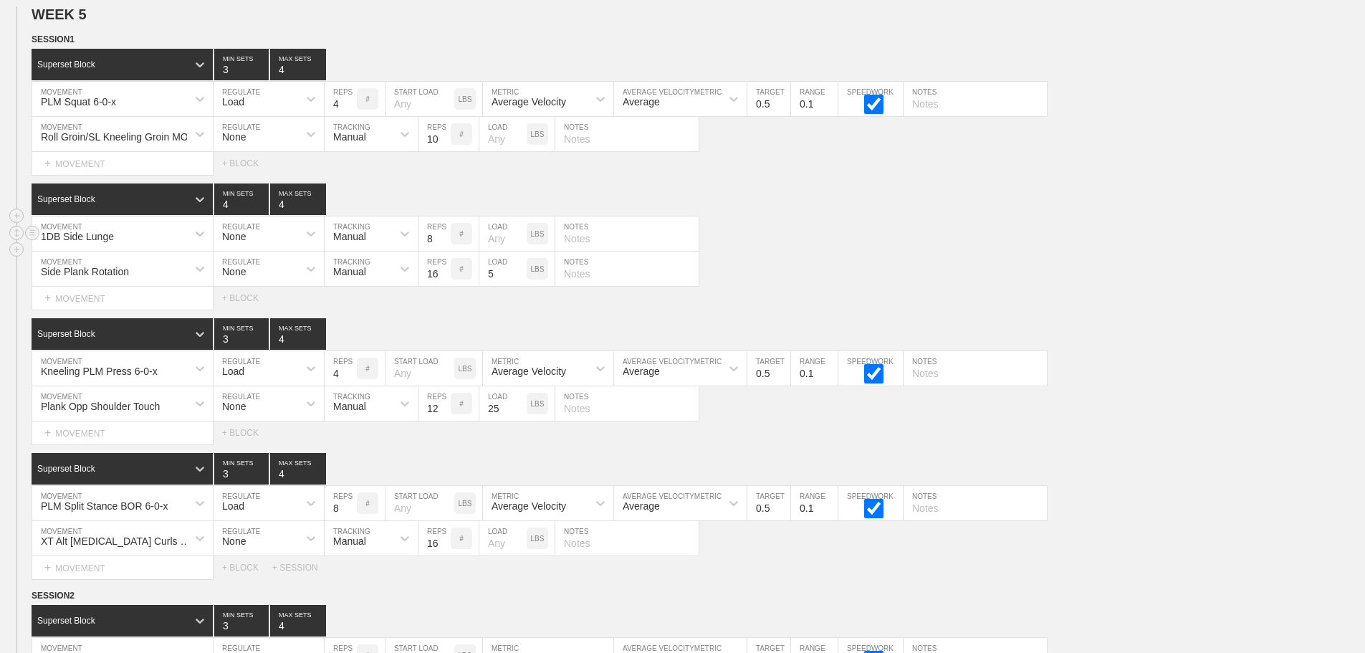
drag, startPoint x: 793, startPoint y: 239, endPoint x: 785, endPoint y: 239, distance: 8.6
click at [791, 239] on div "1DB Side Lunge MOVEMENT None REGULATE Manual TRACKING 8 REPS # LOAD LBS NOTES" at bounding box center [682, 233] width 1365 height 35
click at [34, 42] on line at bounding box center [32, 42] width 6 height 0
click at [99, 62] on div "DUPLICATE" at bounding box center [100, 66] width 115 height 21
click at [1101, 245] on div "1DB Side Lunge MOVEMENT None REGULATE Manual TRACKING 8 REPS # LOAD LBS NOTES" at bounding box center [682, 233] width 1365 height 35
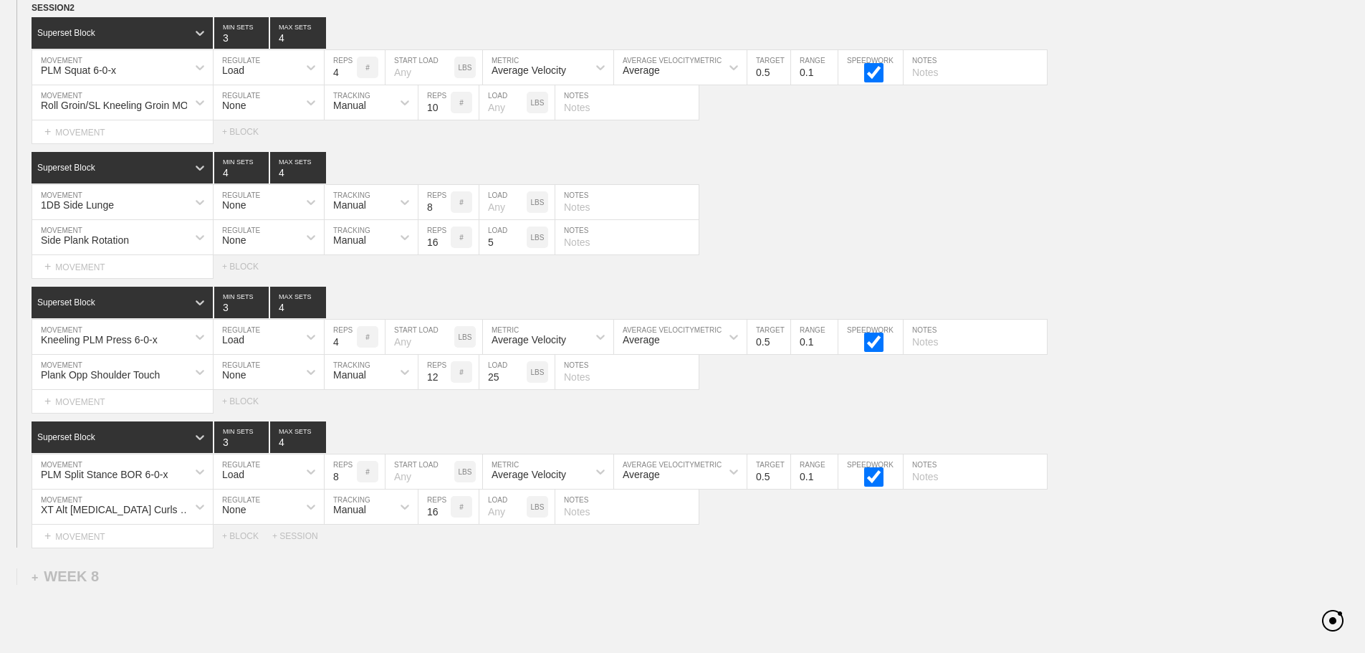
scroll to position [8896, 0]
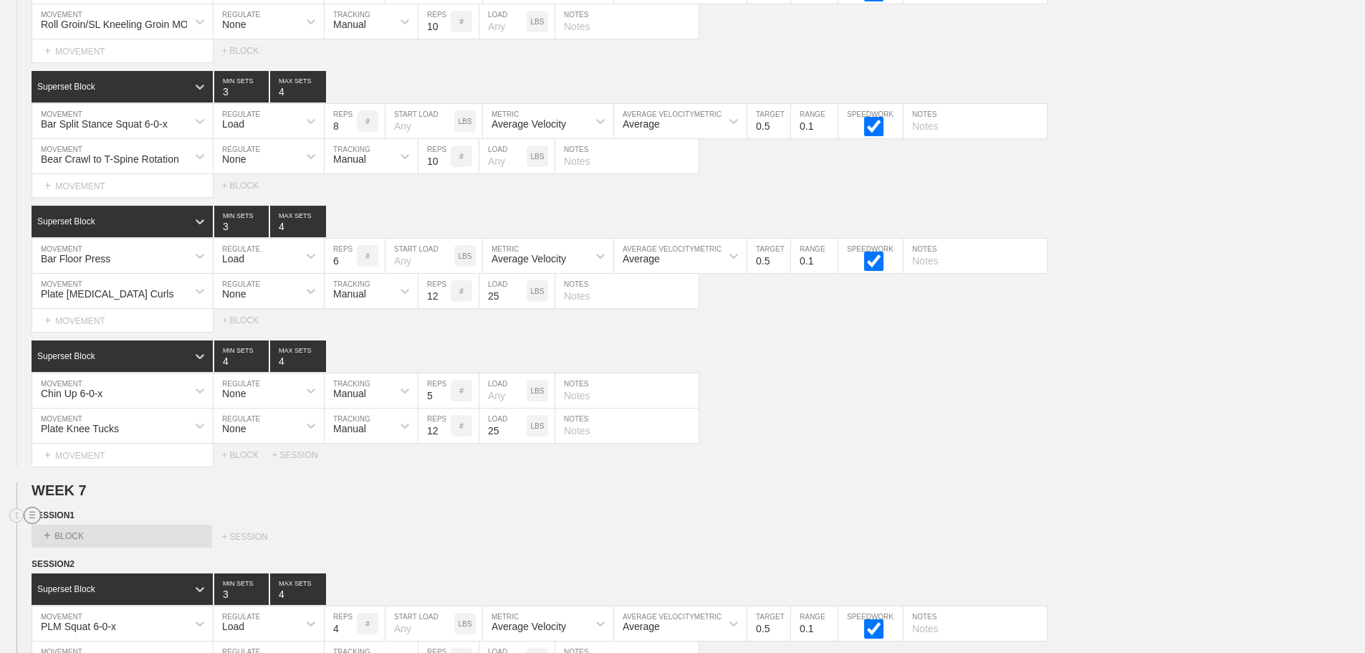
click at [32, 524] on circle at bounding box center [32, 515] width 16 height 16
click at [87, 558] on div "DELETE" at bounding box center [100, 563] width 115 height 21
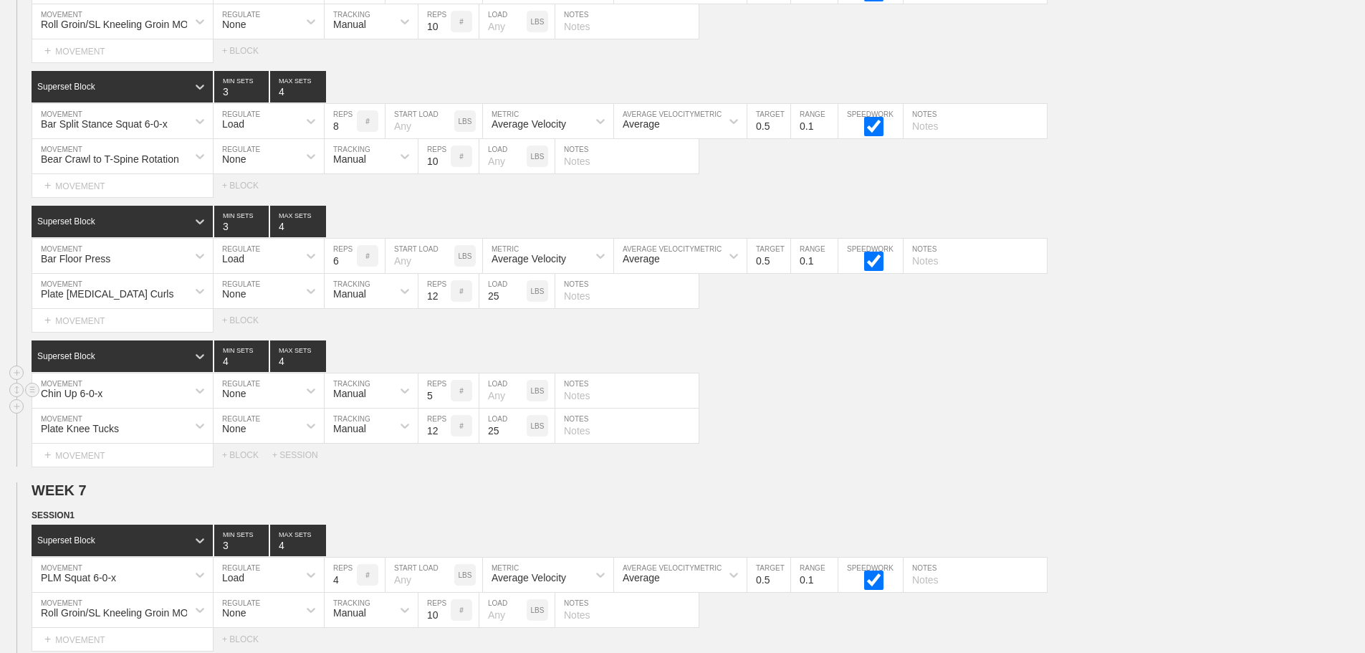
click at [858, 408] on div "Chin Up 6-0-x MOVEMENT None REGULATE Manual TRACKING 5 REPS # LOAD LBS NOTES" at bounding box center [682, 390] width 1365 height 35
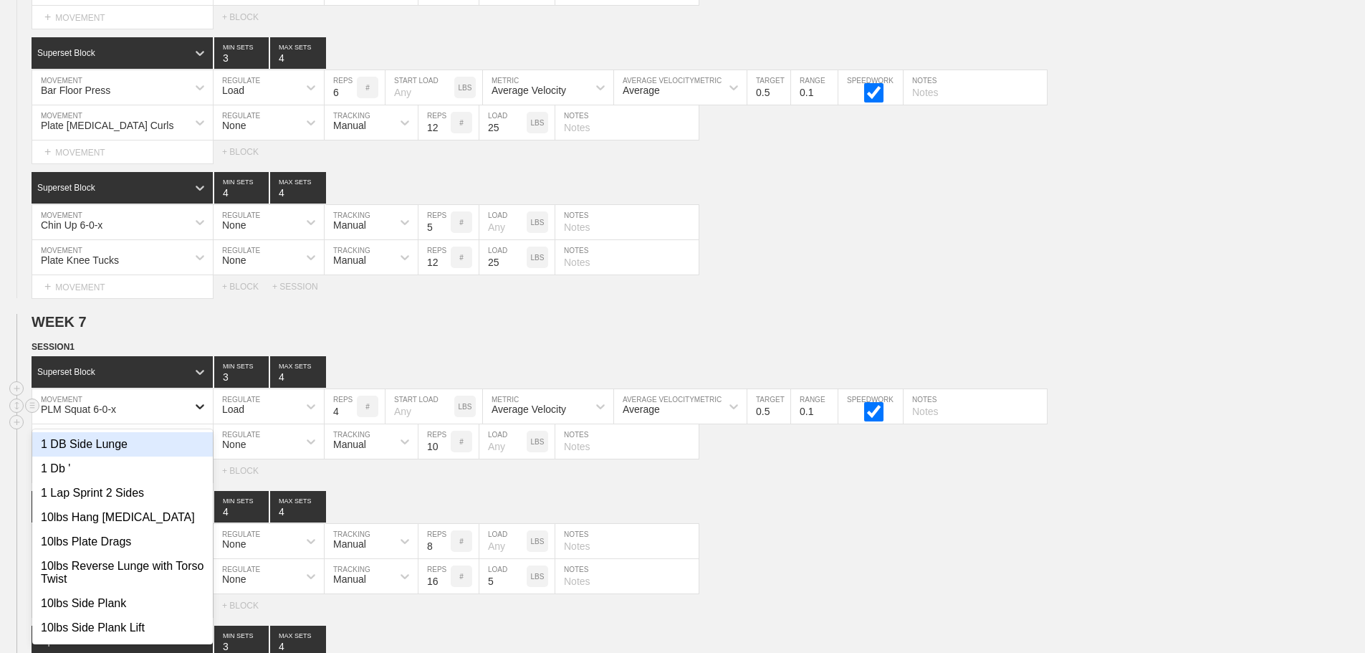
click at [189, 424] on div "option 1 DB Side Lunge focused, 1 of 801. 801 results available. Use Up and Dow…" at bounding box center [122, 406] width 181 height 34
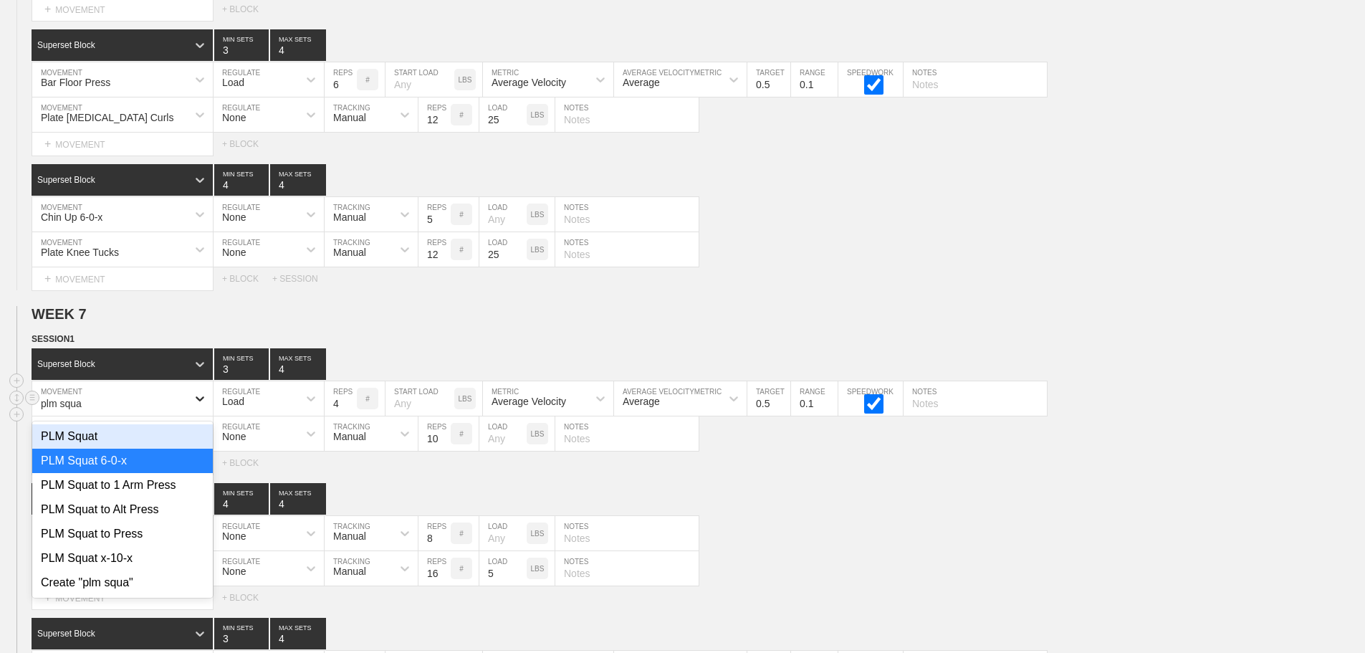
type input "plm squat"
click at [145, 565] on div "PLM Squat x-10-x" at bounding box center [122, 558] width 181 height 24
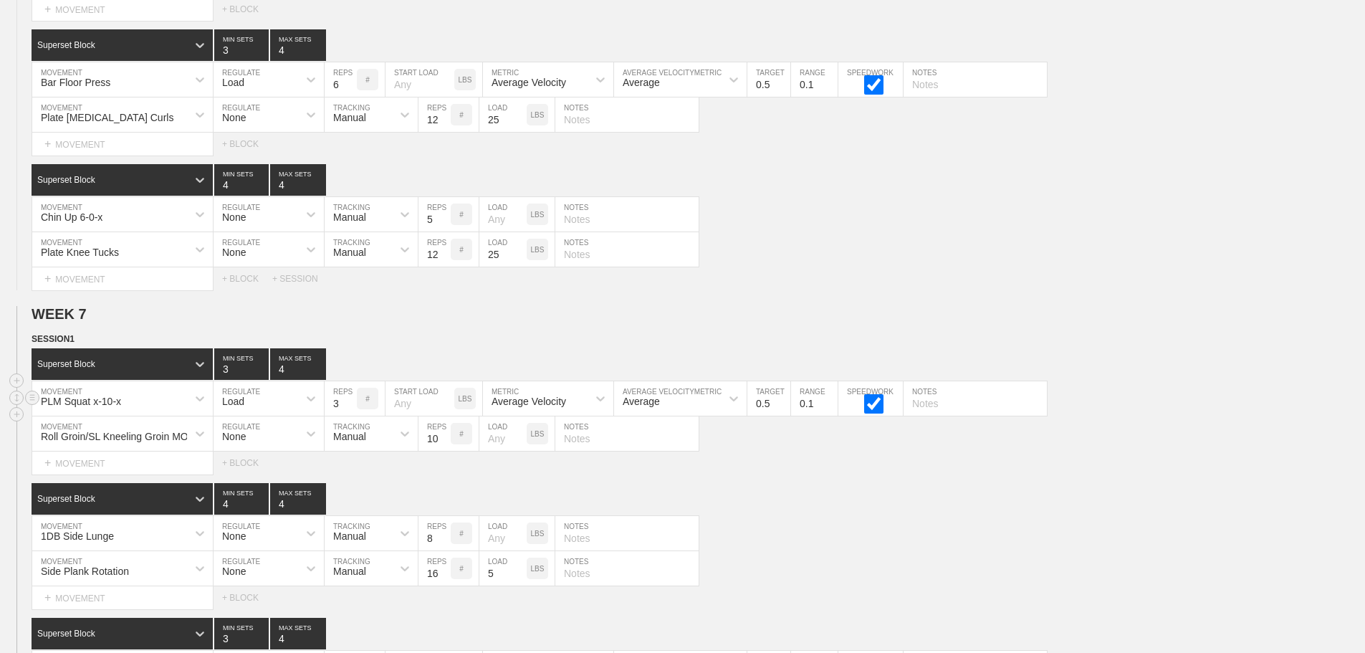
type input "3"
click at [348, 414] on input "3" at bounding box center [341, 398] width 32 height 34
click at [781, 416] on input "0.4" at bounding box center [768, 398] width 43 height 34
type input "0.3"
click at [781, 416] on input "0.3" at bounding box center [768, 398] width 43 height 34
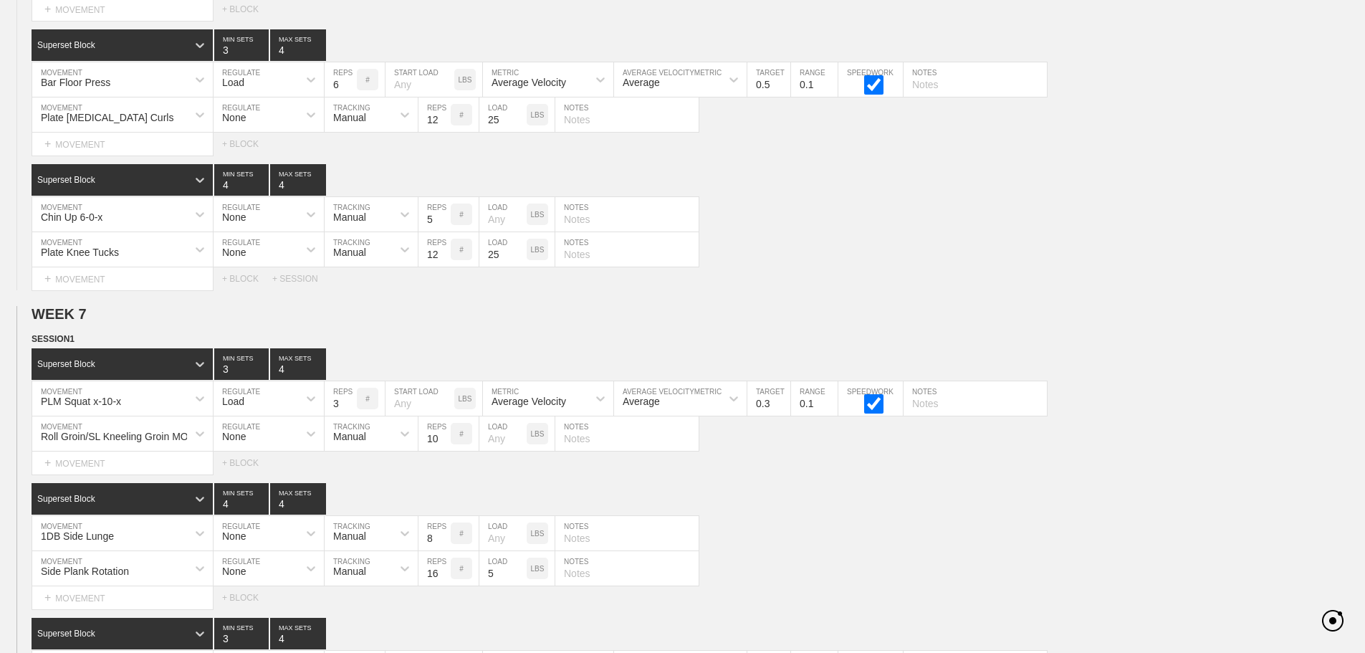
click at [830, 463] on div "Select... MOVEMENT + MOVEMENT + BLOCK" at bounding box center [682, 462] width 1365 height 23
click at [446, 550] on input "7" at bounding box center [435, 533] width 32 height 34
type input "6"
click at [446, 550] on input "6" at bounding box center [435, 533] width 32 height 34
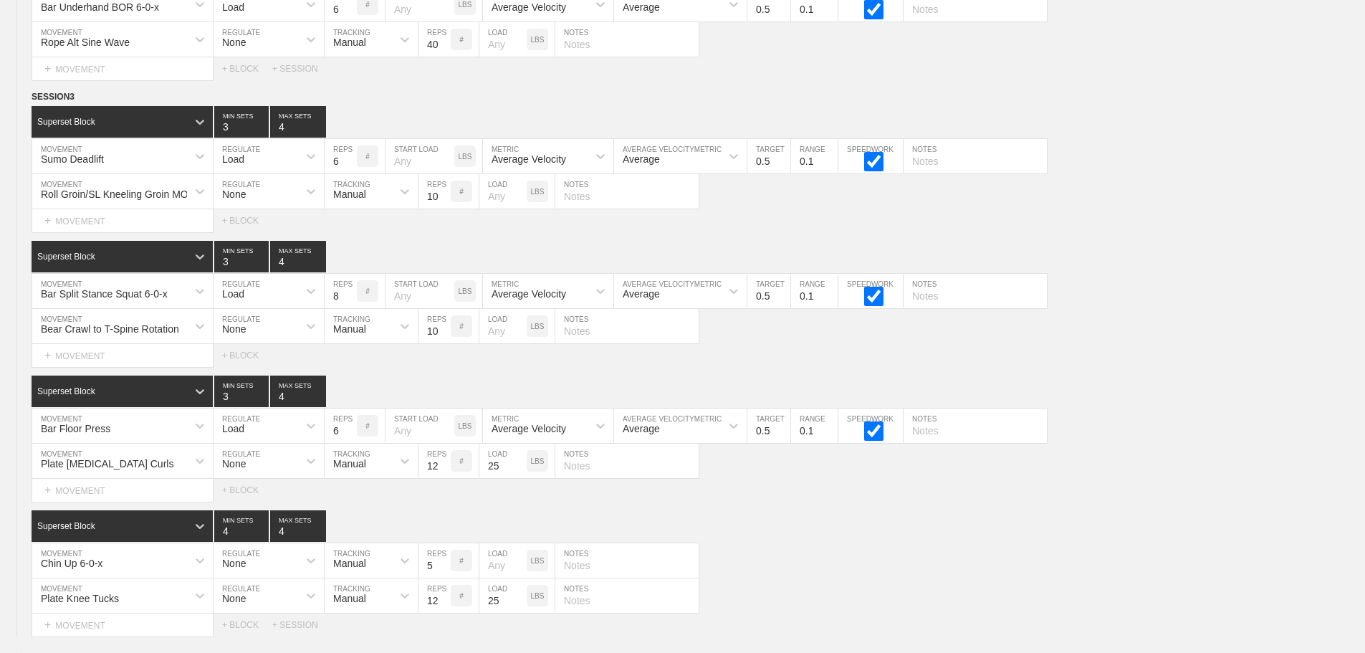
scroll to position [9561, 0]
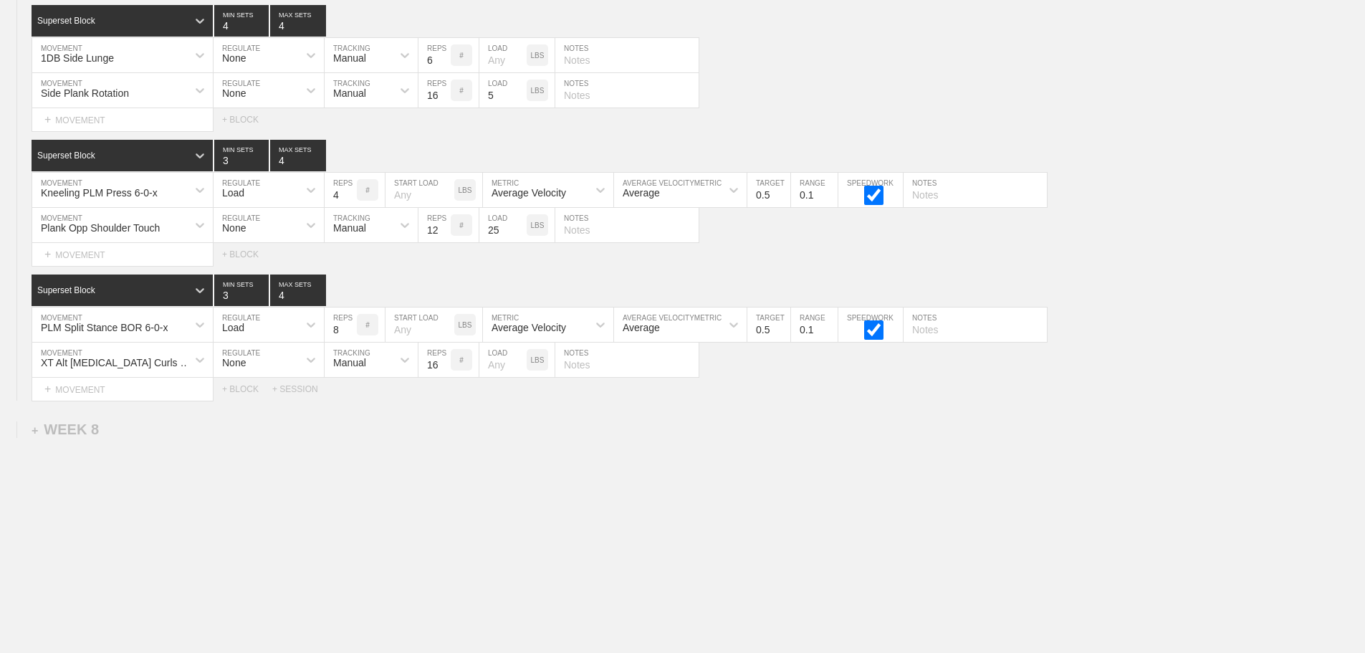
drag, startPoint x: 980, startPoint y: 448, endPoint x: 889, endPoint y: 421, distance: 95.7
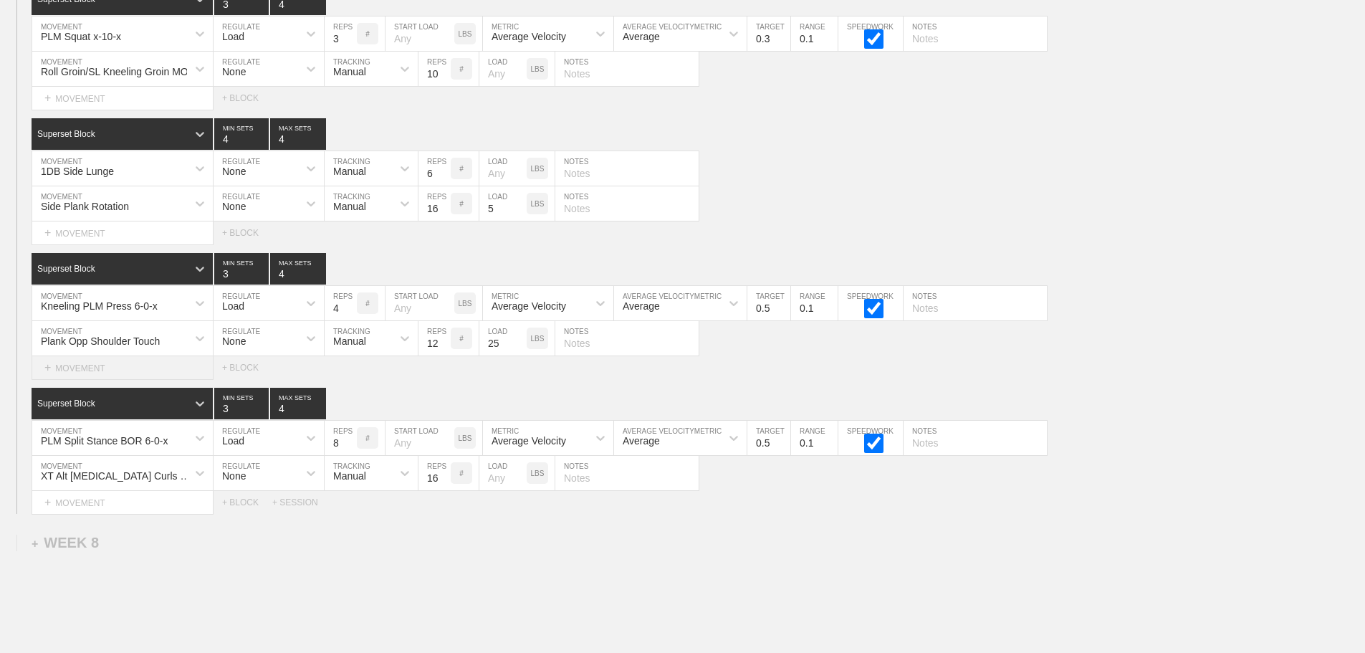
scroll to position [9418, 0]
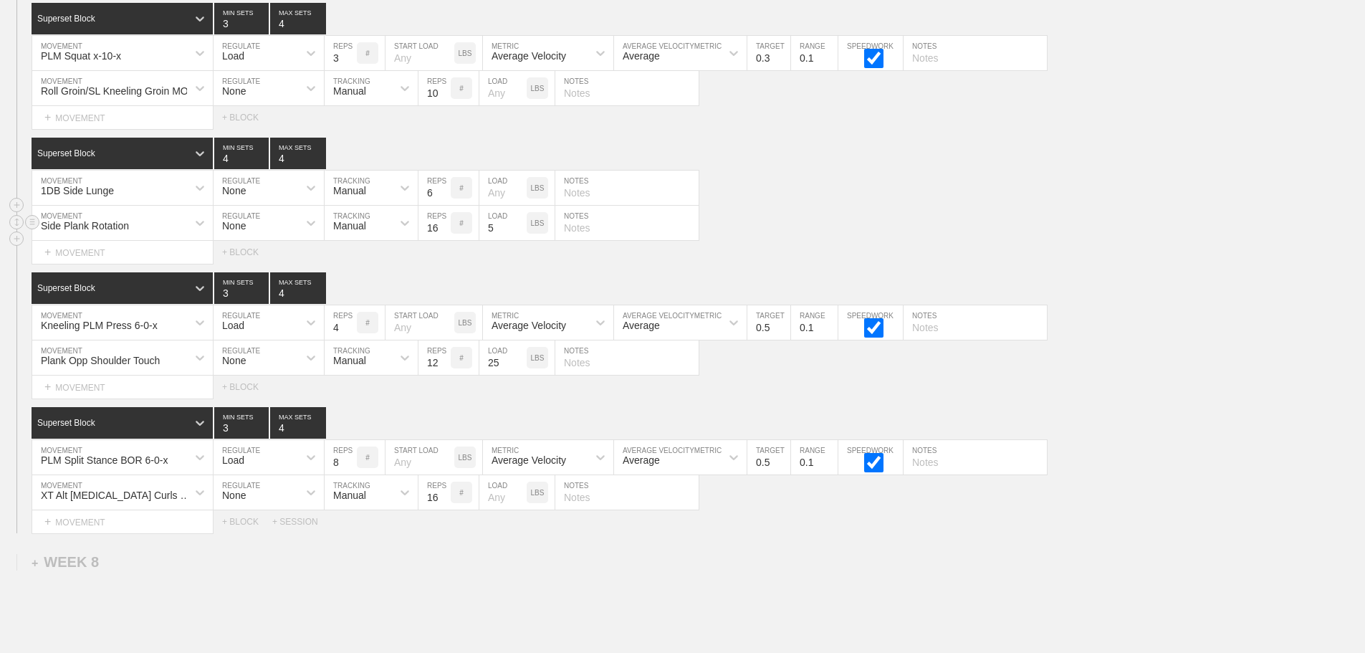
click at [166, 226] on div "Side Plank Rotation" at bounding box center [109, 223] width 155 height 24
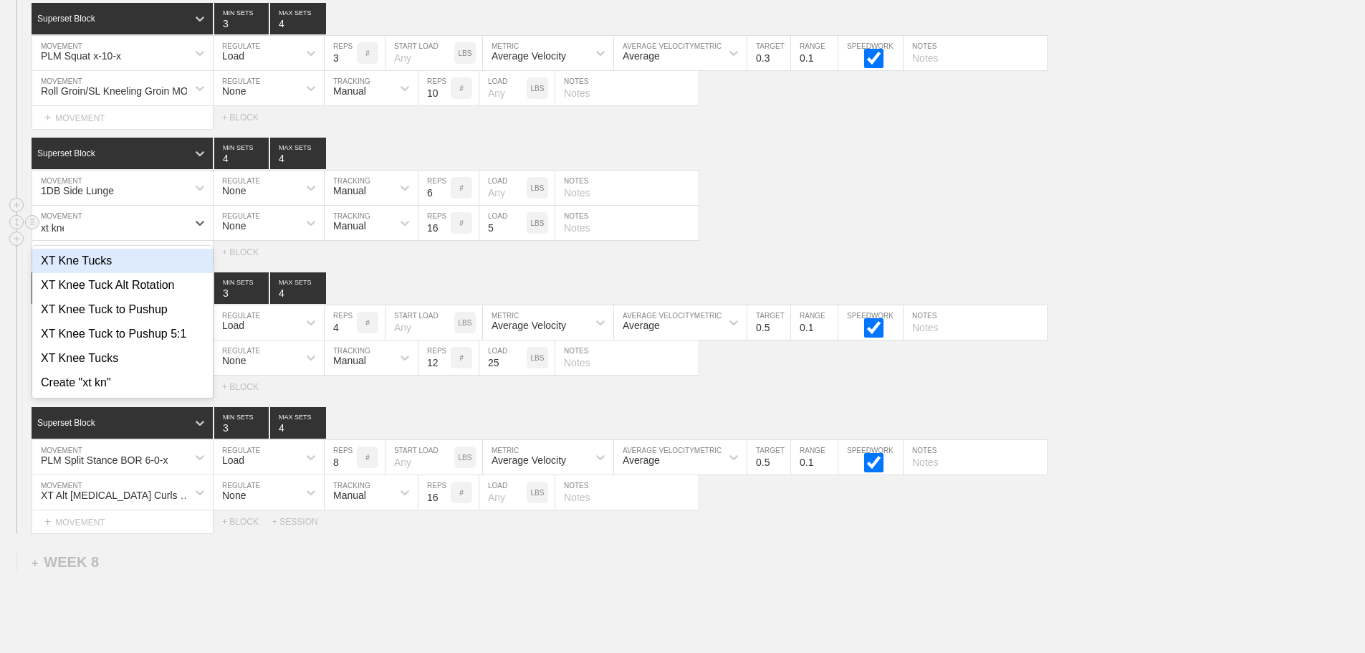
type input "xt knee"
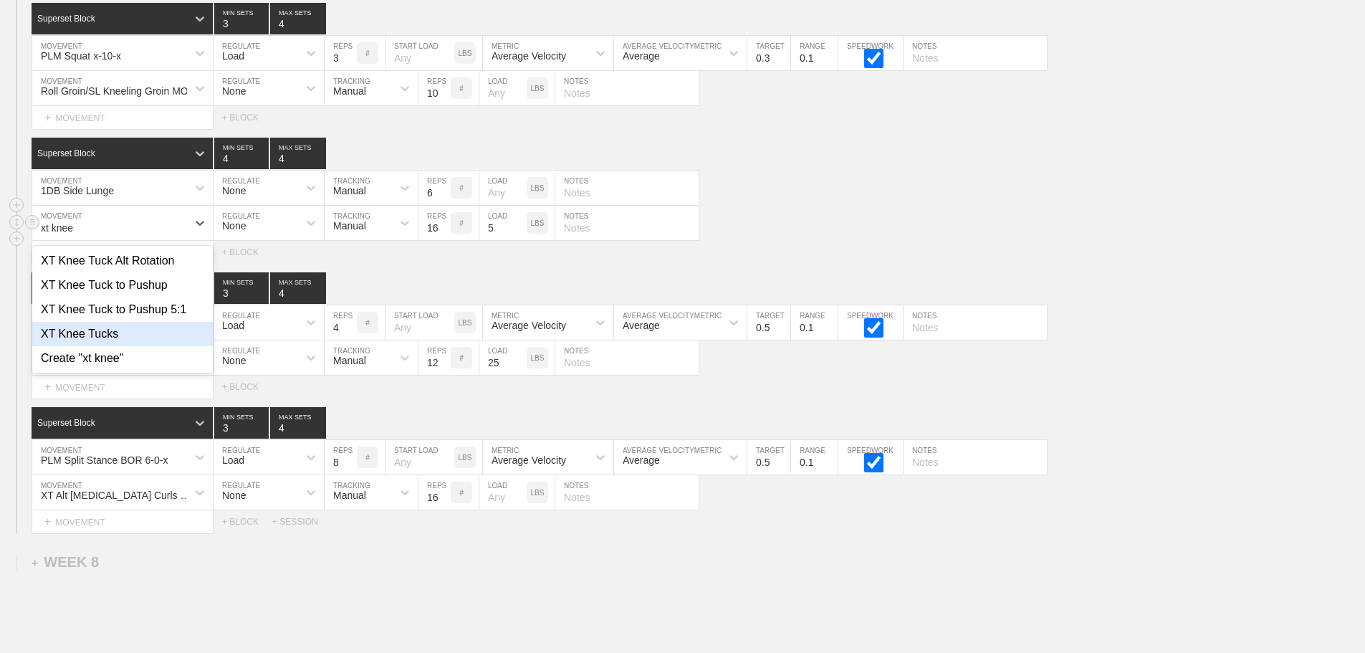
click at [117, 346] on div "XT Knee Tucks" at bounding box center [122, 334] width 181 height 24
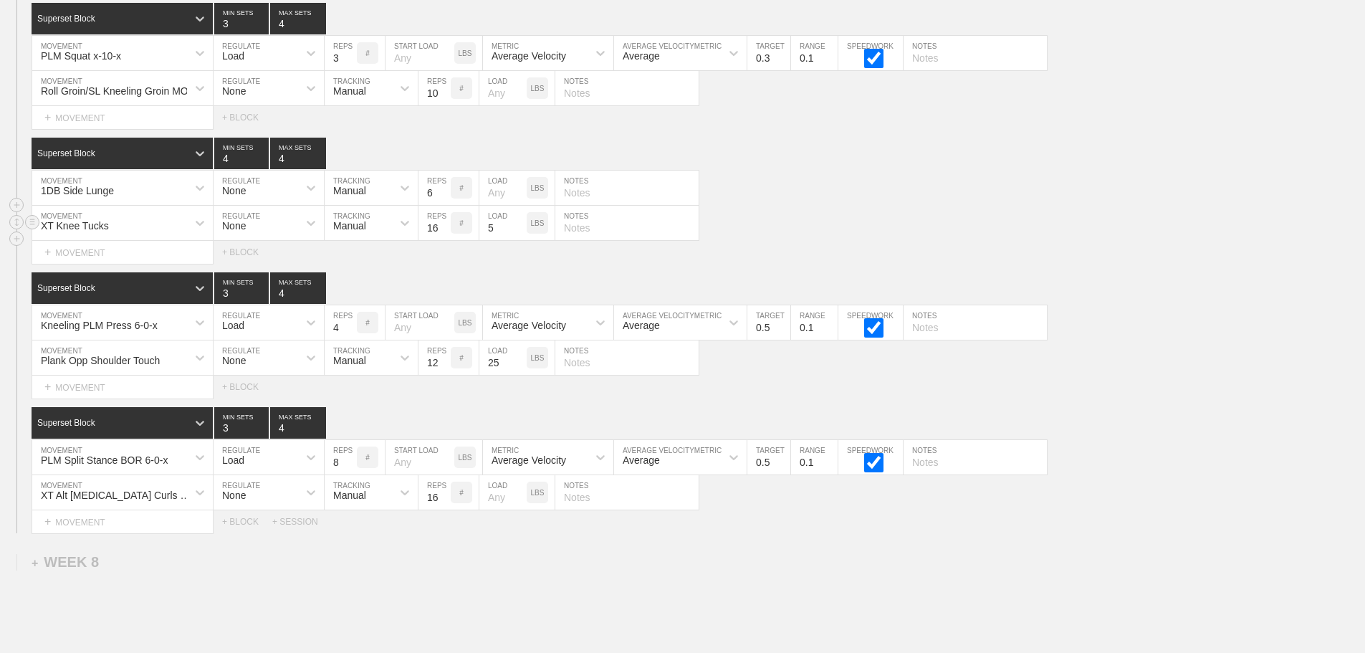
click at [498, 237] on input "5" at bounding box center [502, 223] width 47 height 34
click at [166, 335] on div "Kneeling PLM Press 6-0-x" at bounding box center [109, 322] width 155 height 24
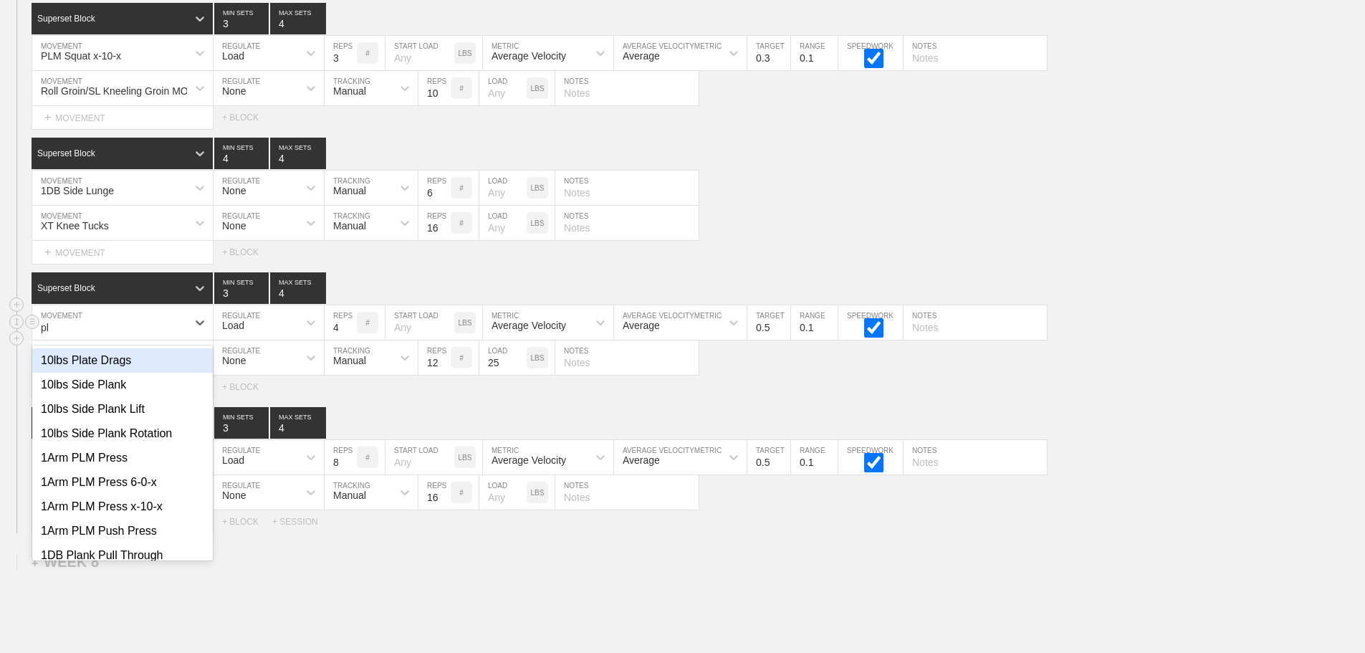
type input "p"
type input "plm press"
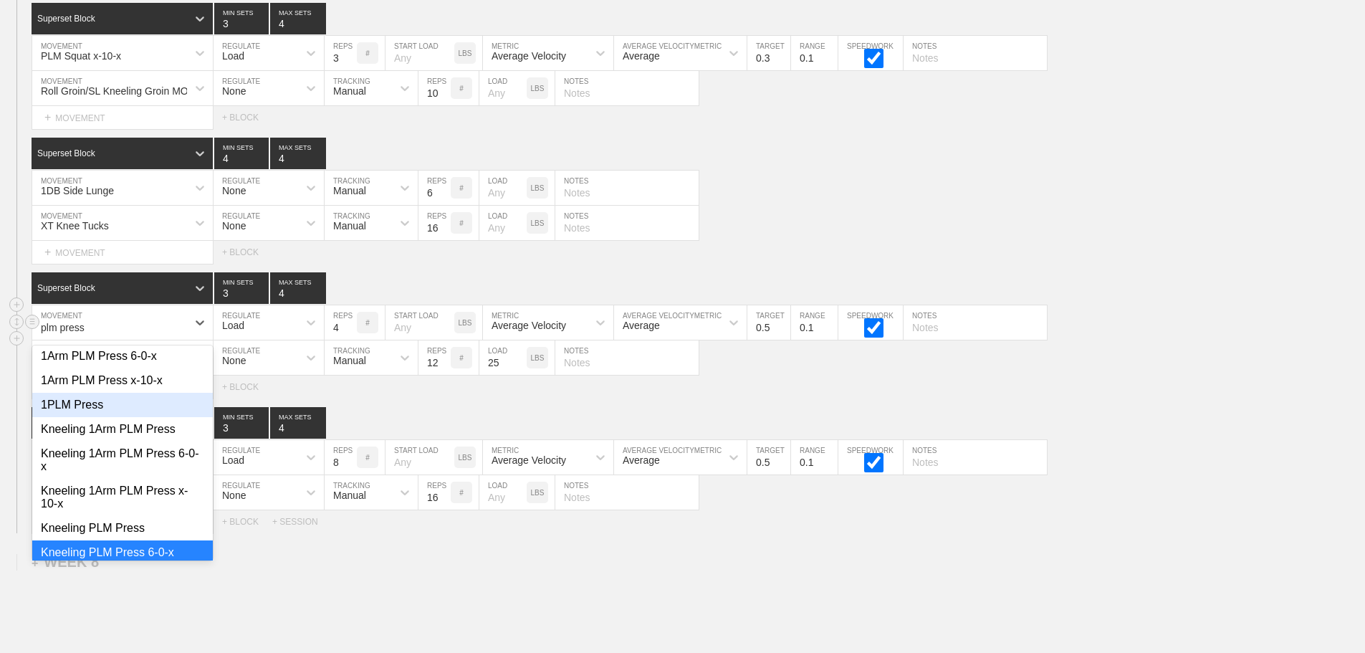
scroll to position [72, 0]
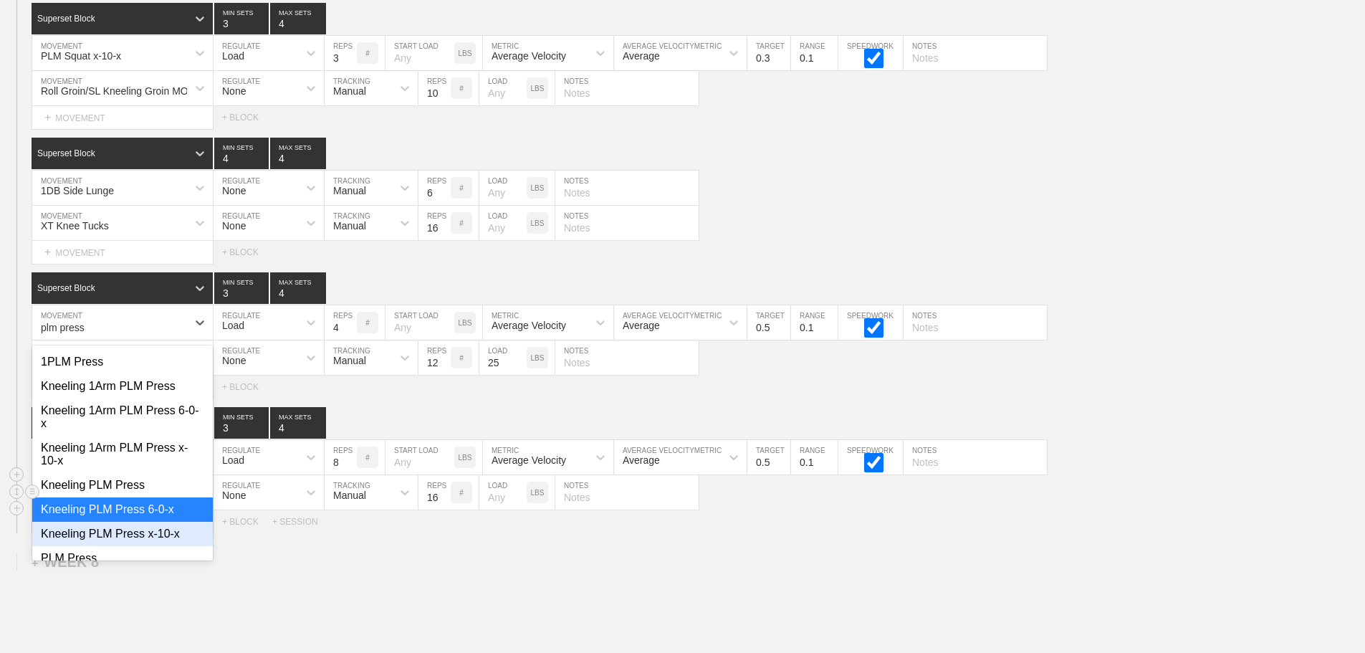
drag, startPoint x: 145, startPoint y: 537, endPoint x: 176, endPoint y: 502, distance: 45.7
click at [146, 537] on div "Kneeling PLM Press x-10-x" at bounding box center [122, 534] width 181 height 24
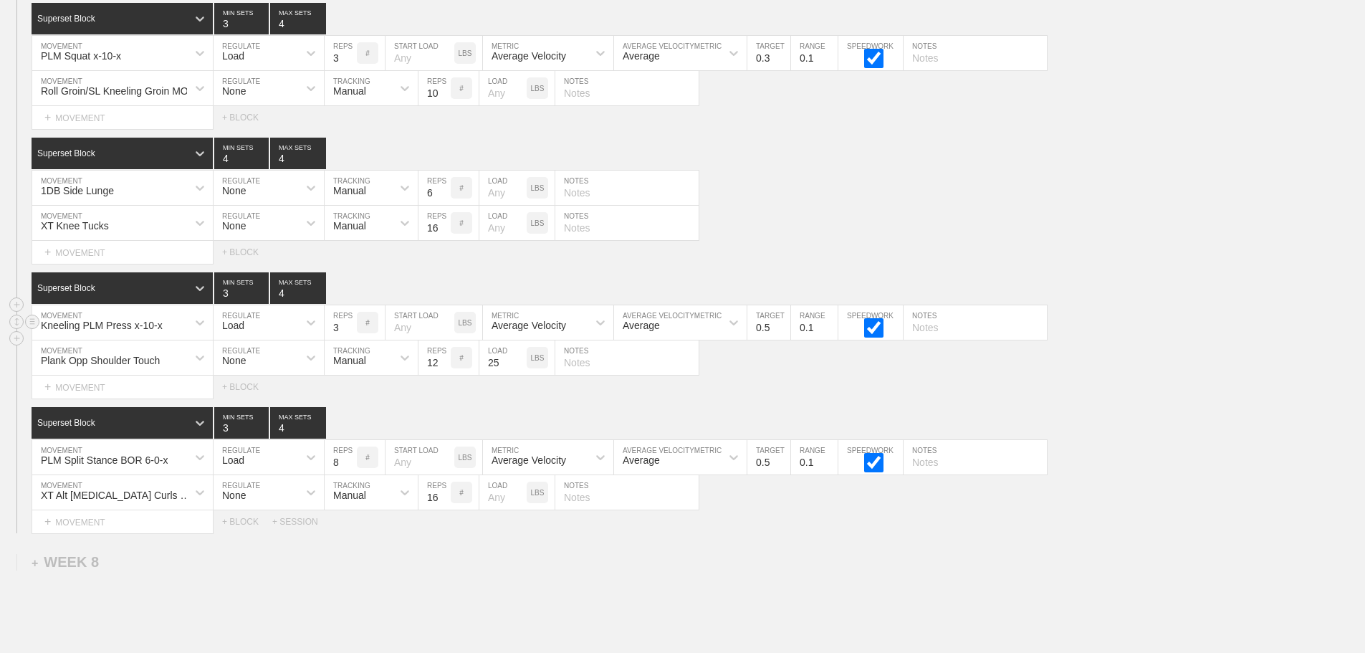
type input "3"
click at [347, 340] on input "3" at bounding box center [341, 322] width 32 height 34
click at [783, 340] on input "0.4" at bounding box center [768, 322] width 43 height 34
type input "0.3"
click at [783, 340] on input "0.3" at bounding box center [768, 322] width 43 height 34
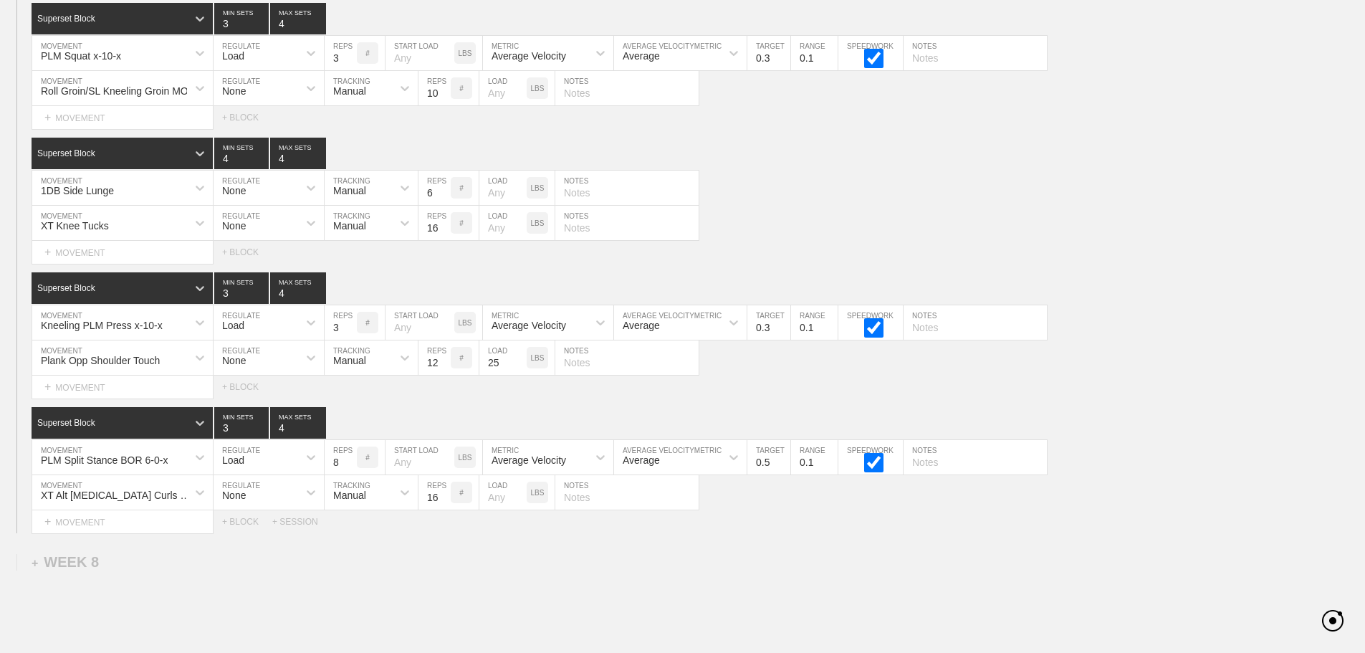
click at [1121, 260] on div "Select... MOVEMENT + MOVEMENT + BLOCK" at bounding box center [682, 252] width 1365 height 23
click at [589, 372] on input "text" at bounding box center [626, 357] width 143 height 34
type input "6/ side"
click at [756, 376] on div "Plank Opp Shoulder Touch MOVEMENT None REGULATE Manual TRACKING 12 REPS # 25 LO…" at bounding box center [682, 357] width 1365 height 35
click at [169, 468] on div "PLM Split Stance BOR 6-0-x" at bounding box center [122, 457] width 181 height 34
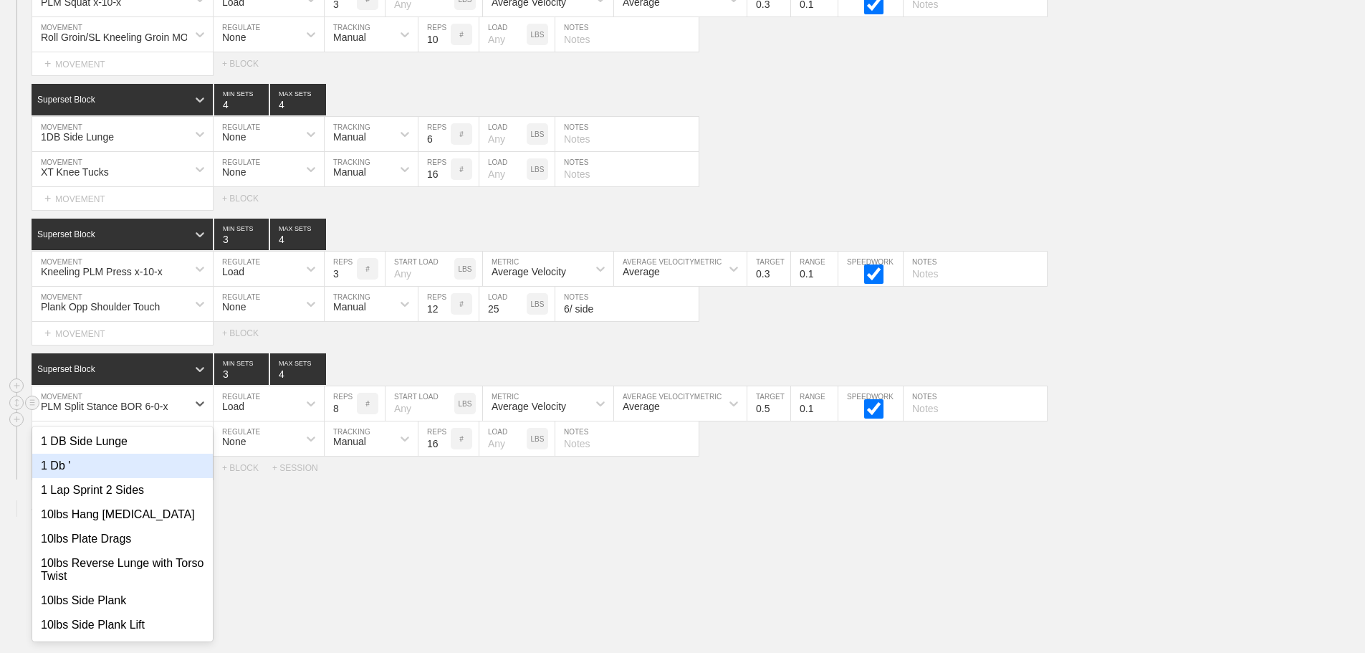
scroll to position [9476, 0]
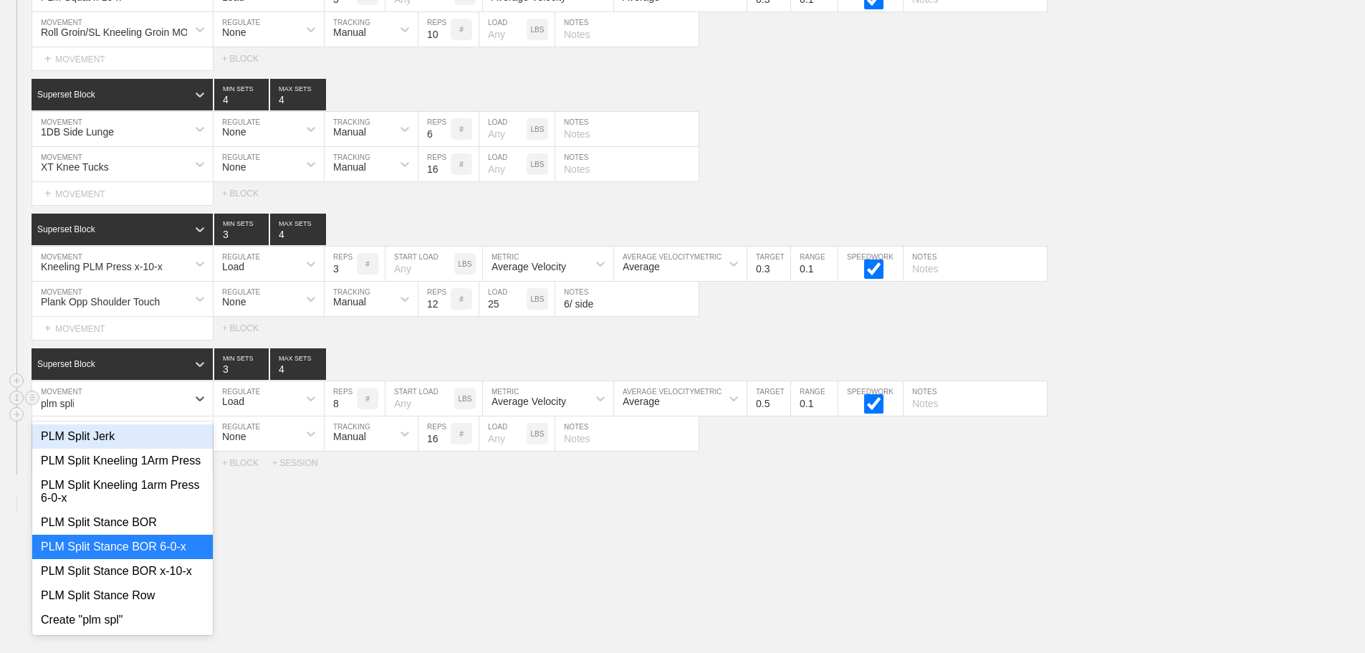
type input "plm split"
click at [166, 583] on div "PLM Split Stance BOR x-10-x" at bounding box center [122, 571] width 181 height 24
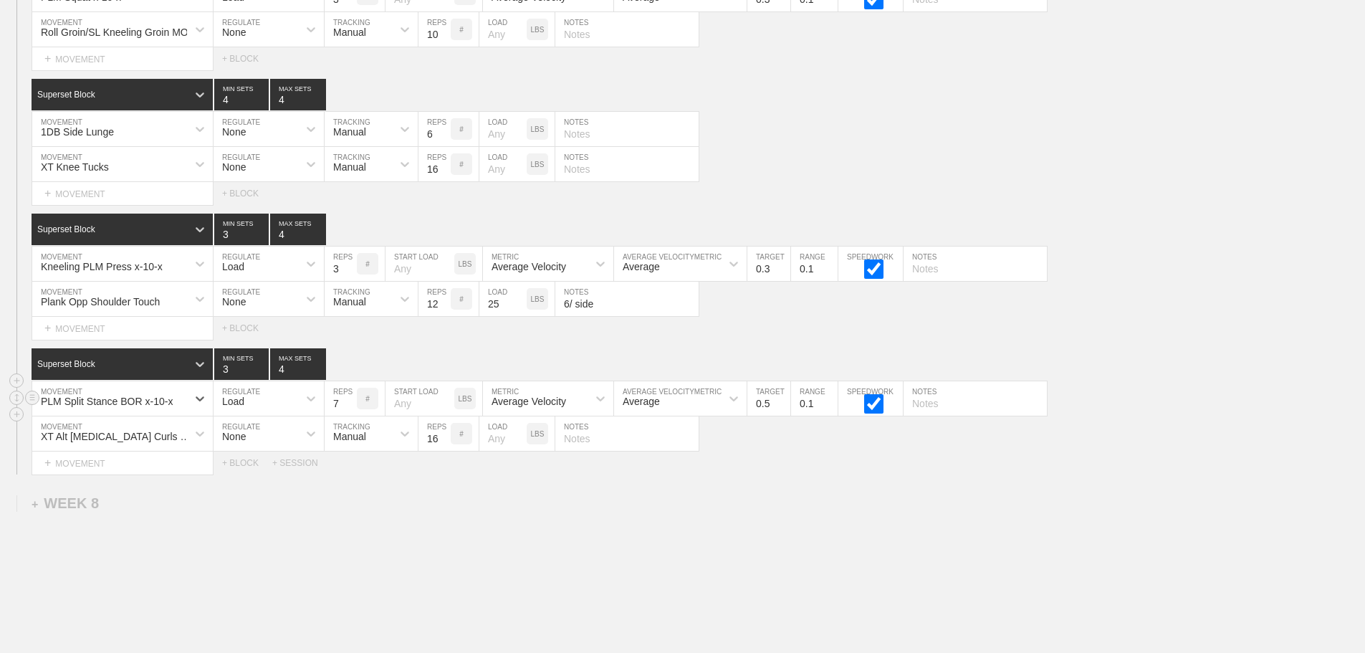
click at [349, 414] on input "7" at bounding box center [341, 398] width 32 height 34
type input "6"
click at [349, 414] on input "6" at bounding box center [341, 398] width 32 height 34
click at [783, 416] on input "0.4" at bounding box center [768, 398] width 43 height 34
type input "0.3"
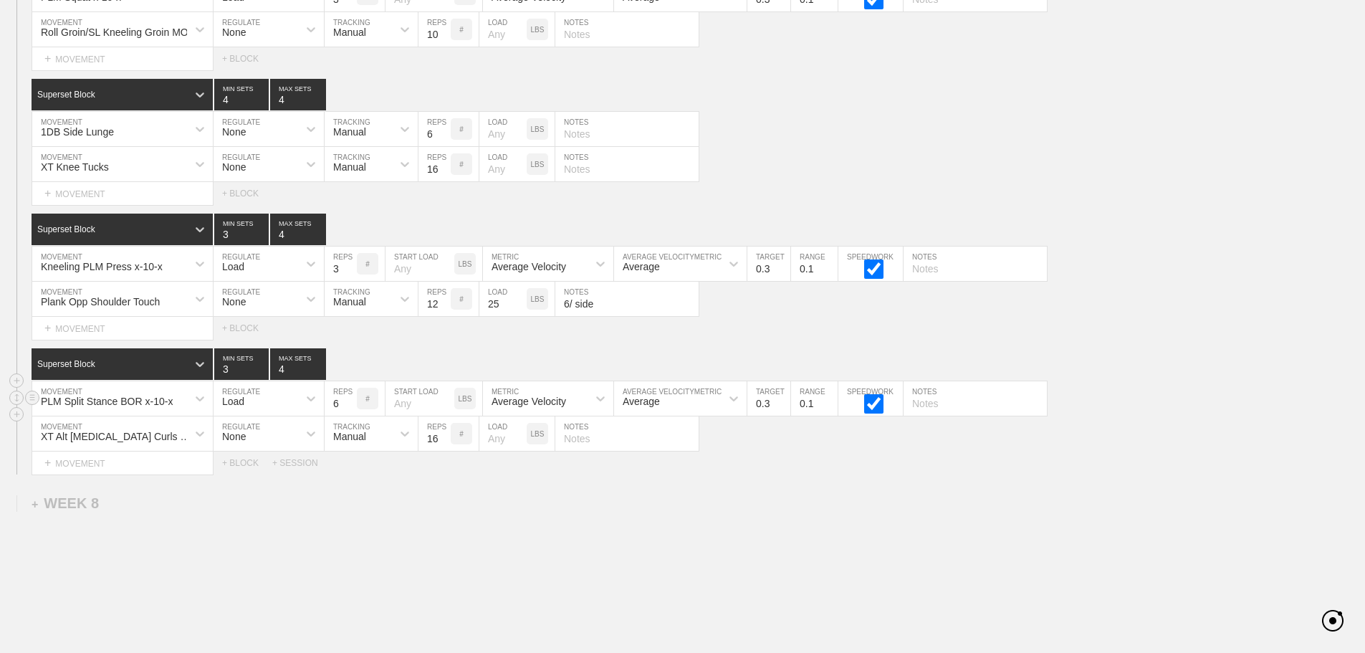
click at [783, 416] on input "0.3" at bounding box center [768, 398] width 43 height 34
drag, startPoint x: 825, startPoint y: 499, endPoint x: 694, endPoint y: 484, distance: 132.0
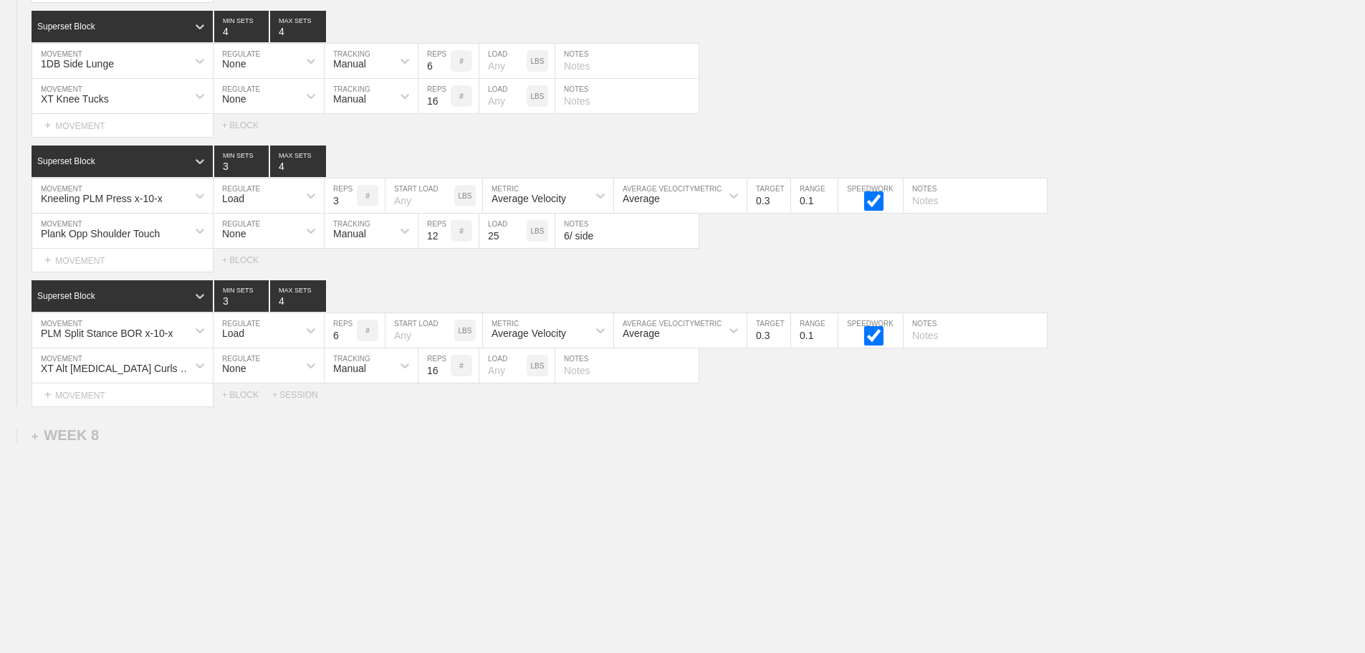
scroll to position [9548, 0]
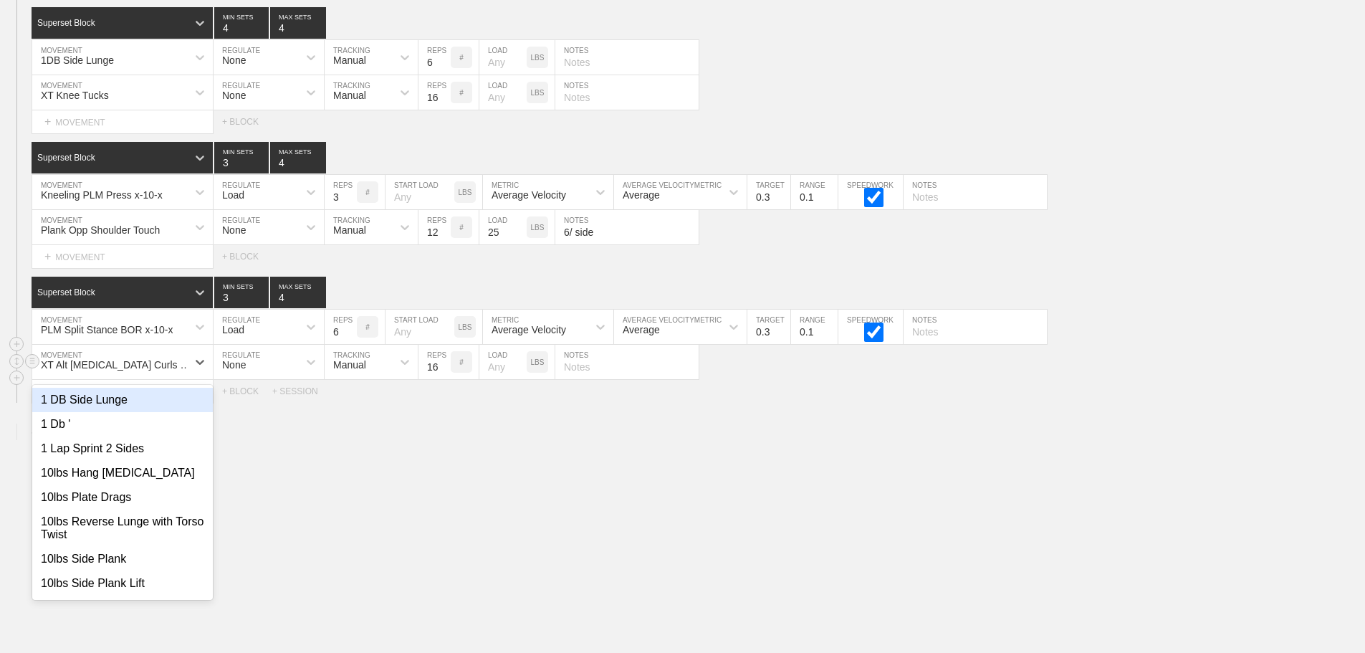
click at [163, 371] on div "XT Alt [MEDICAL_DATA] Curls March" at bounding box center [119, 364] width 156 height 11
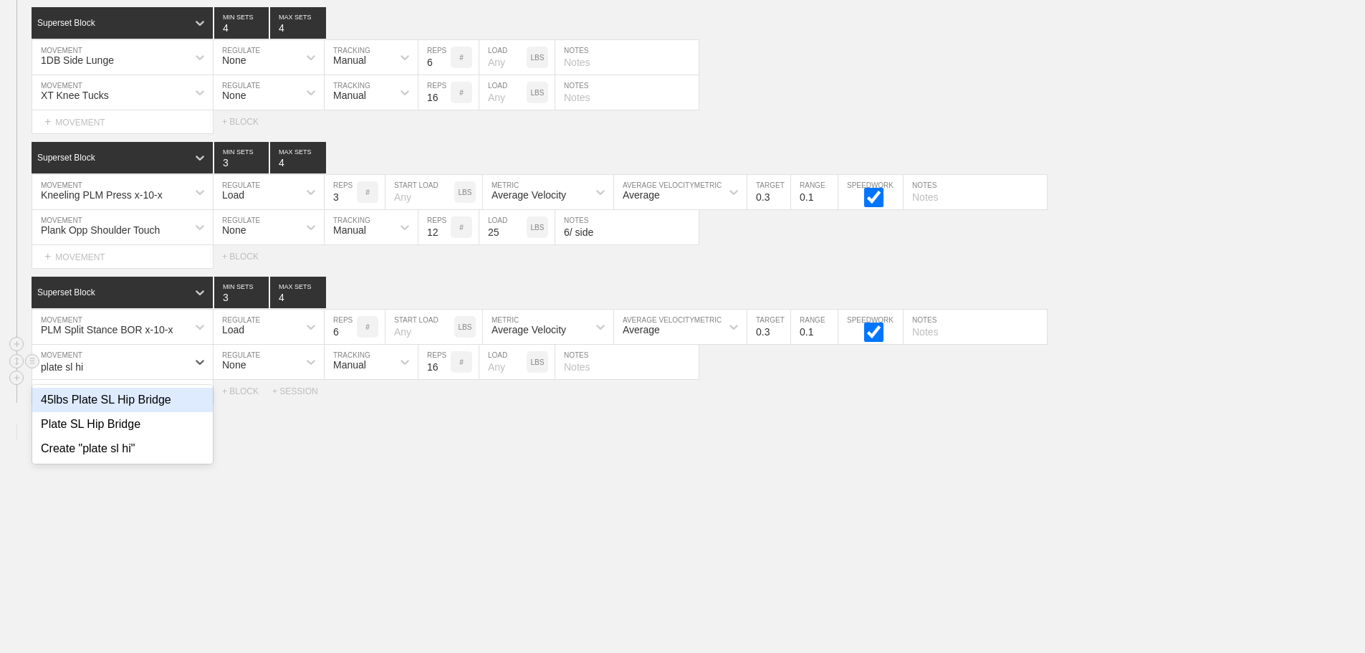
type input "plate sl hip"
click at [144, 431] on div "Plate SL Hip Bridge" at bounding box center [122, 424] width 181 height 24
click at [498, 376] on input "number" at bounding box center [502, 362] width 47 height 34
type input "25"
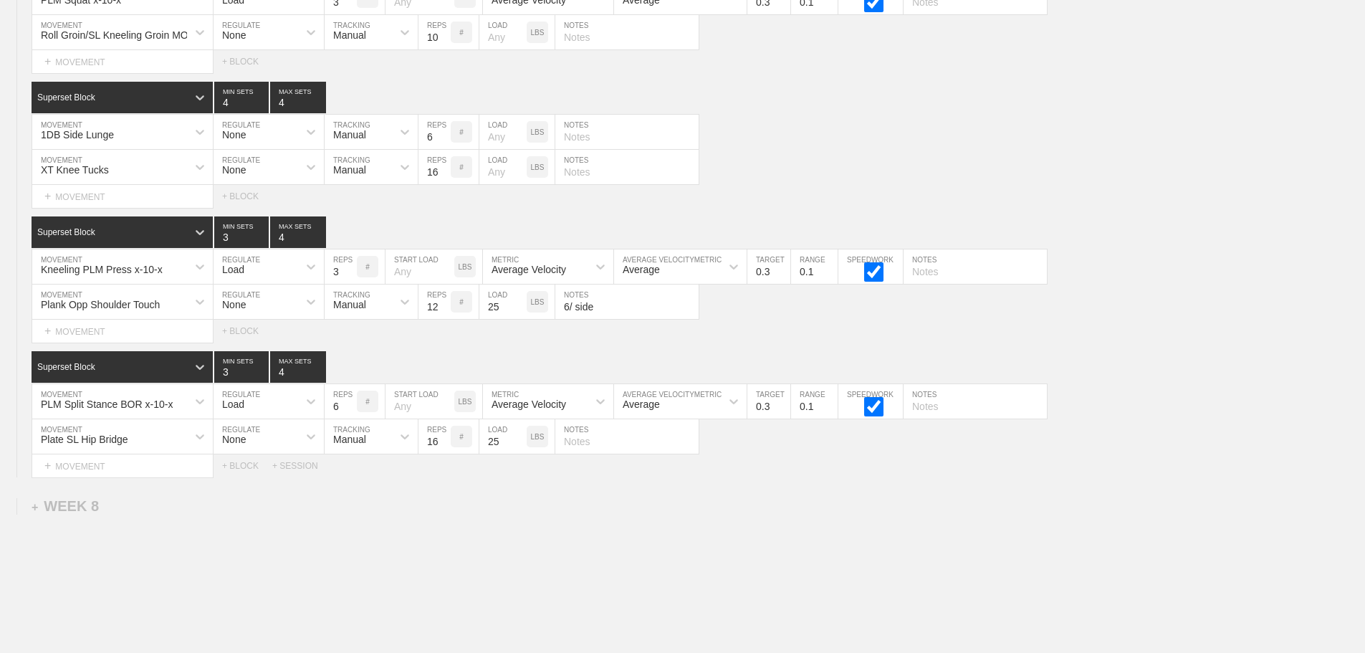
scroll to position [9333, 0]
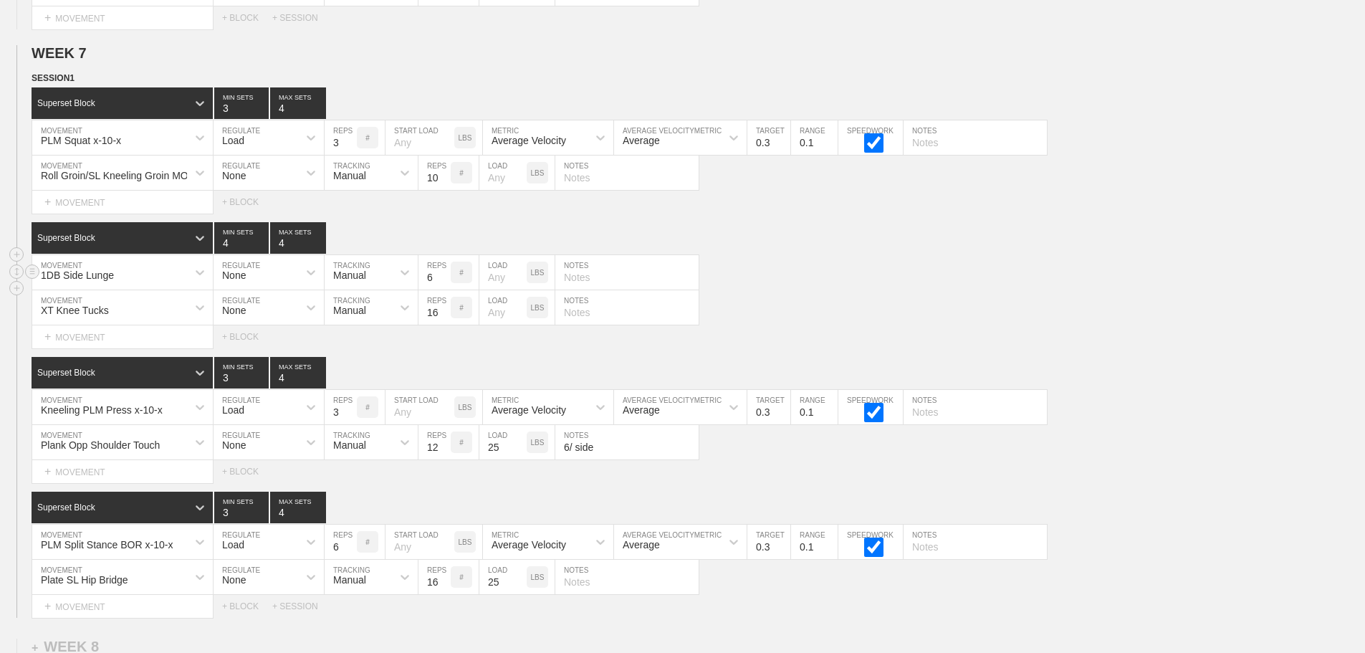
click at [589, 290] on input "text" at bounding box center [626, 272] width 143 height 34
type input "3/ side"
click at [868, 325] on div "XT Knee Tucks MOVEMENT None REGULATE Manual TRACKING 16 REPS # LOAD LBS NOTES" at bounding box center [682, 307] width 1365 height 35
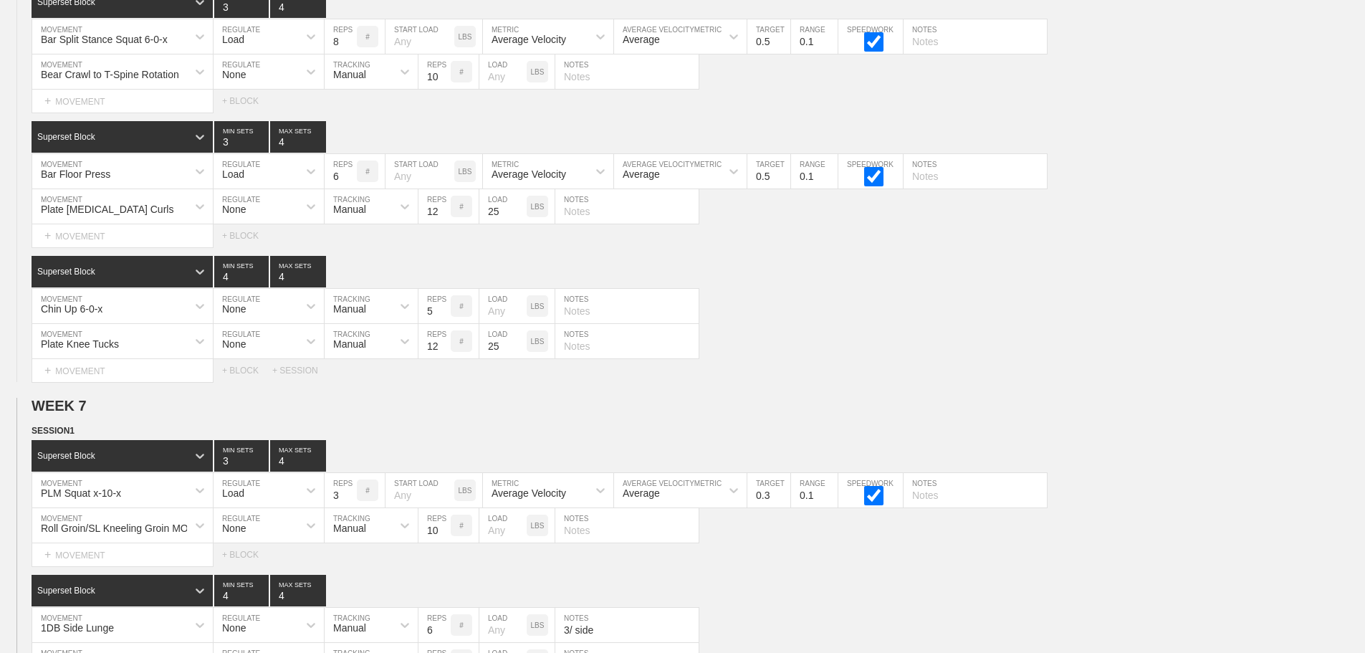
scroll to position [9261, 0]
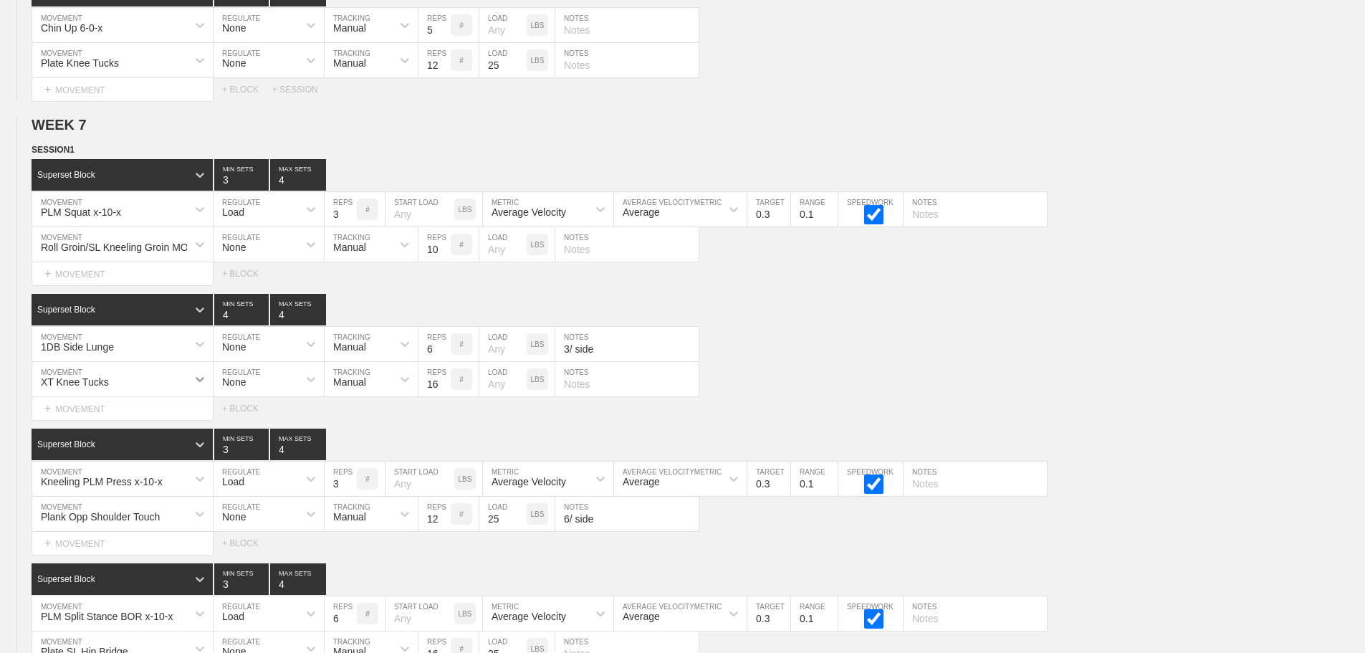
click at [192, 388] on div at bounding box center [200, 379] width 26 height 26
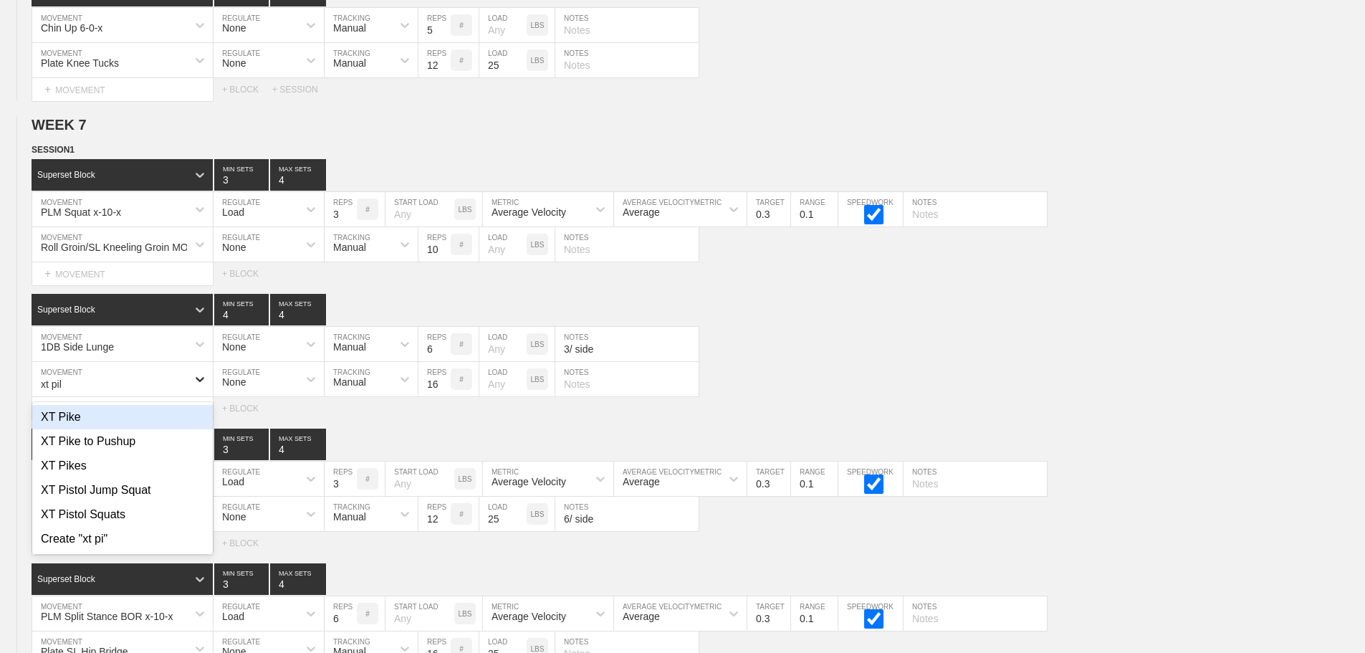
type input "xt pike"
click at [80, 429] on div "XT Pike" at bounding box center [122, 417] width 181 height 24
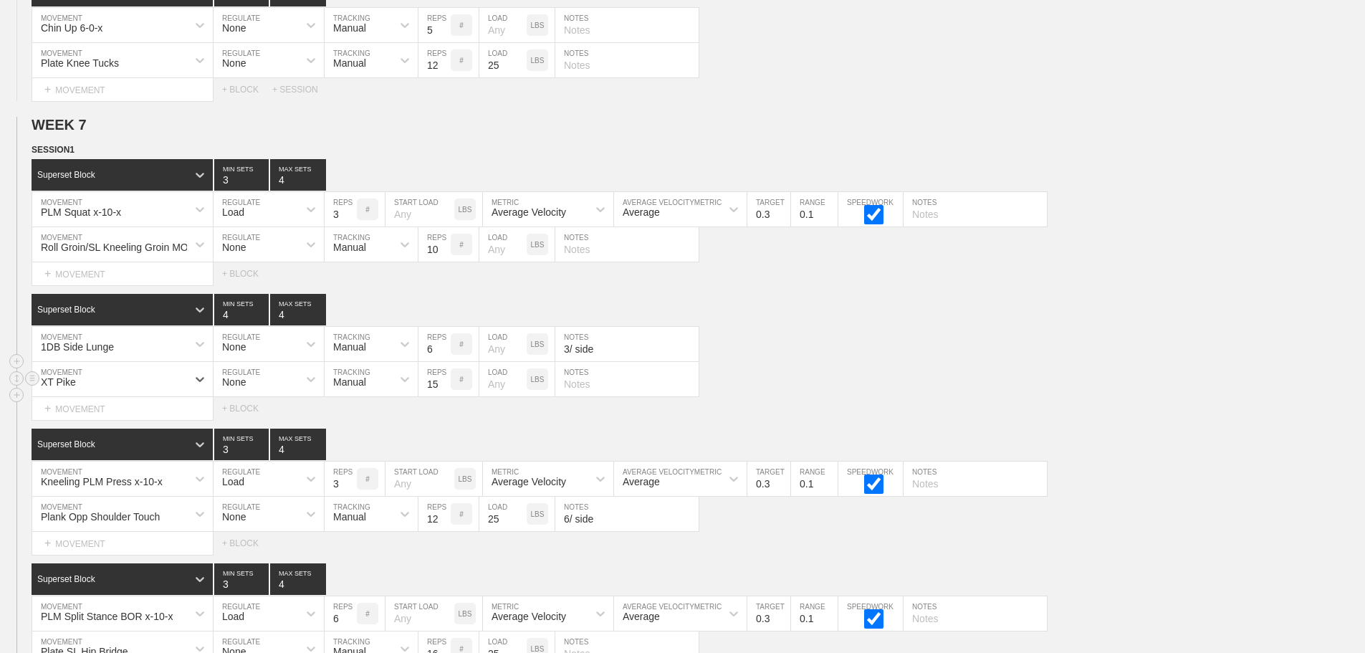
click at [441, 396] on input "15" at bounding box center [435, 379] width 32 height 34
click at [441, 396] on input "14" at bounding box center [435, 379] width 32 height 34
click at [441, 396] on input "13" at bounding box center [435, 379] width 32 height 34
click at [444, 390] on input "14" at bounding box center [435, 379] width 32 height 34
type input "15"
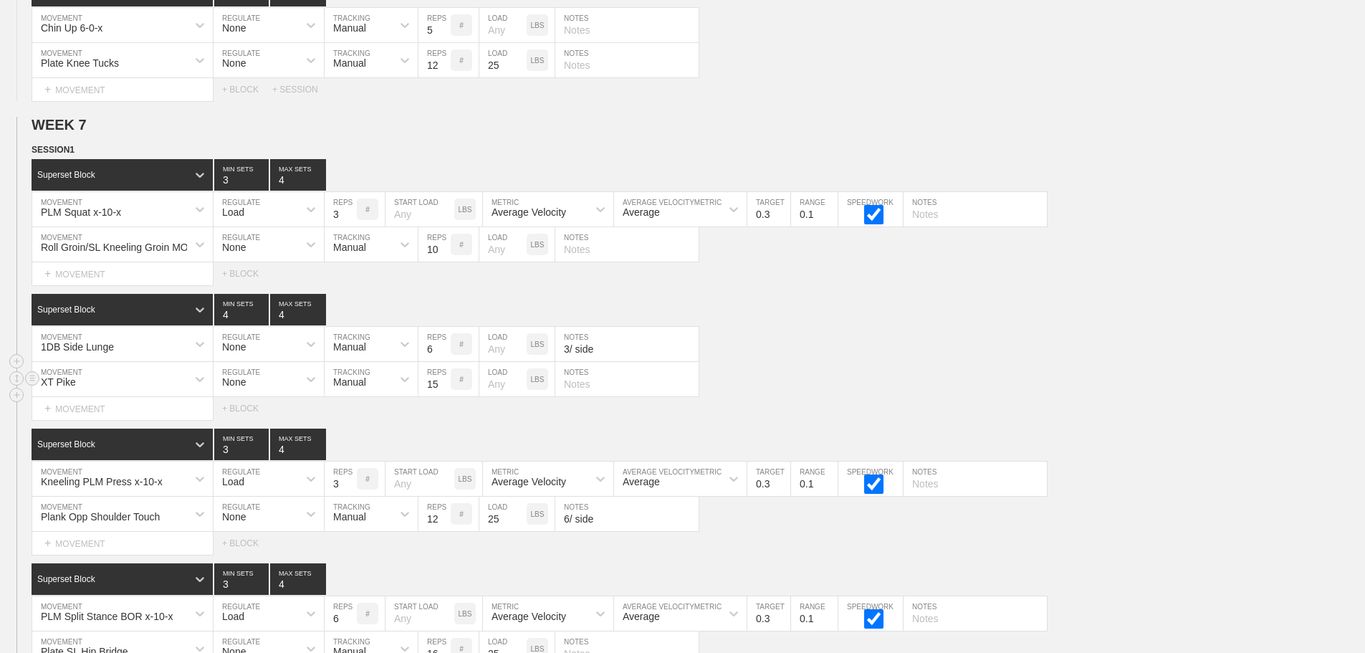
click at [441, 391] on input "15" at bounding box center [435, 379] width 32 height 34
click at [916, 397] on div "XT Pike MOVEMENT None REGULATE Manual TRACKING 15 REPS # LOAD LBS NOTES" at bounding box center [682, 379] width 1365 height 35
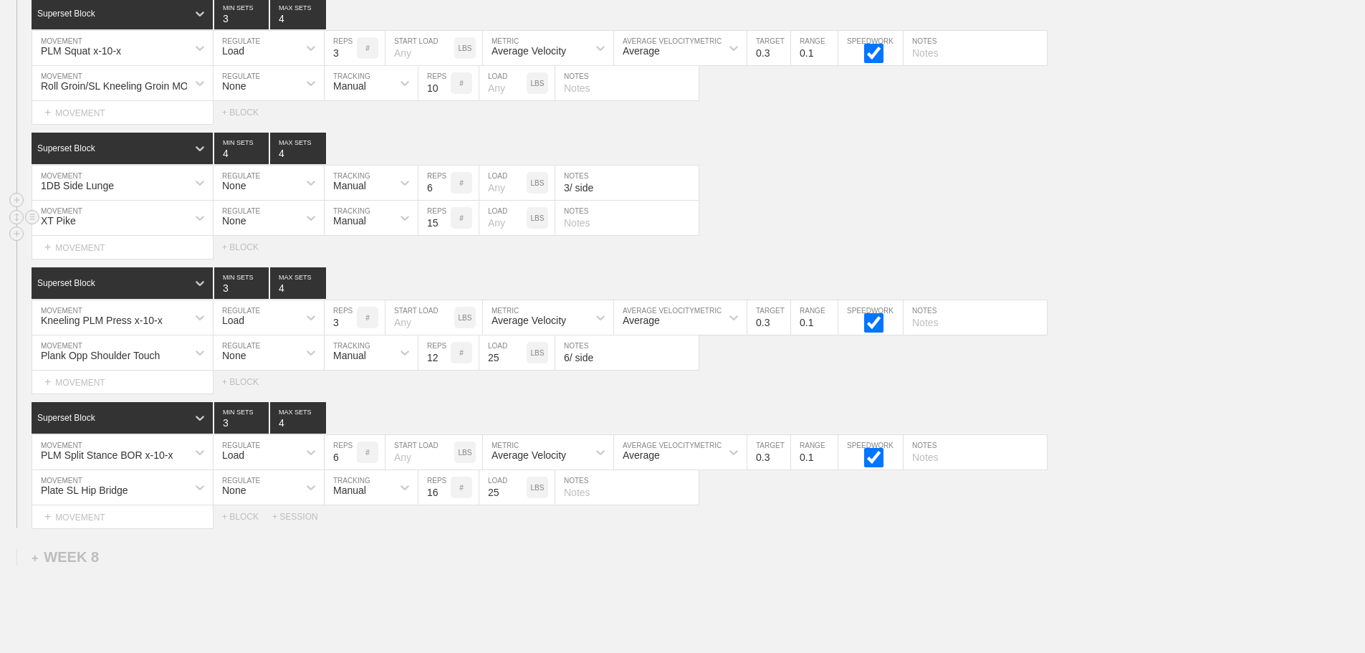
scroll to position [9476, 0]
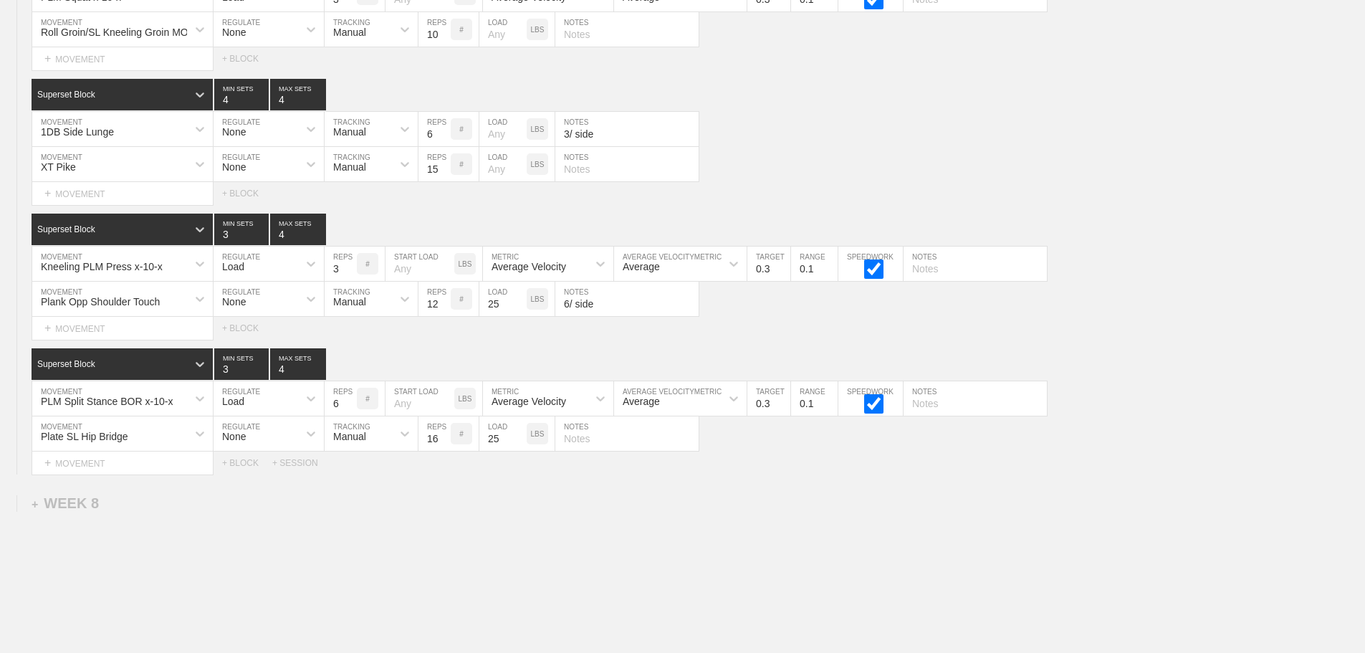
click at [790, 474] on div "Select... MOVEMENT + MOVEMENT + BLOCK + SESSION" at bounding box center [682, 462] width 1365 height 23
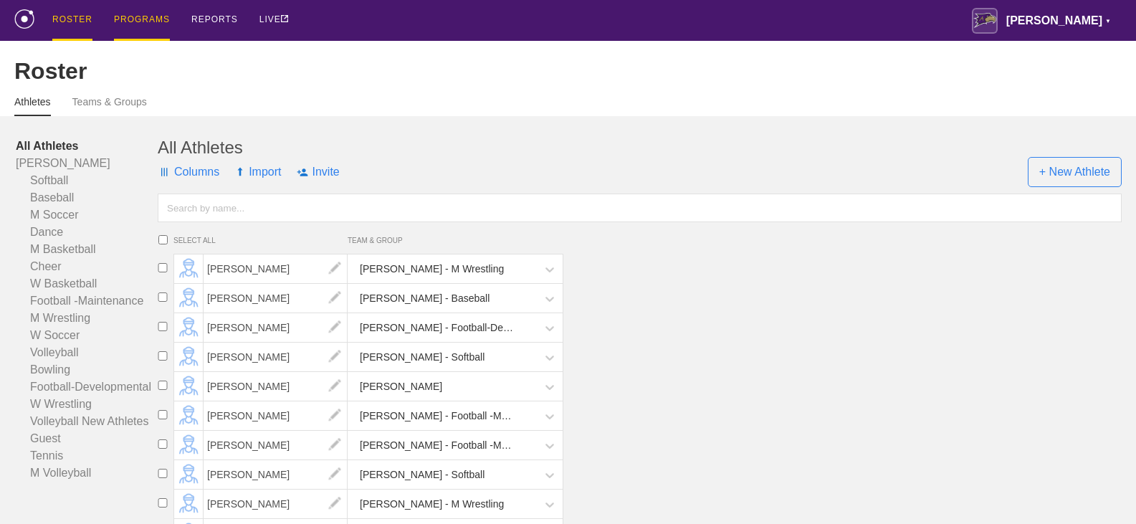
click at [142, 16] on div "PROGRAMS" at bounding box center [142, 20] width 56 height 41
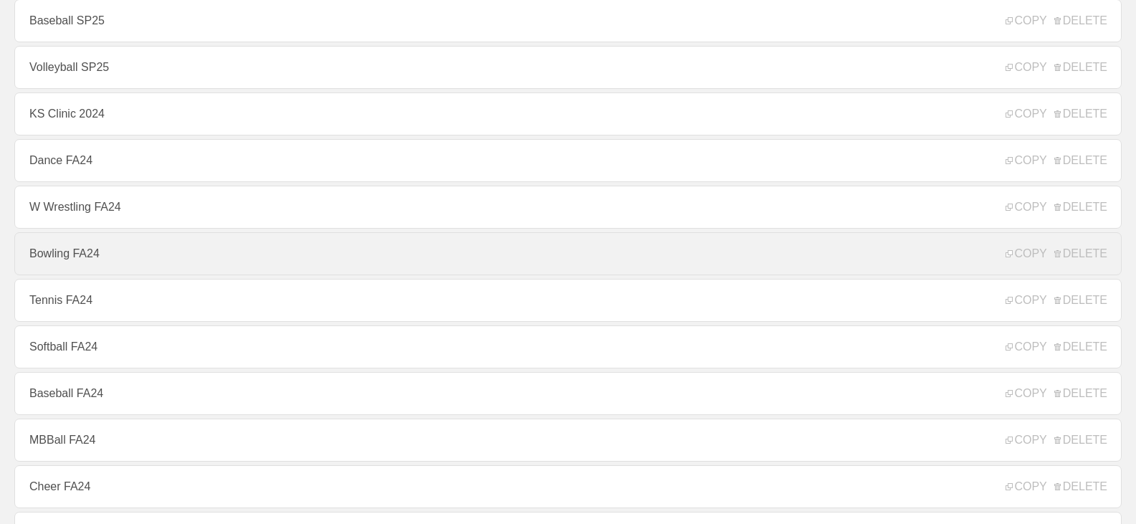
scroll to position [1290, 0]
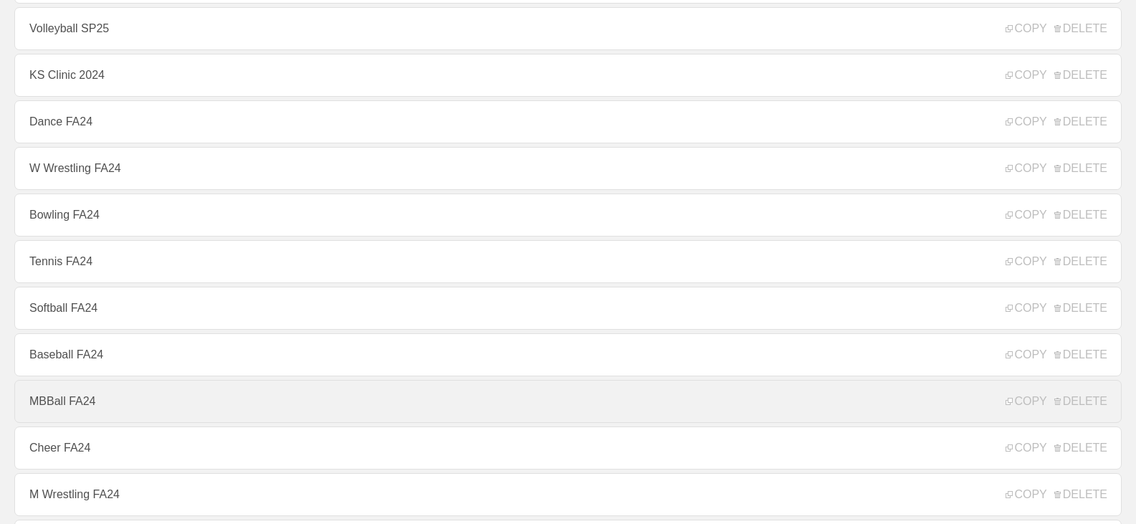
click at [70, 403] on link "MBBall FA24" at bounding box center [567, 401] width 1107 height 43
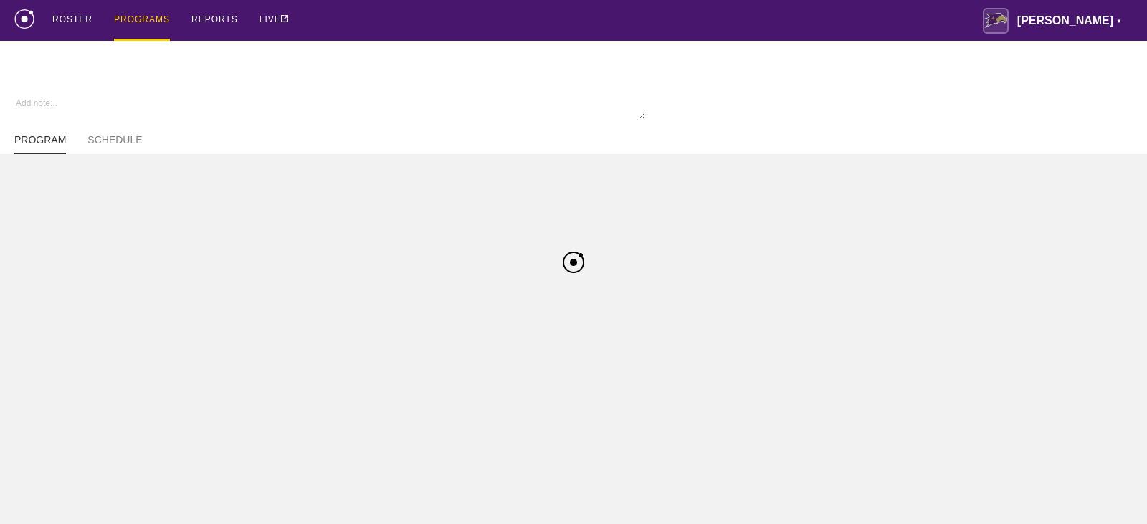
click at [344, 23] on div "ROSTER PROGRAMS REPORTS LIVE [PERSON_NAME] ▼ [PERSON_NAME][EMAIL_ADDRESS][PERSO…" at bounding box center [573, 20] width 1118 height 41
type textarea "x"
type input "MBBall FA24"
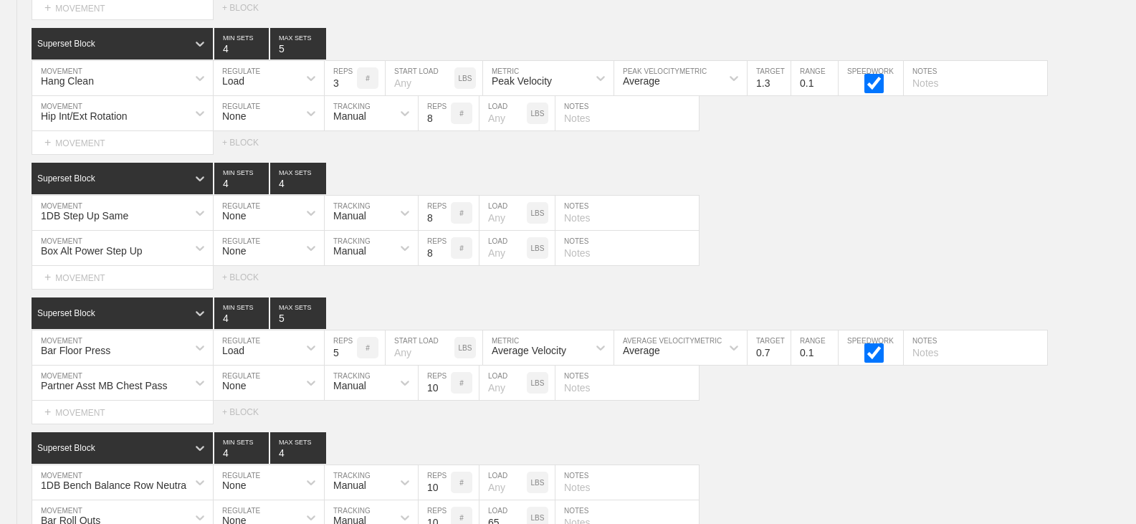
scroll to position [12808, 0]
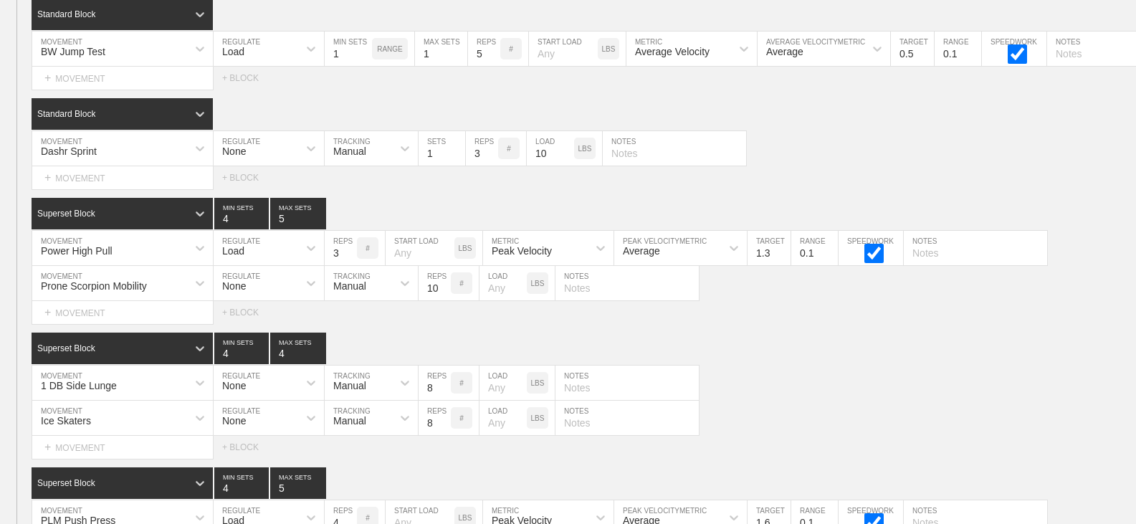
click at [824, 343] on div "SESSION 1 Standard Block DUPLICATE INSERT MOVEMENT AFTER DELETE BW Jump Test MO…" at bounding box center [568, 355] width 1136 height 746
